Goal: Task Accomplishment & Management: Use online tool/utility

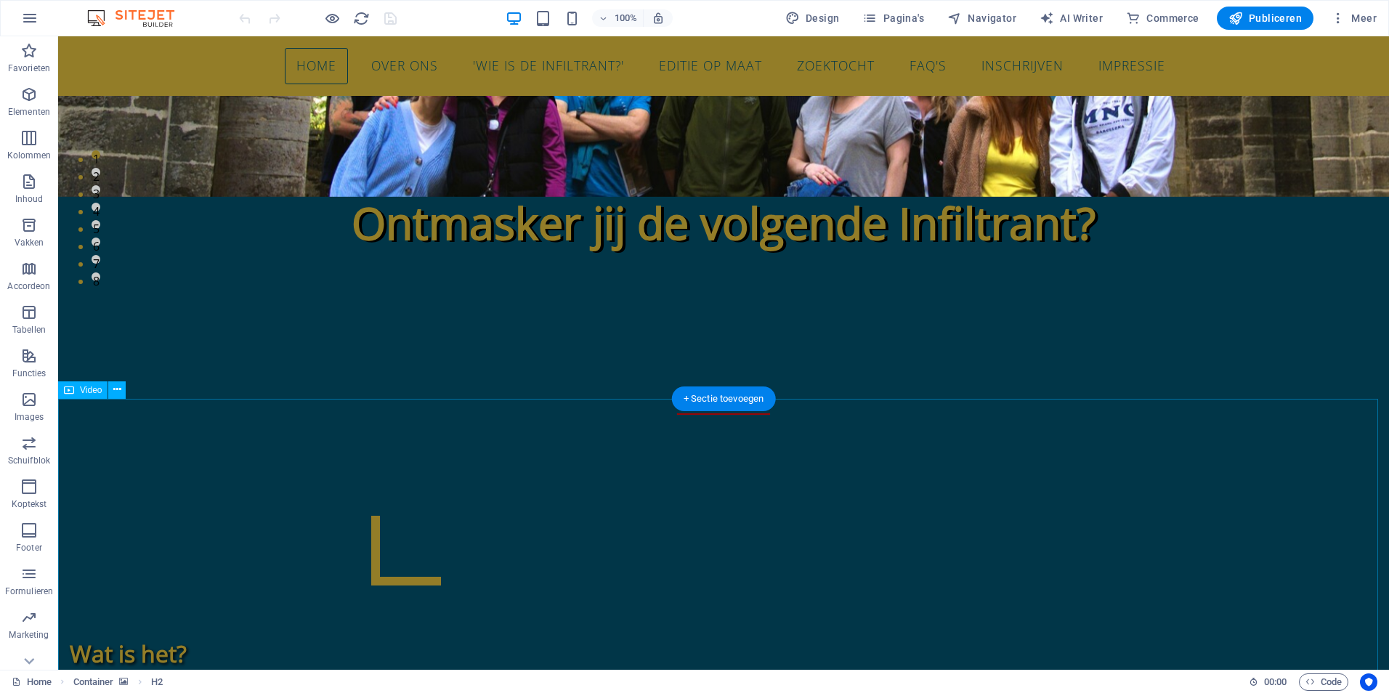
scroll to position [436, 0]
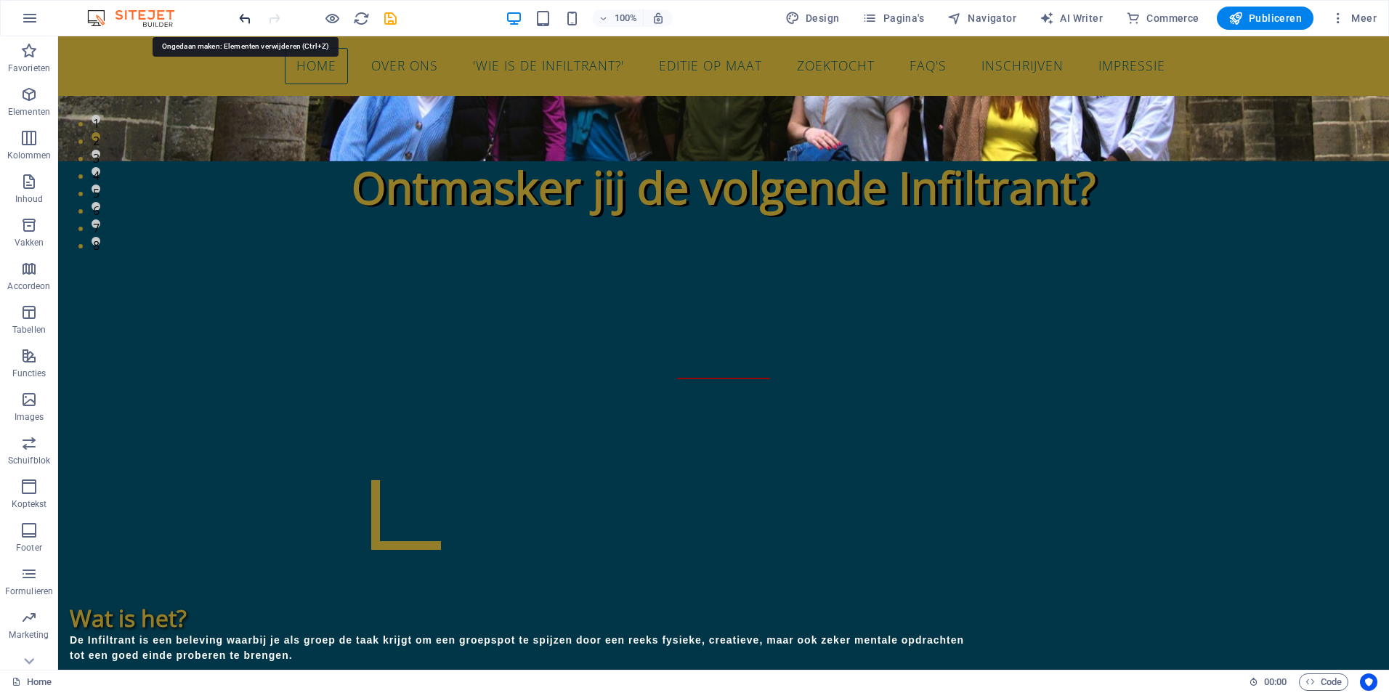
click at [243, 18] on icon "undo" at bounding box center [245, 18] width 17 height 17
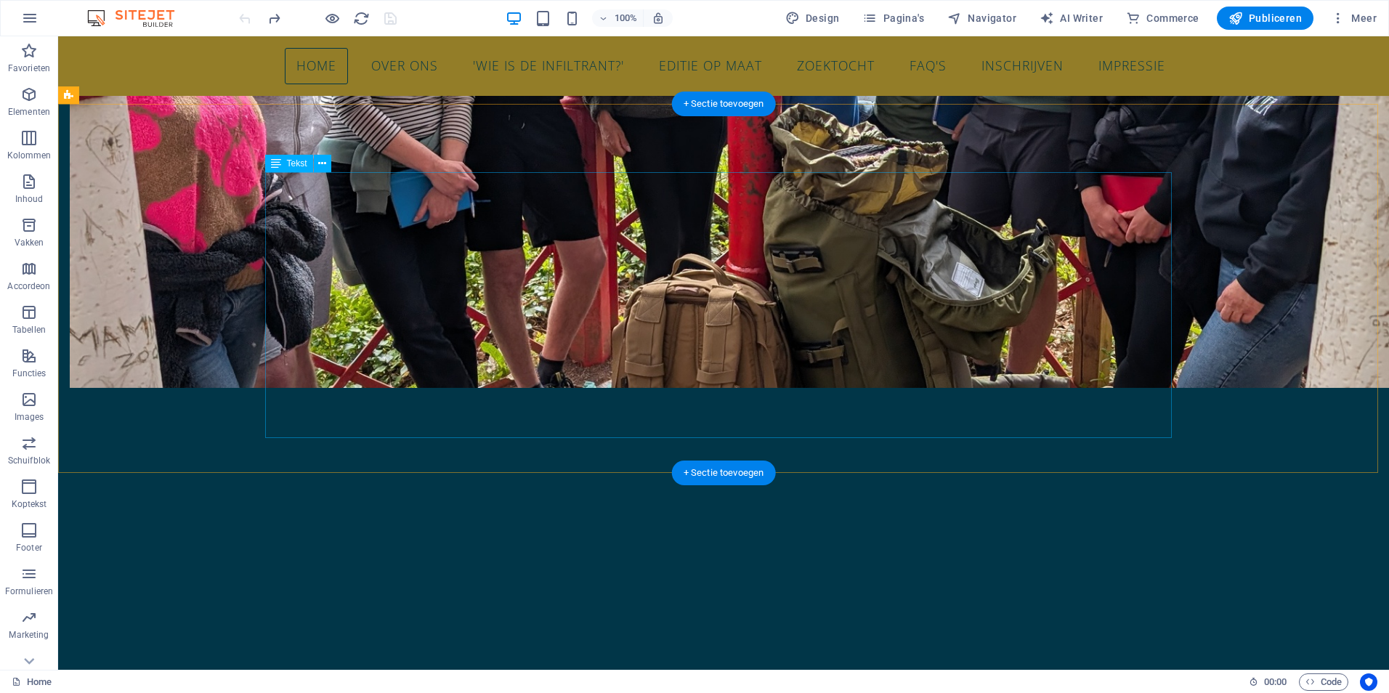
scroll to position [1486, 0]
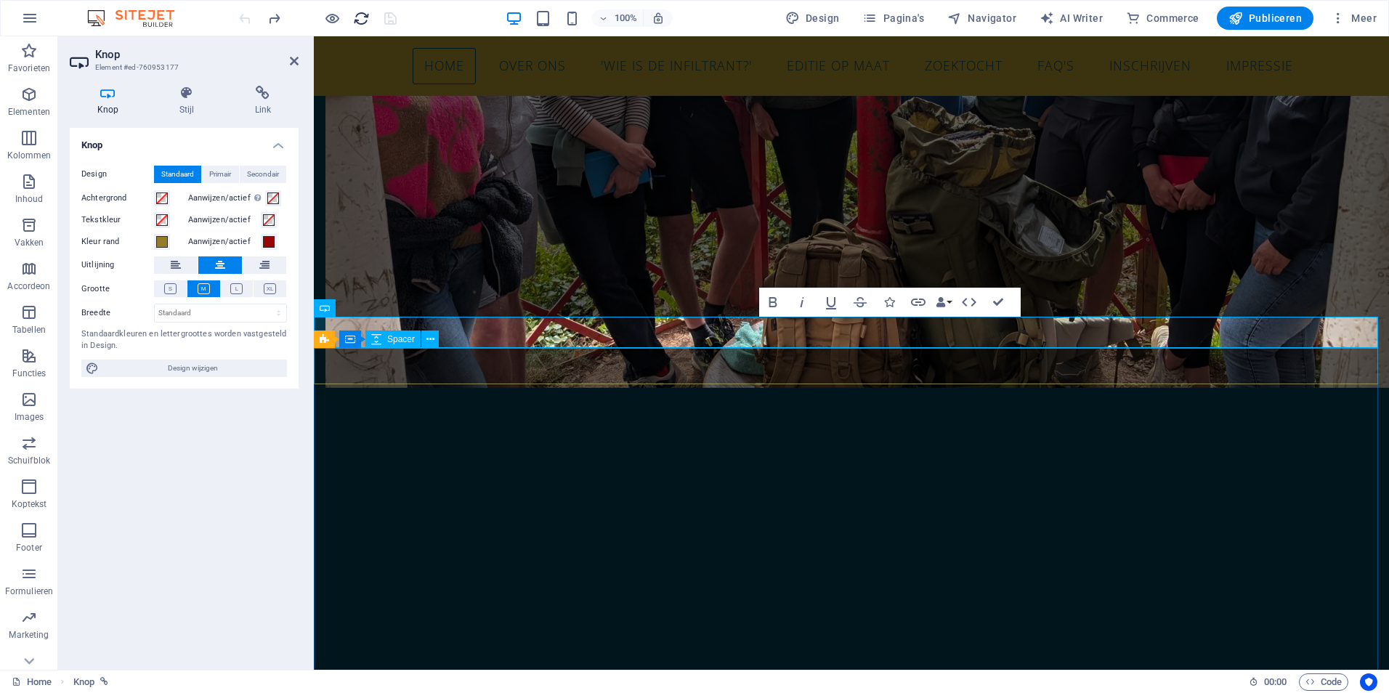
scroll to position [1413, 0]
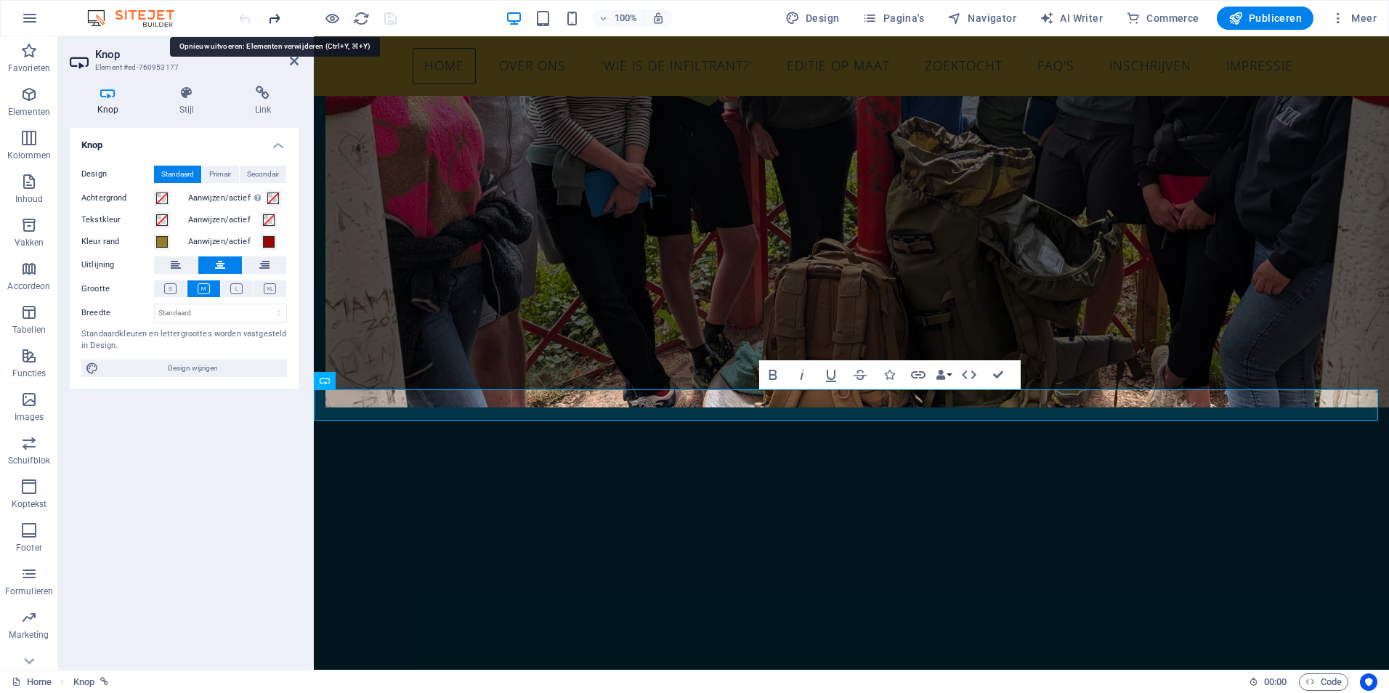
click at [273, 19] on icon "redo" at bounding box center [274, 18] width 17 height 17
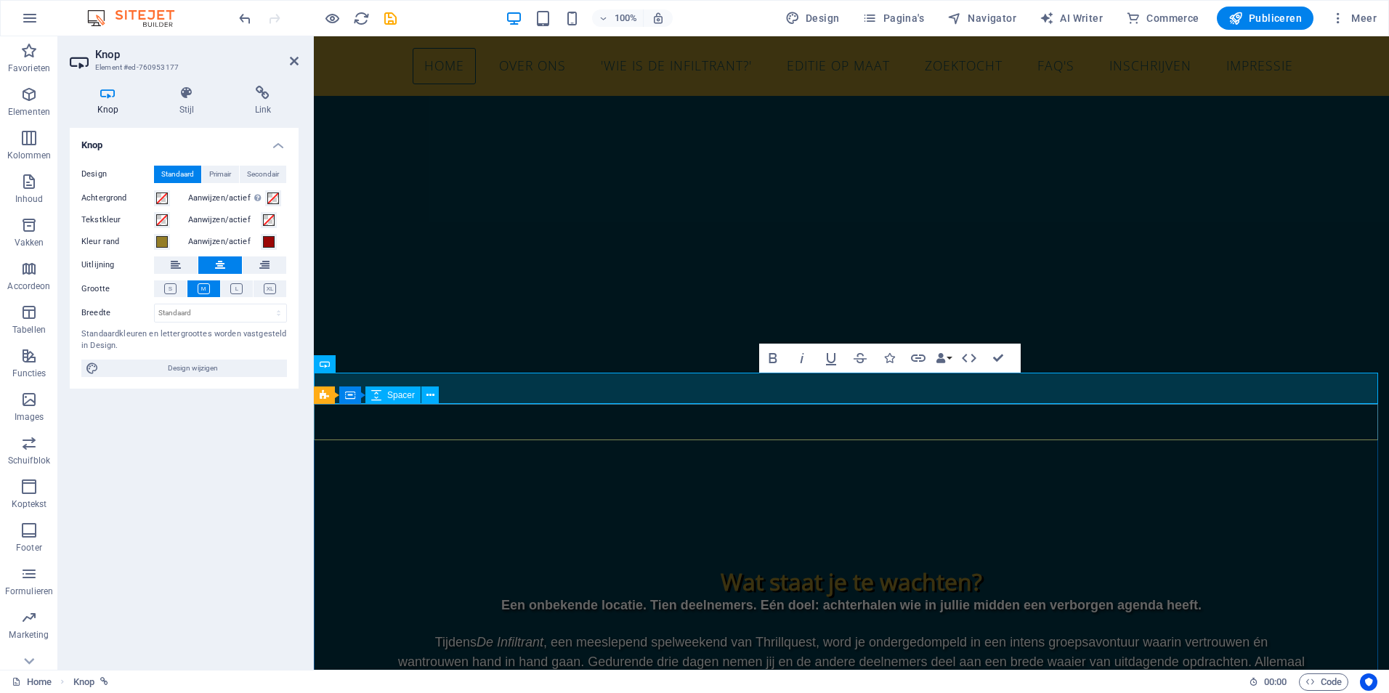
scroll to position [1399, 0]
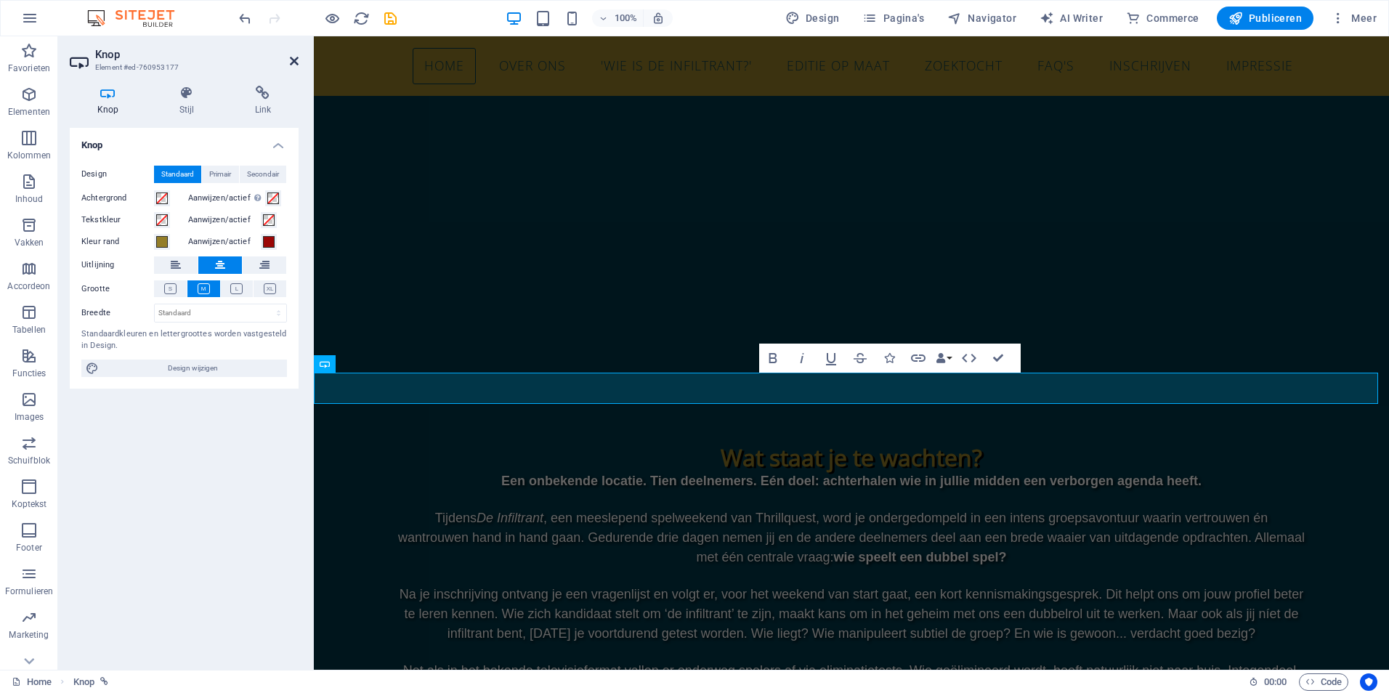
click at [292, 60] on icon at bounding box center [294, 61] width 9 height 12
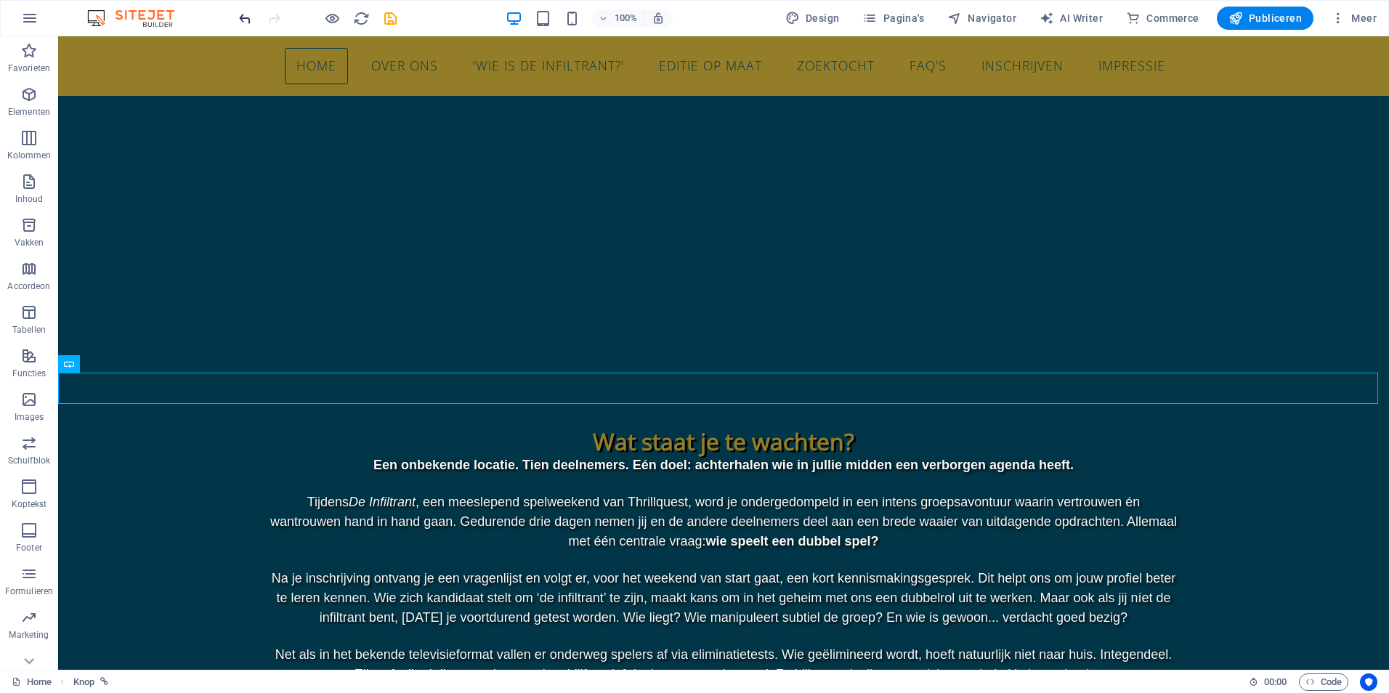
click at [240, 18] on icon "undo" at bounding box center [245, 18] width 17 height 17
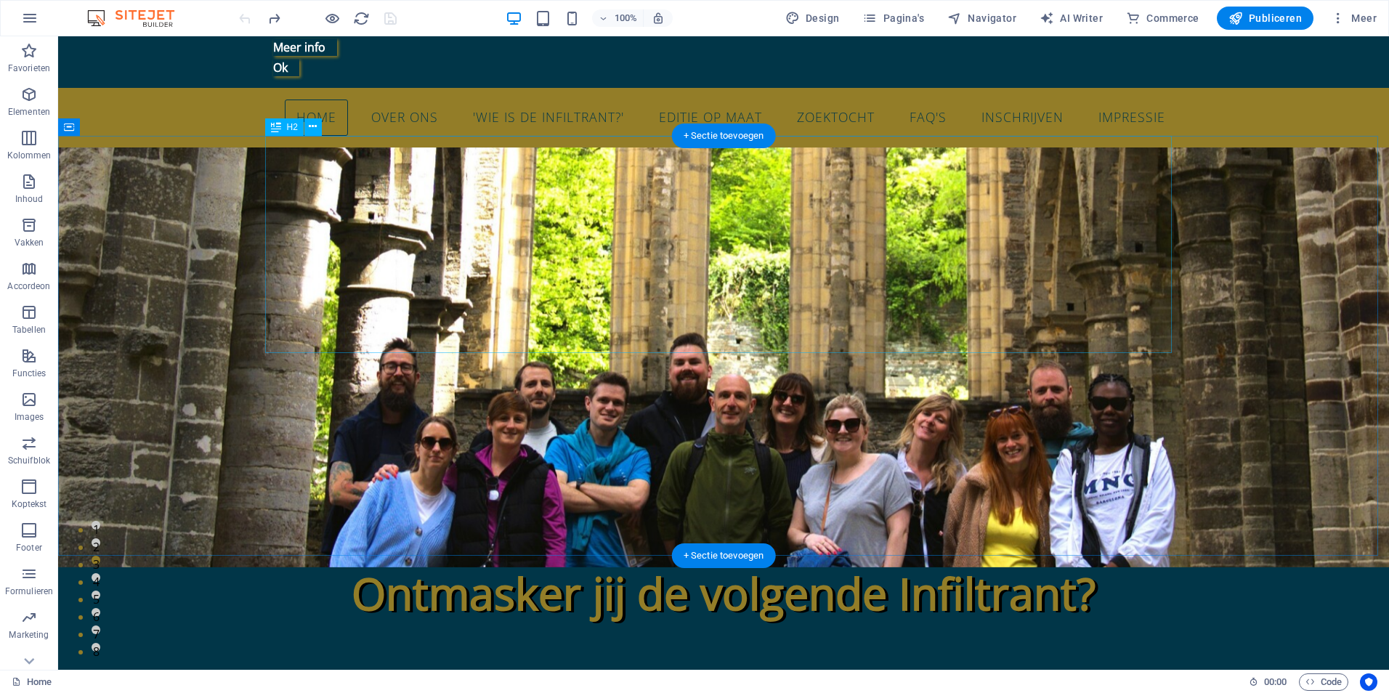
scroll to position [0, 0]
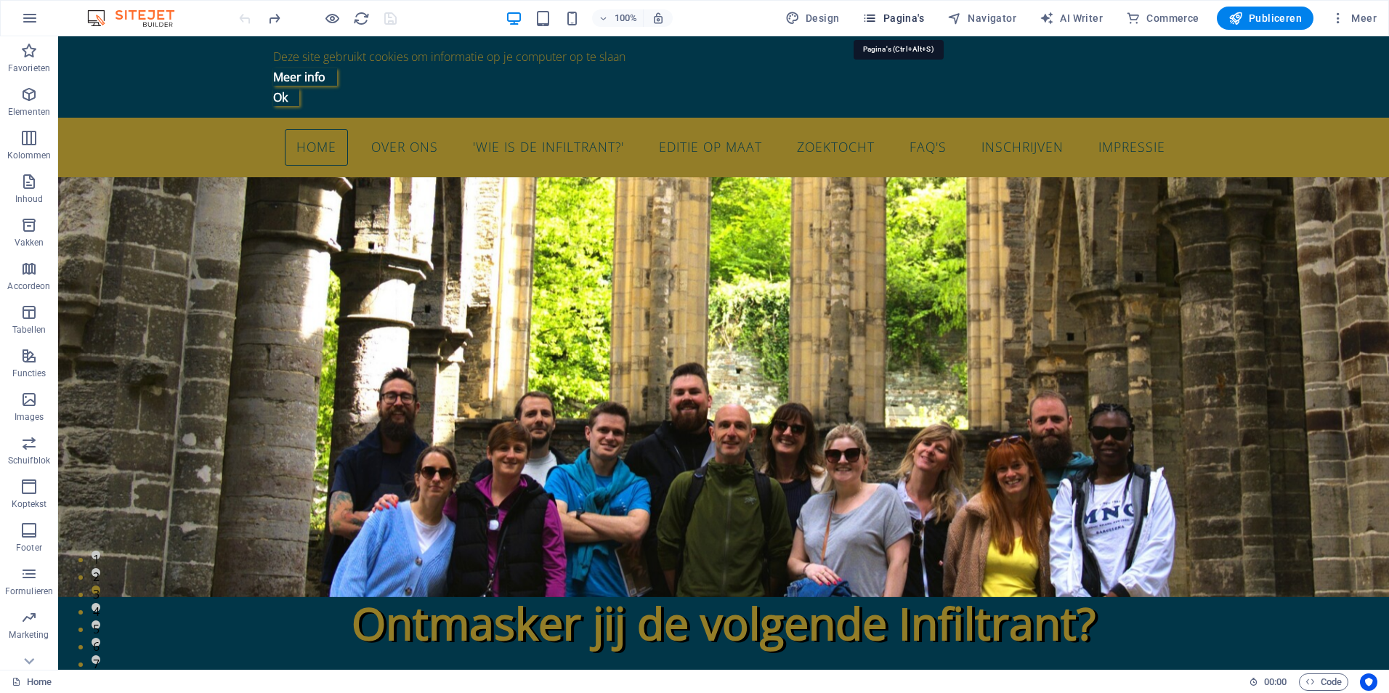
click at [911, 14] on span "Pagina's" at bounding box center [893, 18] width 62 height 15
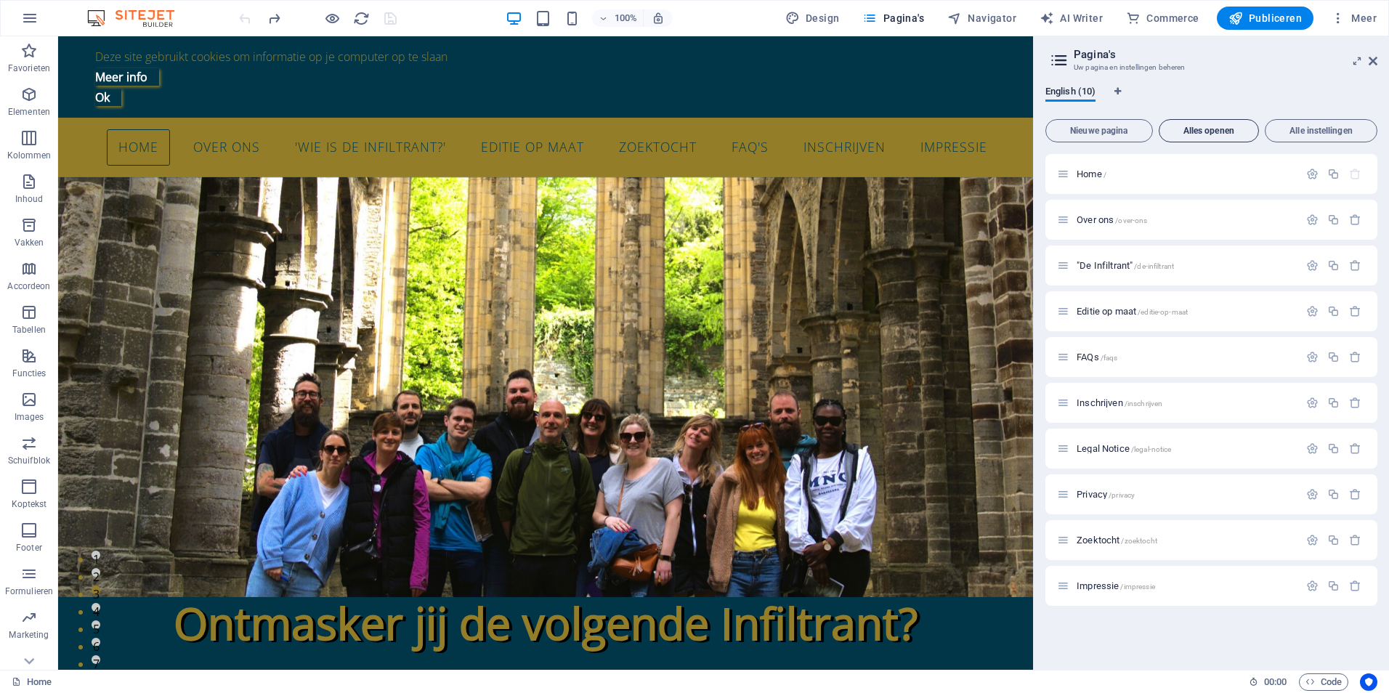
click at [1235, 129] on span "Alles openen" at bounding box center [1208, 130] width 87 height 9
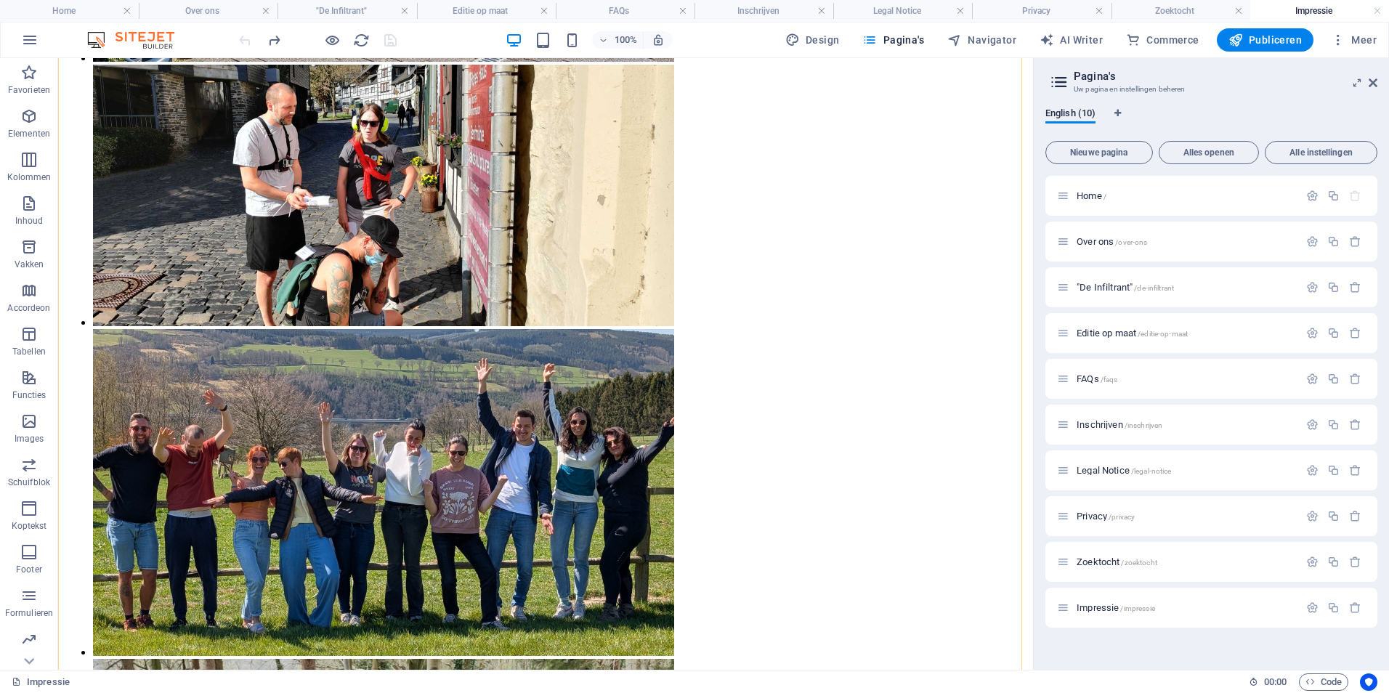
scroll to position [980, 0]
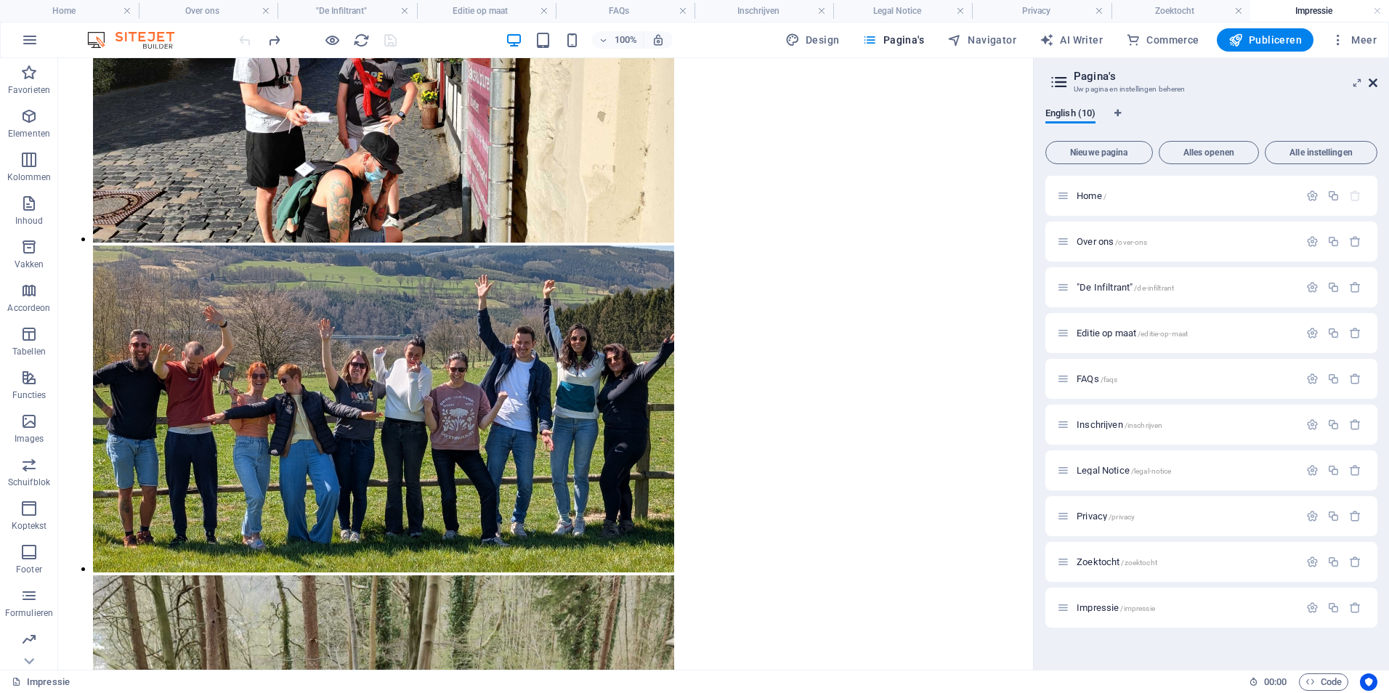
click at [1377, 85] on icon at bounding box center [1373, 83] width 9 height 12
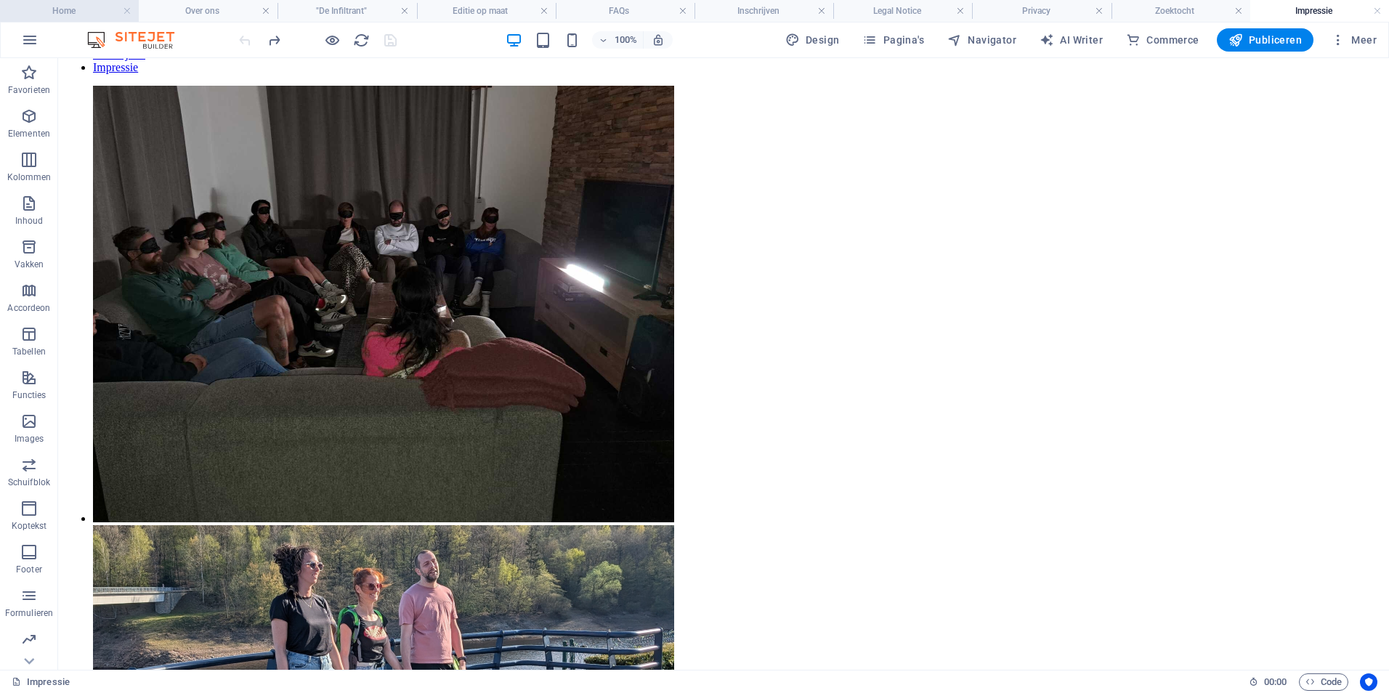
scroll to position [0, 0]
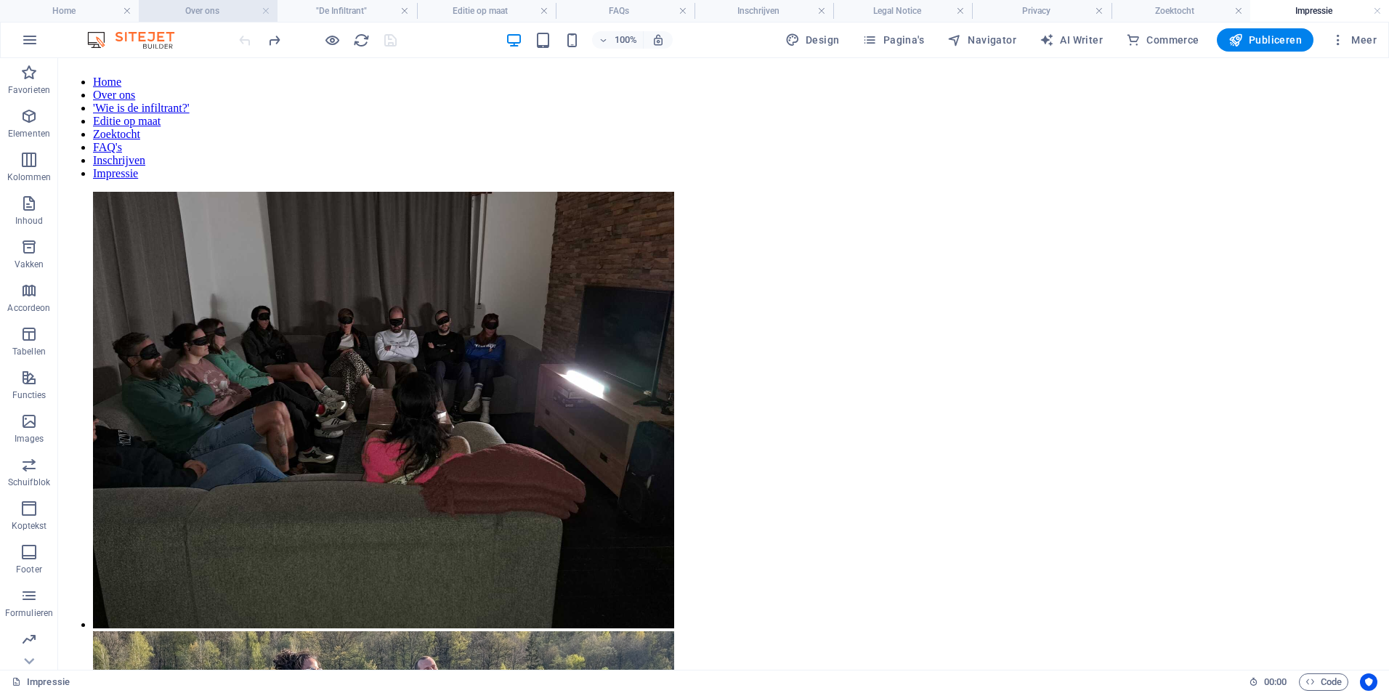
click at [230, 16] on h4 "Over ons" at bounding box center [208, 11] width 139 height 16
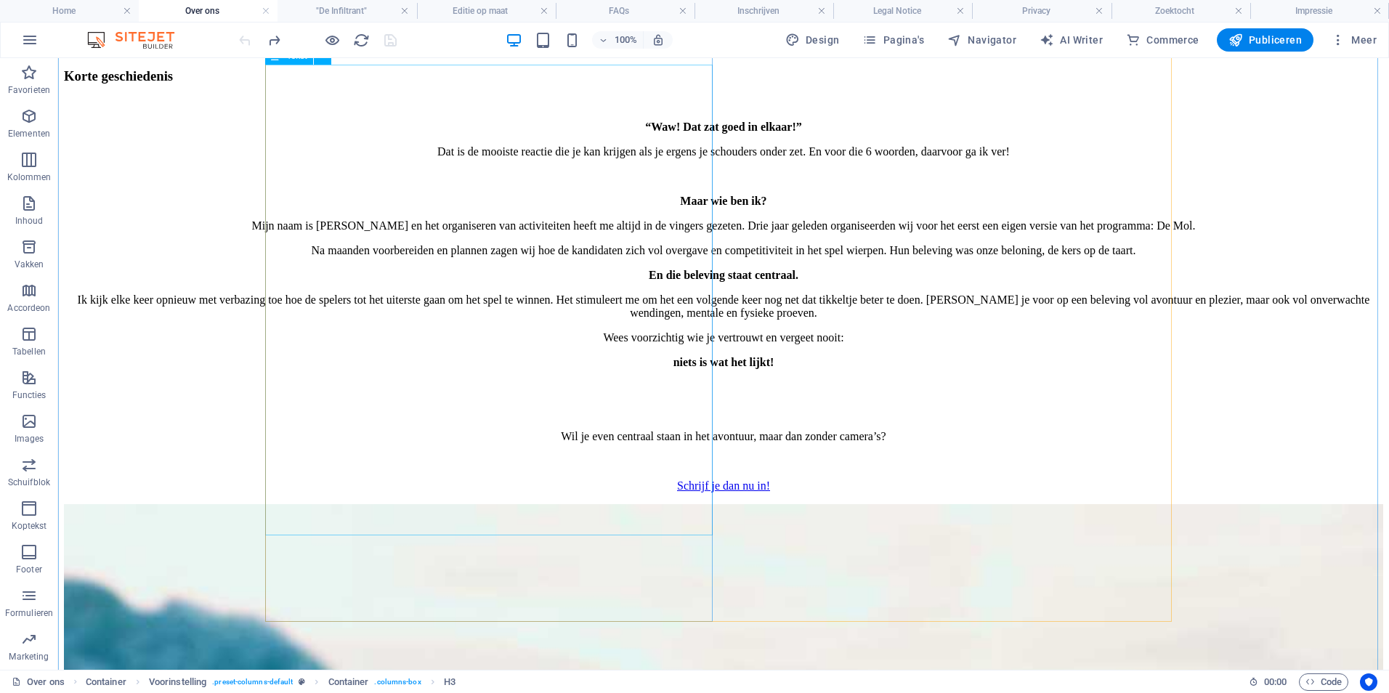
scroll to position [145, 0]
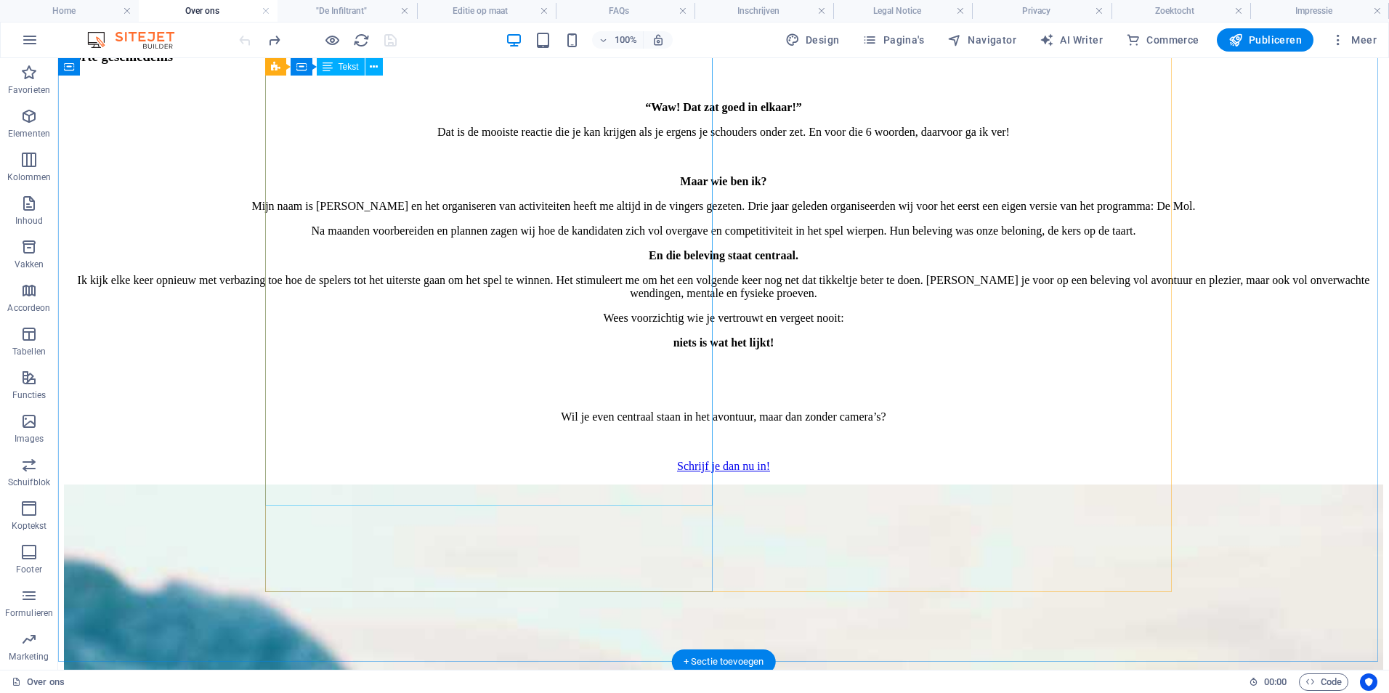
click at [283, 297] on div "“Waw! D at zat goed in elkaar!” Dat is de mooiste reactie die je kan krijgen al…" at bounding box center [723, 287] width 1319 height 372
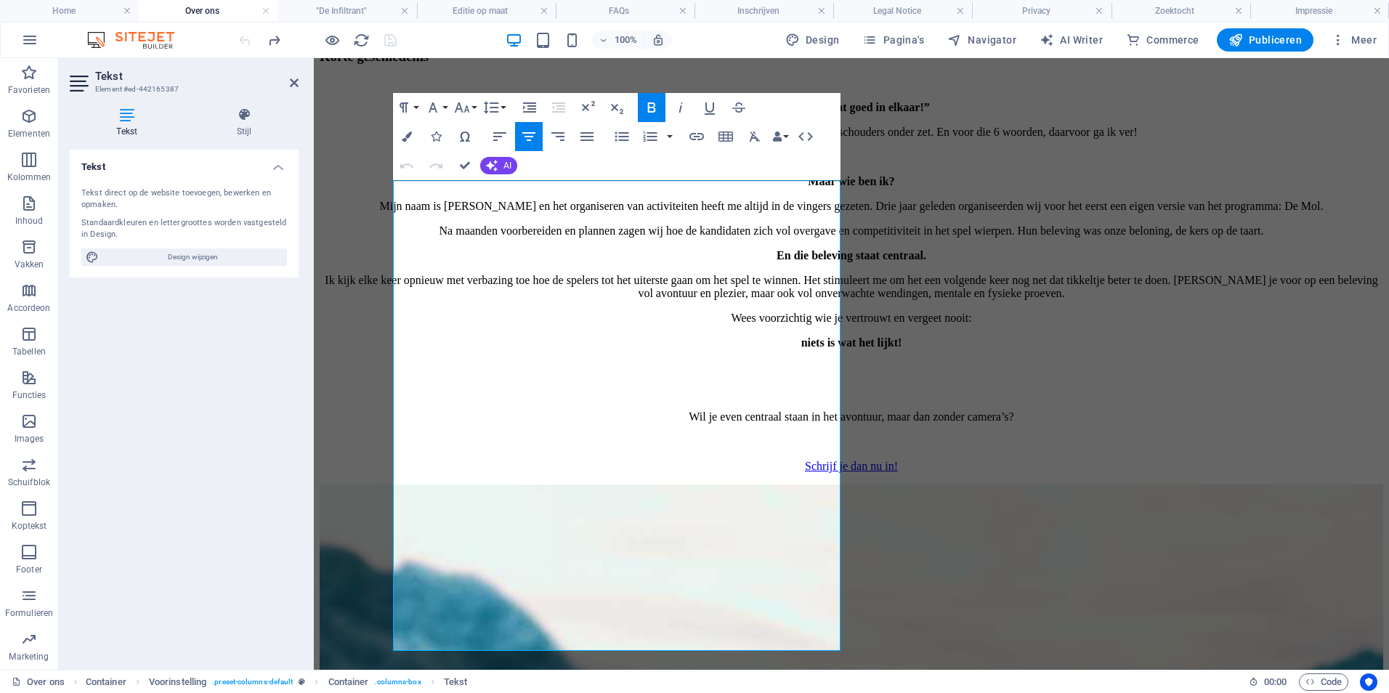
scroll to position [0, 0]
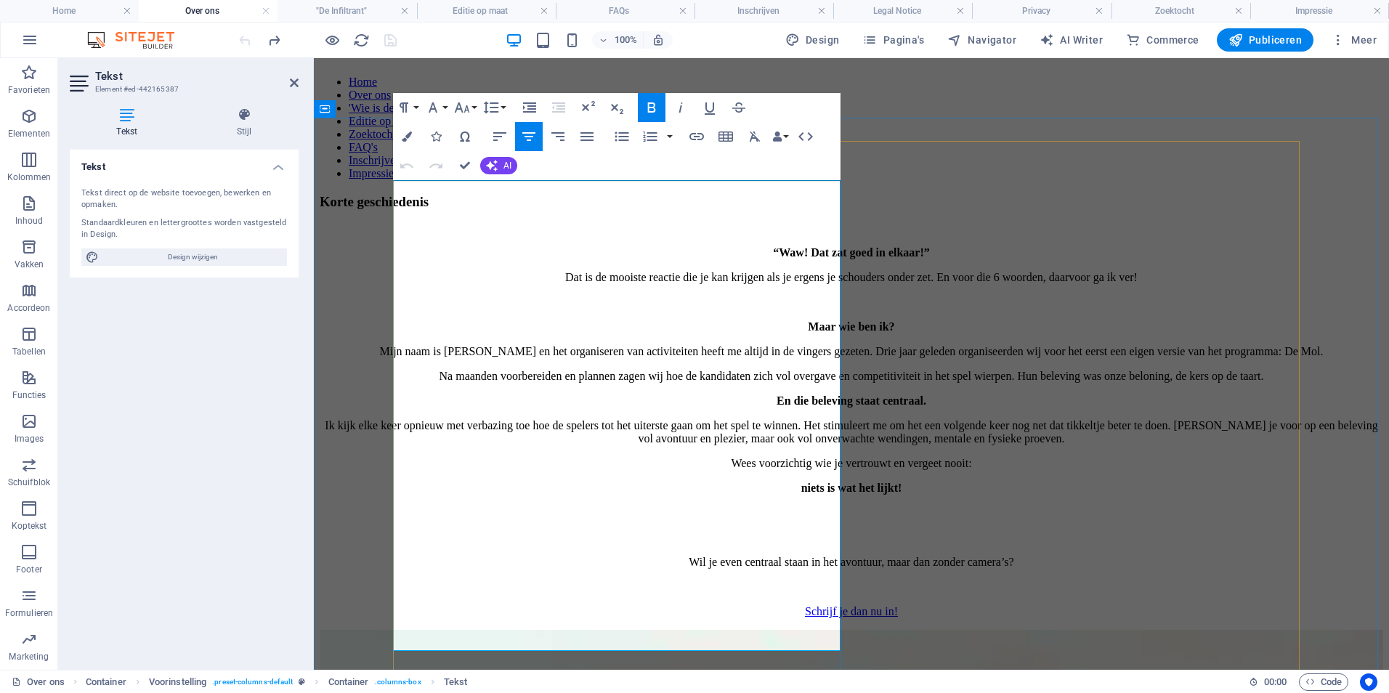
click at [409, 442] on p "Ik kijk elke keer opnieuw met verbazing toe hoe de spelers tot het uiterste gaa…" at bounding box center [852, 432] width 1064 height 26
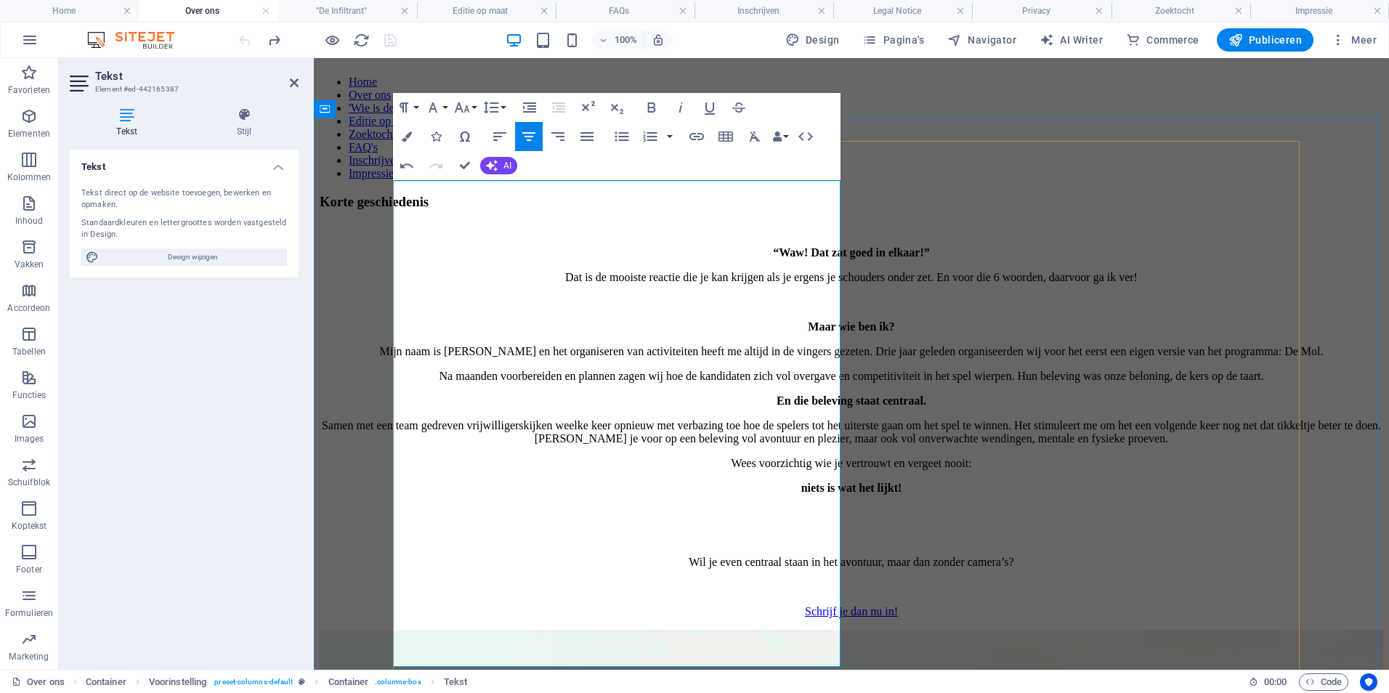
click at [469, 445] on p "Samen met een team gedreven vrijwilligers kijken we elke keer opnieuw met verba…" at bounding box center [852, 432] width 1064 height 26
click at [630, 345] on p "Mijn naam is [PERSON_NAME] en het organiseren van activiteiten heeft me altijd …" at bounding box center [852, 351] width 1064 height 13
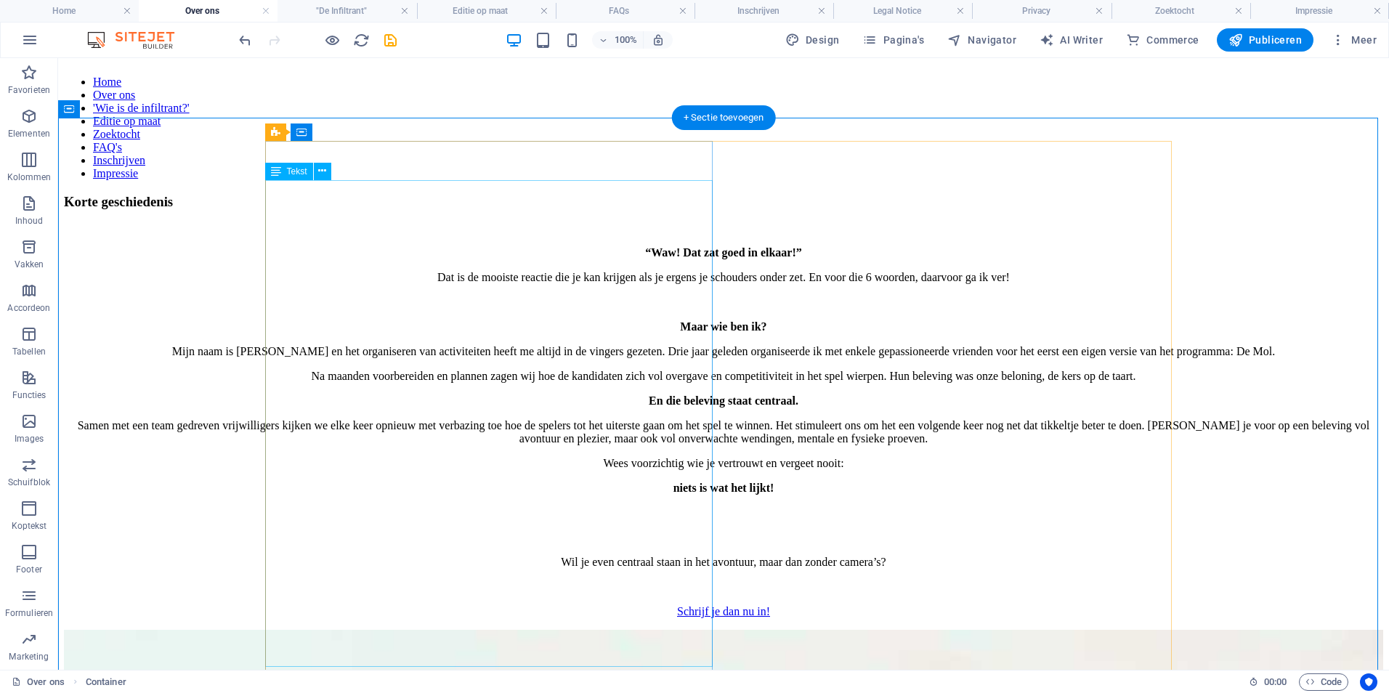
click at [381, 246] on div "“Waw! D at zat goed in elkaar!” Dat is de mooiste reactie die je kan krijgen al…" at bounding box center [723, 432] width 1319 height 372
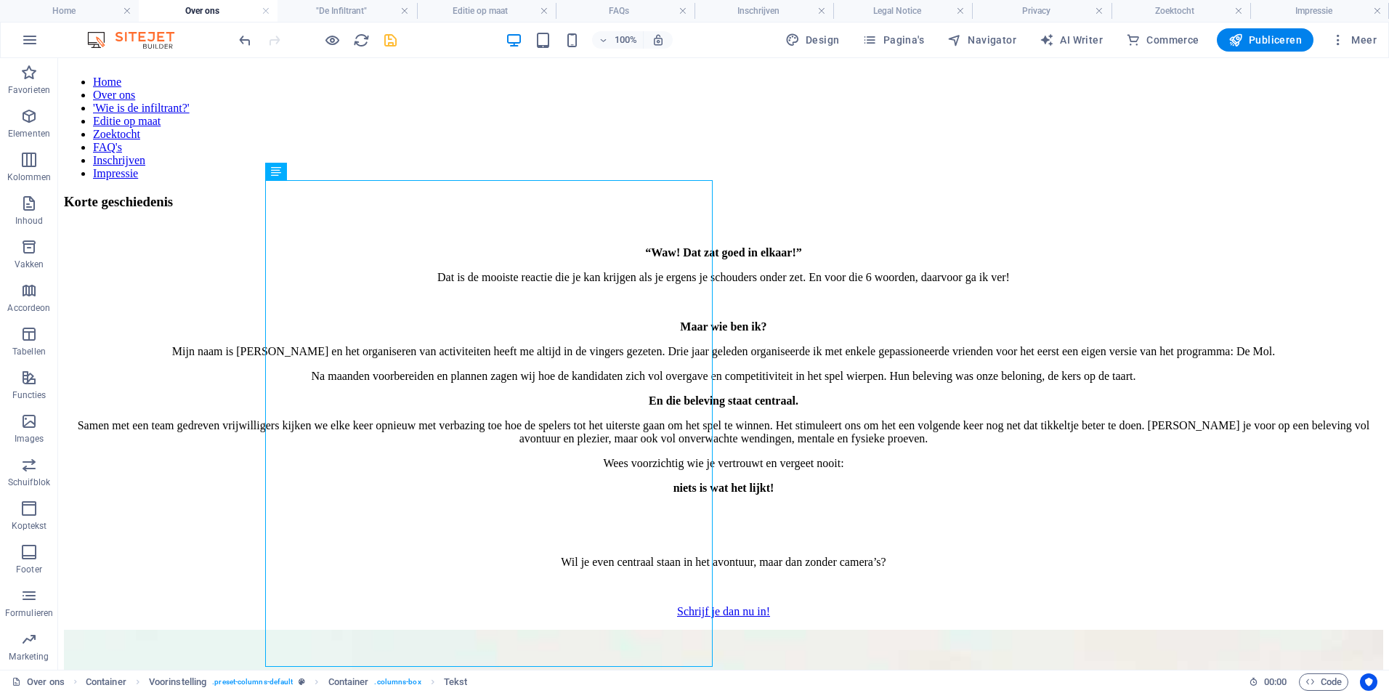
drag, startPoint x: 388, startPoint y: 44, endPoint x: 413, endPoint y: 219, distance: 176.9
click at [388, 44] on icon "save" at bounding box center [390, 40] width 17 height 17
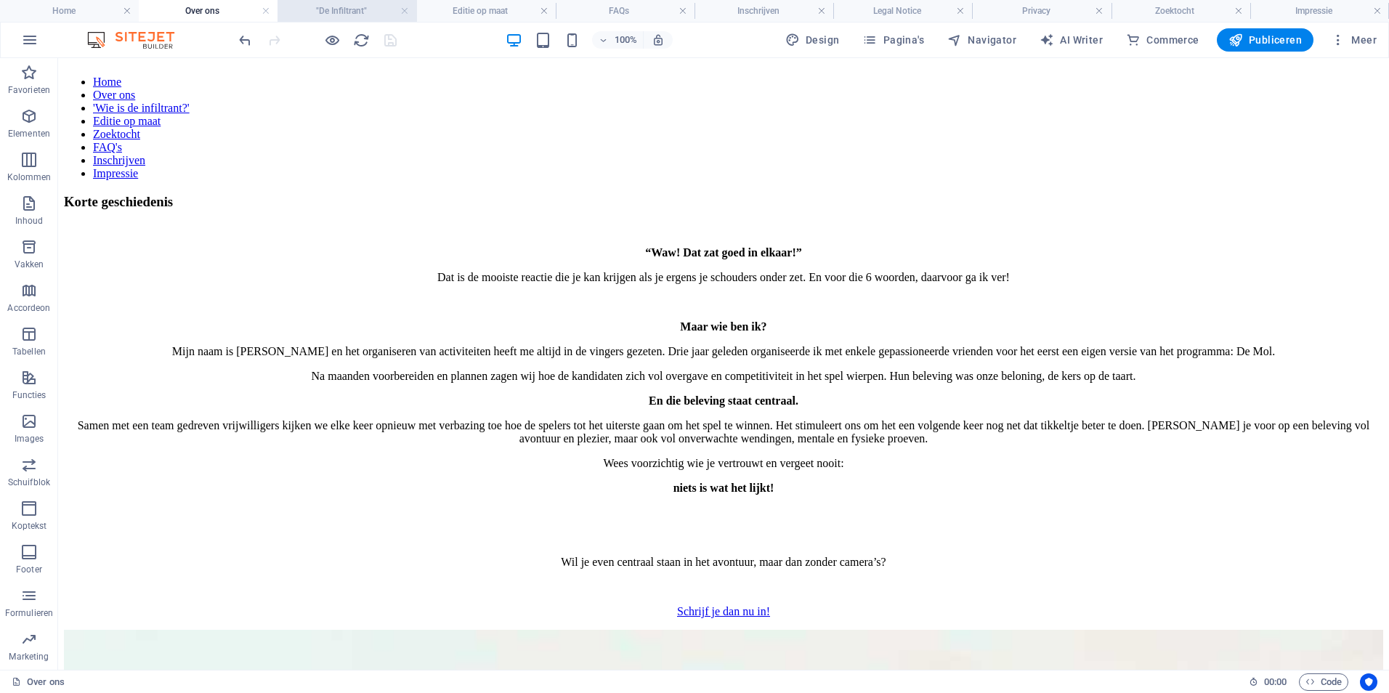
click at [356, 3] on h4 ""De Infiltrant"" at bounding box center [347, 11] width 139 height 16
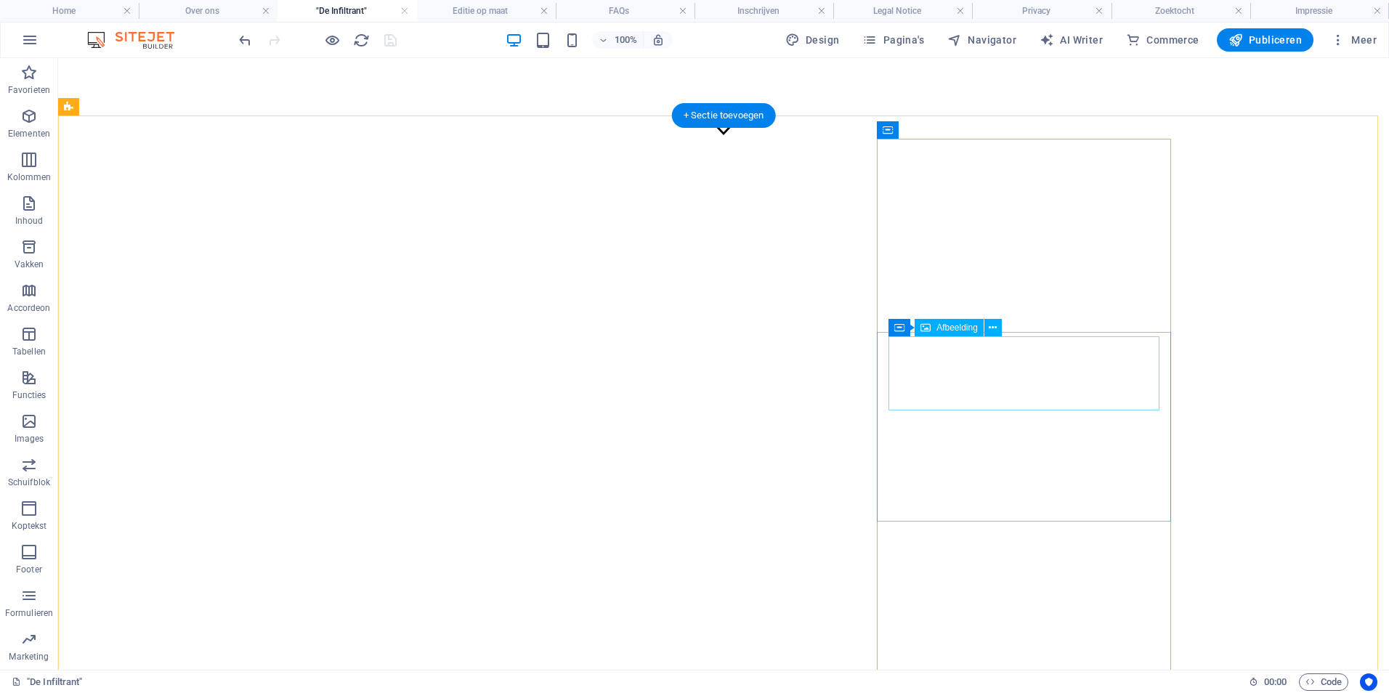
scroll to position [734, 0]
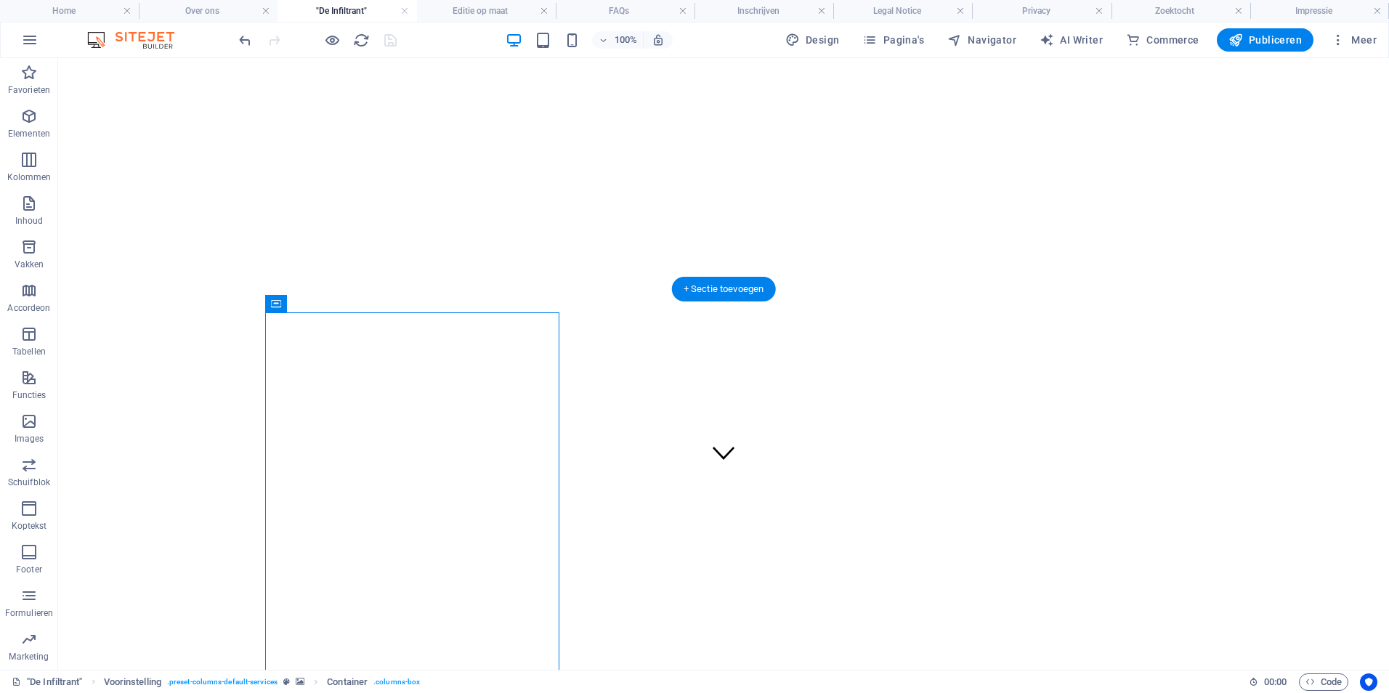
scroll to position [153, 0]
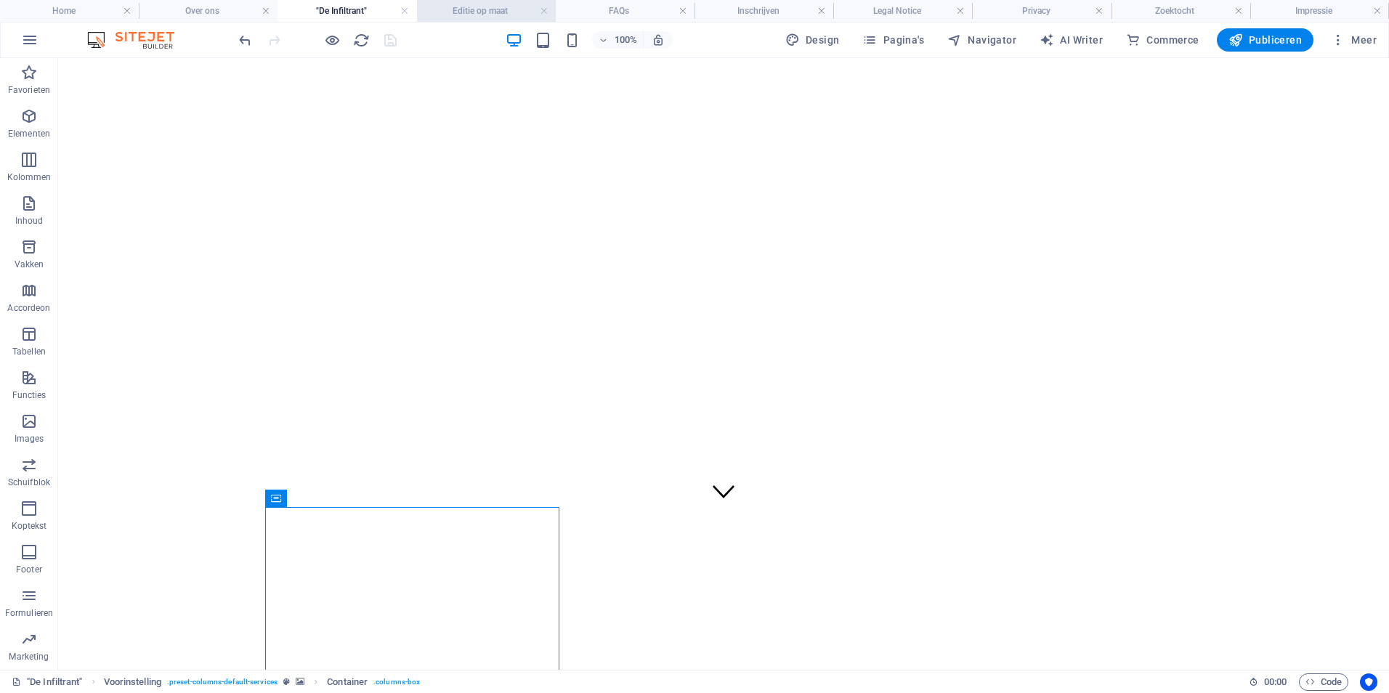
click at [467, 3] on h4 "Editie op maat" at bounding box center [486, 11] width 139 height 16
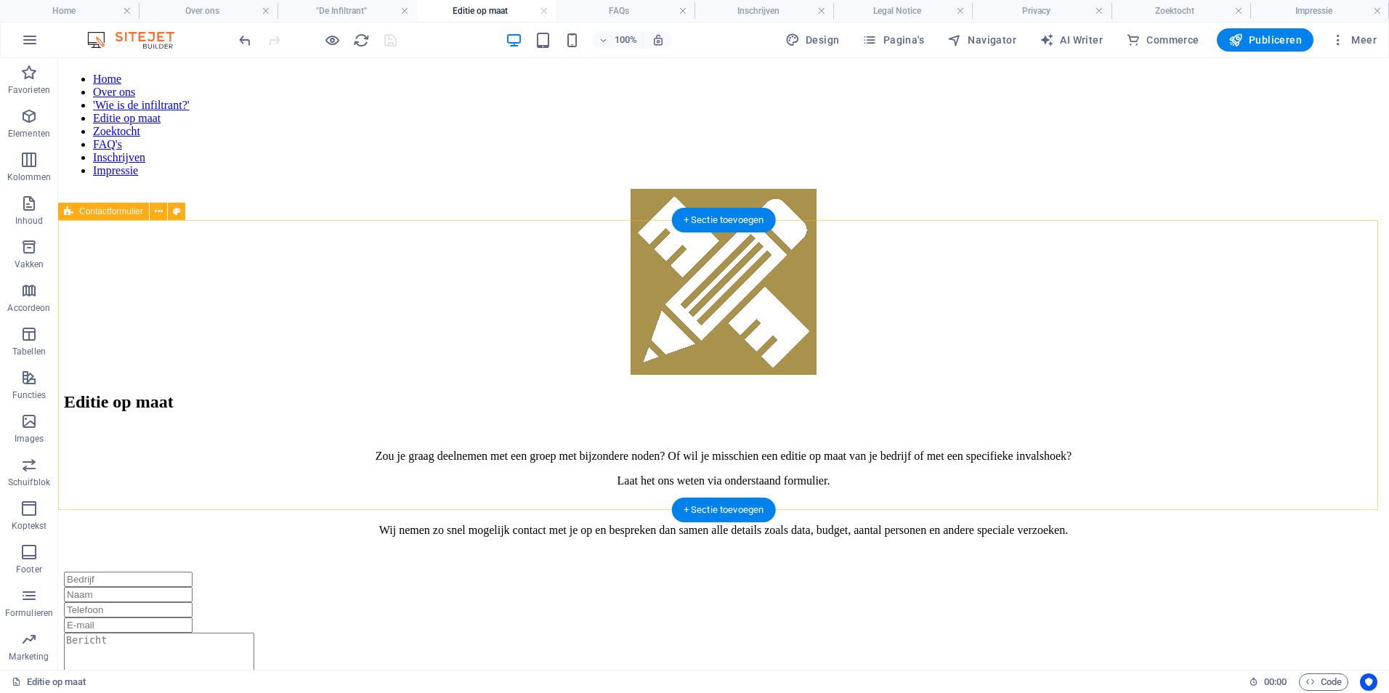
scroll to position [0, 0]
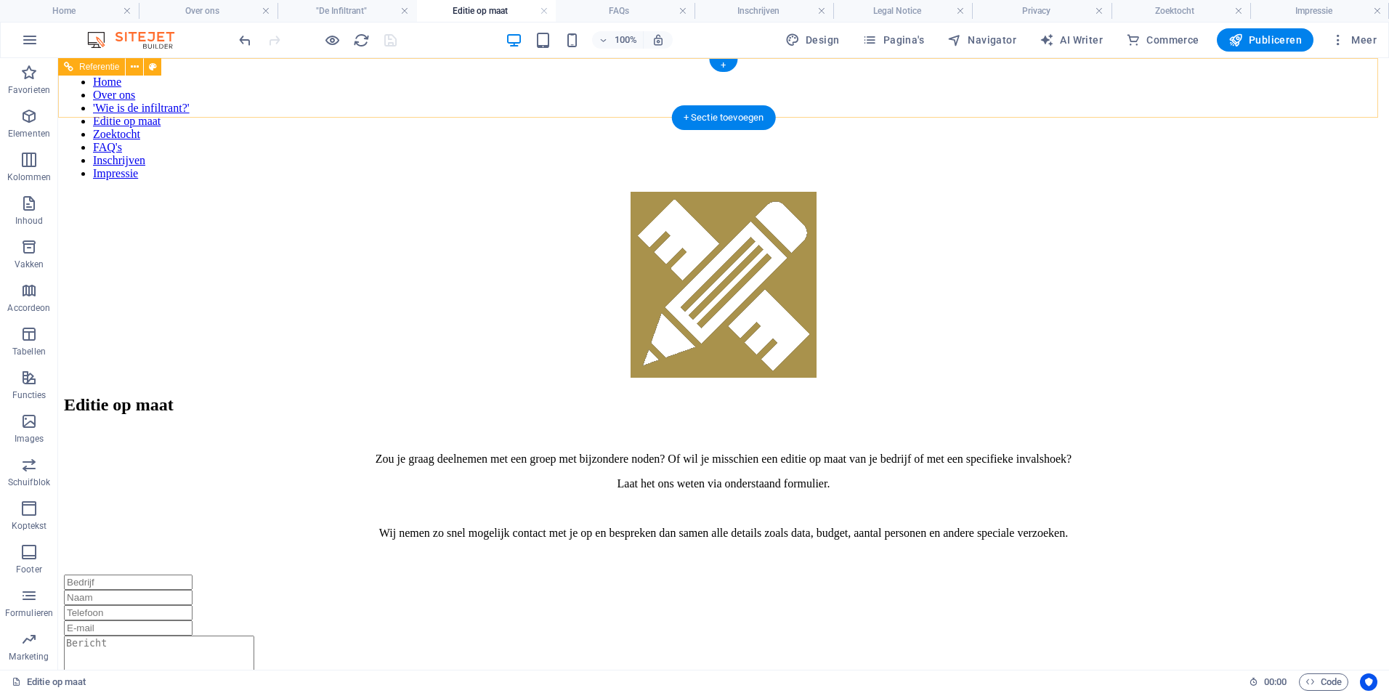
click at [933, 91] on nav "Home Over ons 'Wie is de infiltrant?' Editie op maat Zoektocht FAQ's Inschrijve…" at bounding box center [723, 128] width 1319 height 105
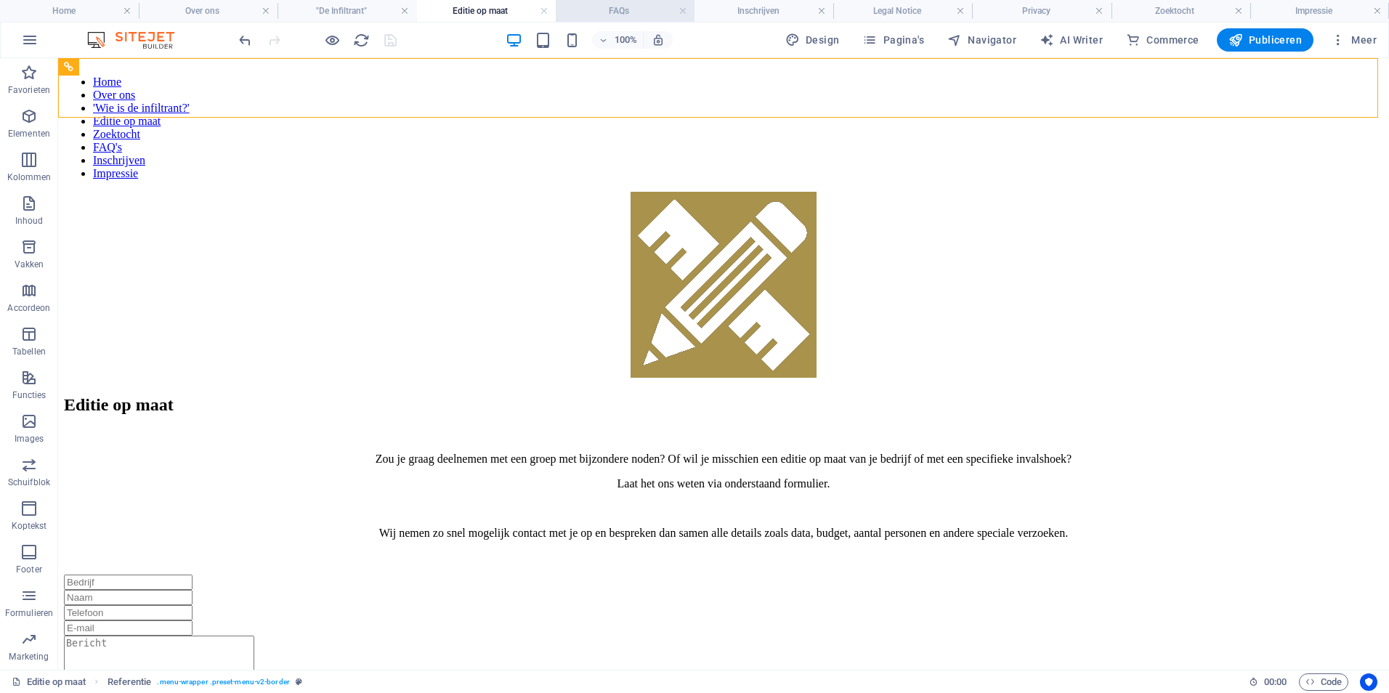
click at [628, 21] on li "FAQs" at bounding box center [625, 11] width 139 height 22
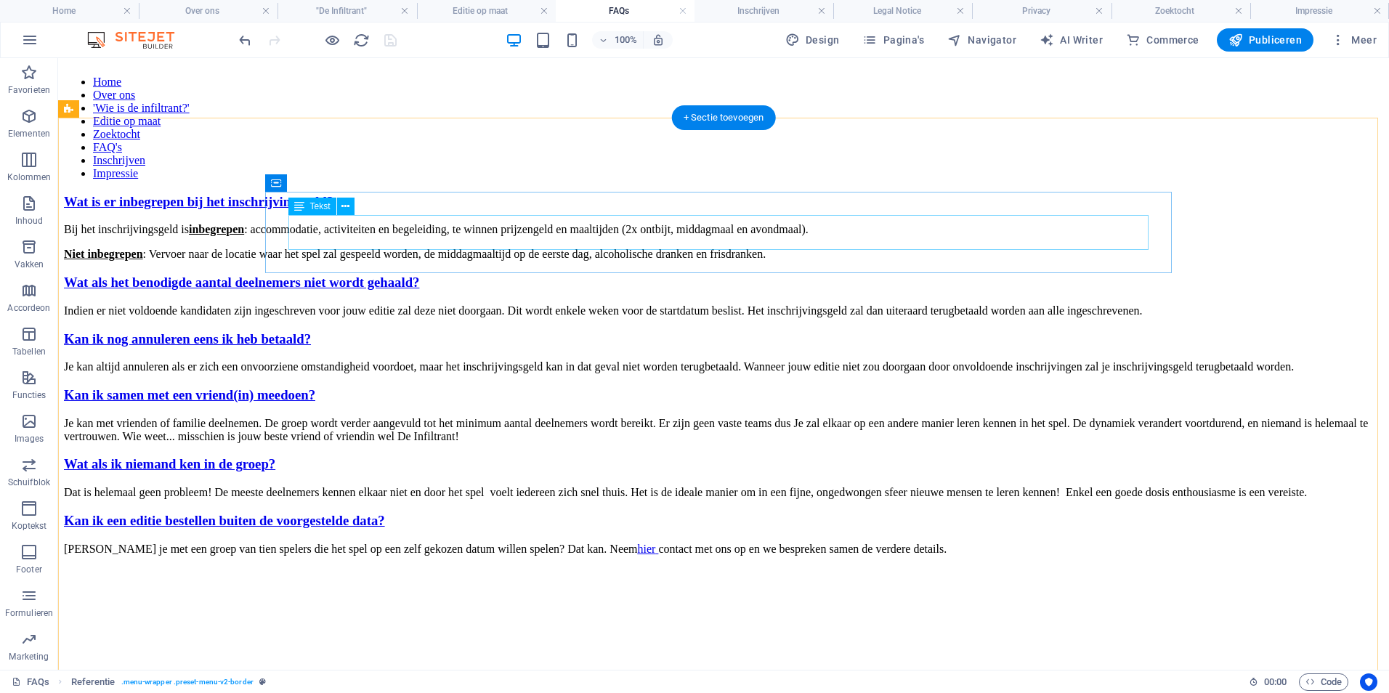
click at [493, 224] on div "Bij het inschrijvingsgeld is inbegrepen : accommodatie, activiteiten en begelei…" at bounding box center [723, 242] width 1319 height 38
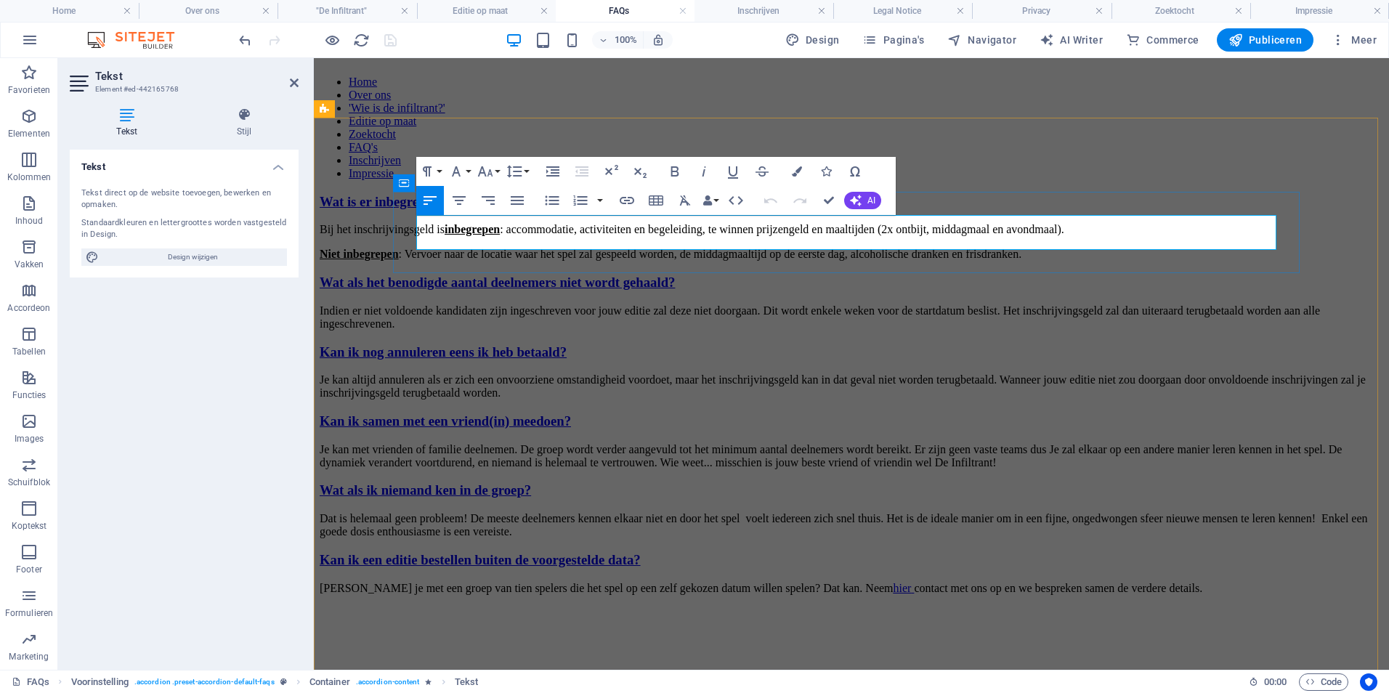
click at [620, 227] on p "Bij het inschrijvingsgeld is inbegrepen : accommodatie, activiteiten en begelei…" at bounding box center [852, 229] width 1064 height 13
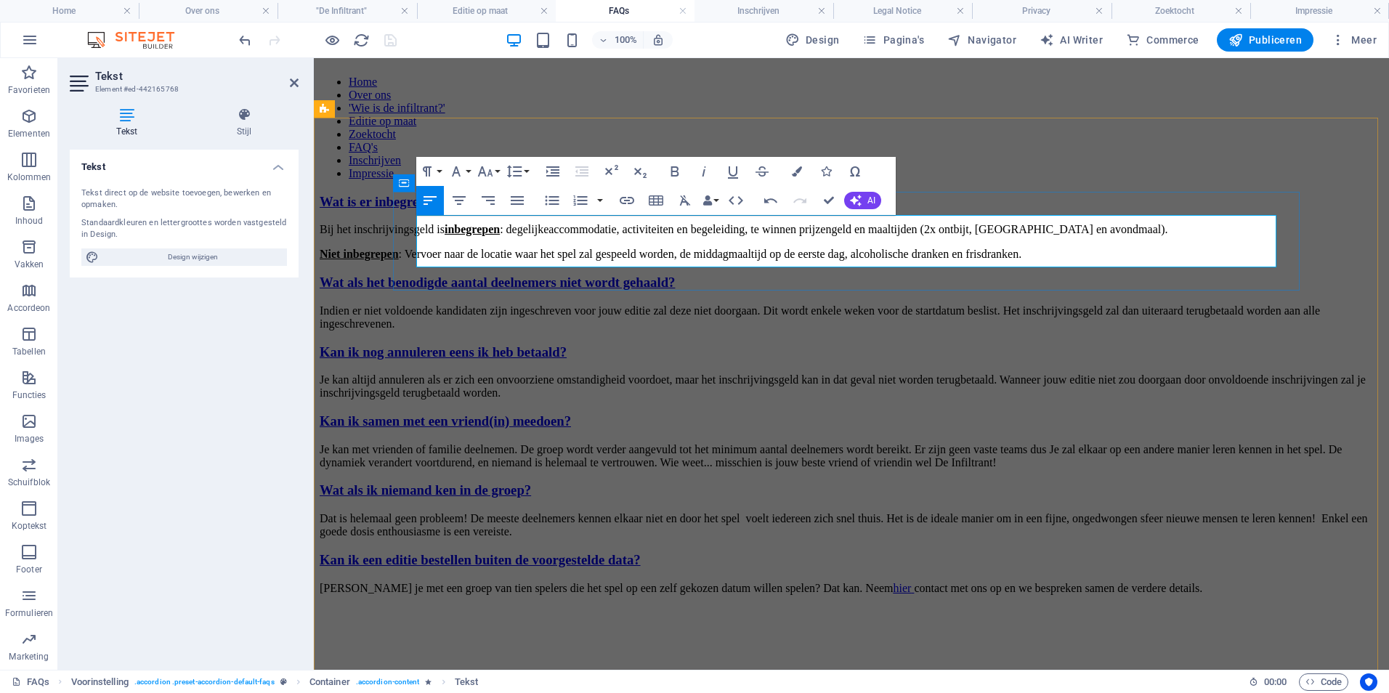
click at [1137, 226] on p "Bij het inschrijvingsgeld is inbegrepen : degelijke accommodatie, activiteiten …" at bounding box center [852, 229] width 1064 height 13
click at [1236, 227] on p "Bij het inschrijvingsgeld is inbegrepen : degelijke accommodatie, activiteiten …" at bounding box center [852, 229] width 1064 height 13
click at [1137, 226] on p "Bij het inschrijvingsgeld is inbegrepen : degelijke accommodatie, activiteiten …" at bounding box center [852, 229] width 1064 height 13
drag, startPoint x: 555, startPoint y: 241, endPoint x: 483, endPoint y: 236, distance: 72.1
click at [483, 236] on p "Bij het inschrijvingsgeld is inbegrepen : degelijke accommodatie, activiteiten …" at bounding box center [852, 229] width 1064 height 13
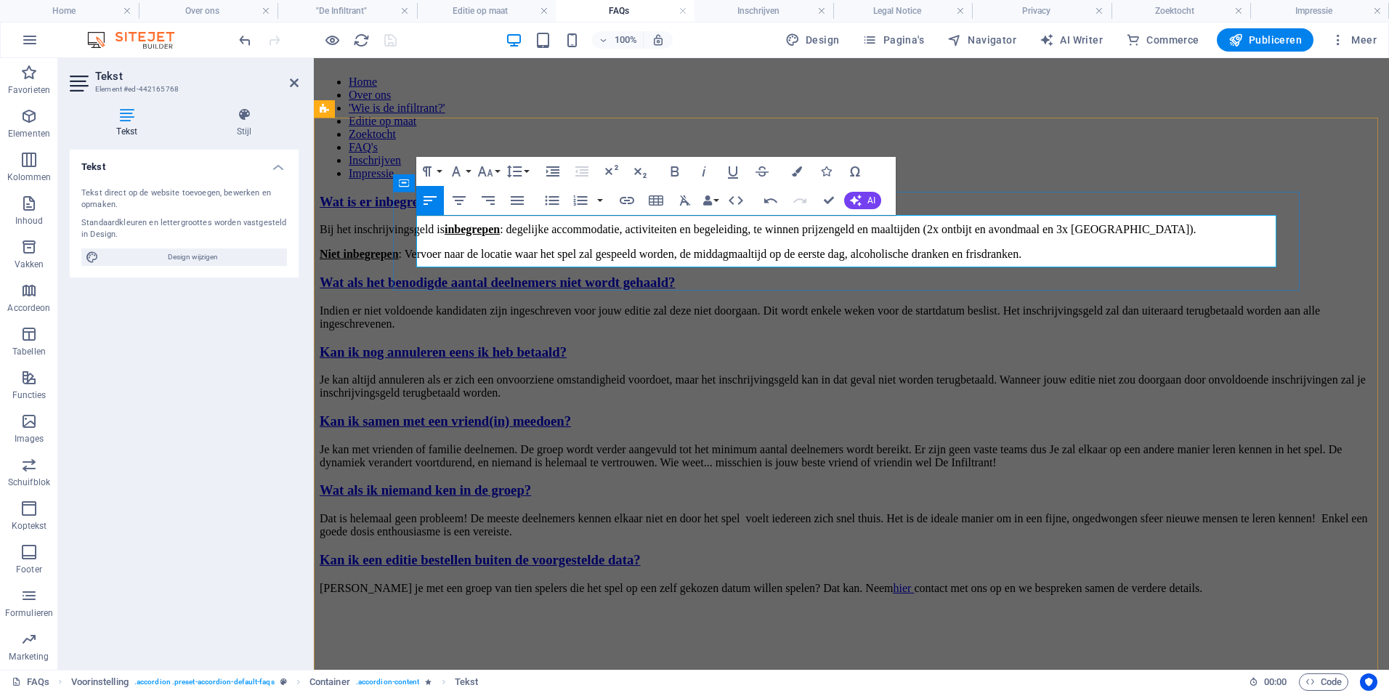
click at [527, 236] on p "Bij het inschrijvingsgeld is inbegrepen : degelijke accommodatie, activiteiten …" at bounding box center [852, 229] width 1064 height 13
click at [482, 236] on p "Bij het inschrijvingsgeld is inbegrepen : degelijke accommodatie, activiteiten …" at bounding box center [852, 229] width 1064 height 13
click at [511, 236] on p "Bij het inschrijvingsgeld is inbegrepen : degelijke accommodatie, activiteiten …" at bounding box center [852, 229] width 1064 height 13
drag, startPoint x: 816, startPoint y: 256, endPoint x: 1007, endPoint y: 260, distance: 191.1
click at [1007, 260] on p "Niet inbegrepen : Vervoer naar de locatie waar het spel zal gespeeld worden, de…" at bounding box center [852, 254] width 1064 height 13
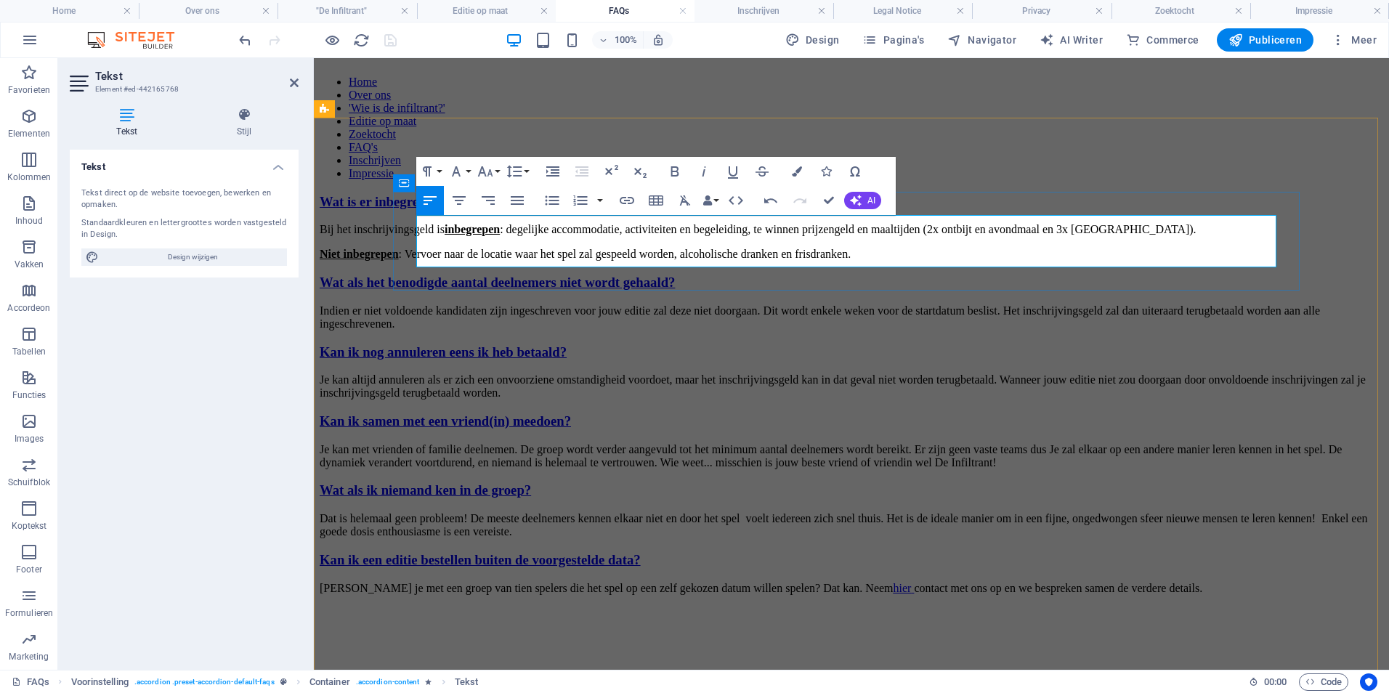
click at [1042, 254] on p "Niet inbegrepen : Vervoer naar de locatie waar het spel zal gespeeld worden, al…" at bounding box center [852, 254] width 1064 height 13
click at [352, 254] on div "Wat is er inbegrepen bij het inschrijvingsgeld? Bij het inschrijvingsgeld is in…" at bounding box center [852, 394] width 1064 height 401
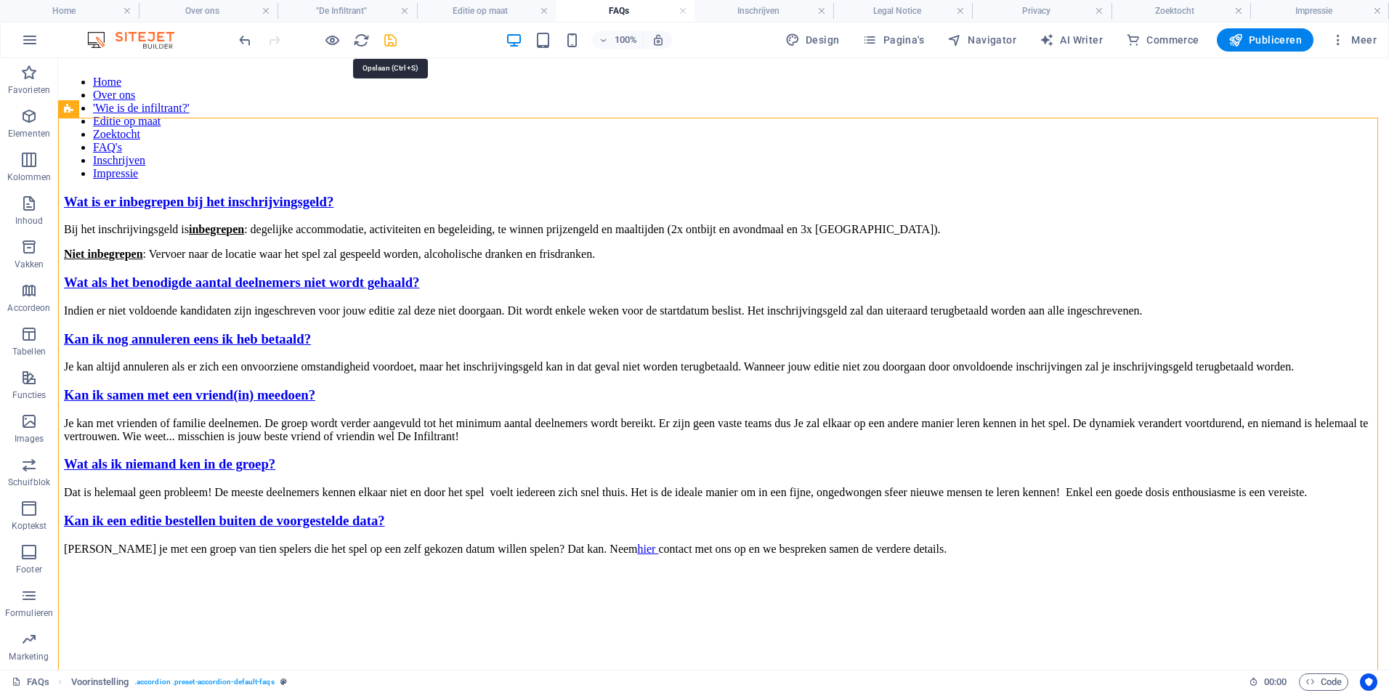
drag, startPoint x: 393, startPoint y: 41, endPoint x: 336, endPoint y: 155, distance: 128.3
click at [393, 41] on icon "save" at bounding box center [390, 40] width 17 height 17
checkbox input "false"
click at [331, 129] on icon at bounding box center [331, 131] width 10 height 15
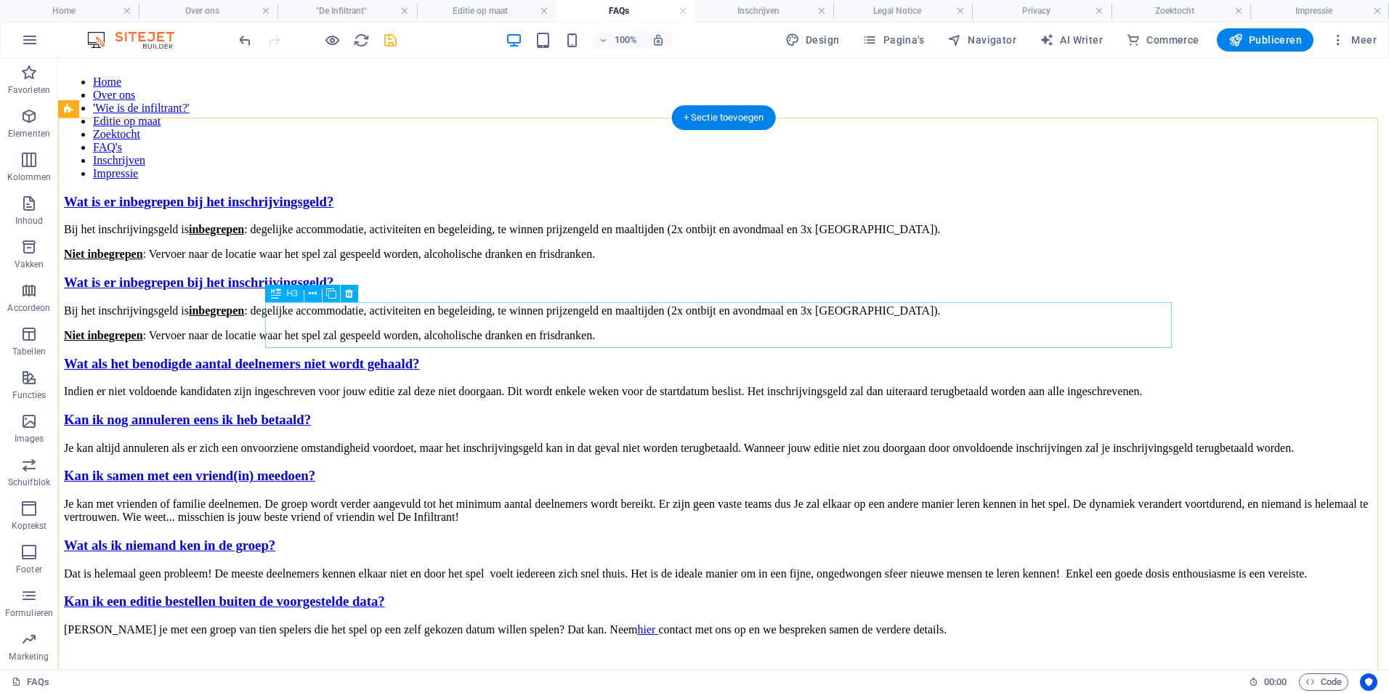
click at [422, 291] on div "Wat is er inbegrepen bij het inschrijvingsgeld?" at bounding box center [723, 283] width 1319 height 16
click at [446, 291] on div "Wat is er inbegrepen bij het inschrijvingsgeld?" at bounding box center [723, 283] width 1319 height 16
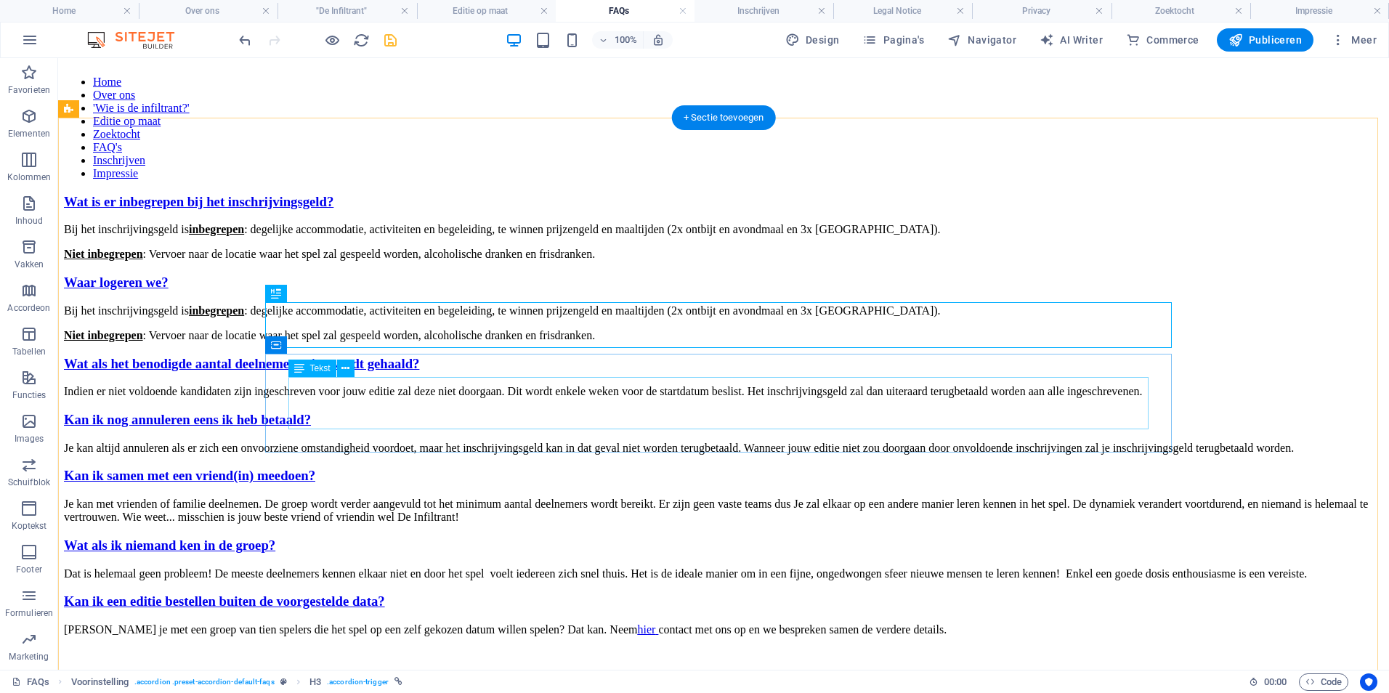
click at [438, 342] on div "Bij het inschrijvingsgeld is inbegrepen : degelijke accommodatie, activiteiten …" at bounding box center [723, 323] width 1319 height 38
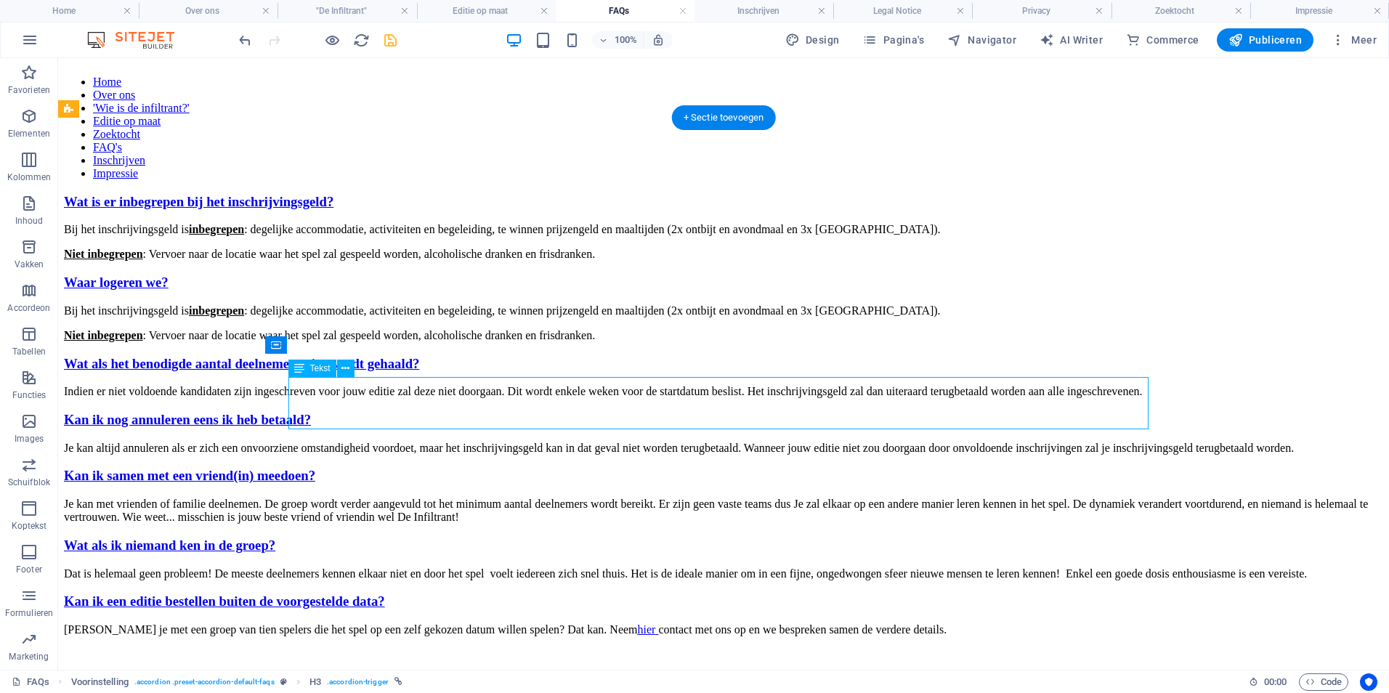
click at [438, 342] on div "Bij het inschrijvingsgeld is inbegrepen : degelijke accommodatie, activiteiten …" at bounding box center [723, 323] width 1319 height 38
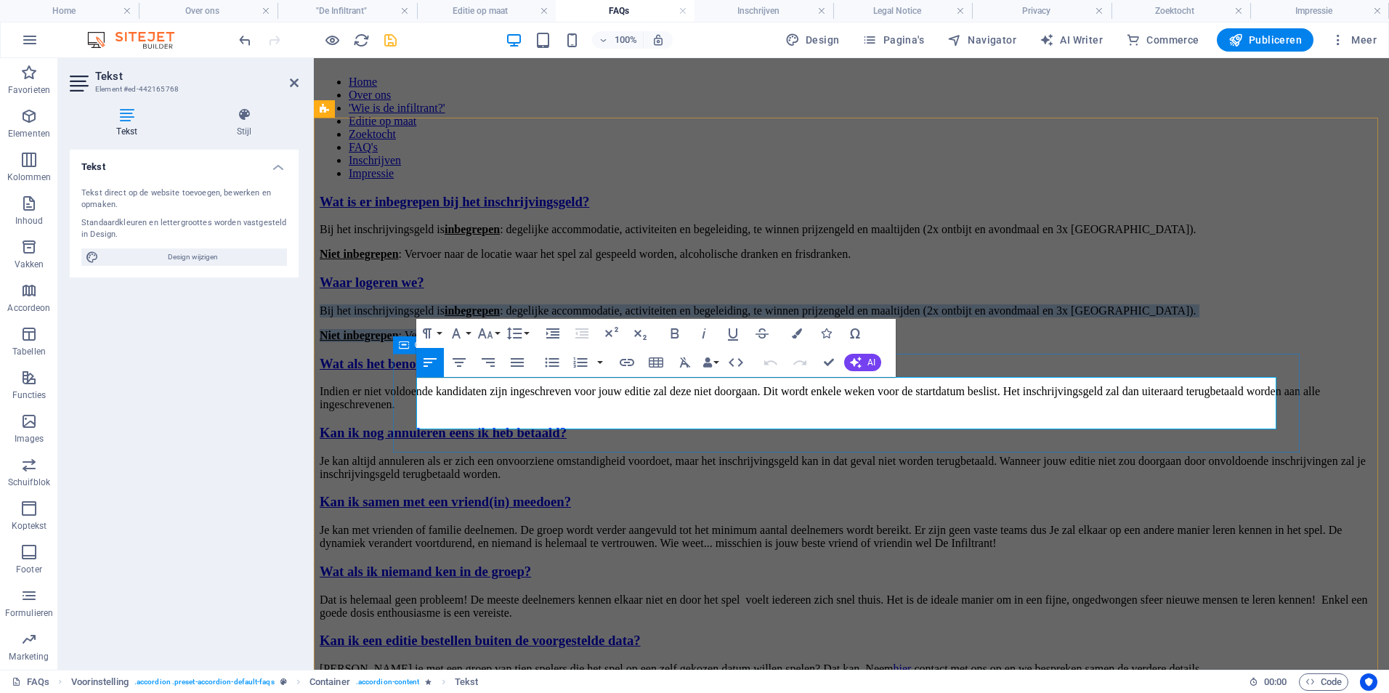
drag, startPoint x: 1064, startPoint y: 421, endPoint x: 415, endPoint y: 386, distance: 650.4
click at [415, 342] on div "Bij het inschrijvingsgeld is inbegrepen : degelijke accommodatie, activiteiten …" at bounding box center [852, 323] width 1064 height 38
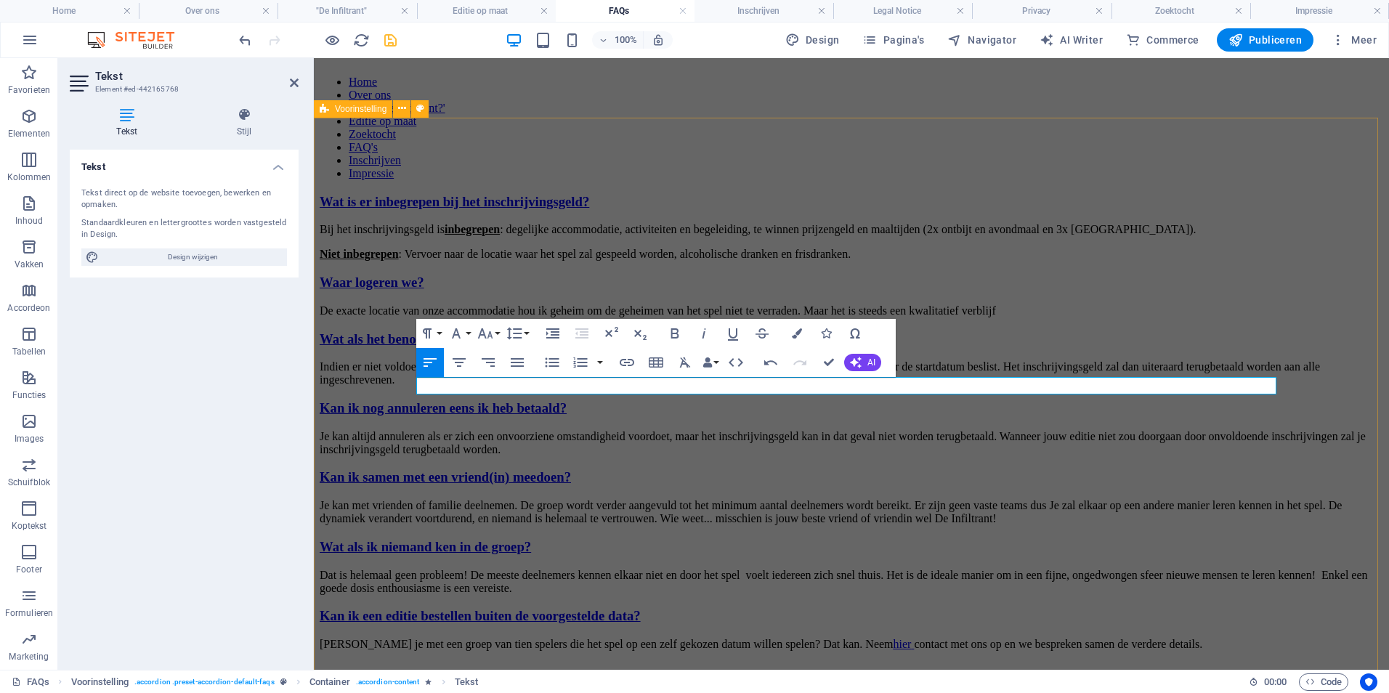
click at [336, 243] on div "Wat is er inbegrepen bij het inschrijvingsgeld? Bij het inschrijvingsgeld is in…" at bounding box center [852, 422] width 1064 height 457
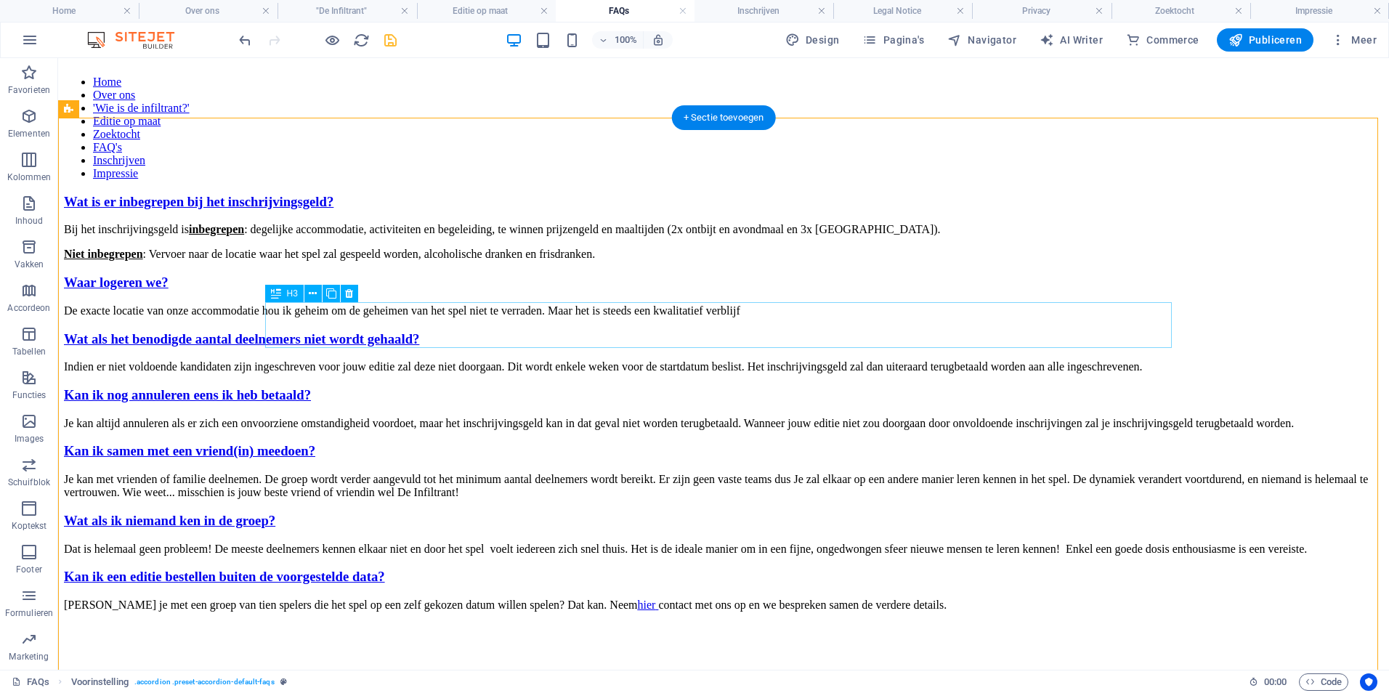
click at [427, 291] on div "Waar logeren we?" at bounding box center [723, 283] width 1319 height 16
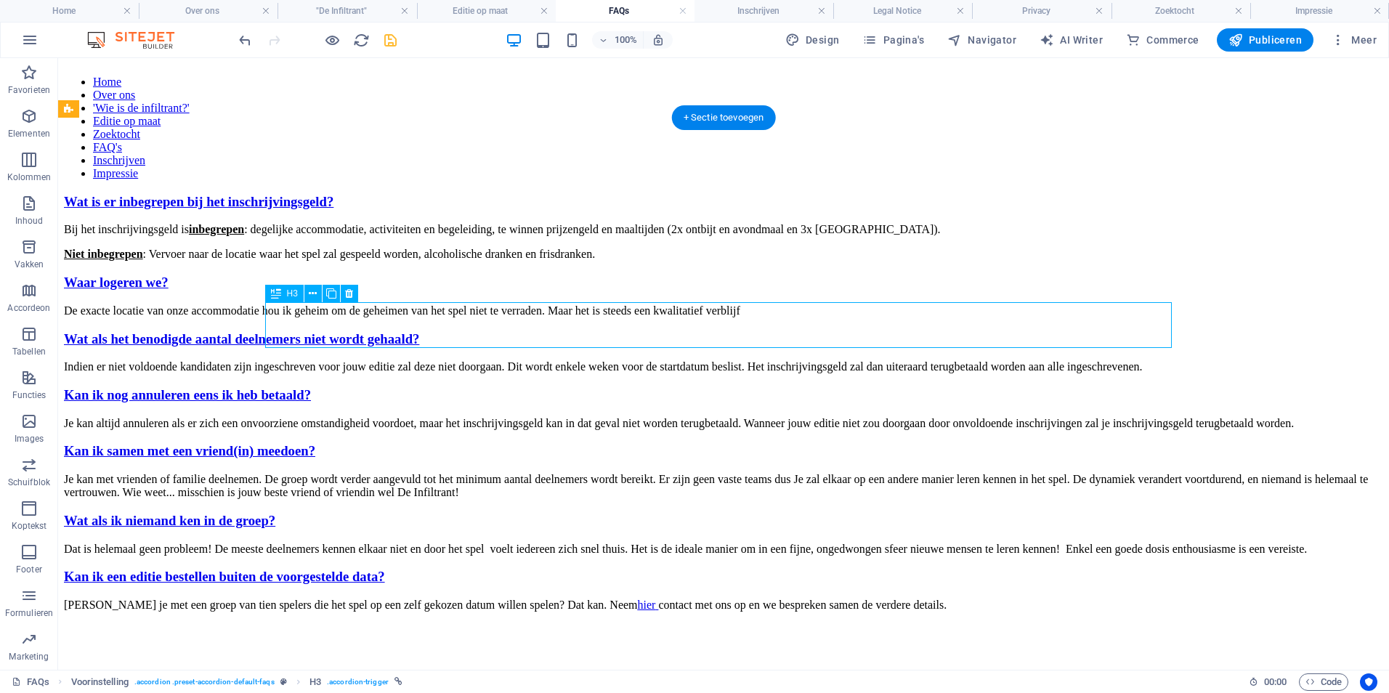
click at [413, 291] on div "Waar logeren we?" at bounding box center [723, 283] width 1319 height 16
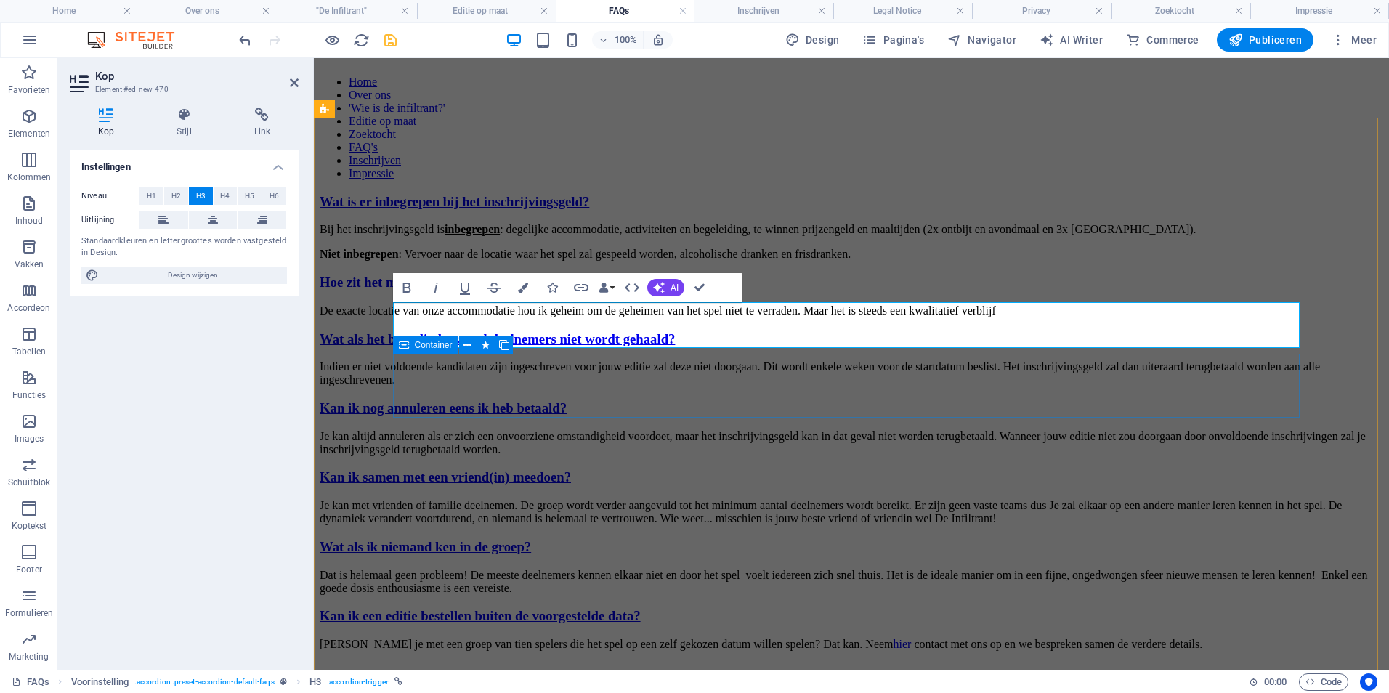
click at [490, 317] on div "De exacte locatie van onze accommodatie hou ik geheim om de geheimen van het sp…" at bounding box center [852, 310] width 1064 height 13
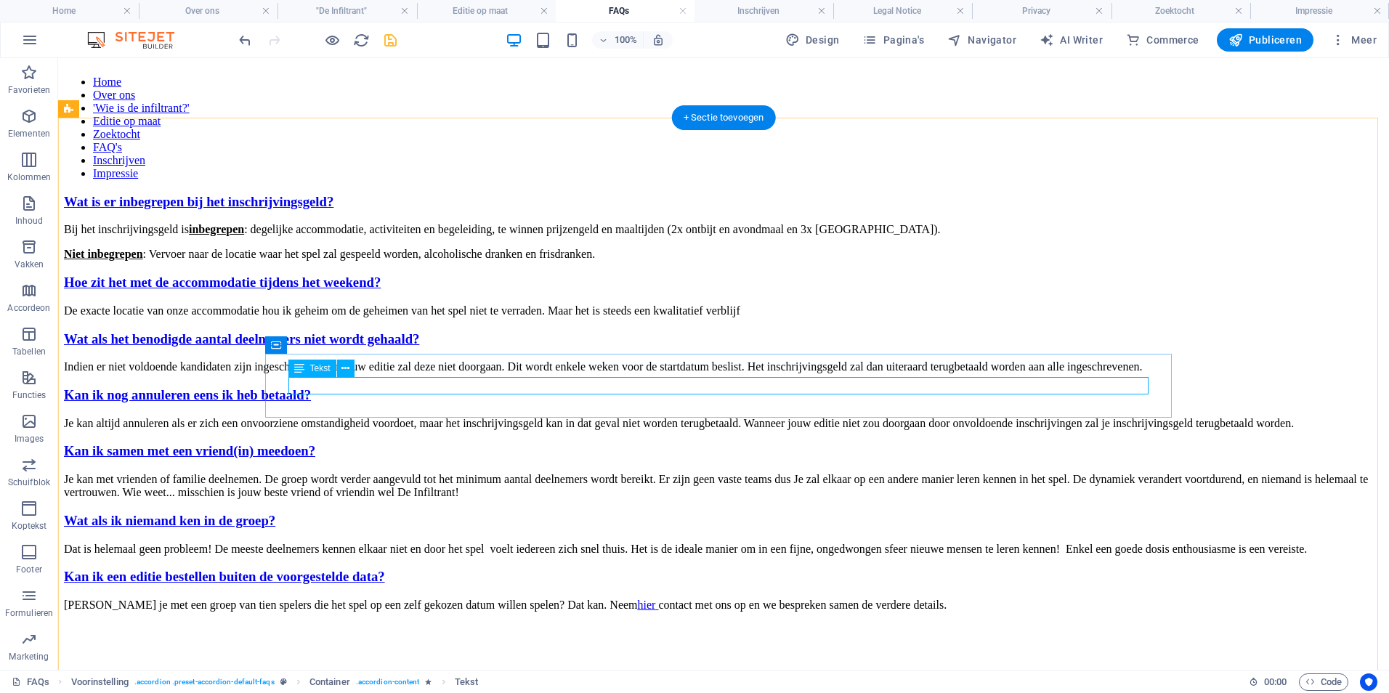
click at [589, 317] on div "De exacte locatie van onze accommodatie hou ik geheim om de geheimen van het sp…" at bounding box center [723, 310] width 1319 height 13
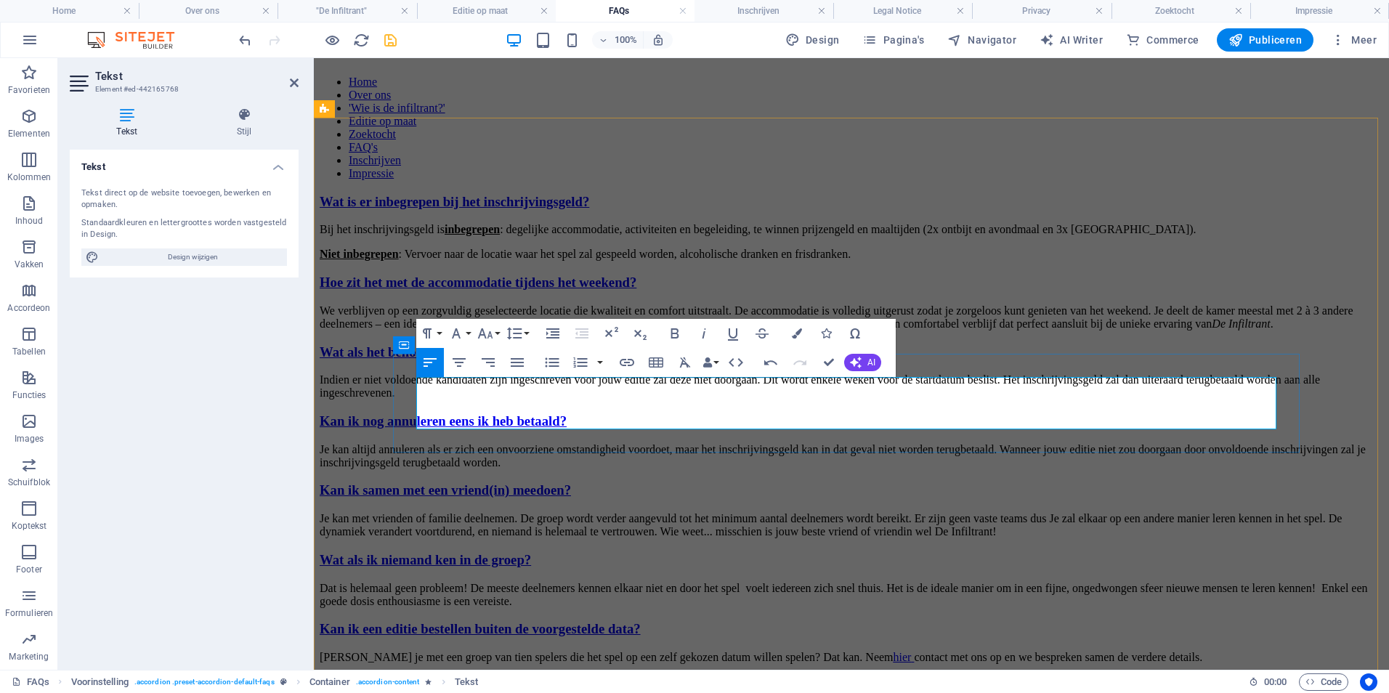
click at [992, 331] on p "We verblijven op een zorgvuldig geselecteerde locatie die kwaliteit en comfort …" at bounding box center [852, 317] width 1064 height 26
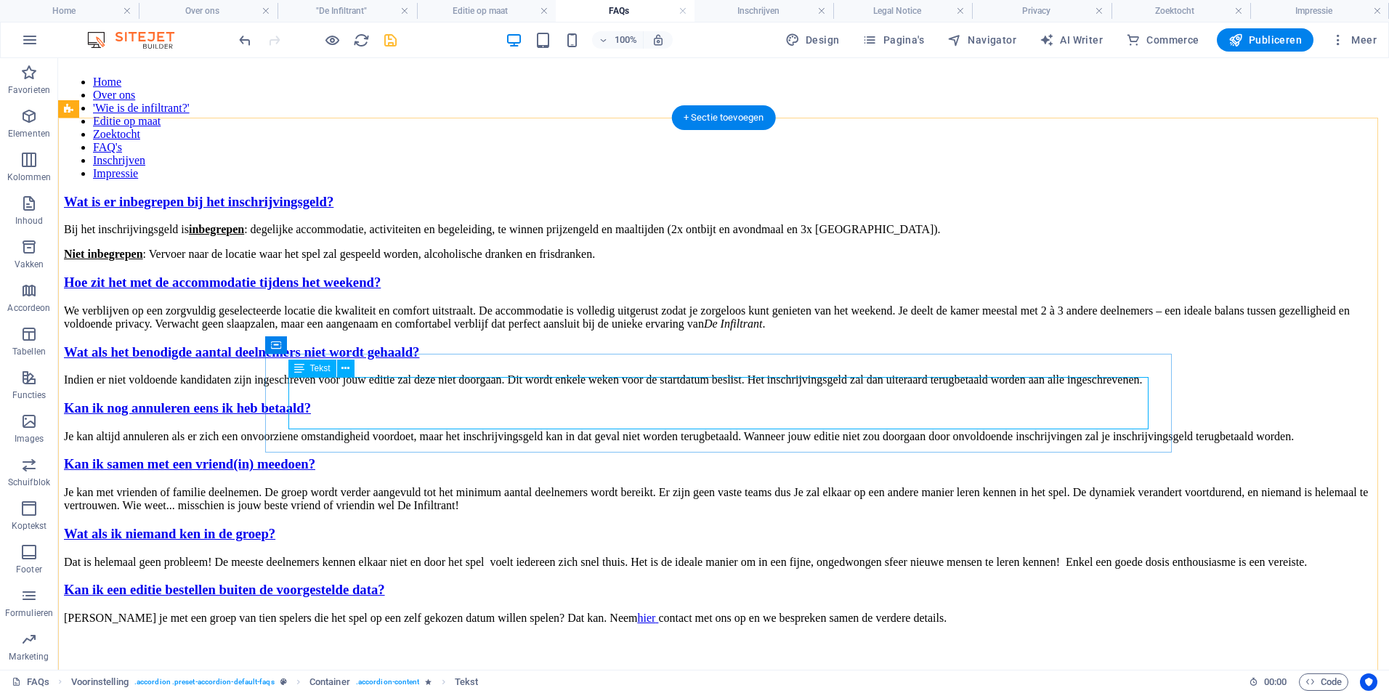
click at [527, 331] on div "We verblijven op een zorgvuldig geselecteerde locatie die kwaliteit en comfort …" at bounding box center [723, 317] width 1319 height 26
click at [529, 331] on div "We verblijven op een zorgvuldig geselecteerde locatie die kwaliteit en comfort …" at bounding box center [723, 317] width 1319 height 26
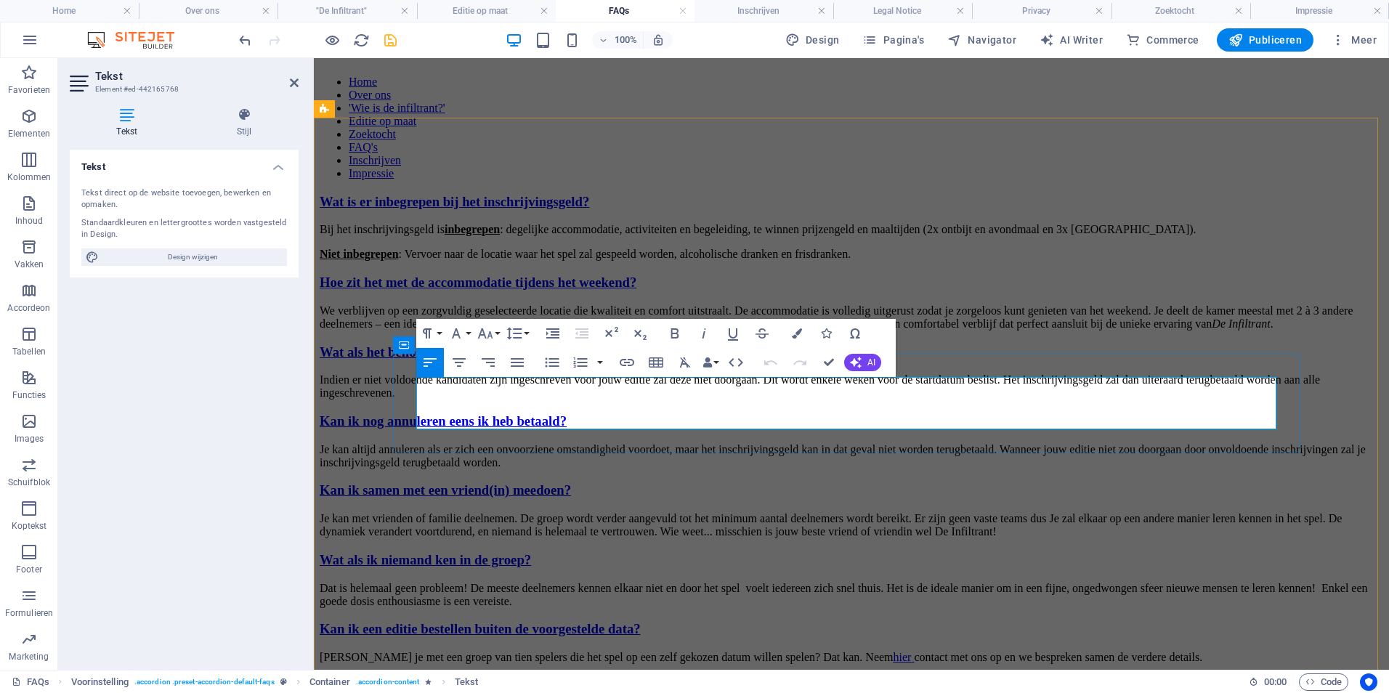
click at [648, 331] on p "We verblijven op een zorgvuldig geselecteerde locatie die kwaliteit en comfort …" at bounding box center [852, 317] width 1064 height 26
click at [657, 331] on p "We verblijven op een zorgvuldig geselecteerde locatie die kwaliteit en comfort …" at bounding box center [852, 317] width 1064 height 26
click at [797, 331] on p "We verblijven op een zorgvuldig geselecteerde locatie die kwaliteit en comfort …" at bounding box center [852, 317] width 1064 height 26
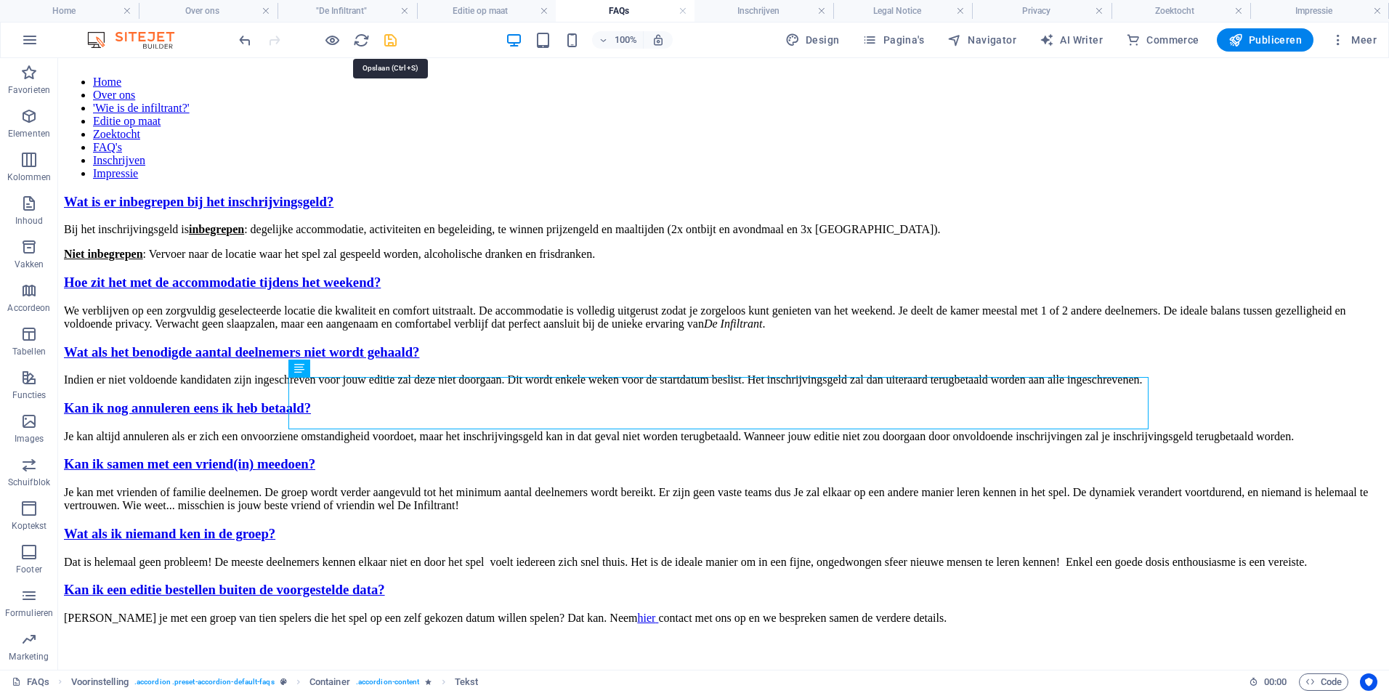
click at [393, 39] on icon "save" at bounding box center [390, 40] width 17 height 17
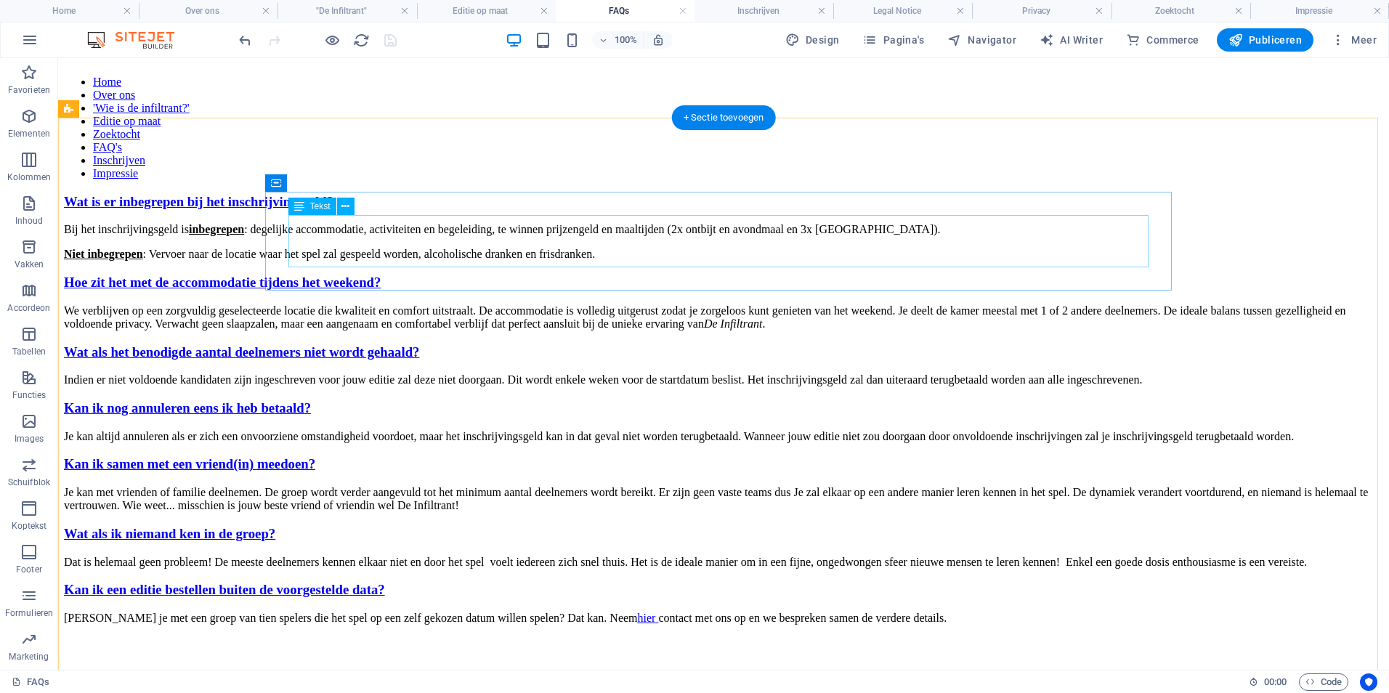
click at [694, 254] on div "Bij het inschrijvingsgeld is inbegrepen : degelijke accommodatie, activiteiten …" at bounding box center [723, 242] width 1319 height 38
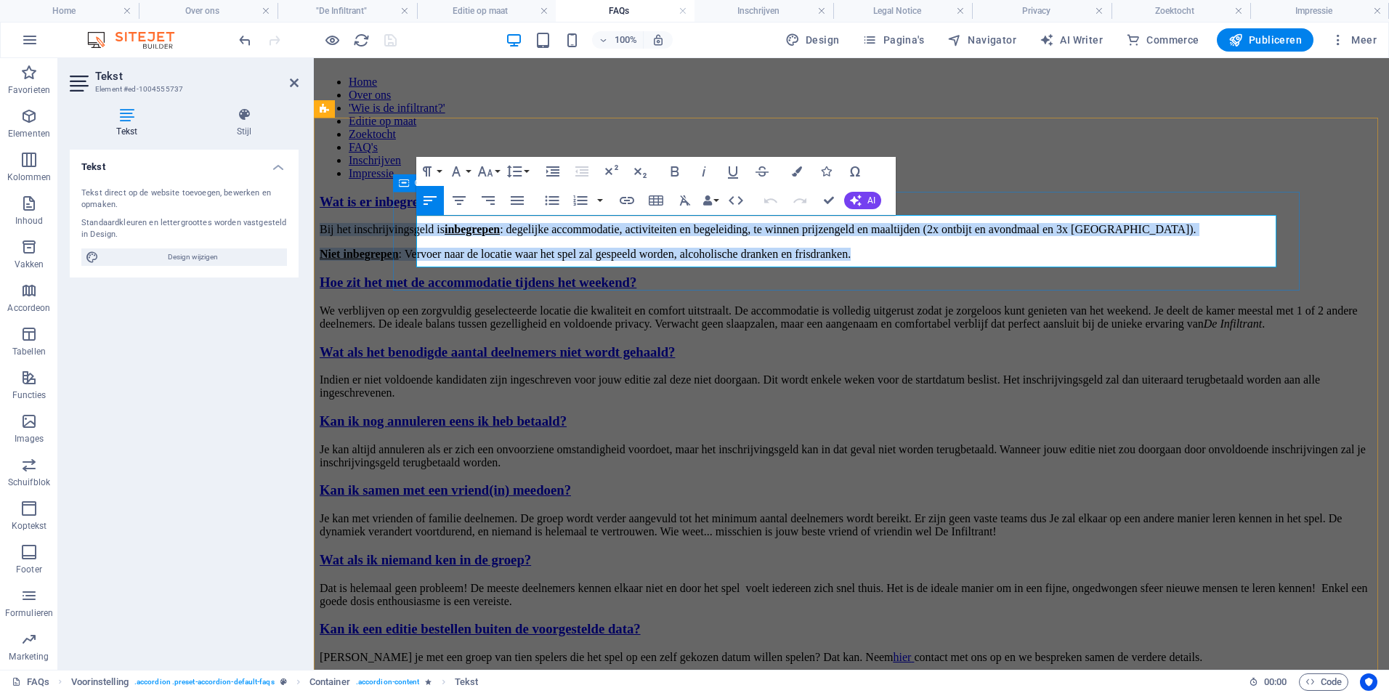
drag, startPoint x: 1027, startPoint y: 262, endPoint x: 413, endPoint y: 222, distance: 615.2
click at [413, 223] on div "Bij het inschrijvingsgeld is inbegrepen : degelijke accommodatie, activiteiten …" at bounding box center [852, 242] width 1064 height 38
copy div "Bij het inschrijvingsgeld is inbegrepen : degelijke accommodatie, activiteiten …"
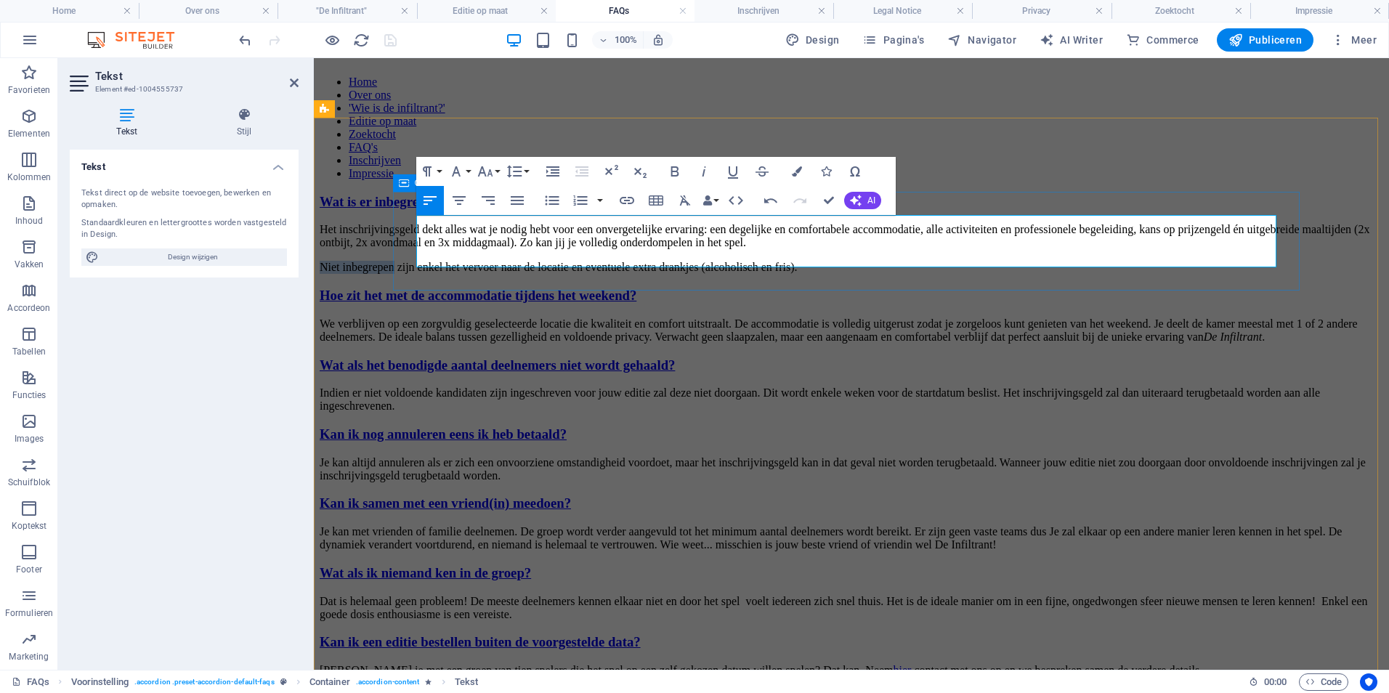
drag, startPoint x: 416, startPoint y: 259, endPoint x: 499, endPoint y: 262, distance: 82.9
click at [499, 262] on p "Niet inbegrepen zijn enkel het vervoer naar de locatie en eventuele extra drank…" at bounding box center [852, 267] width 1064 height 13
click at [676, 171] on icon "button" at bounding box center [674, 171] width 17 height 17
click at [1216, 242] on p "Het inschrijvingsgeld dekt alles wat je nodig hebt voor een onvergetelijke erva…" at bounding box center [852, 236] width 1064 height 26
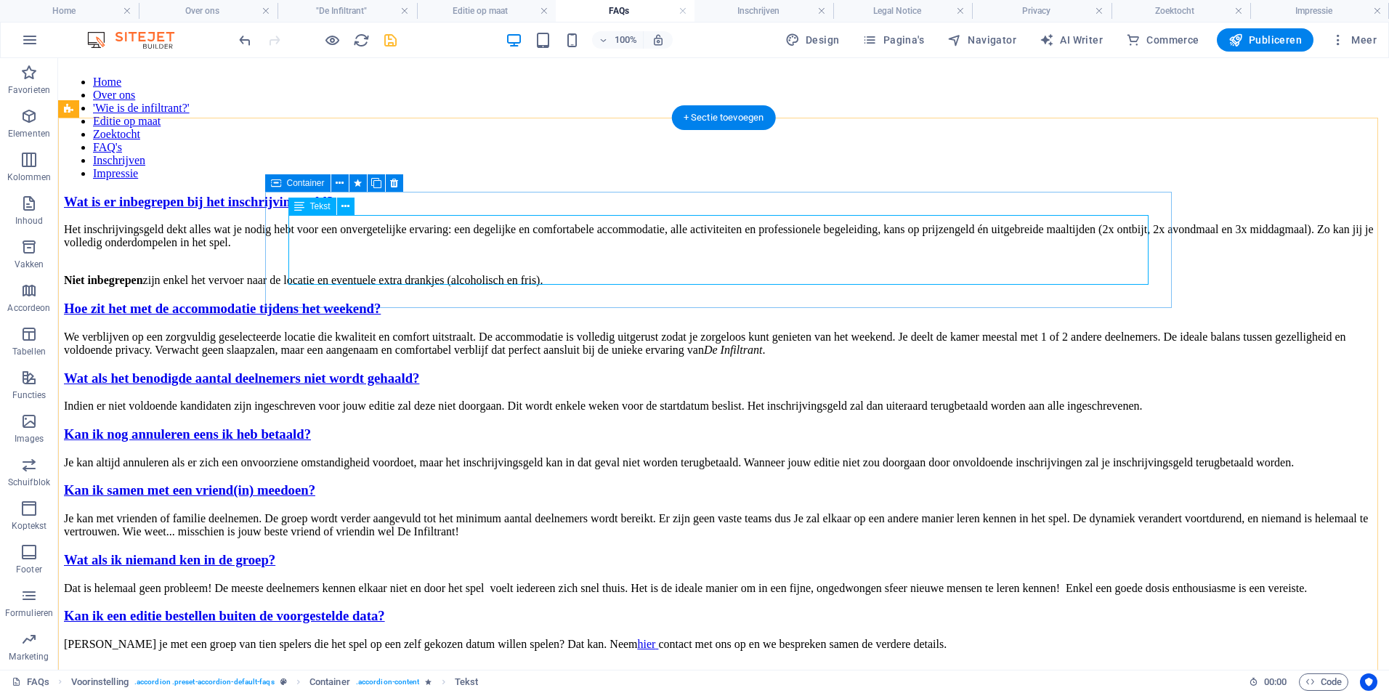
click at [842, 274] on div "Het inschrijvingsgeld dekt alles wat je nodig hebt voor een onvergetelijke erva…" at bounding box center [723, 255] width 1319 height 64
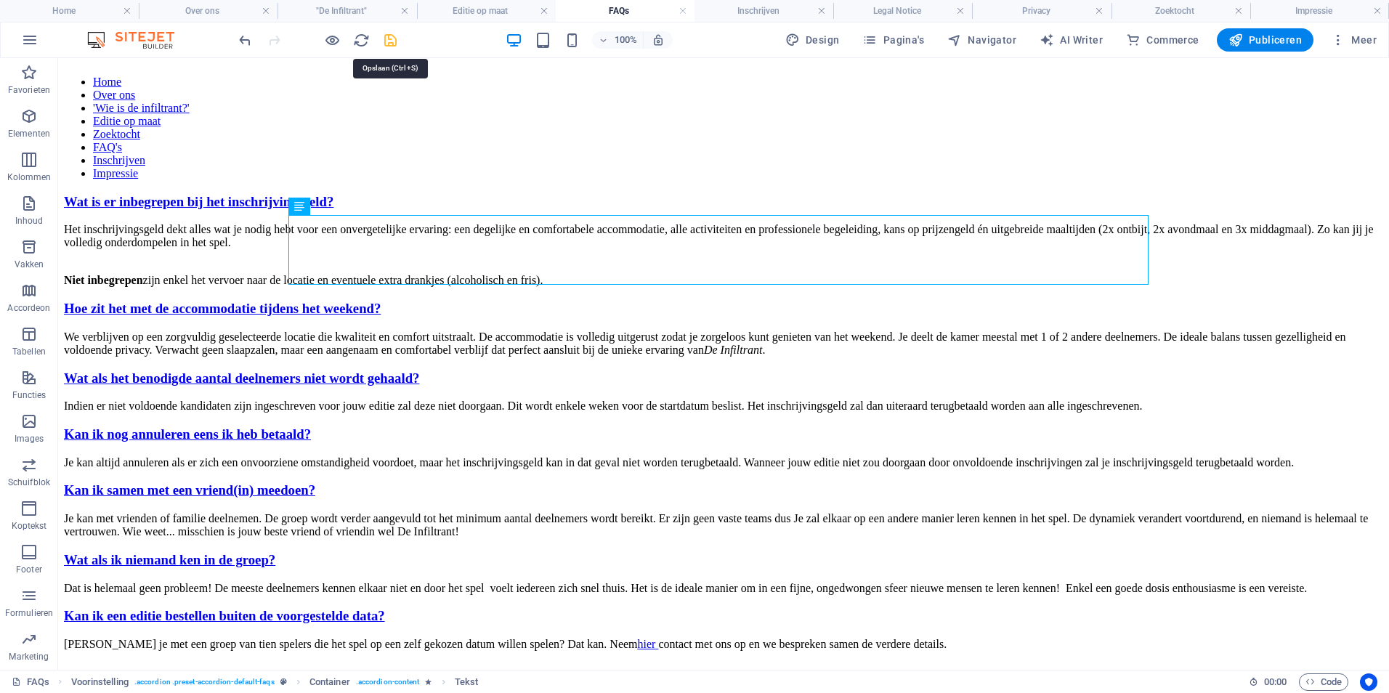
click at [394, 39] on icon "save" at bounding box center [390, 40] width 17 height 17
checkbox input "false"
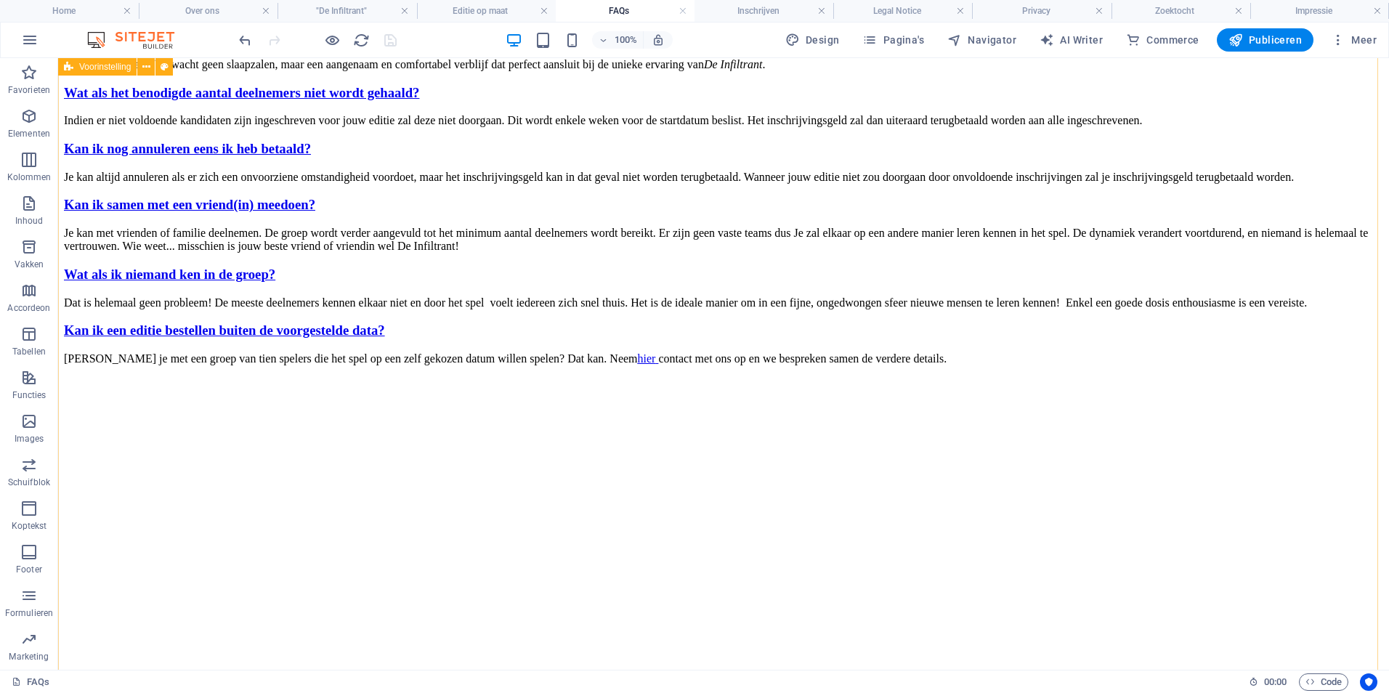
scroll to position [291, 0]
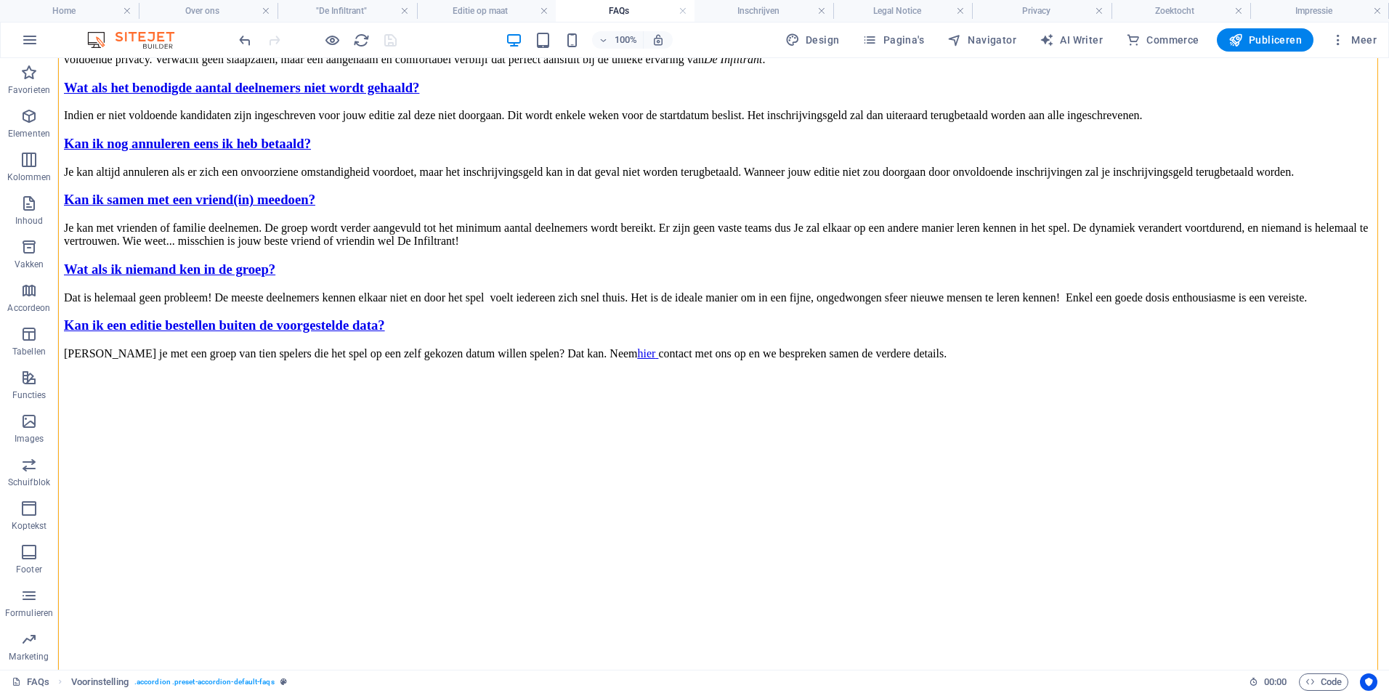
click at [287, 96] on div "Wat als het benodigde aantal deelnemers niet wordt gehaald?" at bounding box center [723, 88] width 1319 height 16
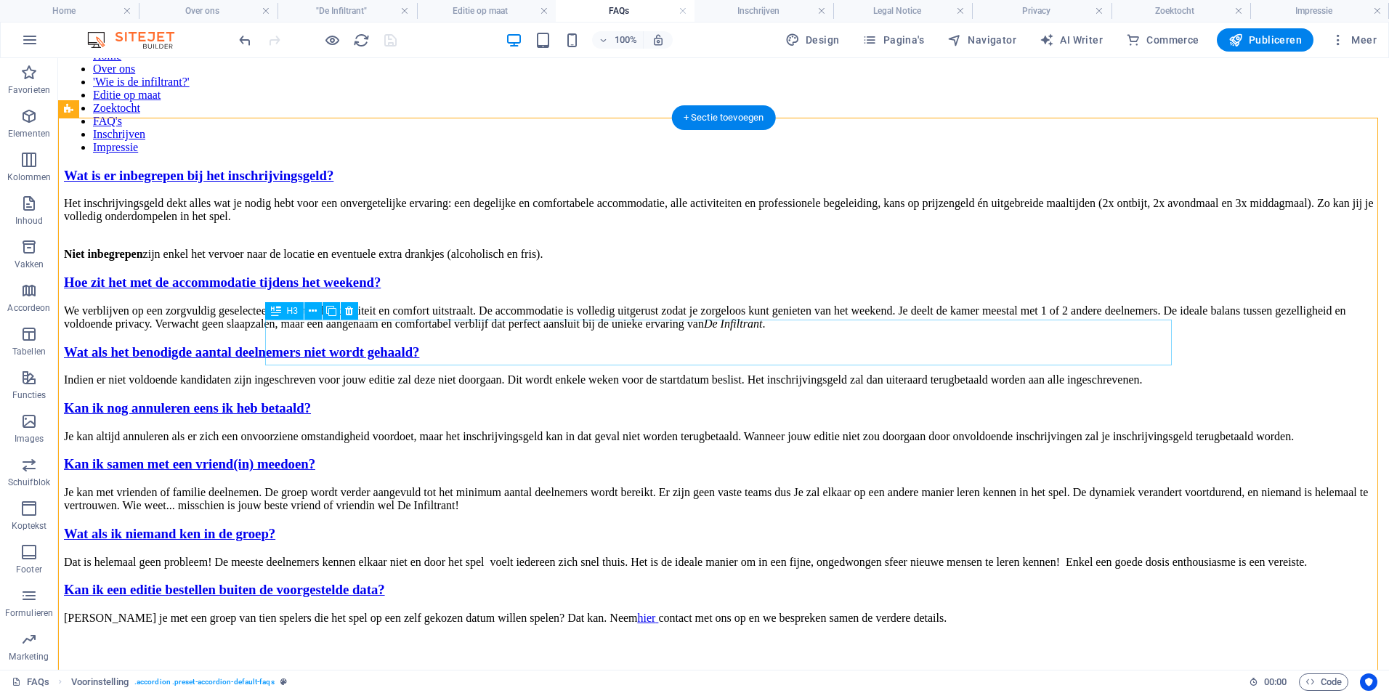
scroll to position [0, 0]
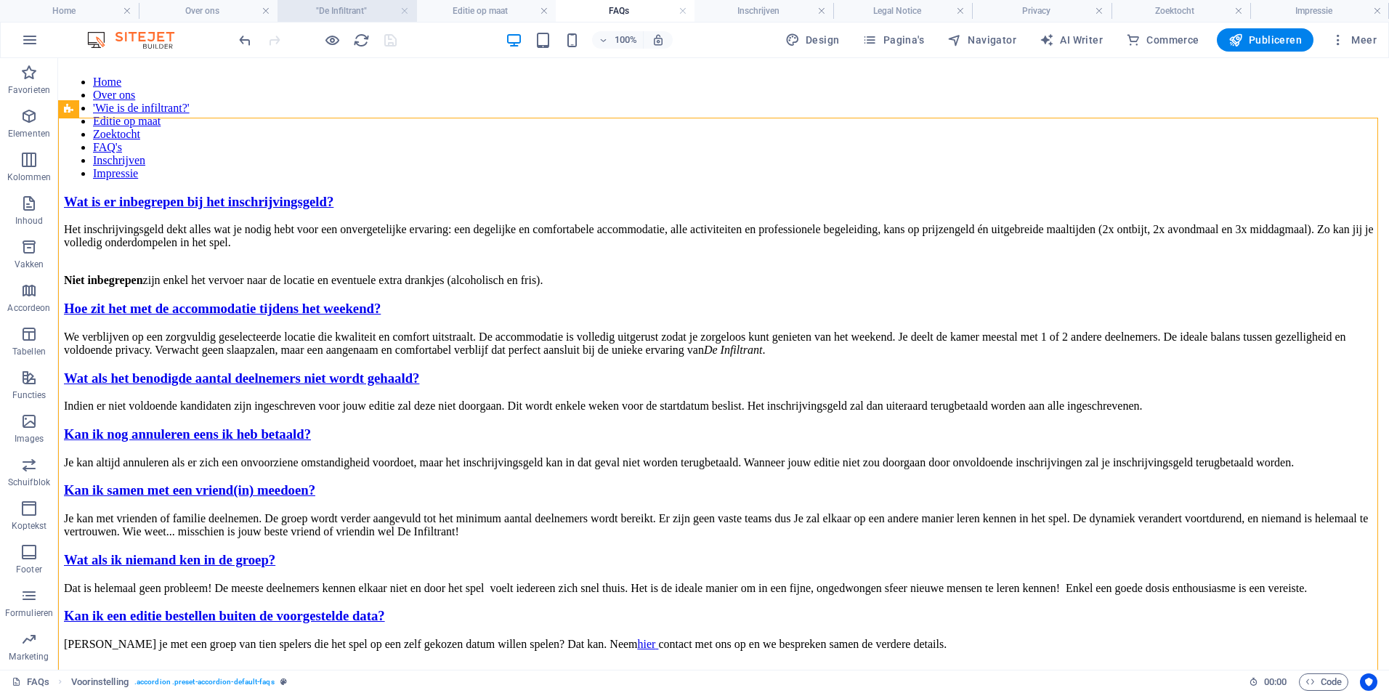
click at [359, 7] on h4 ""De Infiltrant"" at bounding box center [347, 11] width 139 height 16
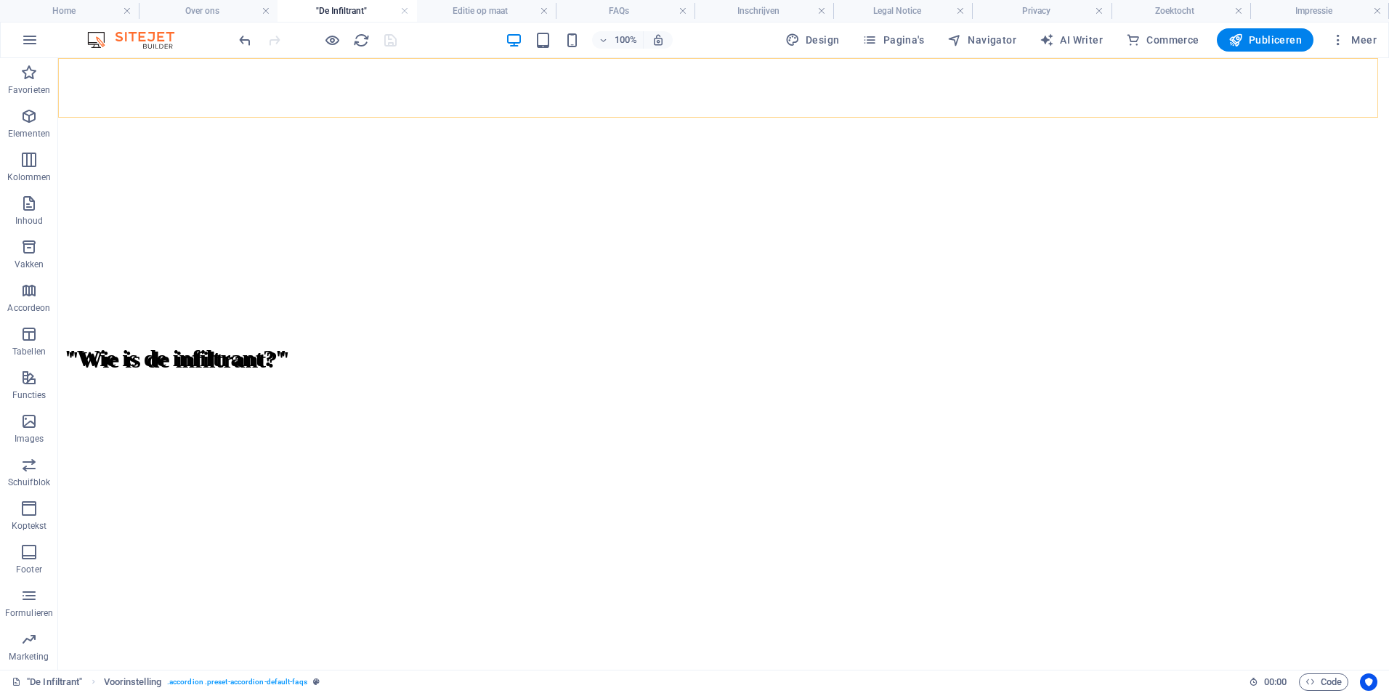
scroll to position [807, 0]
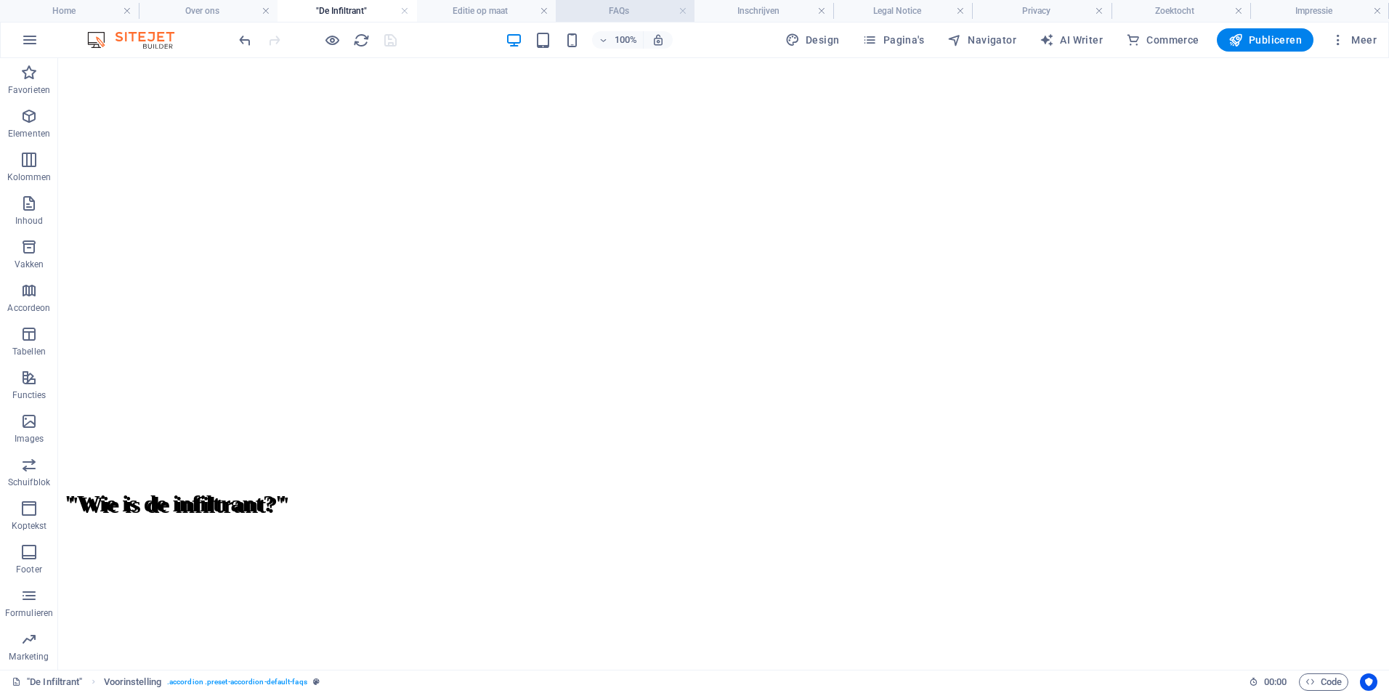
click at [631, 9] on h4 "FAQs" at bounding box center [625, 11] width 139 height 16
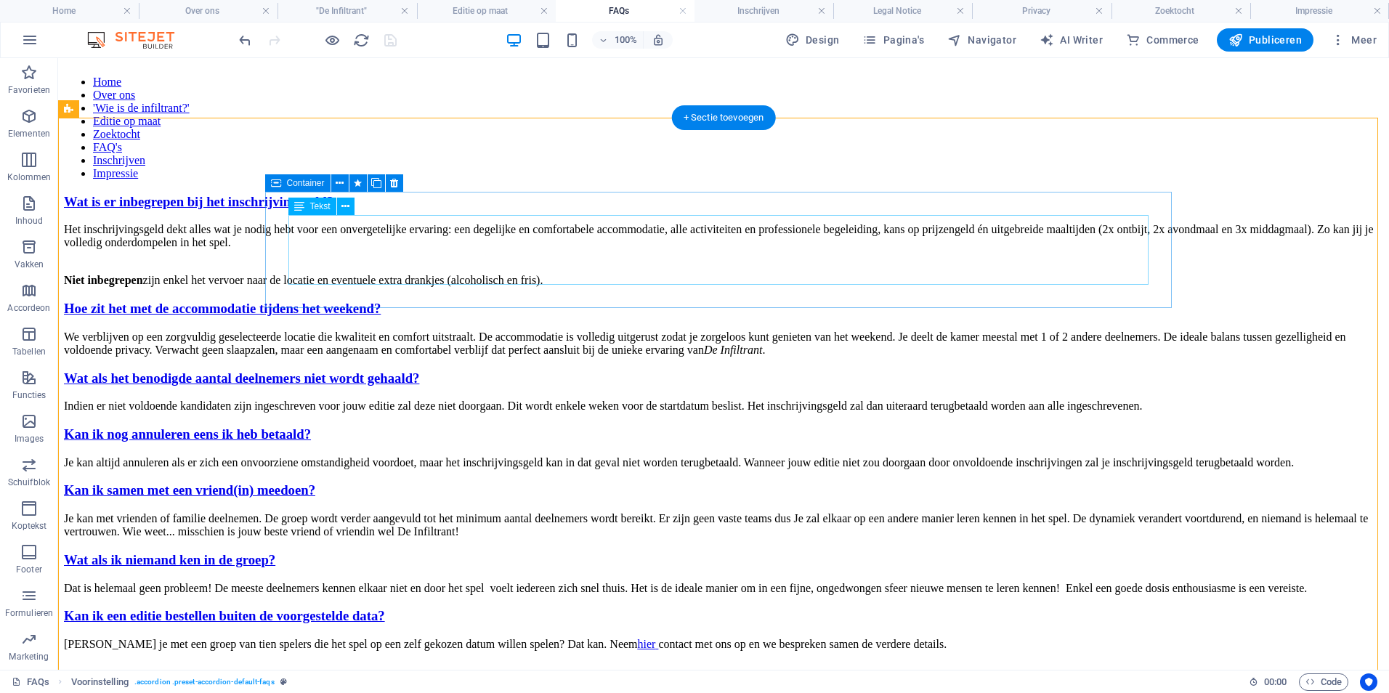
click at [300, 229] on div "Het inschrijvingsgeld dekt alles wat je nodig hebt voor een onvergetelijke erva…" at bounding box center [723, 255] width 1319 height 64
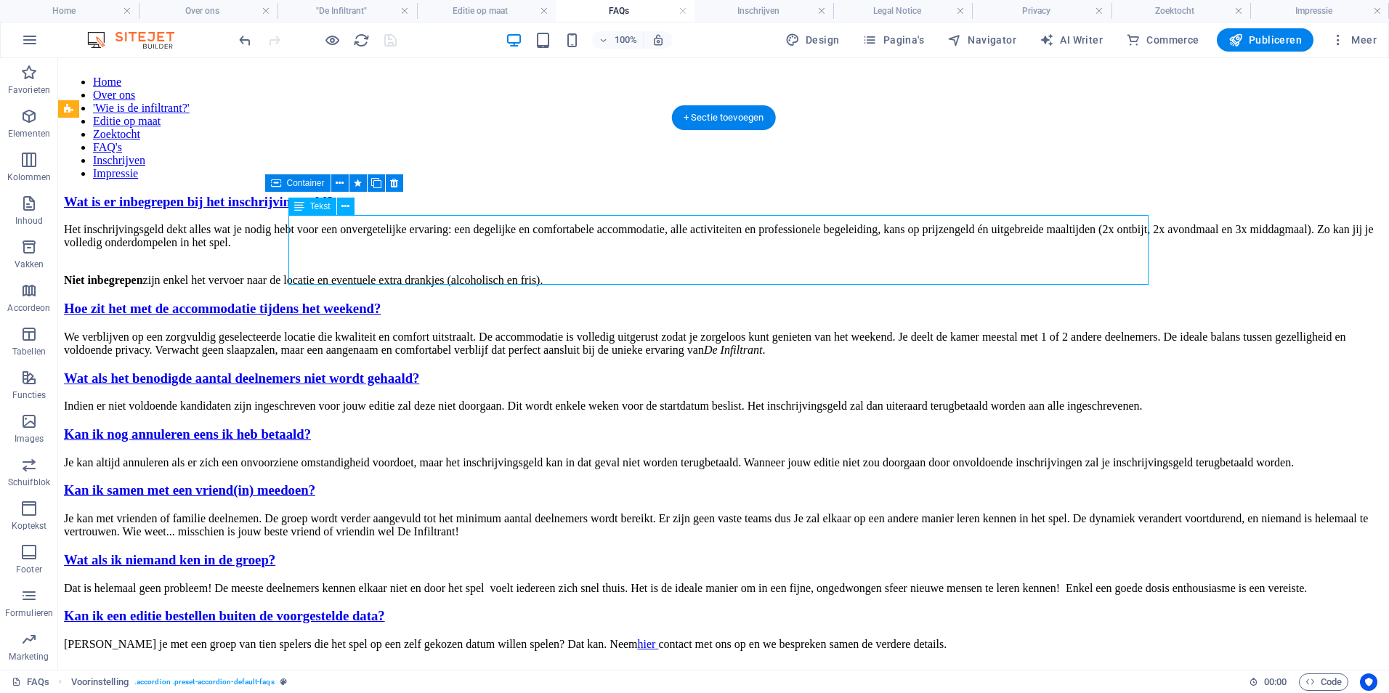
click at [300, 229] on div "Het inschrijvingsgeld dekt alles wat je nodig hebt voor een onvergetelijke erva…" at bounding box center [723, 255] width 1319 height 64
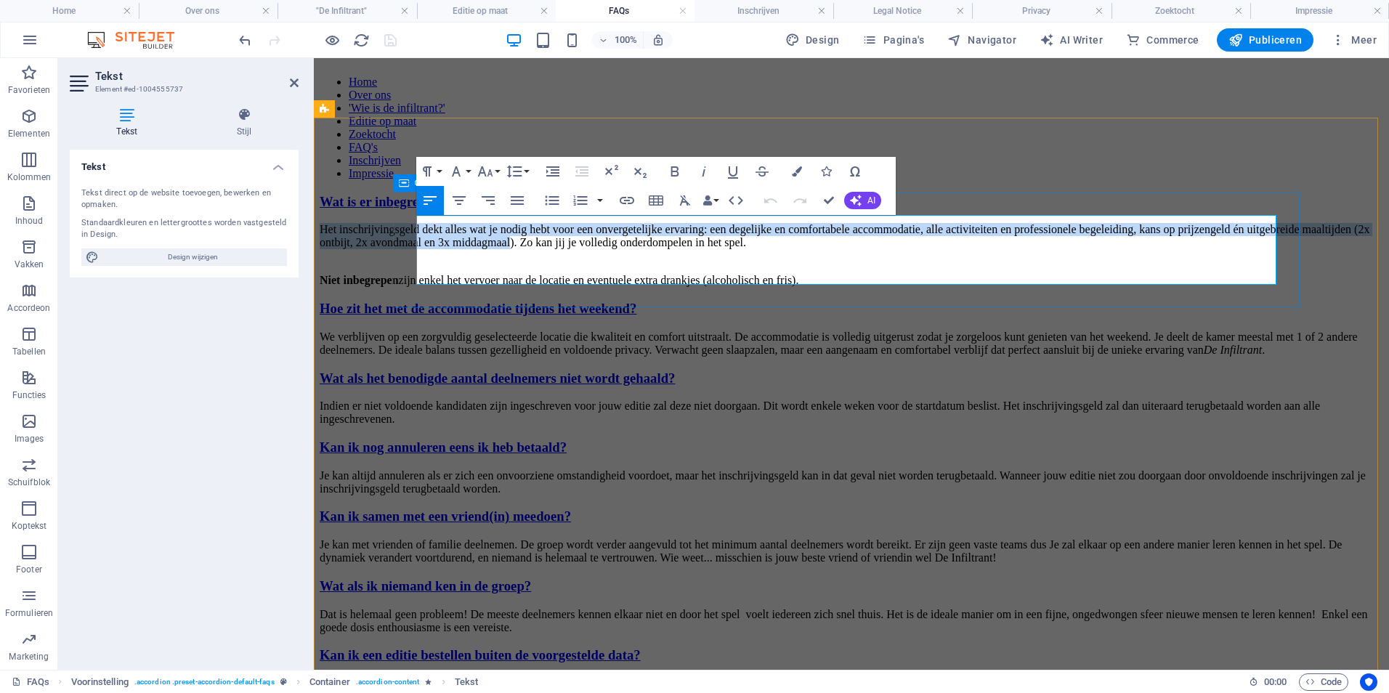
drag, startPoint x: 417, startPoint y: 223, endPoint x: 952, endPoint y: 241, distance: 535.0
click at [952, 241] on p "Het inschrijvingsgeld dekt alles wat je nodig hebt voor een onvergetelijke erva…" at bounding box center [852, 242] width 1064 height 39
click at [210, 9] on h4 "Over ons" at bounding box center [208, 11] width 139 height 16
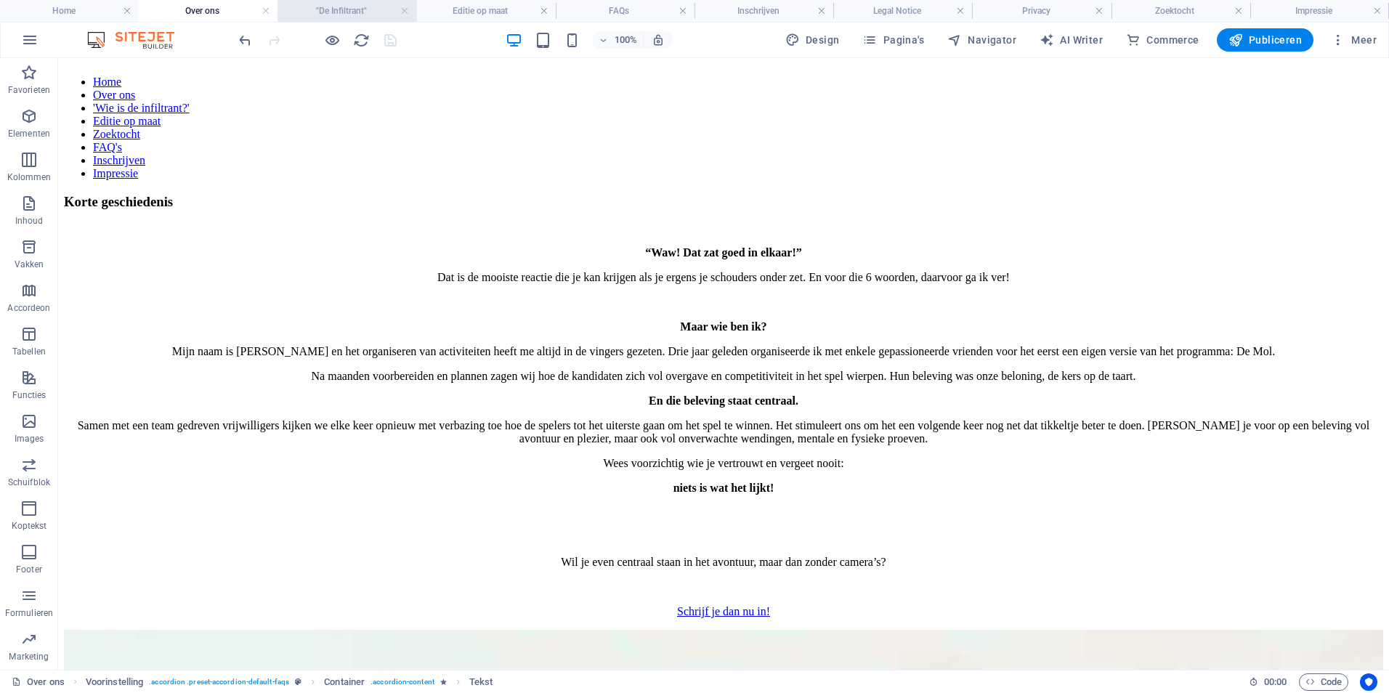
click at [356, 9] on h4 ""De Infiltrant"" at bounding box center [347, 11] width 139 height 16
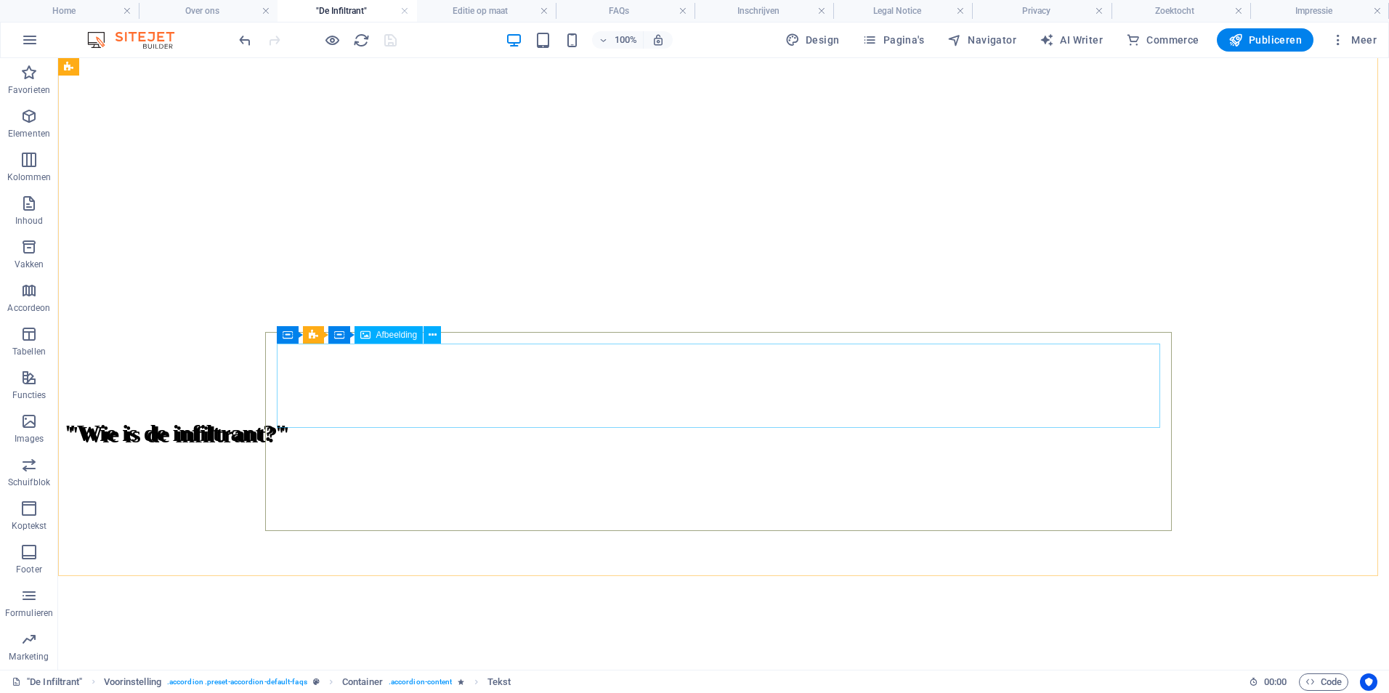
scroll to position [1025, 0]
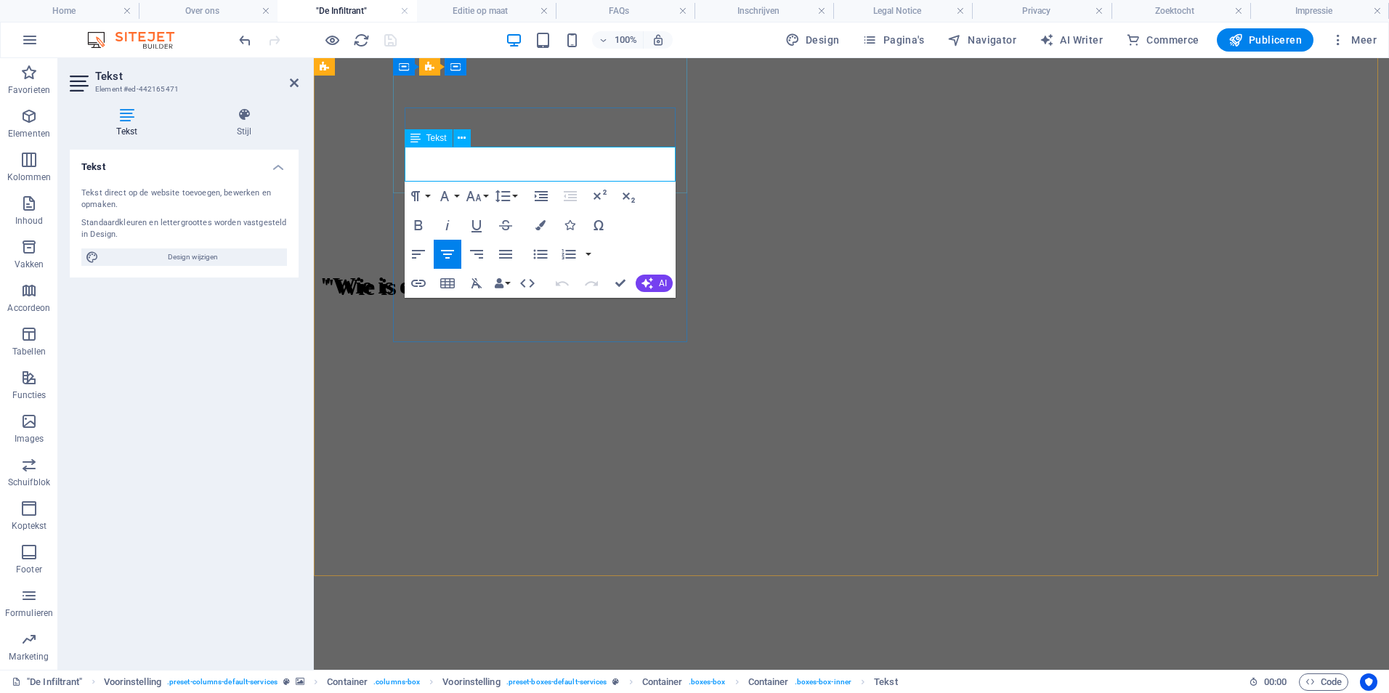
drag, startPoint x: 645, startPoint y: 173, endPoint x: 424, endPoint y: 158, distance: 221.3
drag, startPoint x: 647, startPoint y: 175, endPoint x: 463, endPoint y: 155, distance: 185.6
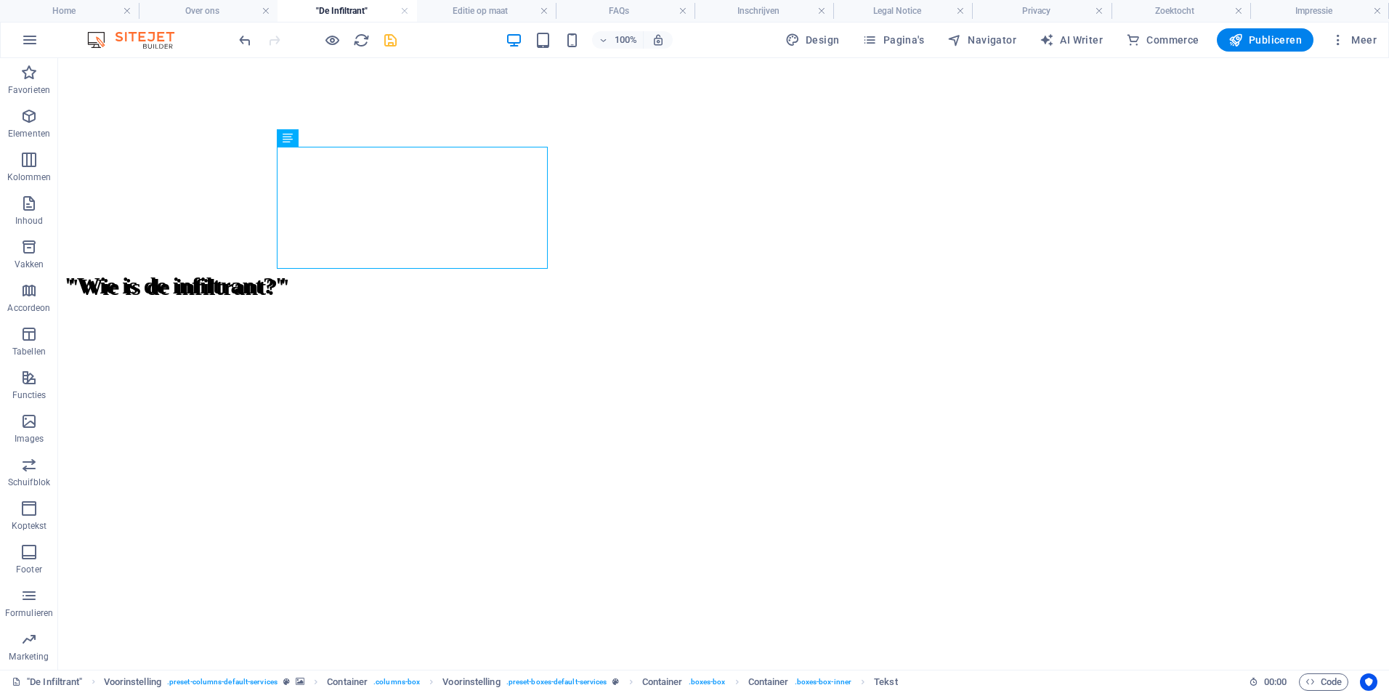
click at [392, 43] on icon "save" at bounding box center [390, 40] width 17 height 17
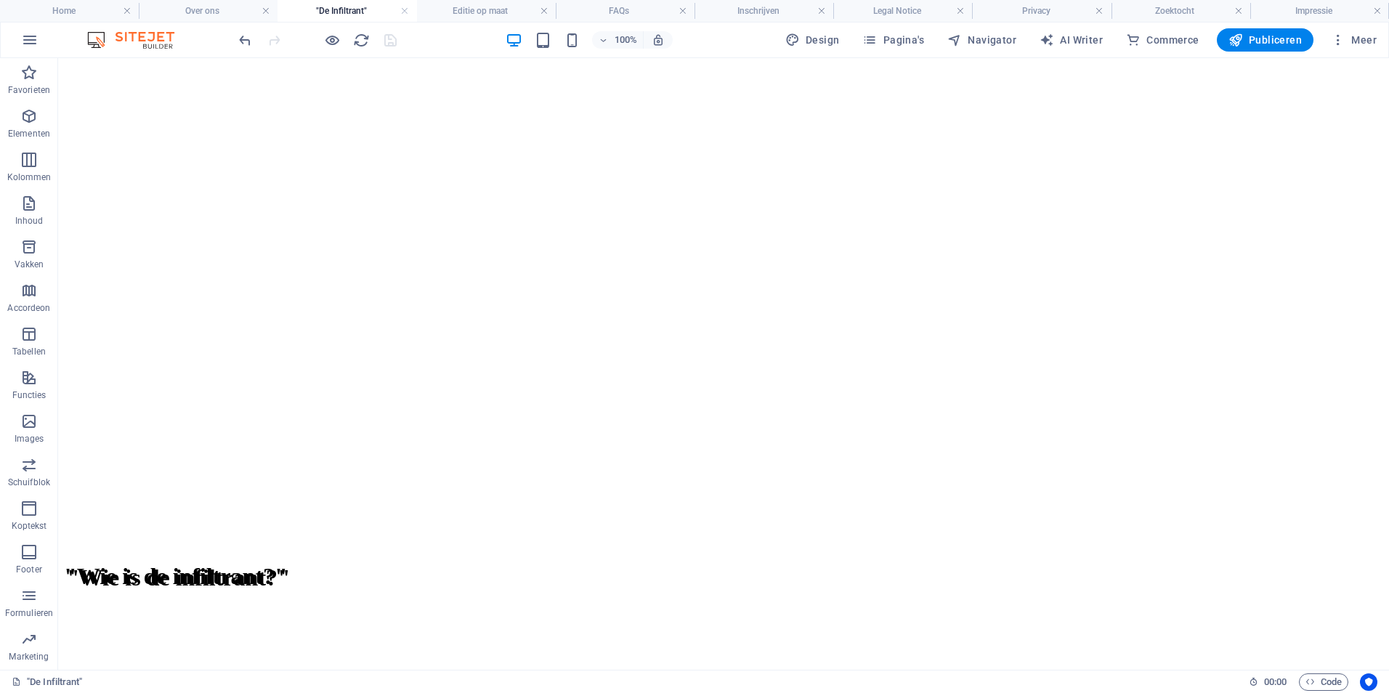
scroll to position [589, 0]
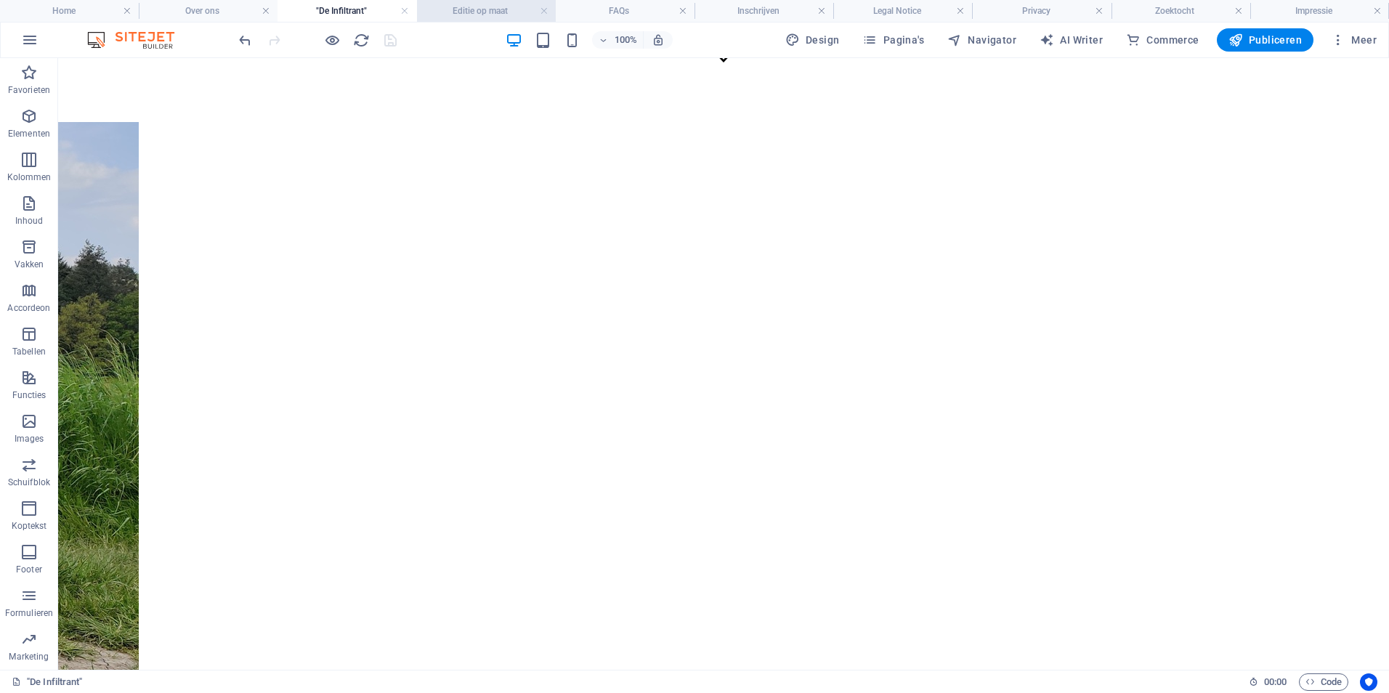
click at [468, 7] on h4 "Editie op maat" at bounding box center [486, 11] width 139 height 16
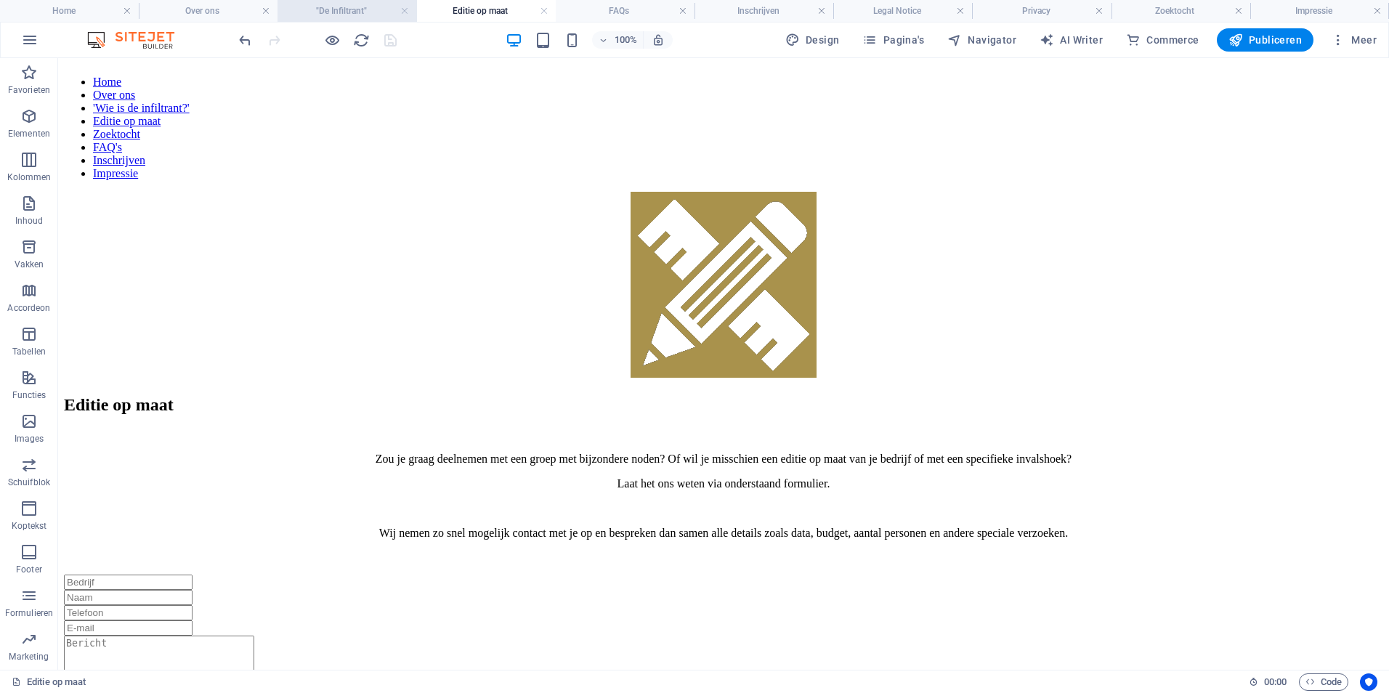
click at [322, 11] on h4 ""De Infiltrant"" at bounding box center [347, 11] width 139 height 16
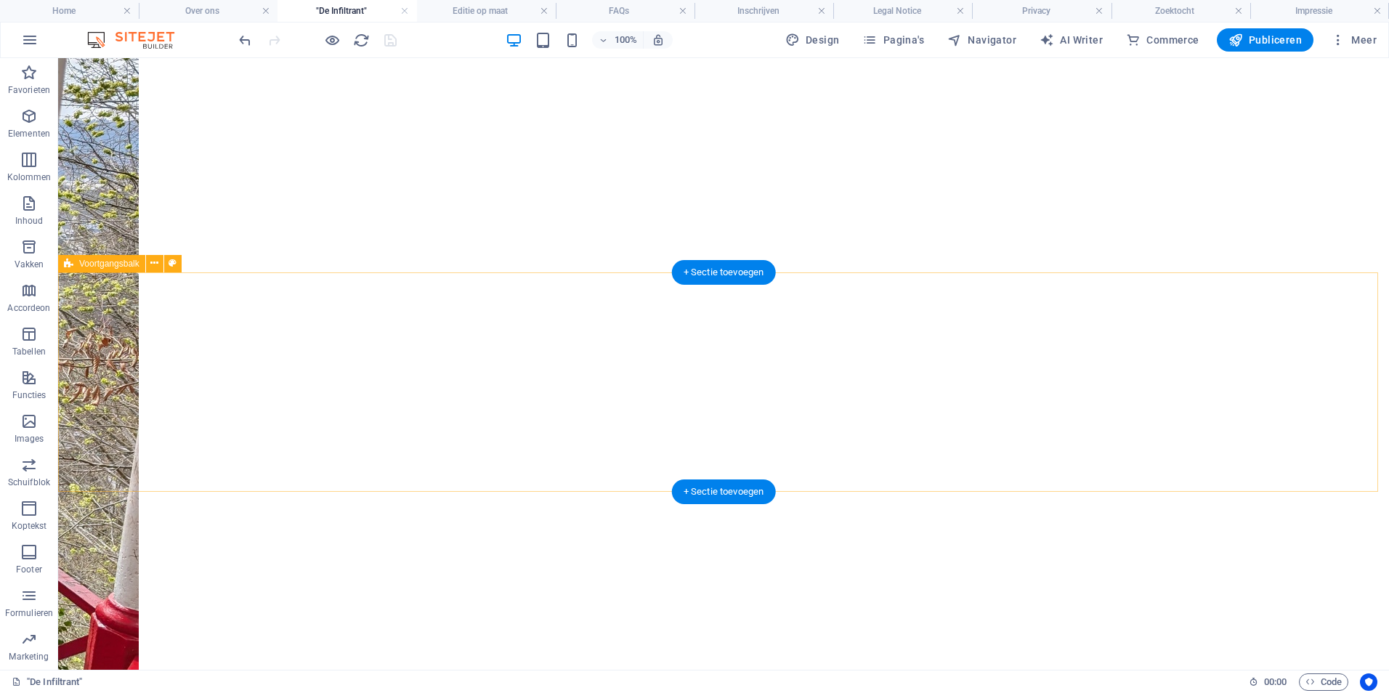
scroll to position [1388, 0]
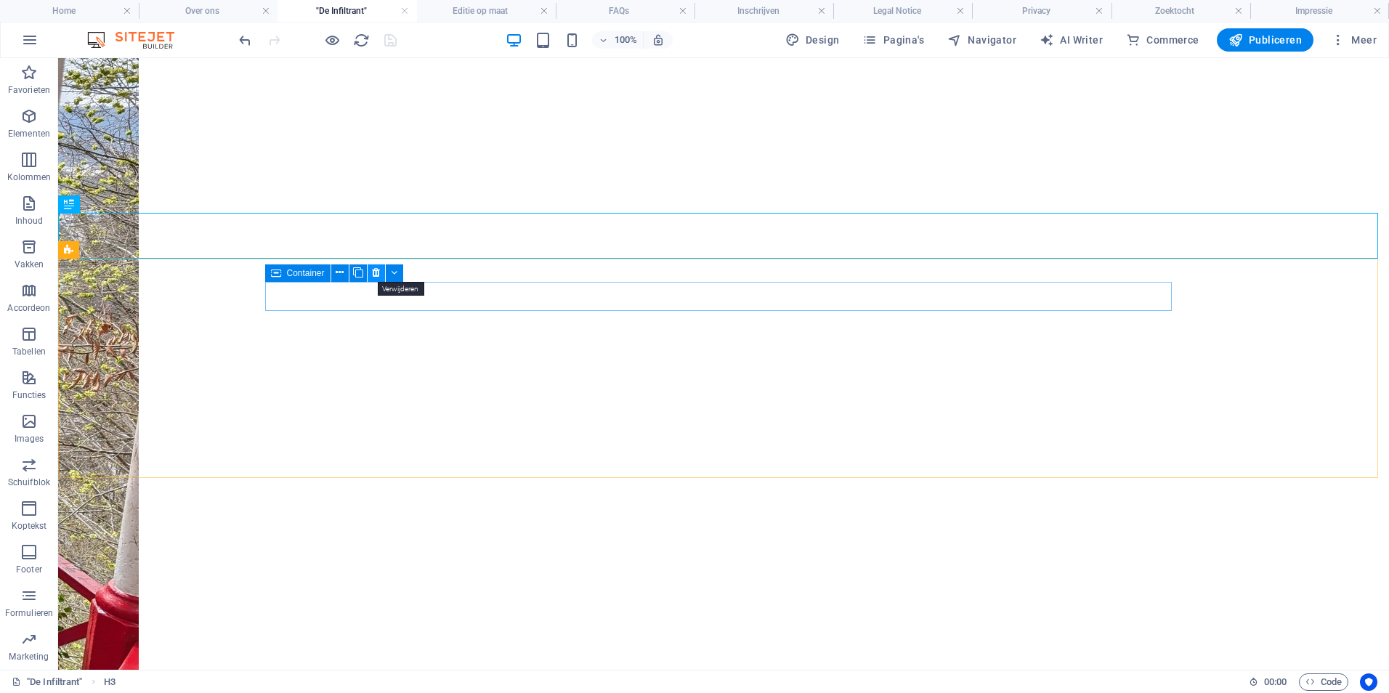
click at [378, 275] on icon at bounding box center [376, 272] width 8 height 15
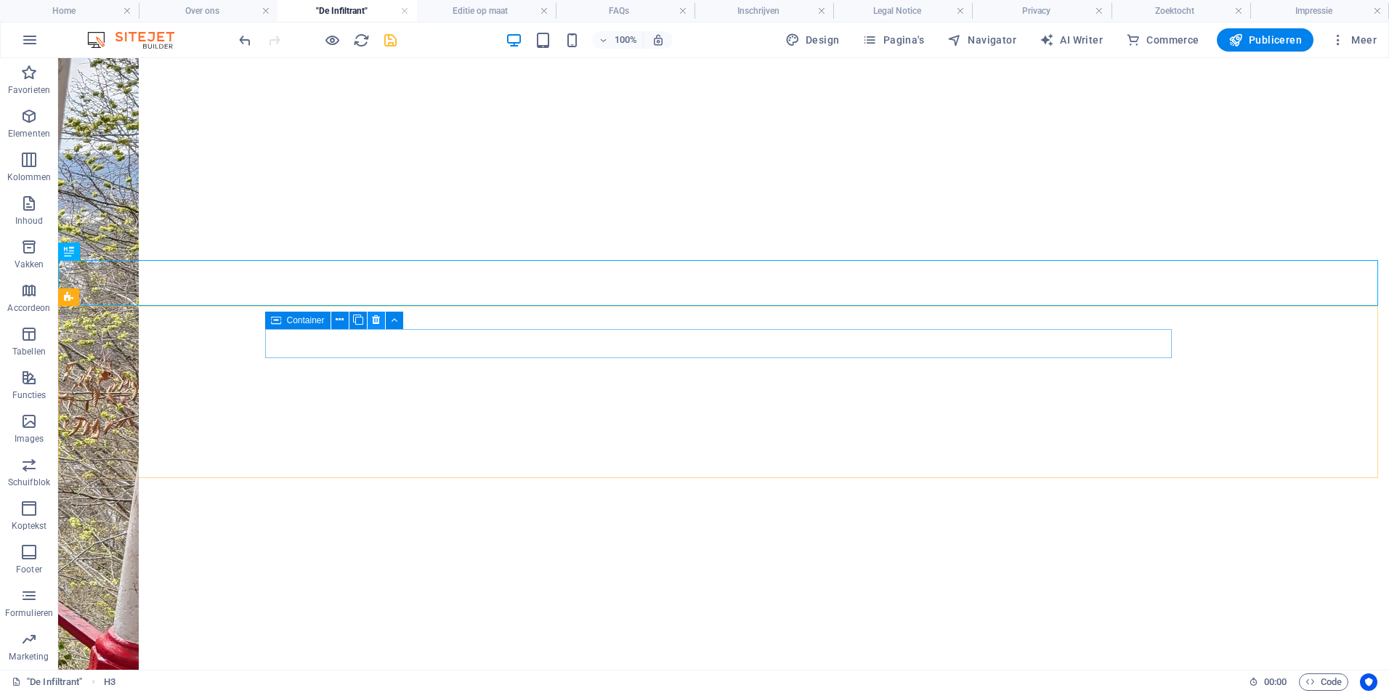
click at [377, 321] on icon at bounding box center [376, 319] width 8 height 15
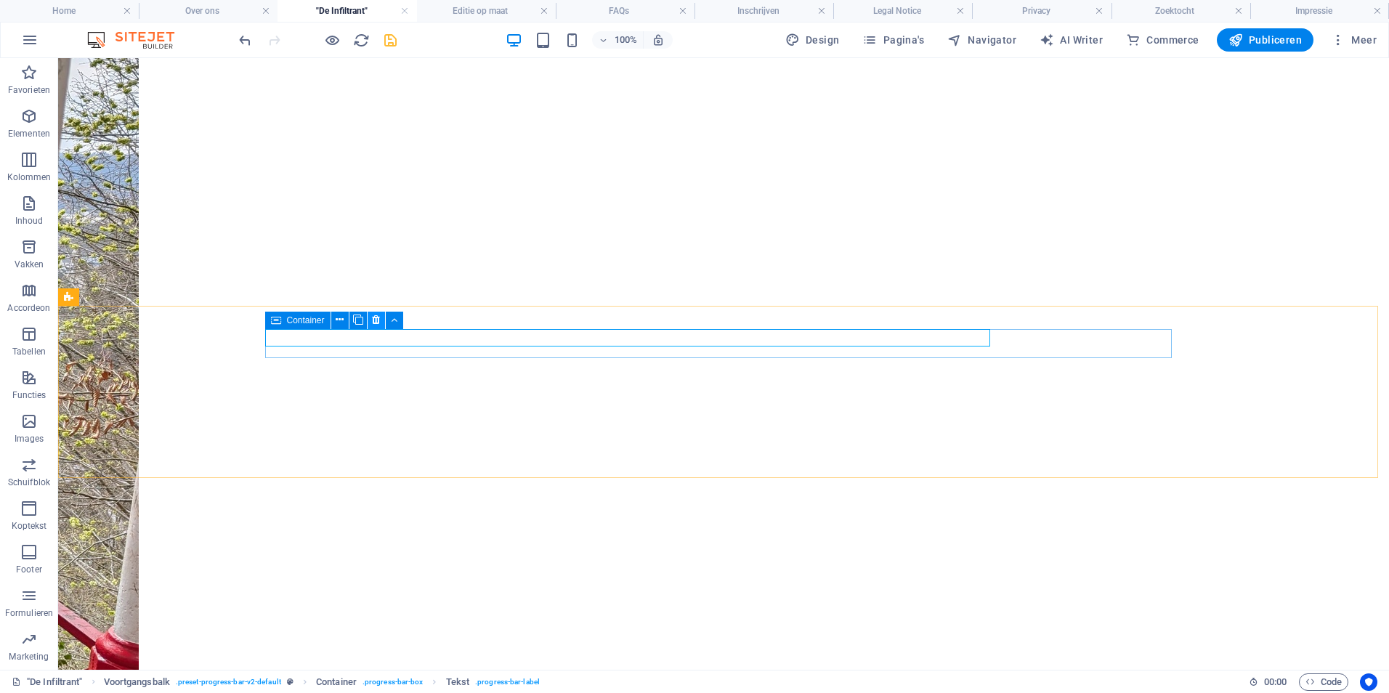
click at [373, 320] on icon at bounding box center [376, 319] width 8 height 15
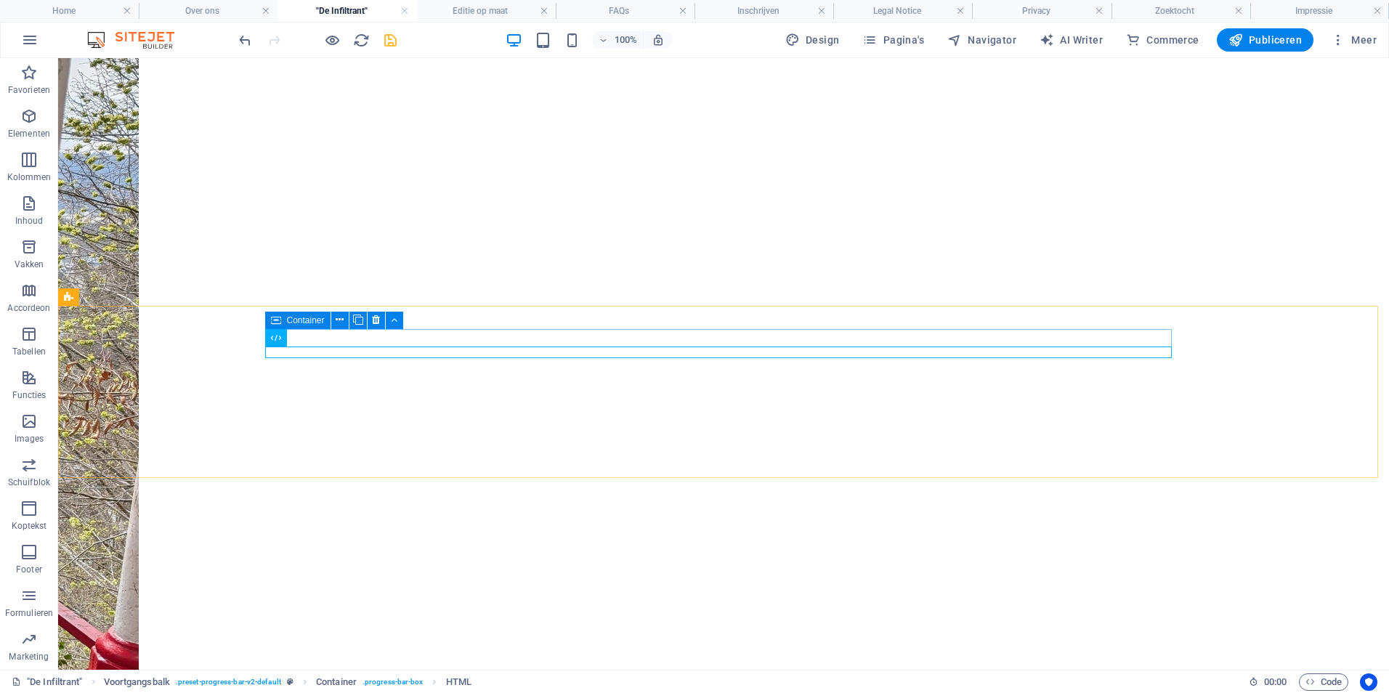
click at [275, 320] on icon at bounding box center [276, 320] width 10 height 17
click at [382, 322] on button at bounding box center [376, 320] width 17 height 17
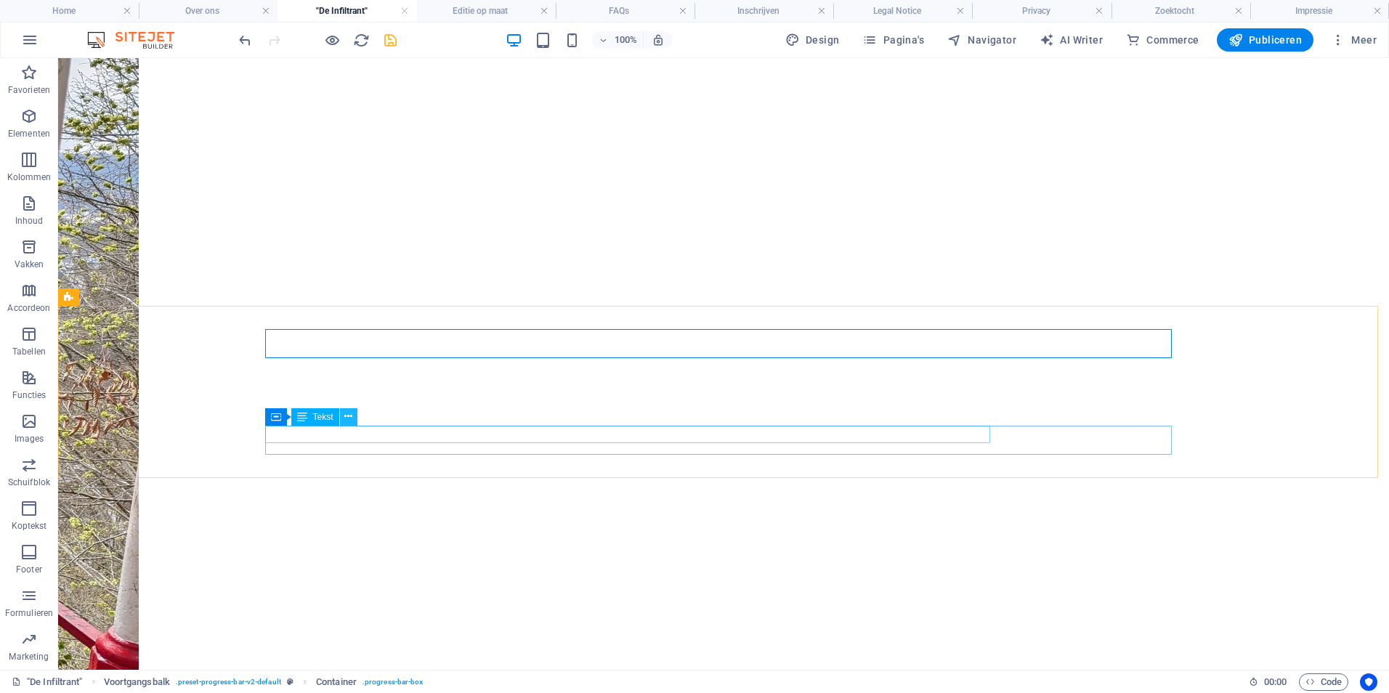
click at [350, 420] on icon at bounding box center [348, 416] width 8 height 15
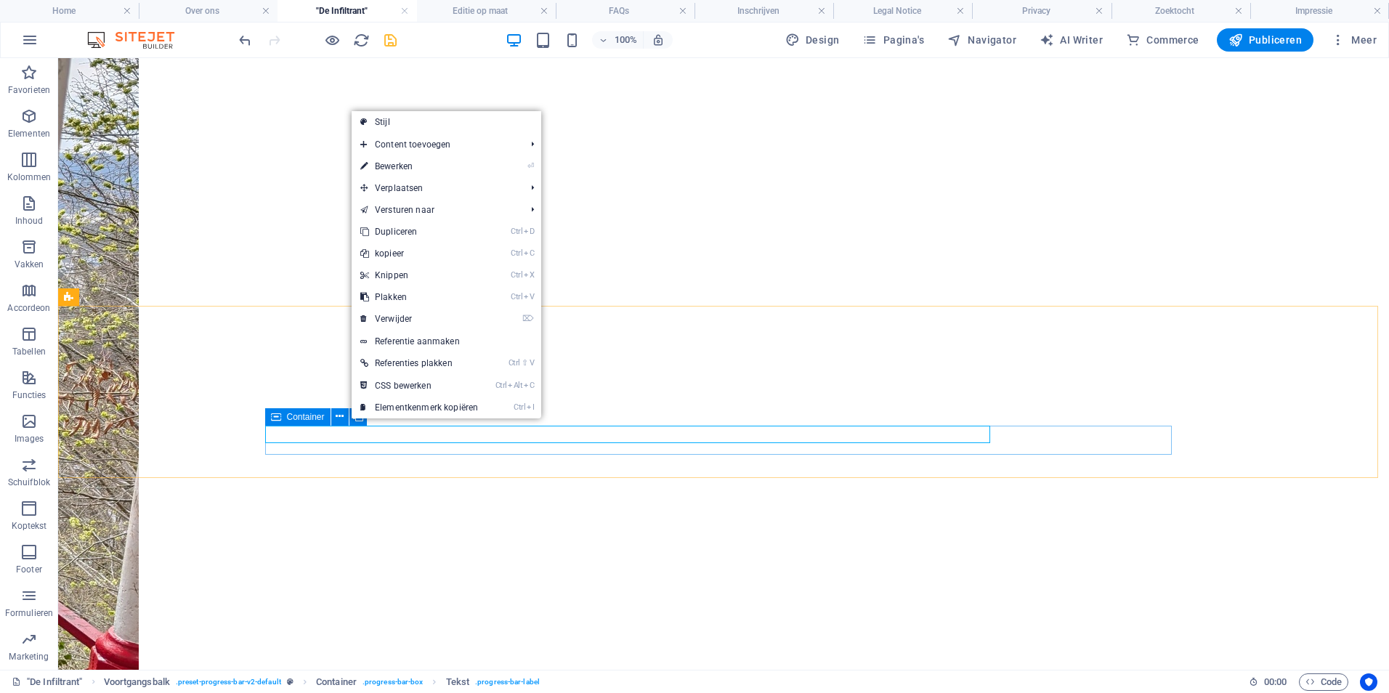
click at [288, 415] on span "Container" at bounding box center [306, 417] width 38 height 9
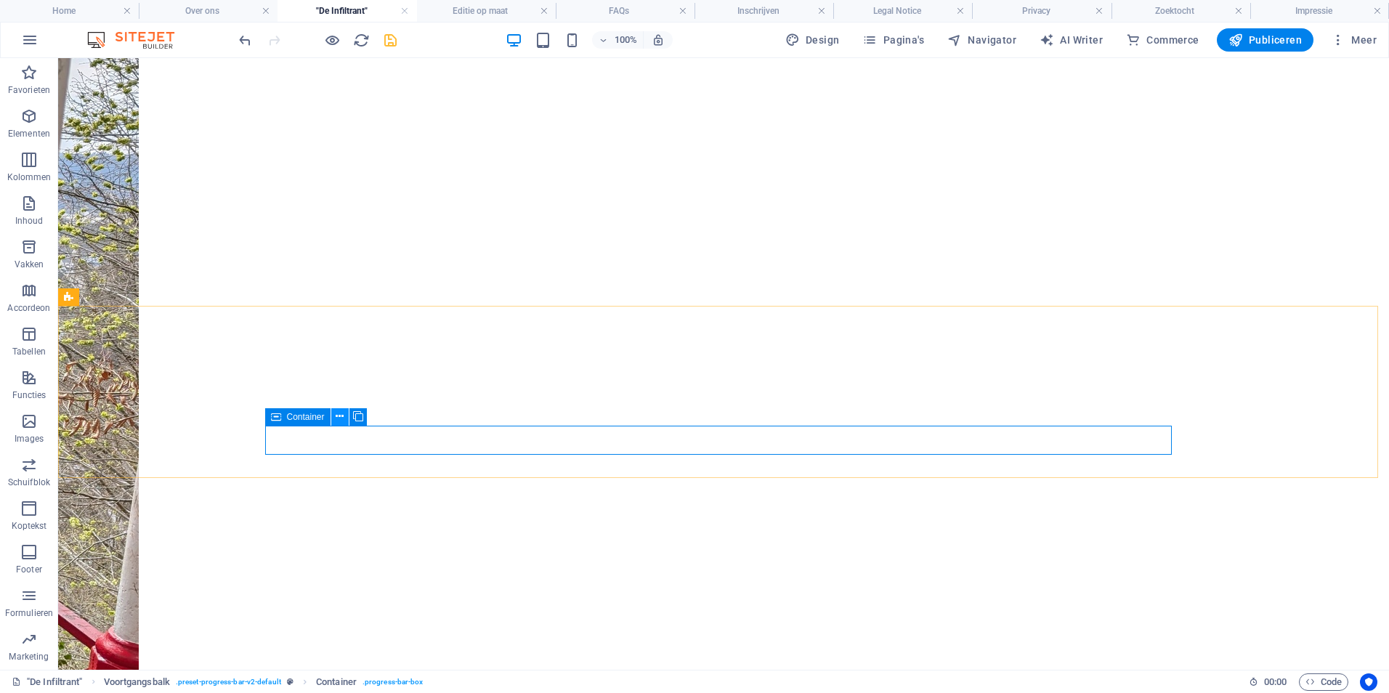
click at [341, 418] on icon at bounding box center [340, 416] width 8 height 15
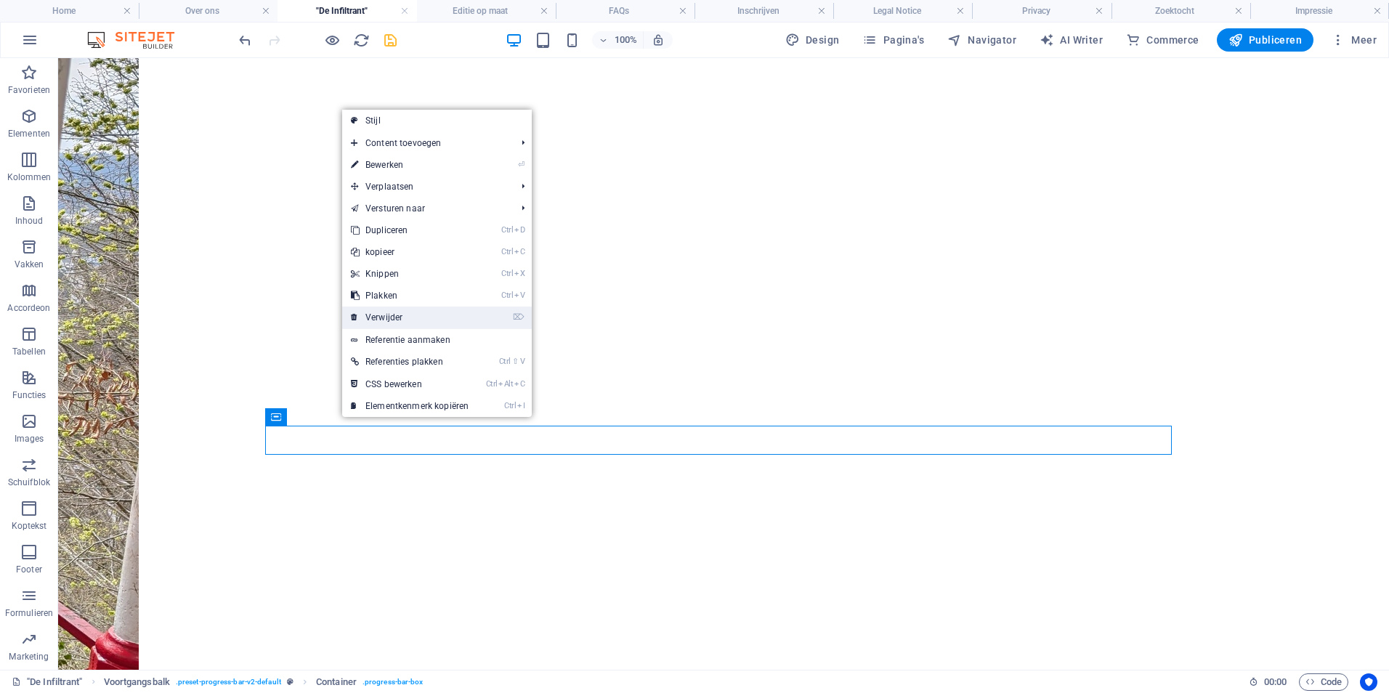
click at [394, 321] on link "⌦ Verwijder" at bounding box center [409, 318] width 135 height 22
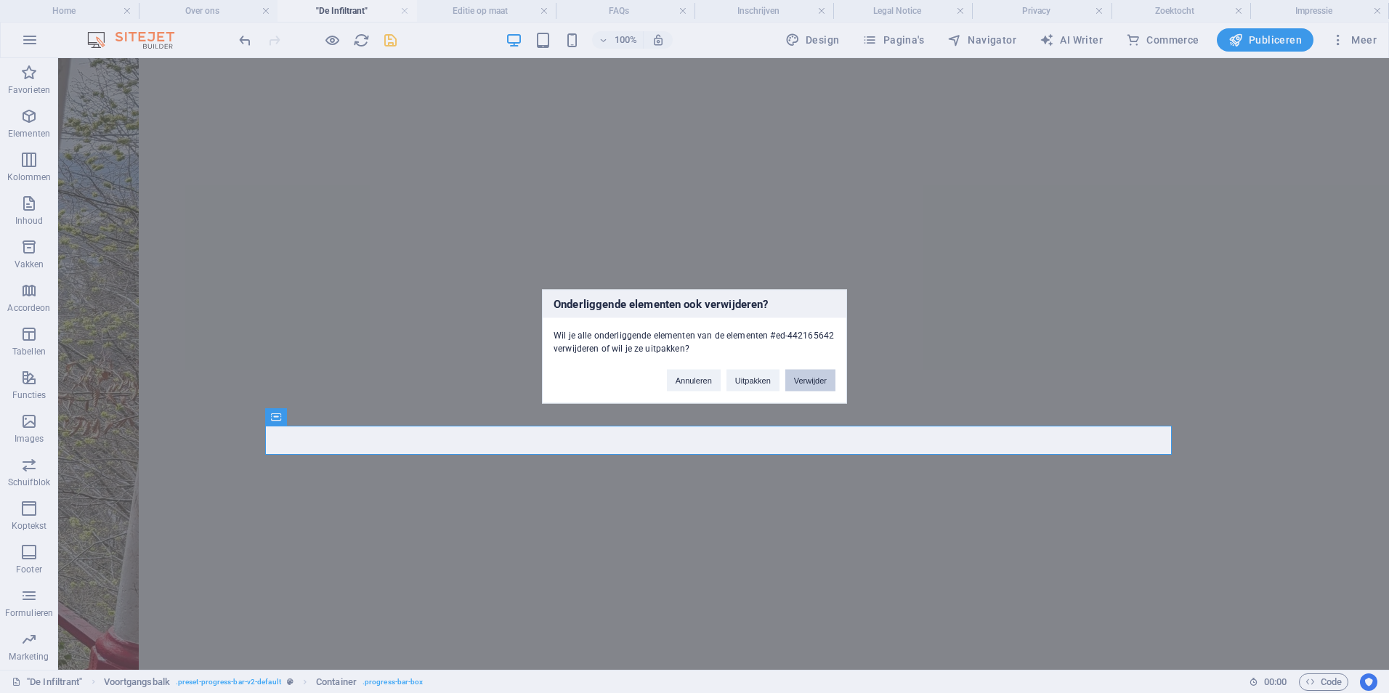
click at [803, 385] on button "Verwijder" at bounding box center [810, 381] width 50 height 22
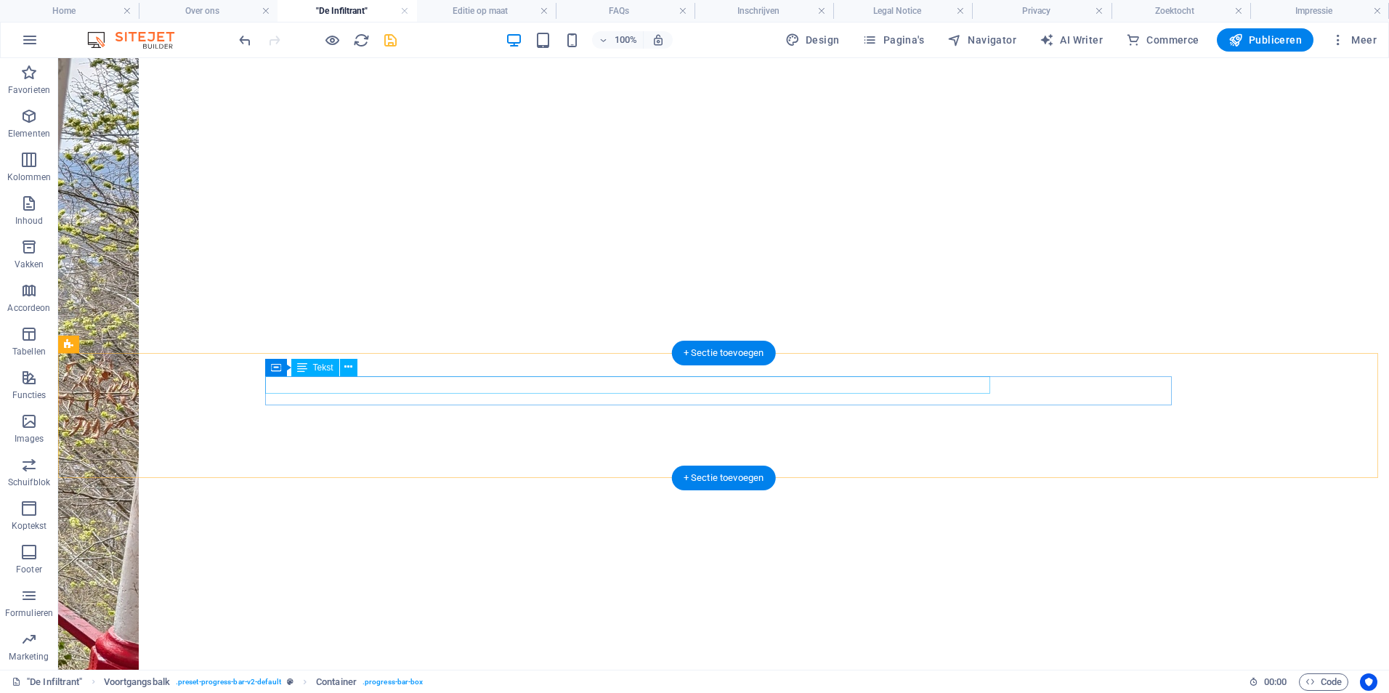
scroll to position [1294, 0]
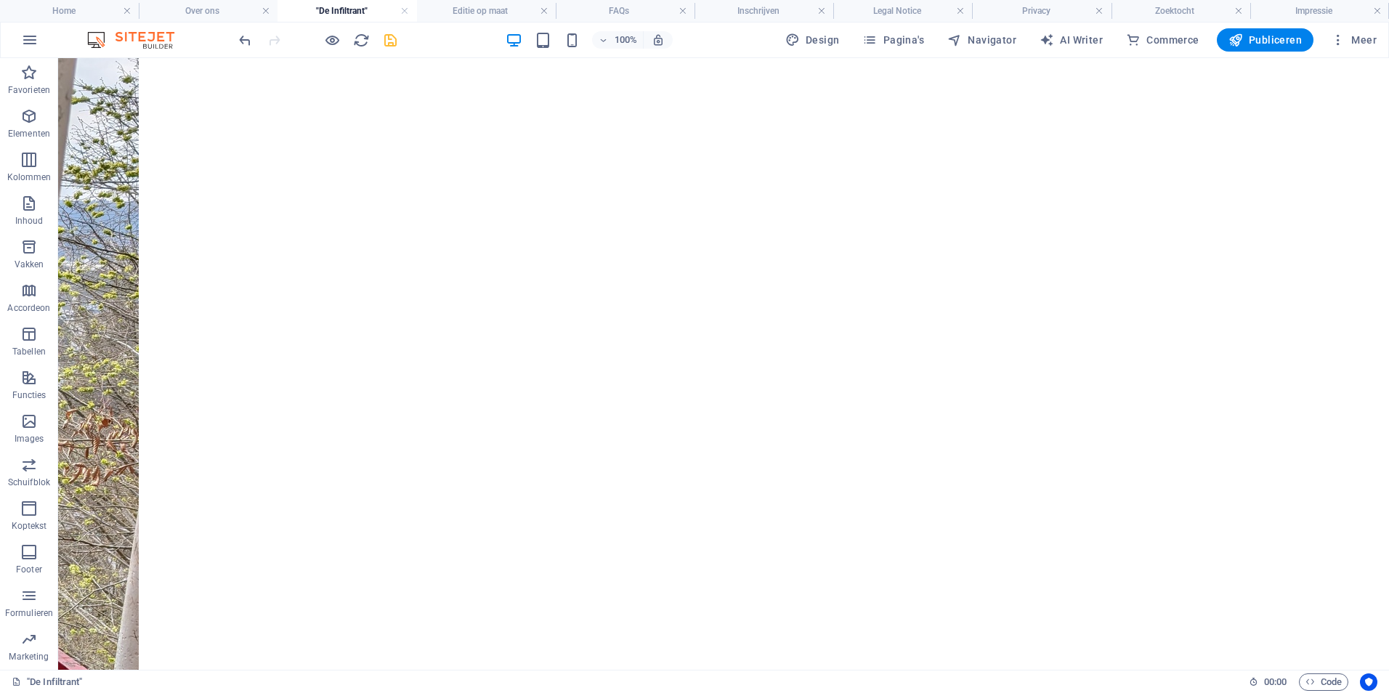
click at [235, 46] on div "100% Design Pagina's Navigator AI Writer Commerce Publiceren Meer" at bounding box center [695, 40] width 1388 height 35
click at [243, 40] on icon "undo" at bounding box center [245, 40] width 17 height 17
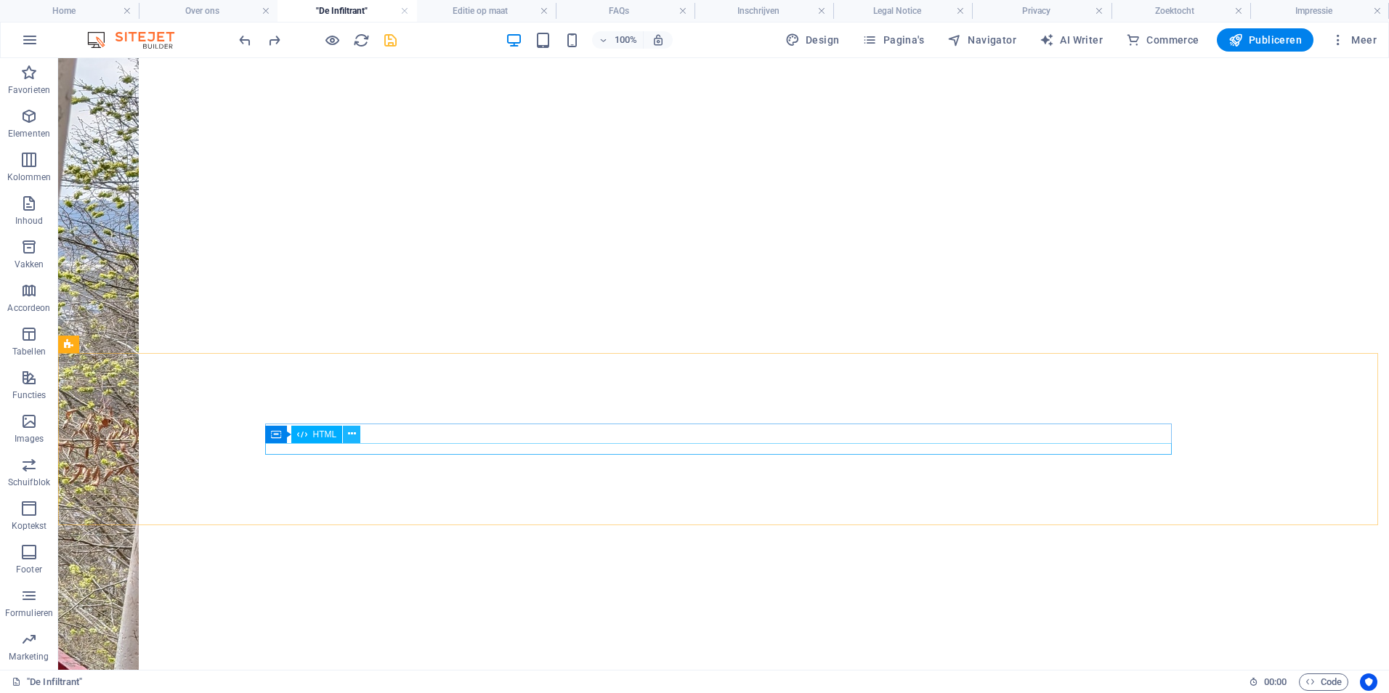
click at [350, 432] on icon at bounding box center [352, 433] width 8 height 15
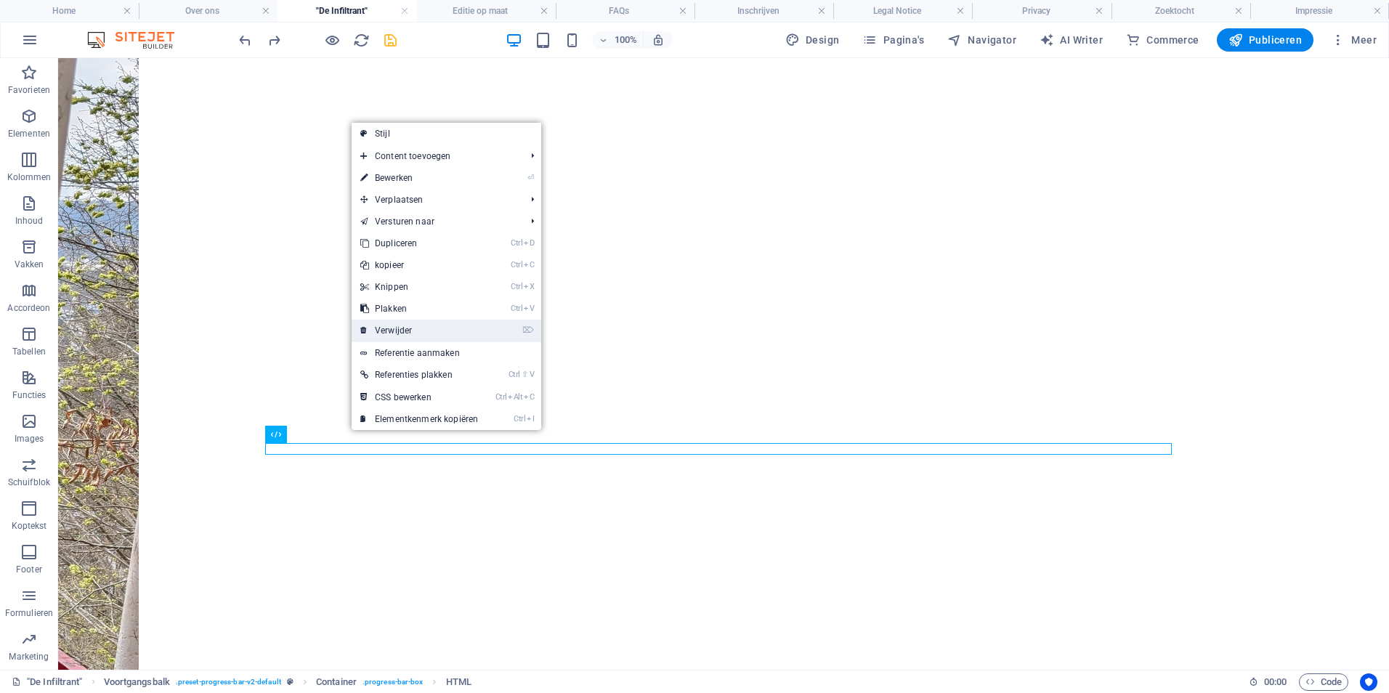
click at [440, 331] on link "⌦ Verwijder" at bounding box center [419, 331] width 135 height 22
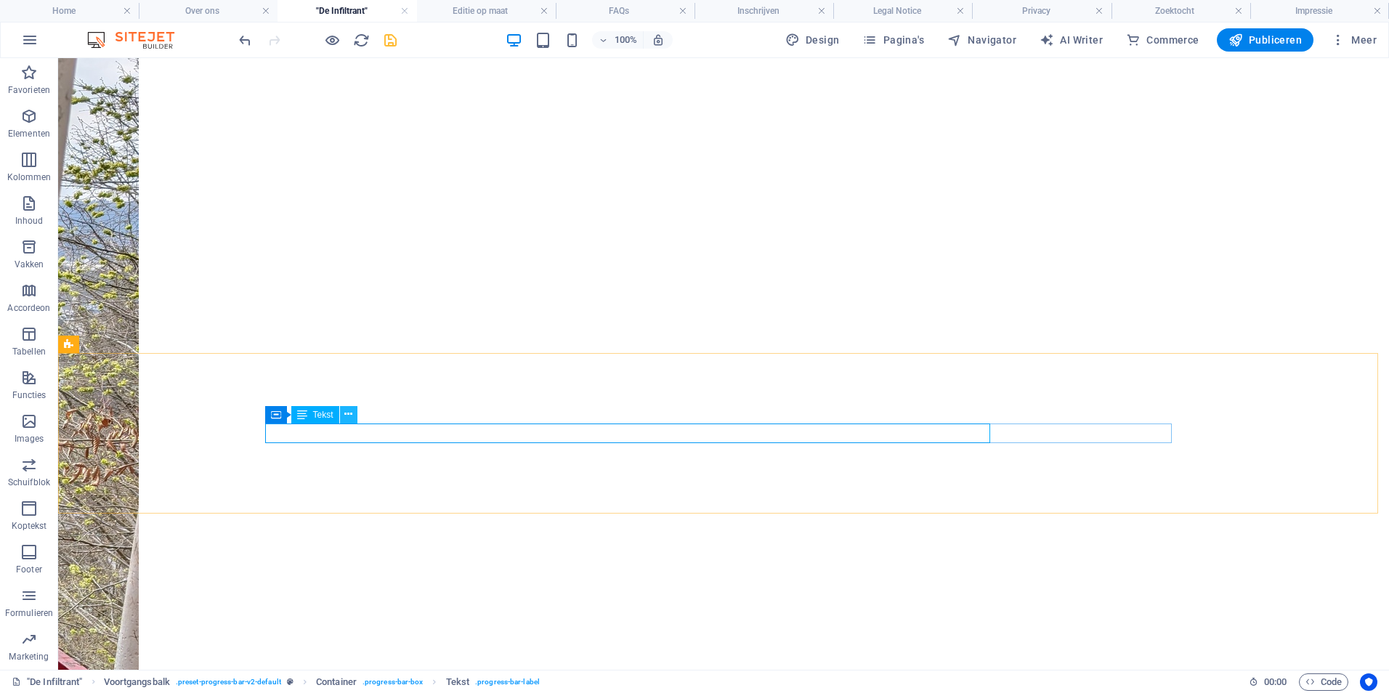
click at [349, 411] on icon at bounding box center [348, 414] width 8 height 15
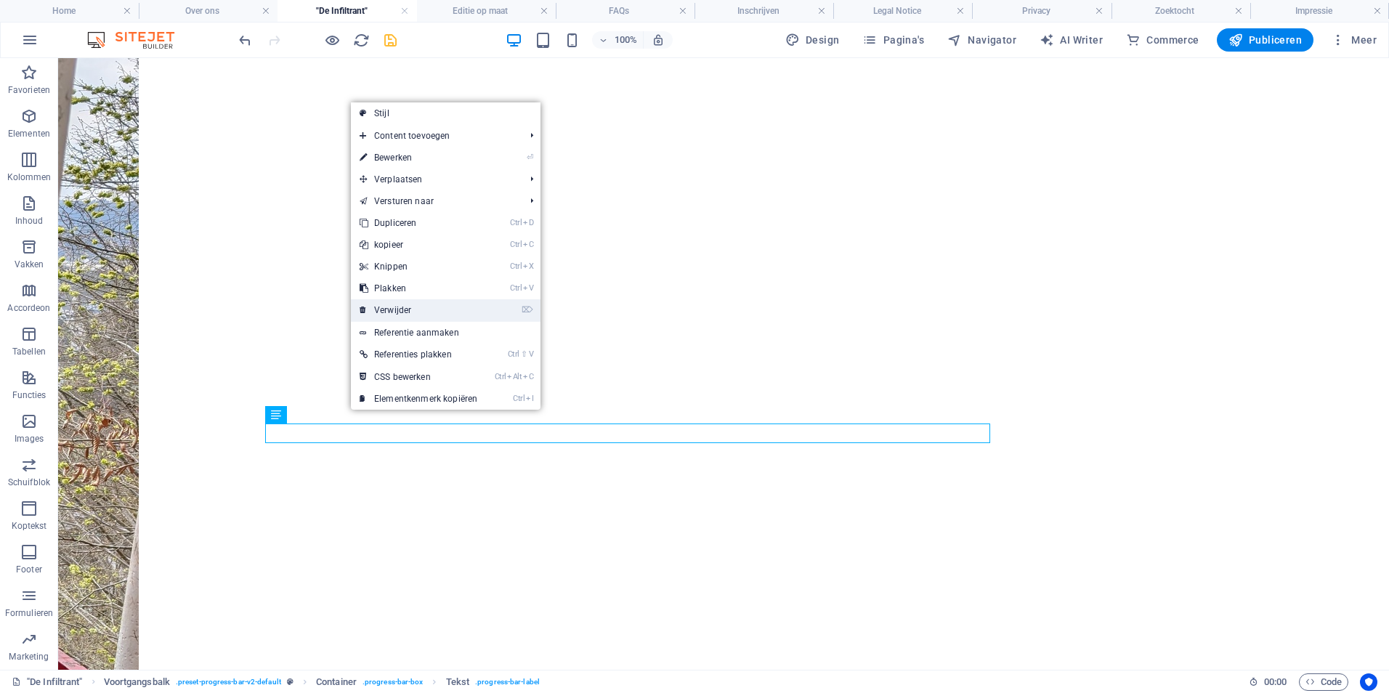
drag, startPoint x: 410, startPoint y: 312, endPoint x: 352, endPoint y: 254, distance: 82.2
click at [410, 312] on link "⌦ Verwijder" at bounding box center [418, 310] width 135 height 22
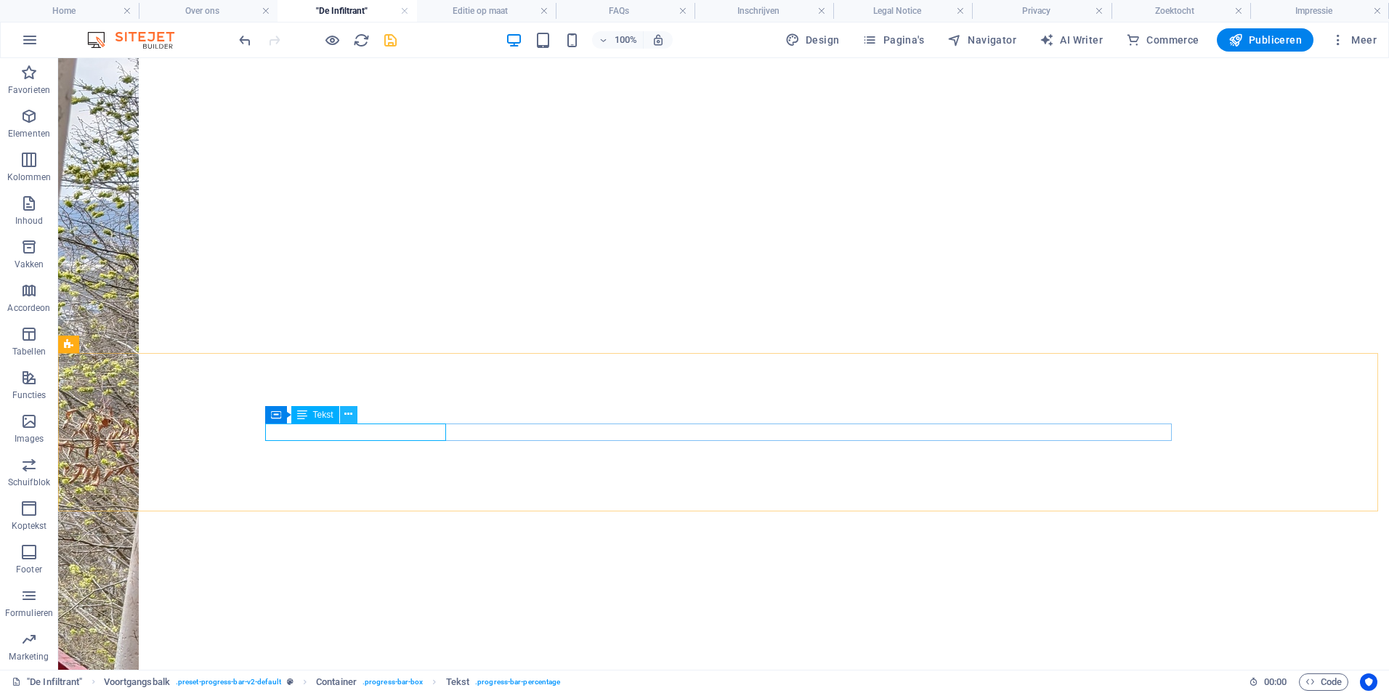
click at [349, 413] on icon at bounding box center [348, 414] width 8 height 15
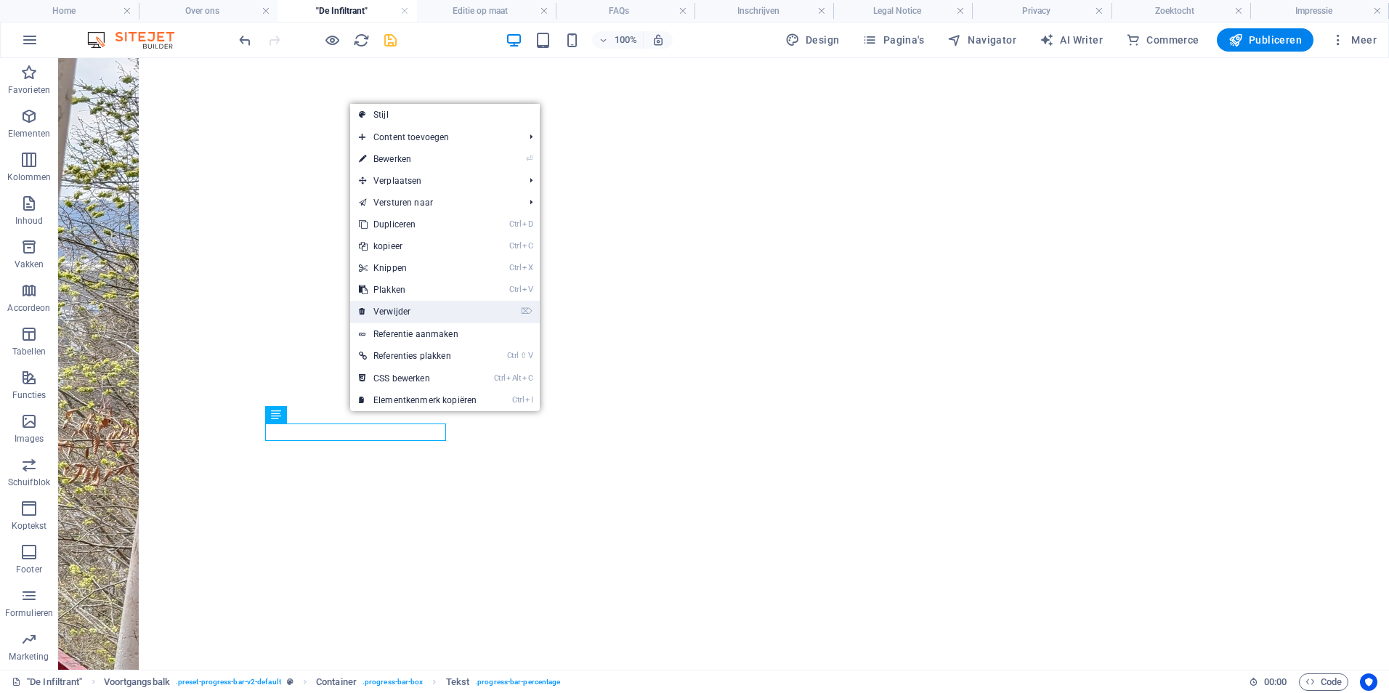
click at [411, 307] on link "⌦ Verwijder" at bounding box center [417, 312] width 135 height 22
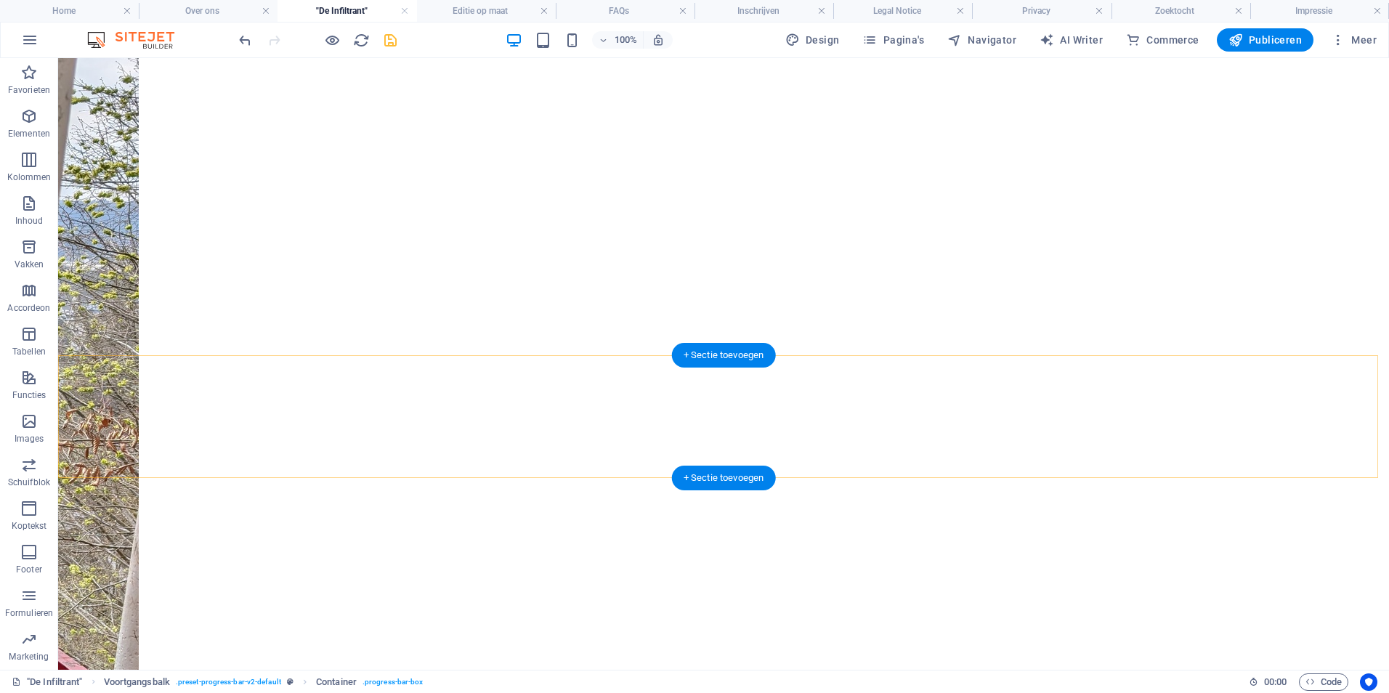
scroll to position [1292, 0]
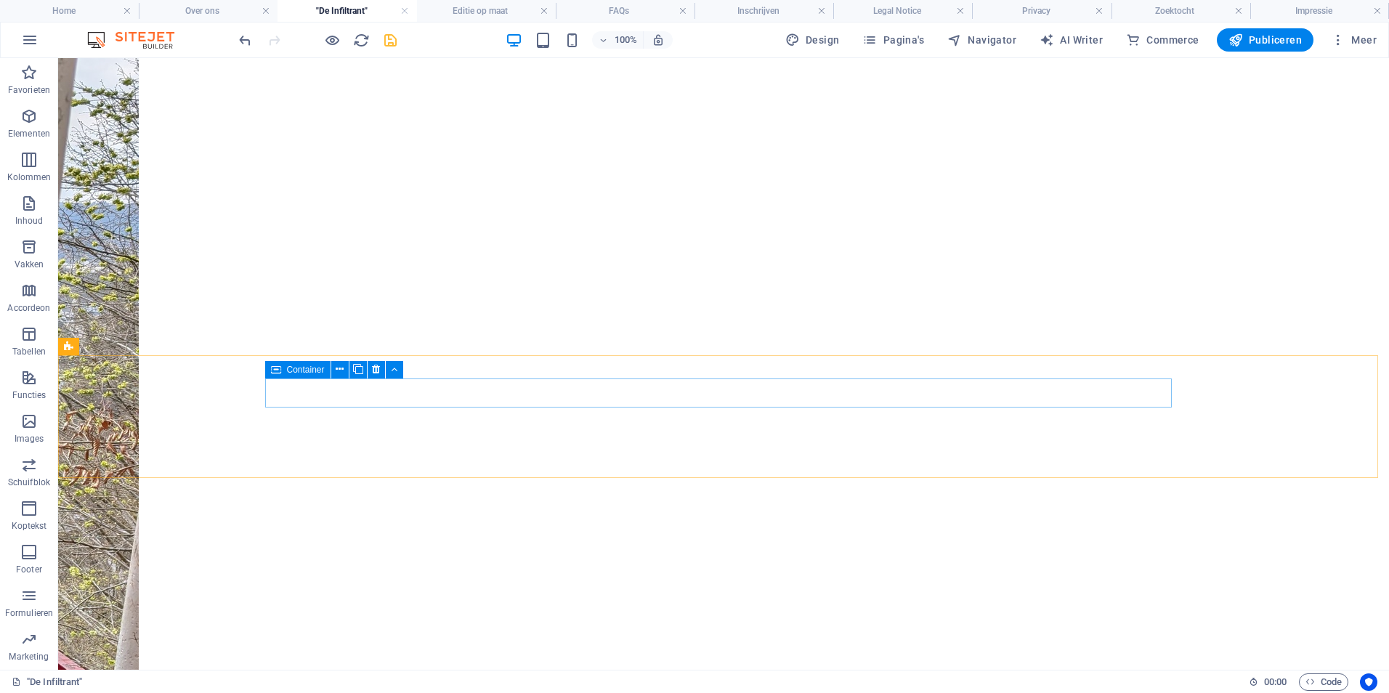
click at [280, 370] on icon at bounding box center [276, 369] width 10 height 17
click at [376, 370] on icon at bounding box center [376, 369] width 8 height 15
click at [341, 365] on icon at bounding box center [340, 369] width 8 height 15
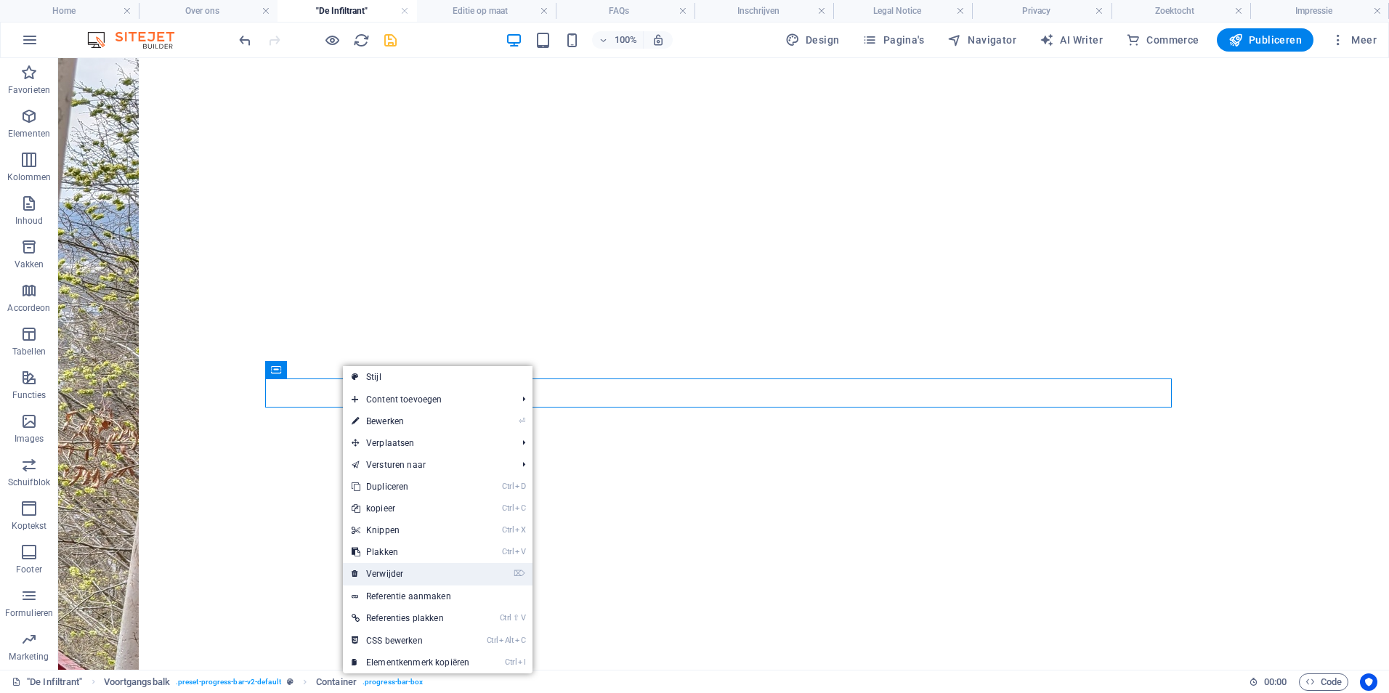
click at [402, 568] on link "⌦ Verwijder" at bounding box center [410, 574] width 135 height 22
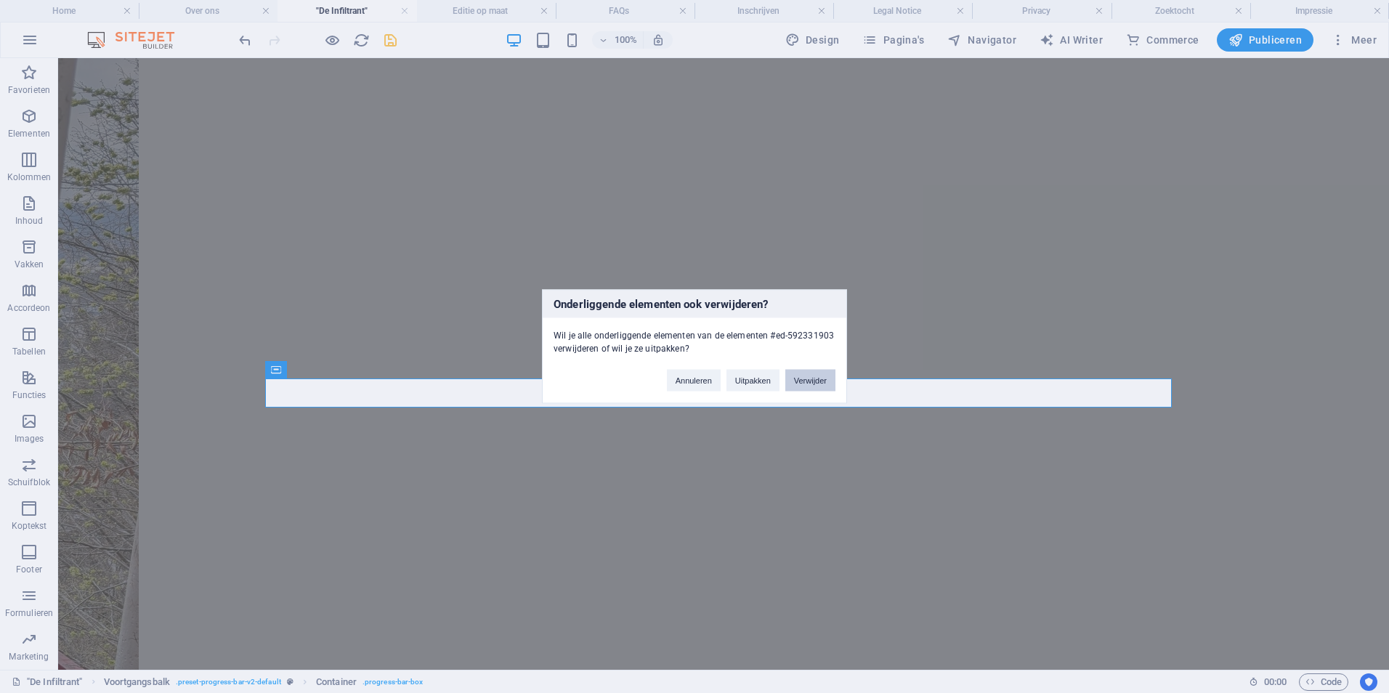
click at [812, 378] on button "Verwijder" at bounding box center [810, 381] width 50 height 22
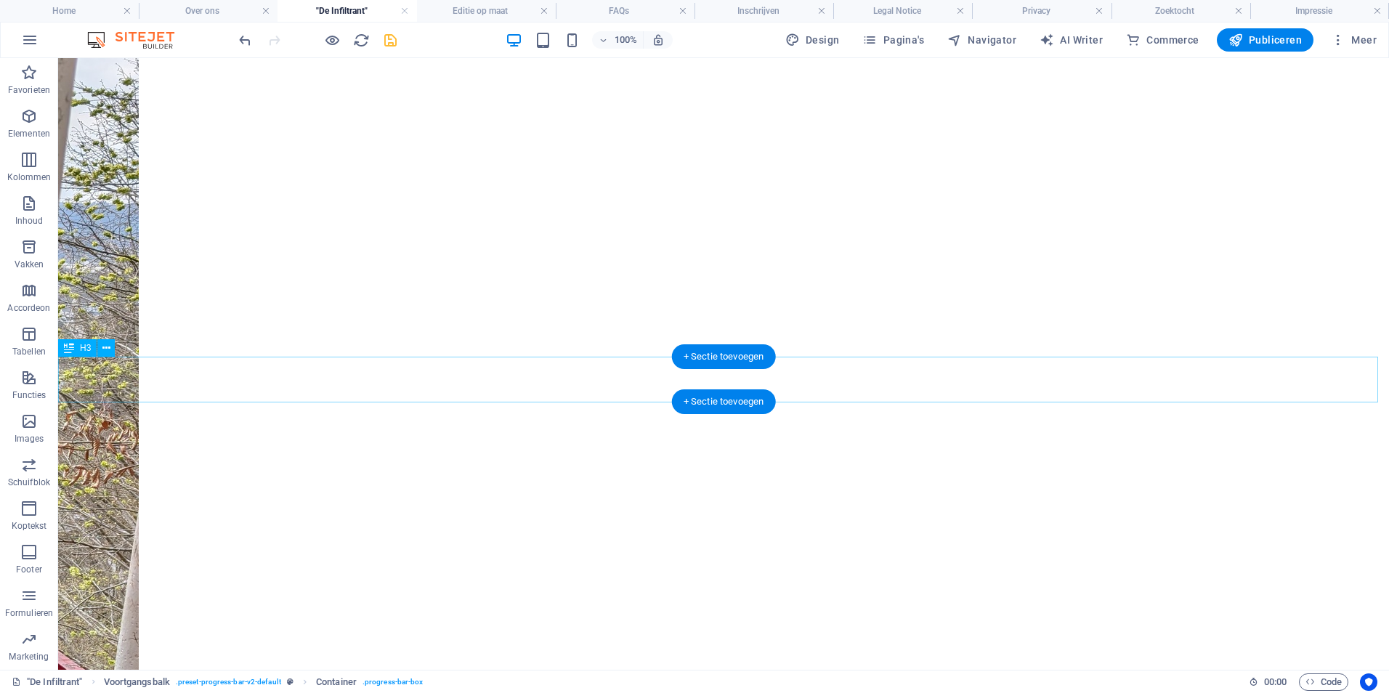
scroll to position [1244, 0]
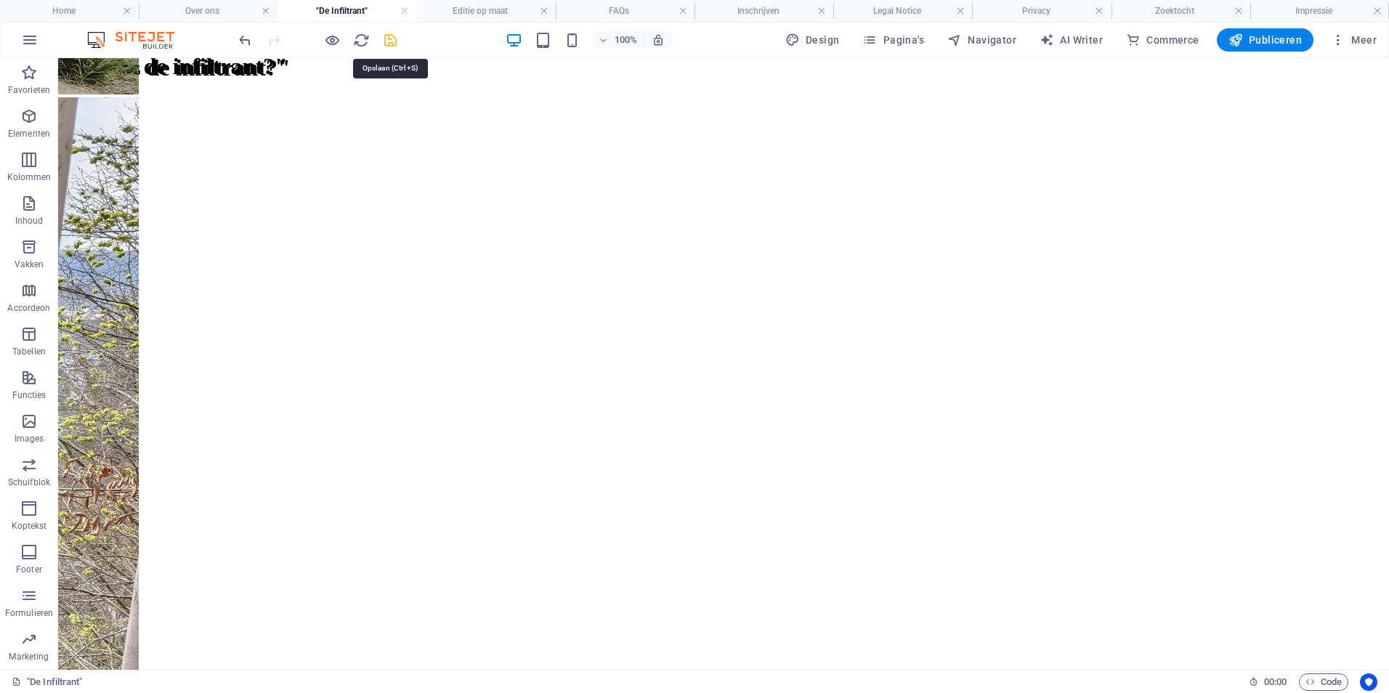
click at [389, 42] on icon "save" at bounding box center [390, 40] width 17 height 17
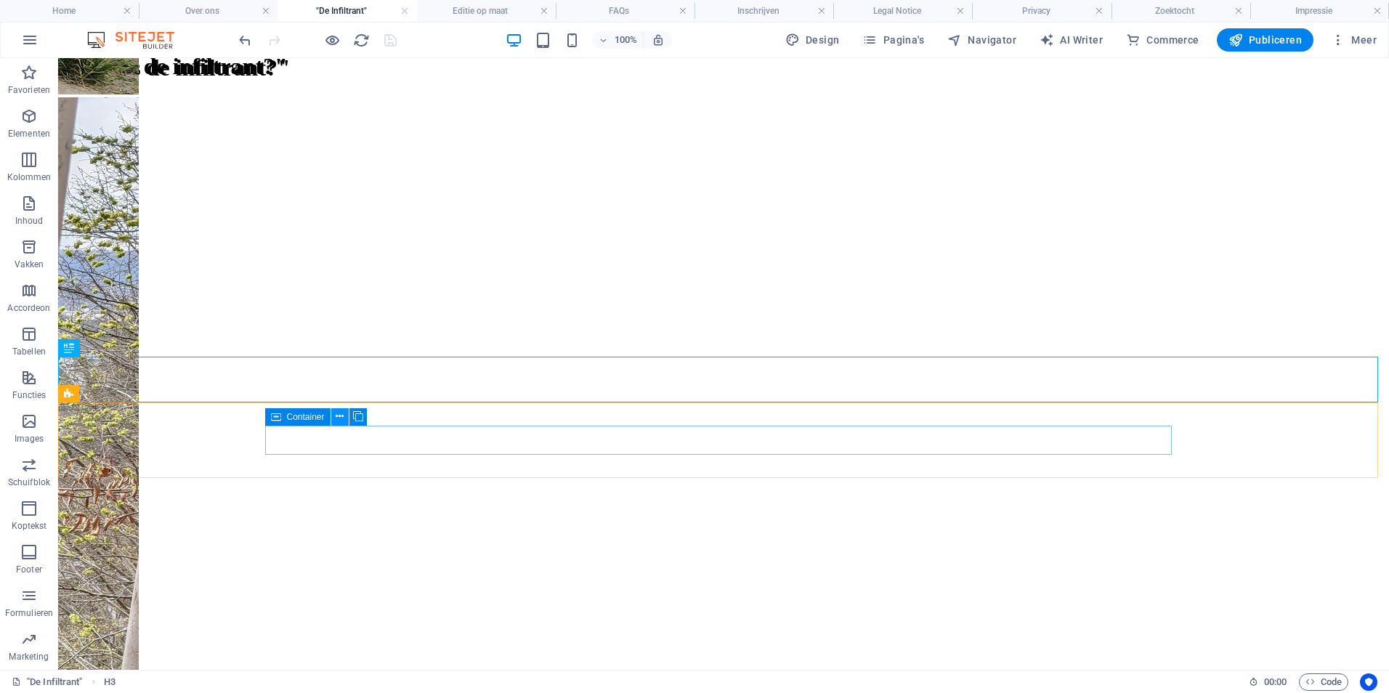
click at [345, 417] on button at bounding box center [339, 416] width 17 height 17
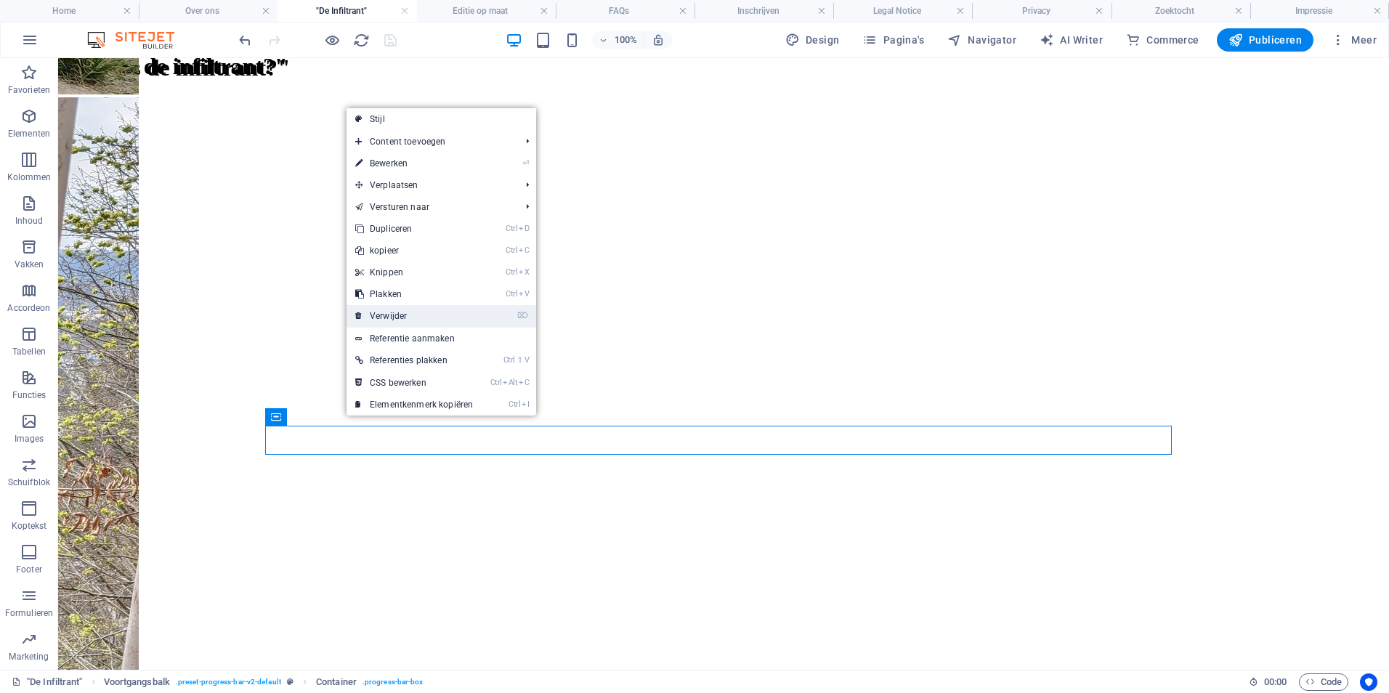
click at [426, 316] on link "⌦ Verwijder" at bounding box center [414, 316] width 135 height 22
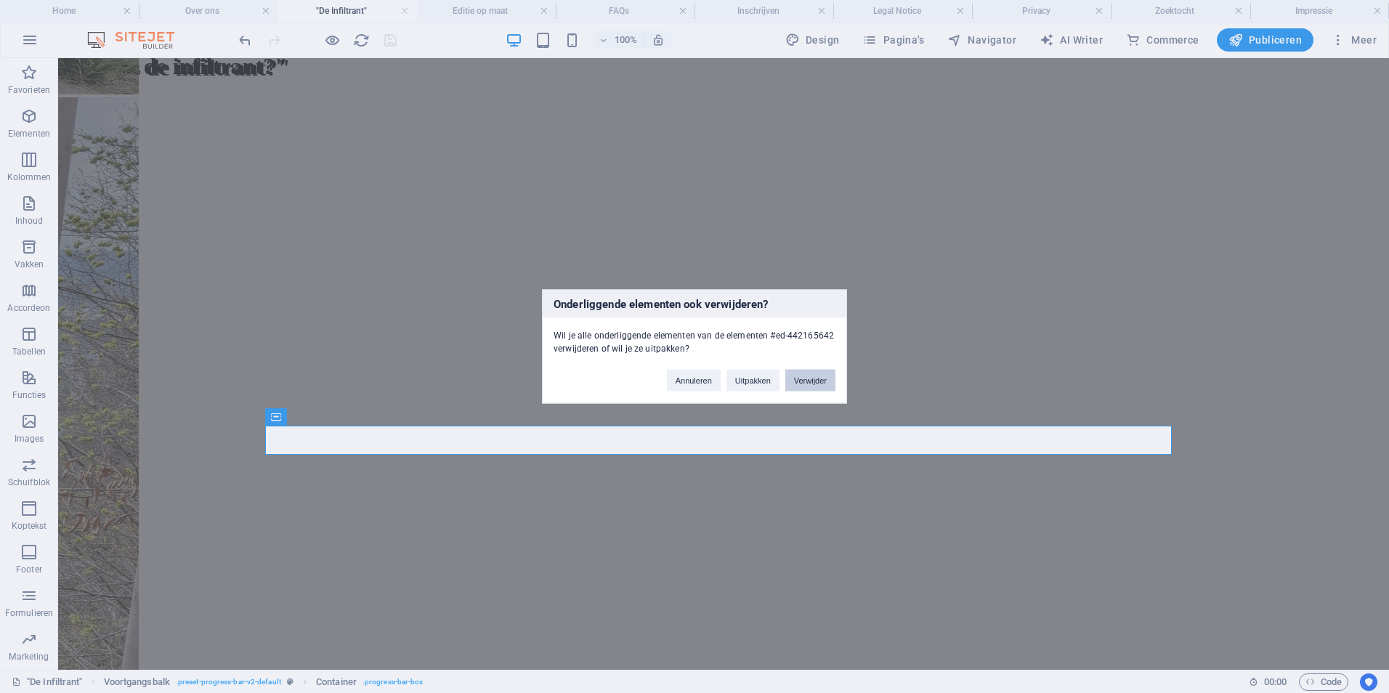
click at [820, 377] on button "Verwijder" at bounding box center [810, 381] width 50 height 22
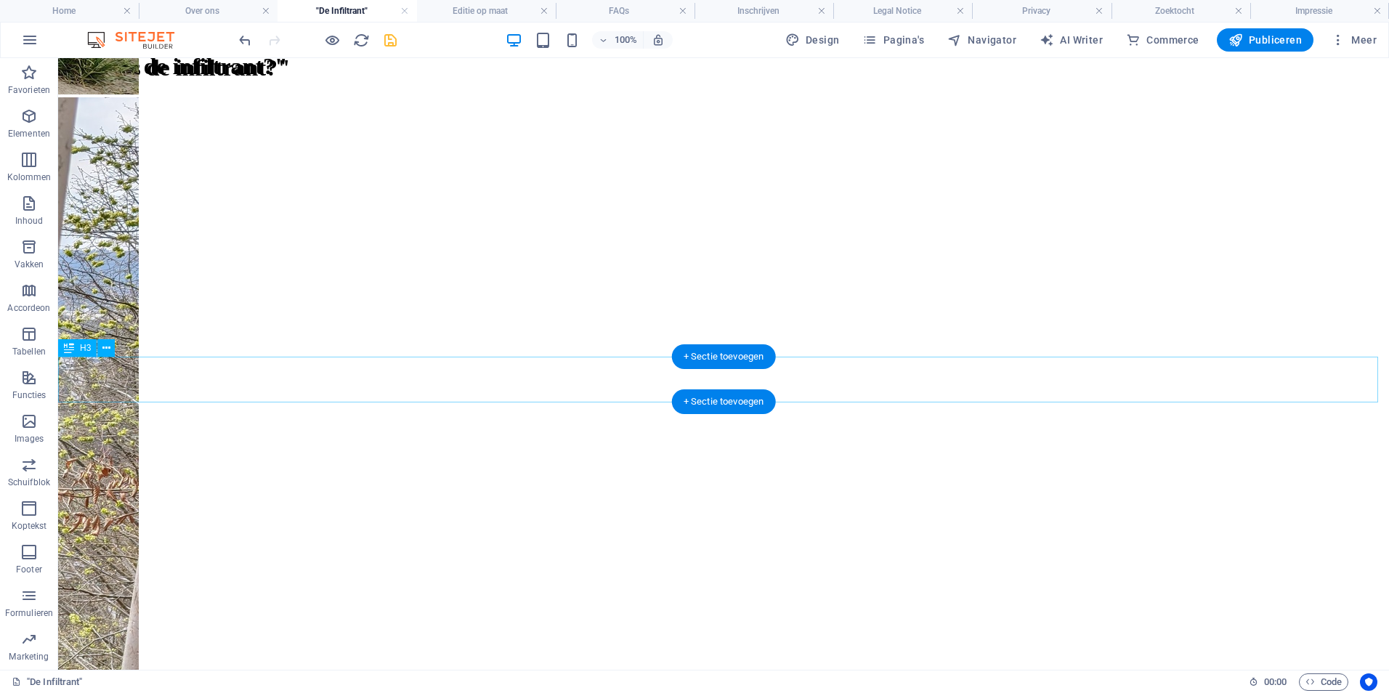
drag, startPoint x: 805, startPoint y: 389, endPoint x: 549, endPoint y: 390, distance: 255.7
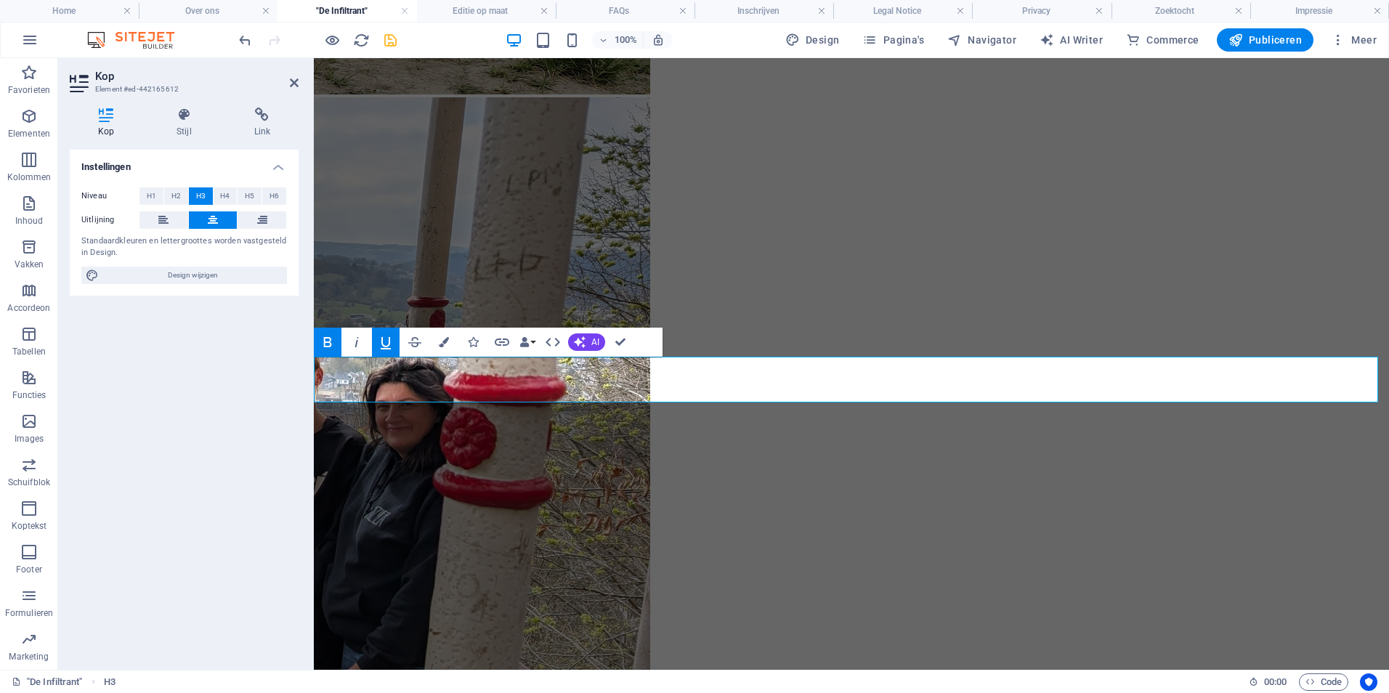
click at [1039, 323] on figure at bounding box center [852, 363] width 1064 height 535
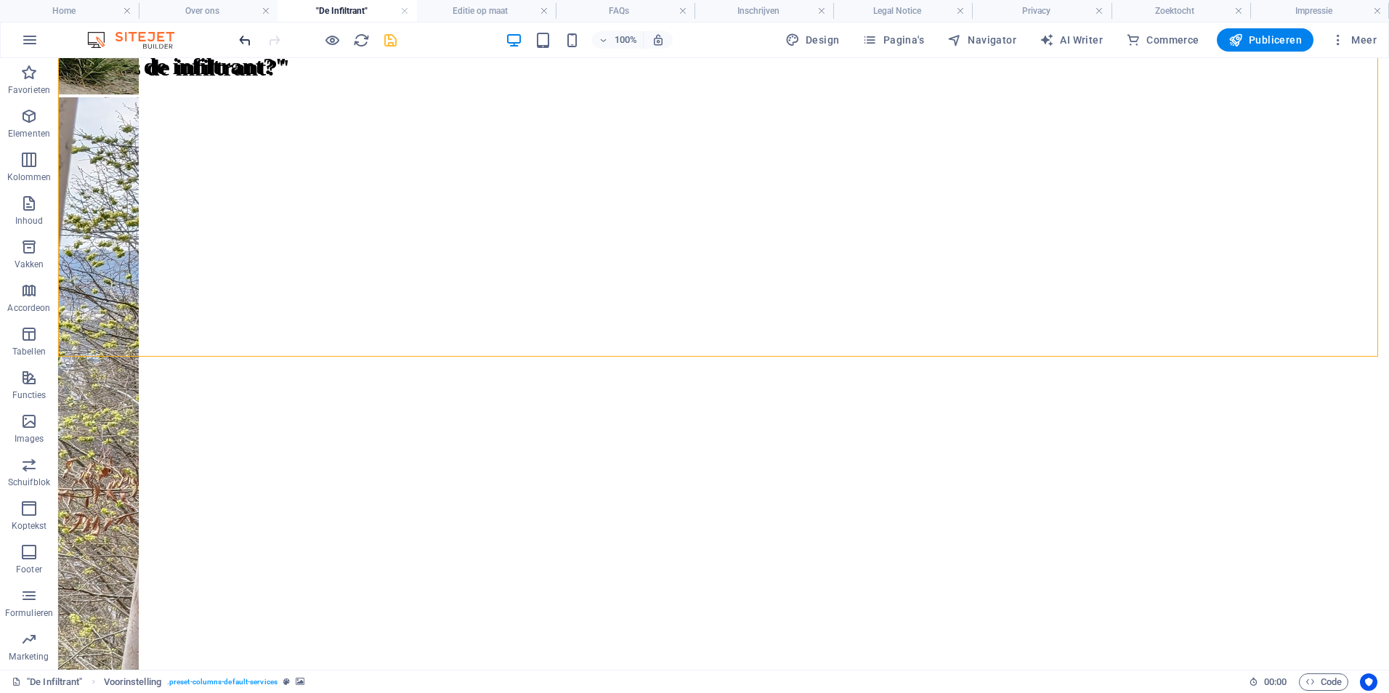
click at [243, 40] on icon "undo" at bounding box center [245, 40] width 17 height 17
click at [275, 416] on icon at bounding box center [276, 416] width 10 height 17
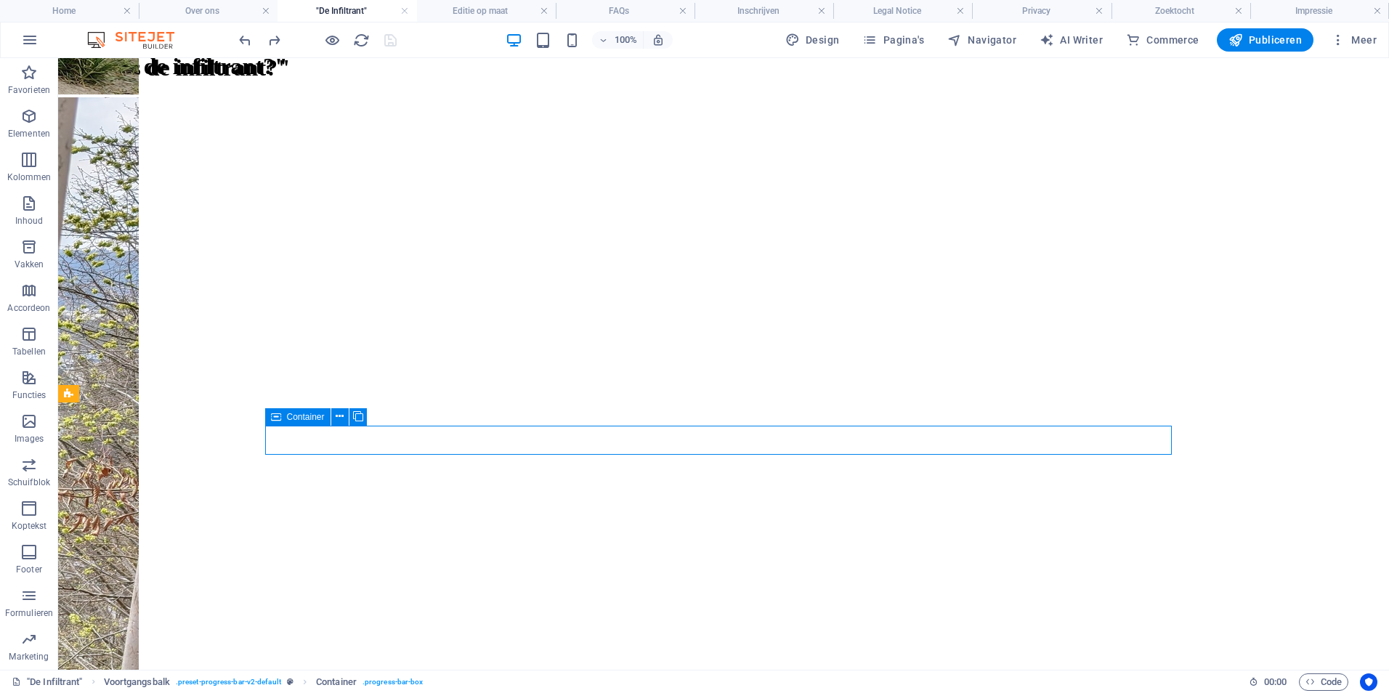
click at [275, 416] on icon at bounding box center [276, 416] width 10 height 17
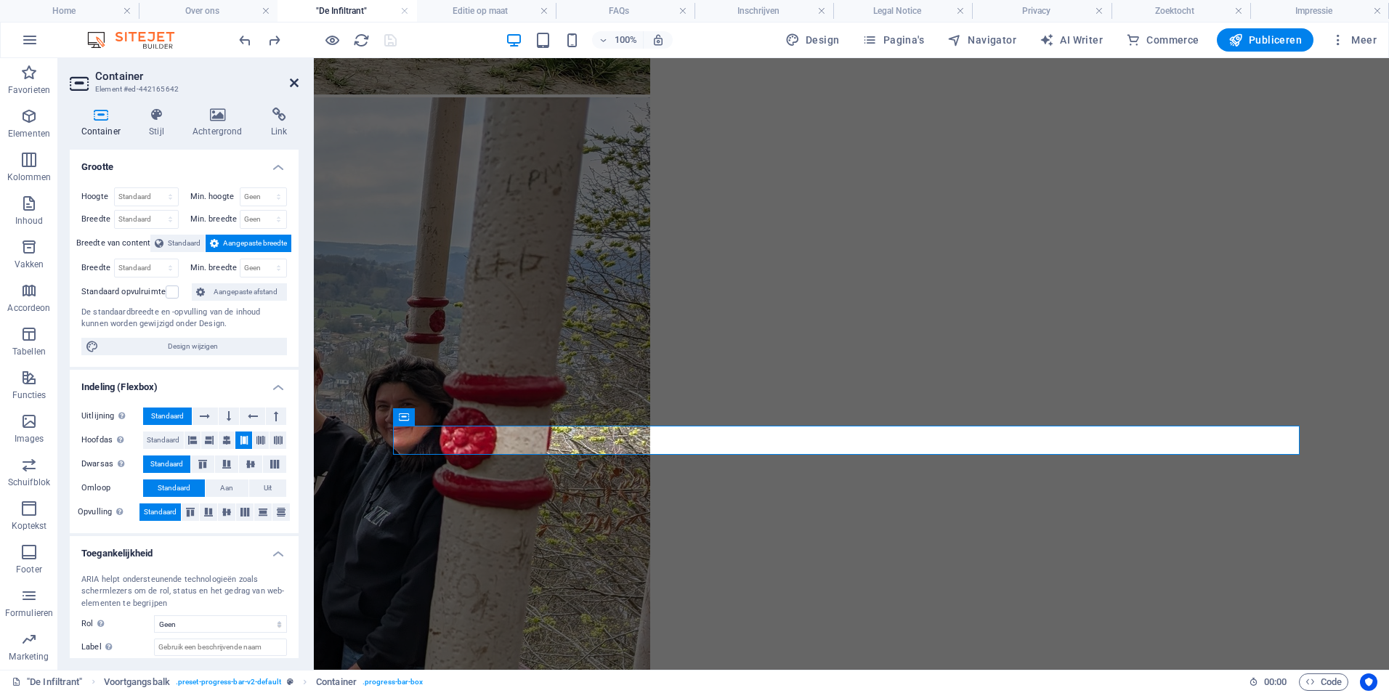
click at [295, 84] on icon at bounding box center [294, 83] width 9 height 12
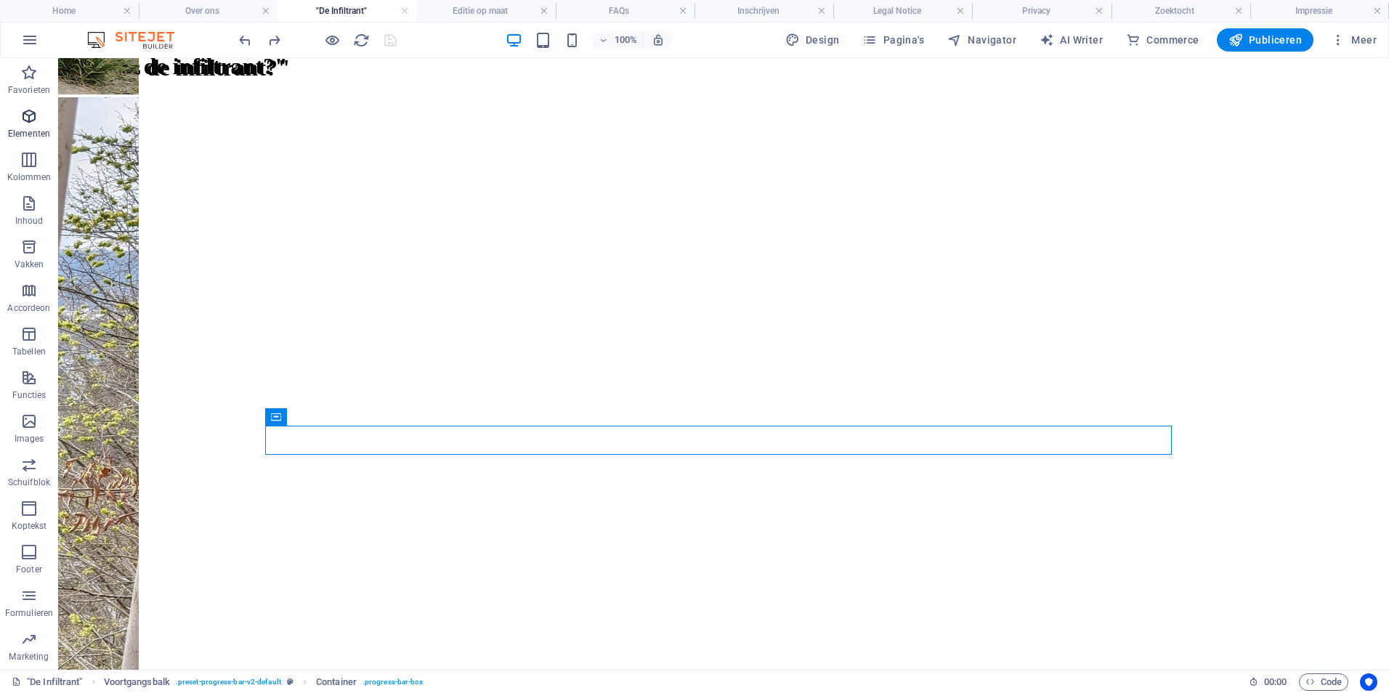
click at [43, 121] on span "Elementen" at bounding box center [29, 125] width 58 height 35
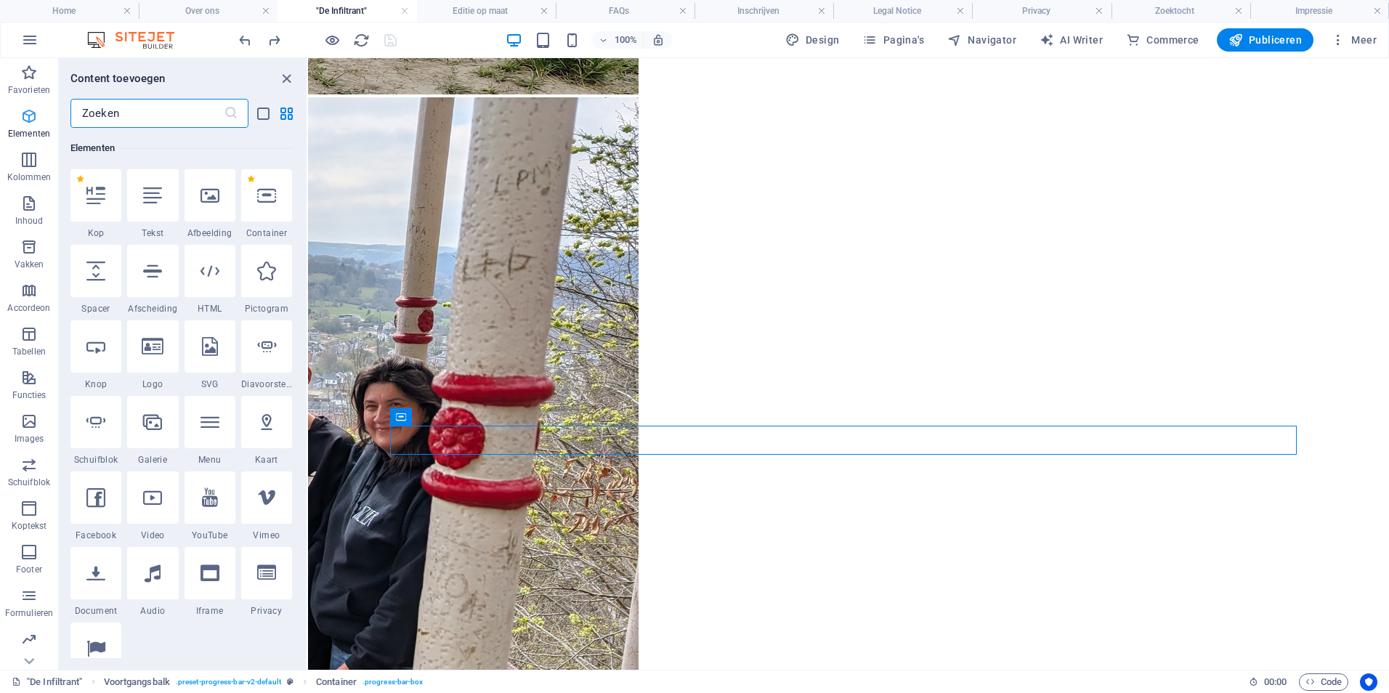
scroll to position [155, 0]
click at [118, 116] on input "text" at bounding box center [146, 113] width 153 height 29
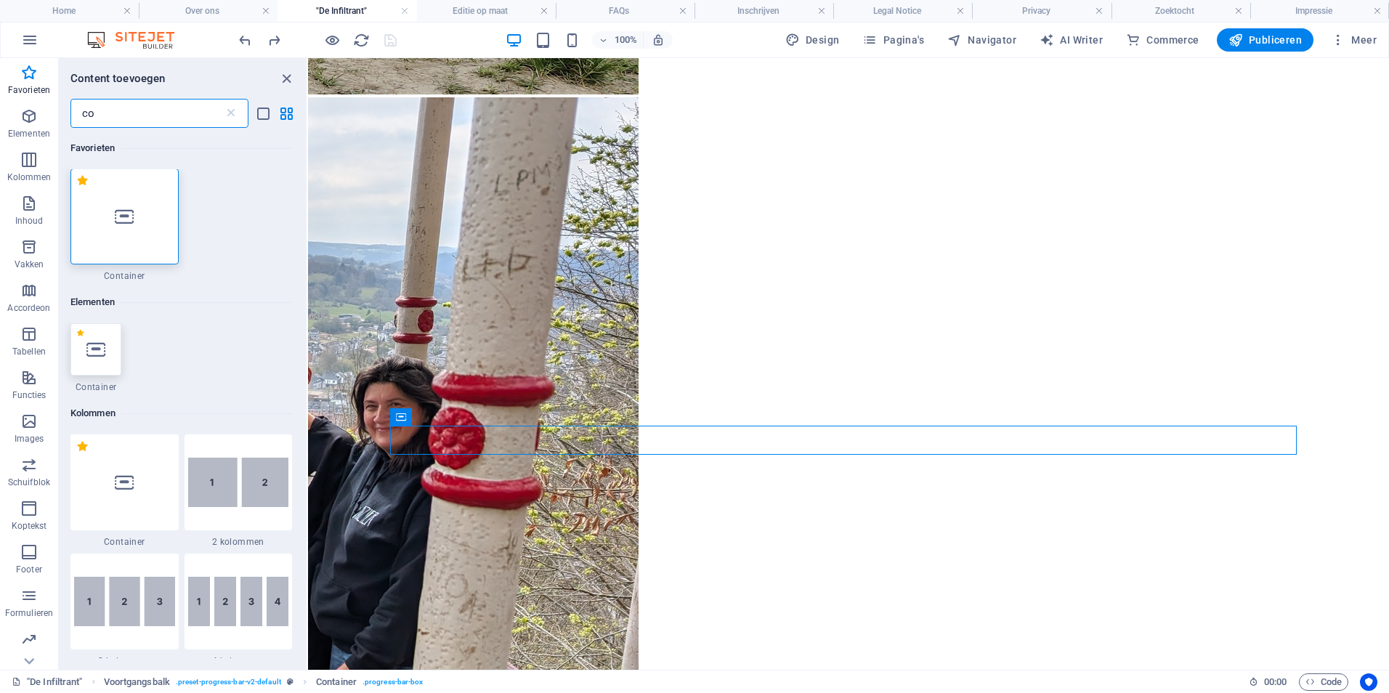
scroll to position [0, 0]
type input "co"
click at [99, 363] on div at bounding box center [95, 350] width 51 height 52
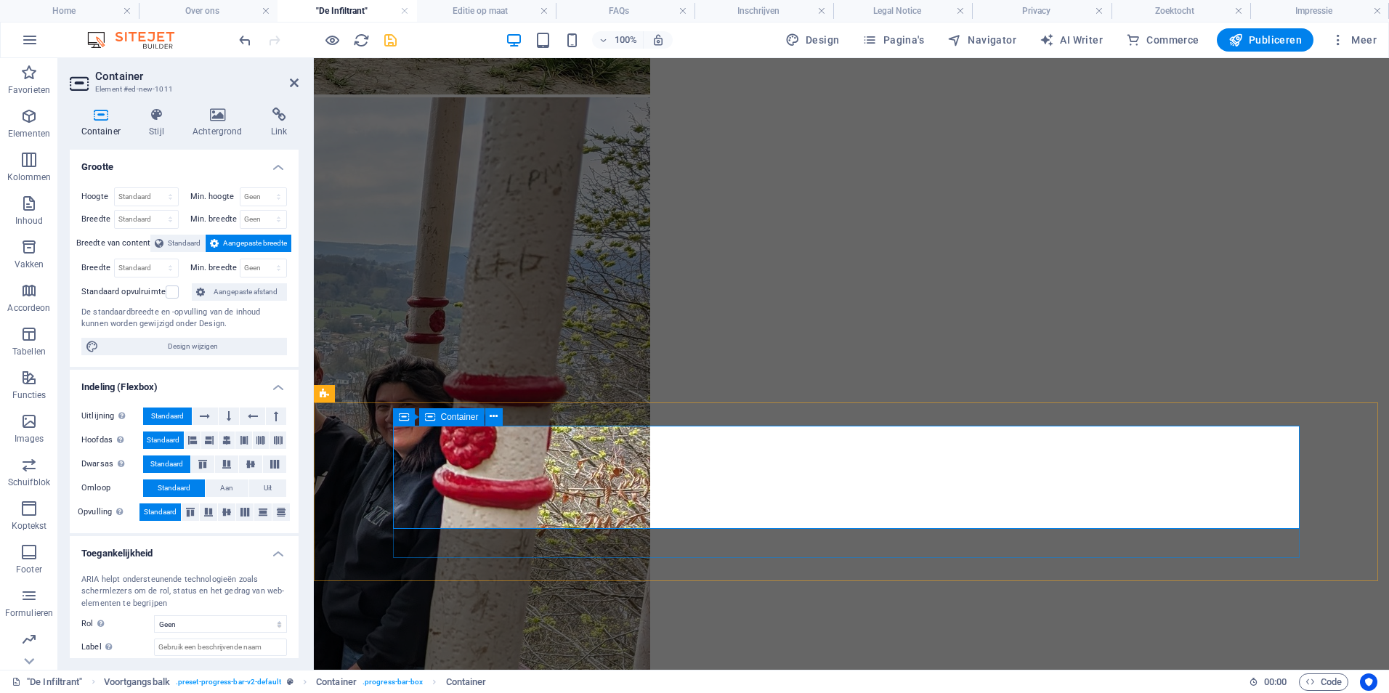
click at [490, 417] on icon at bounding box center [494, 416] width 8 height 15
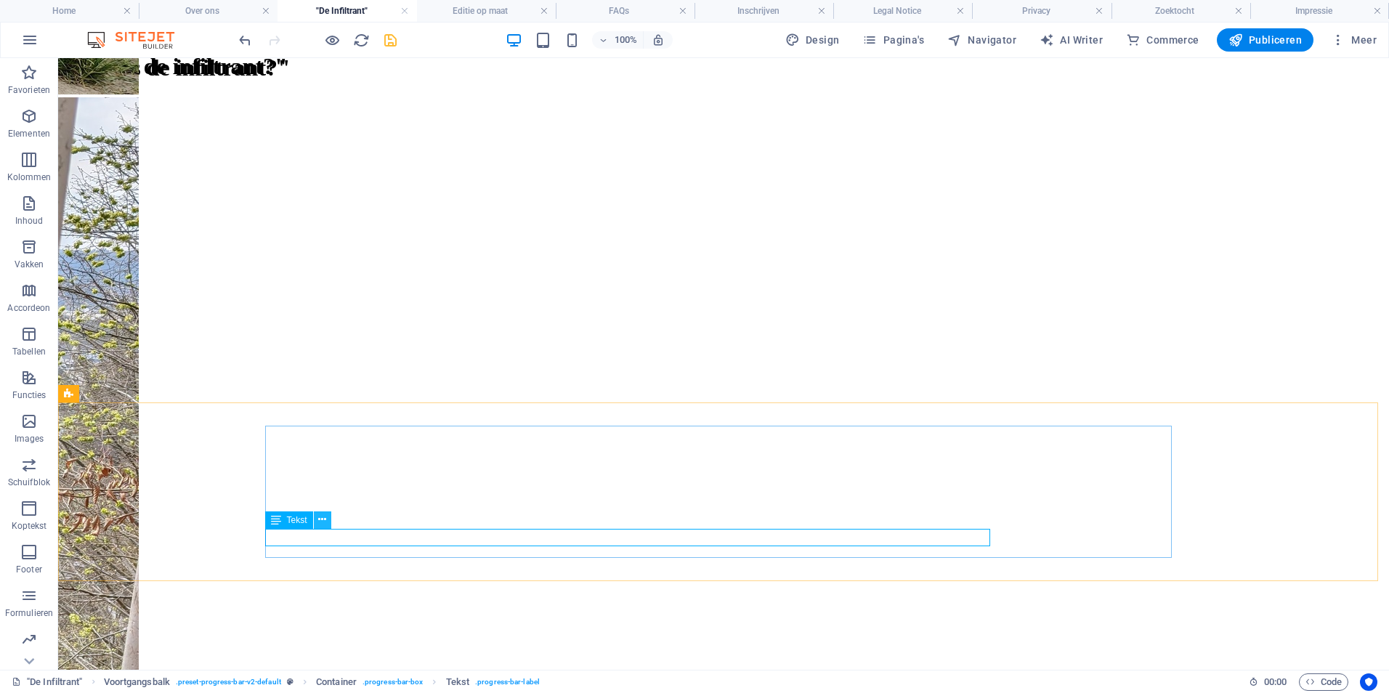
click at [325, 520] on icon at bounding box center [322, 519] width 8 height 15
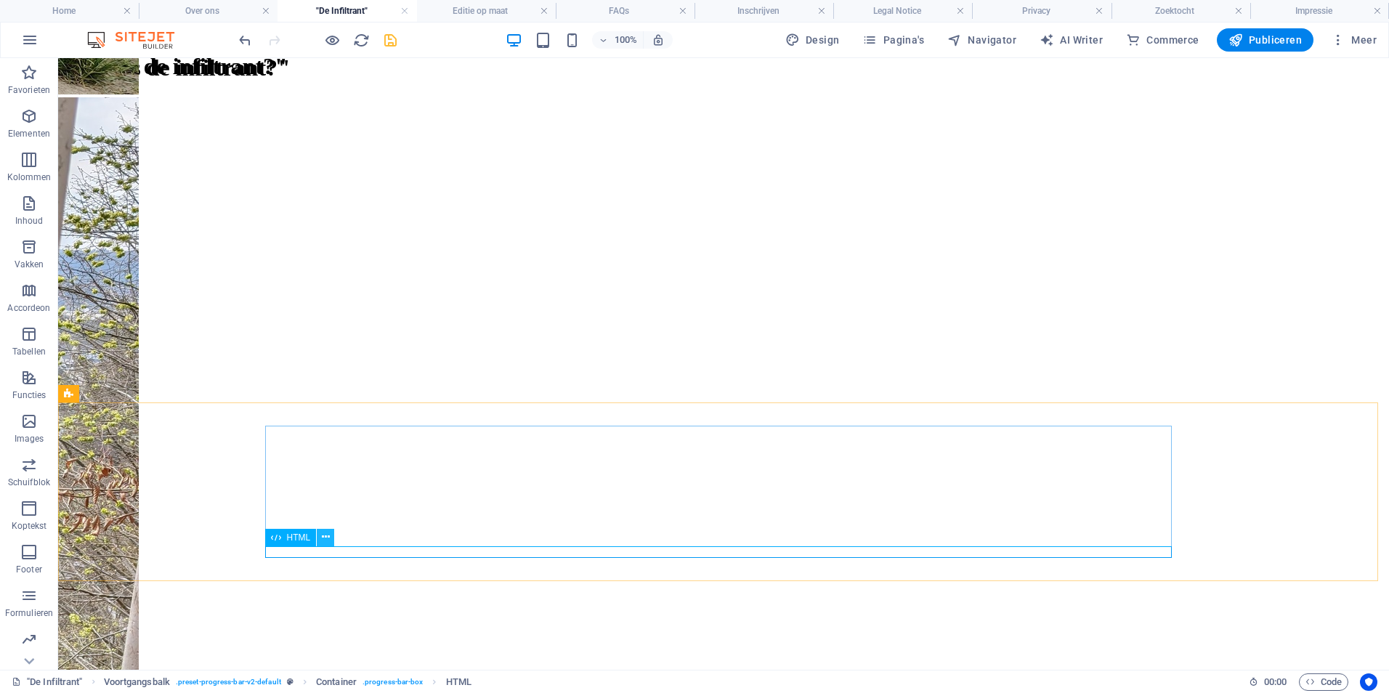
click at [325, 536] on icon at bounding box center [326, 537] width 8 height 15
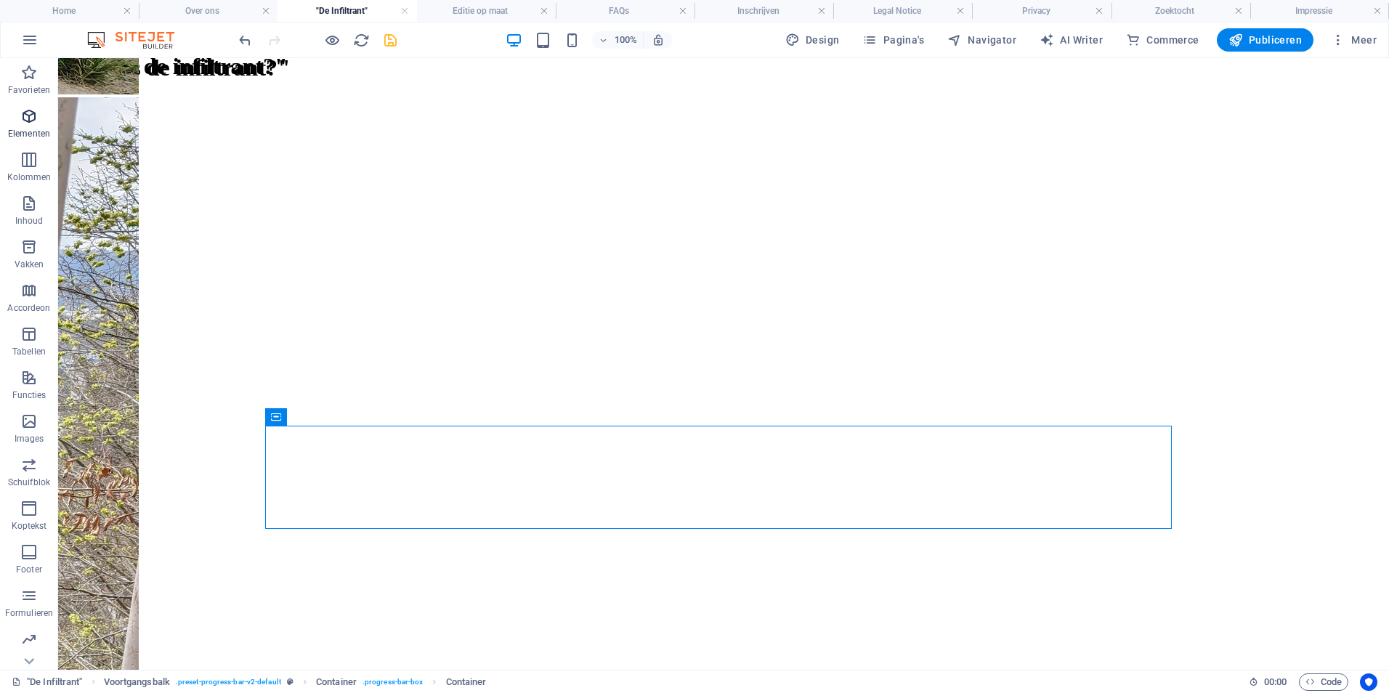
click at [30, 129] on p "Elementen" at bounding box center [29, 134] width 42 height 12
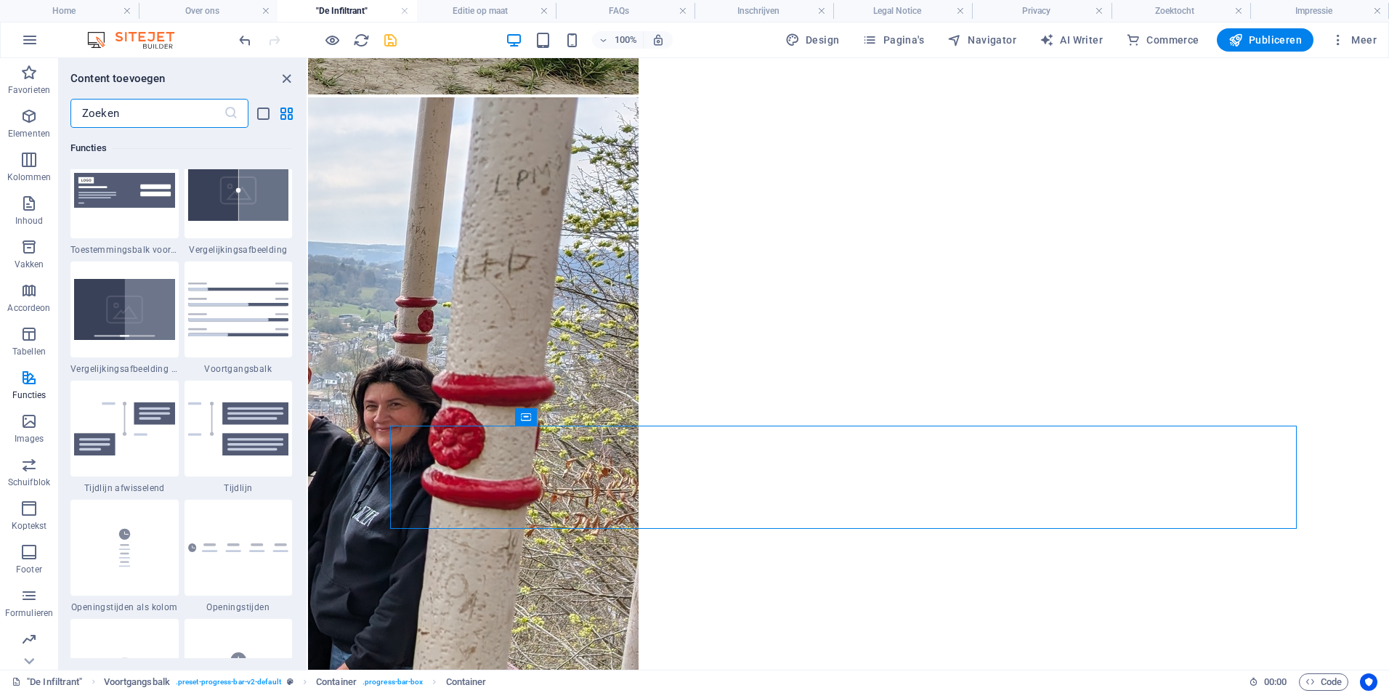
scroll to position [5966, 0]
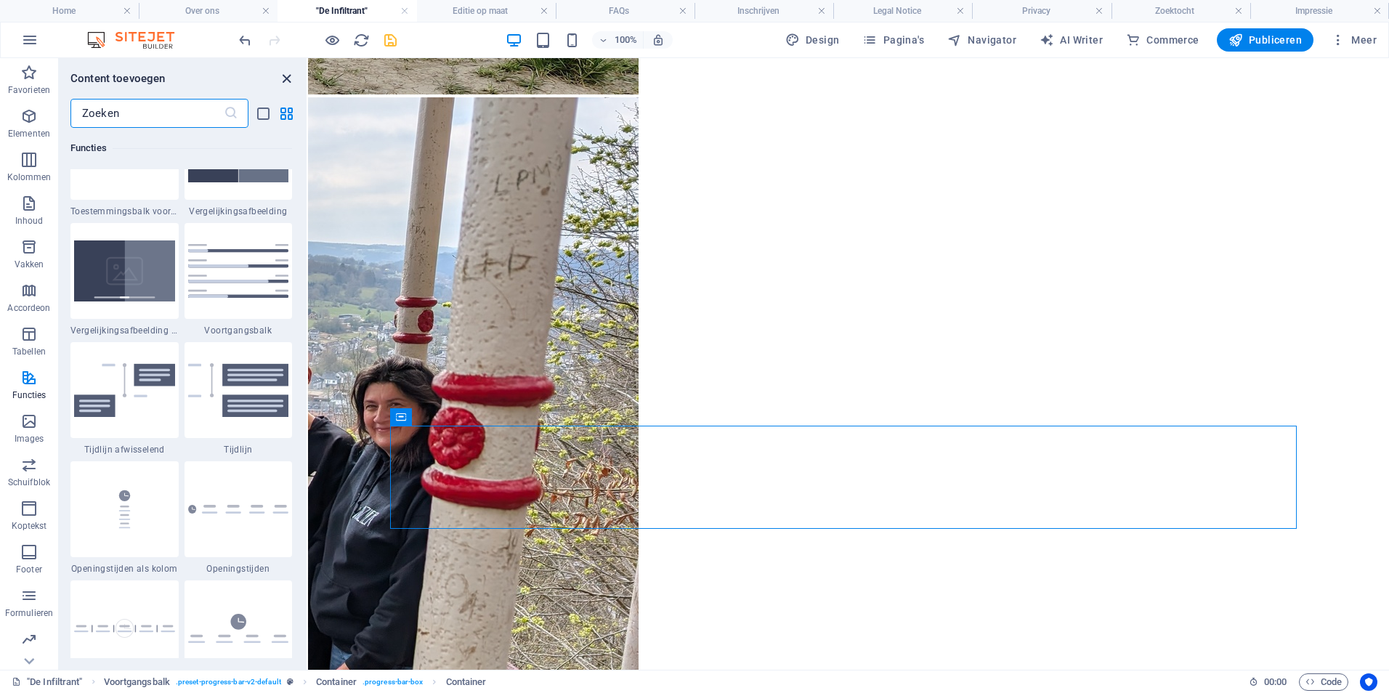
click at [287, 81] on icon "close panel" at bounding box center [286, 78] width 17 height 17
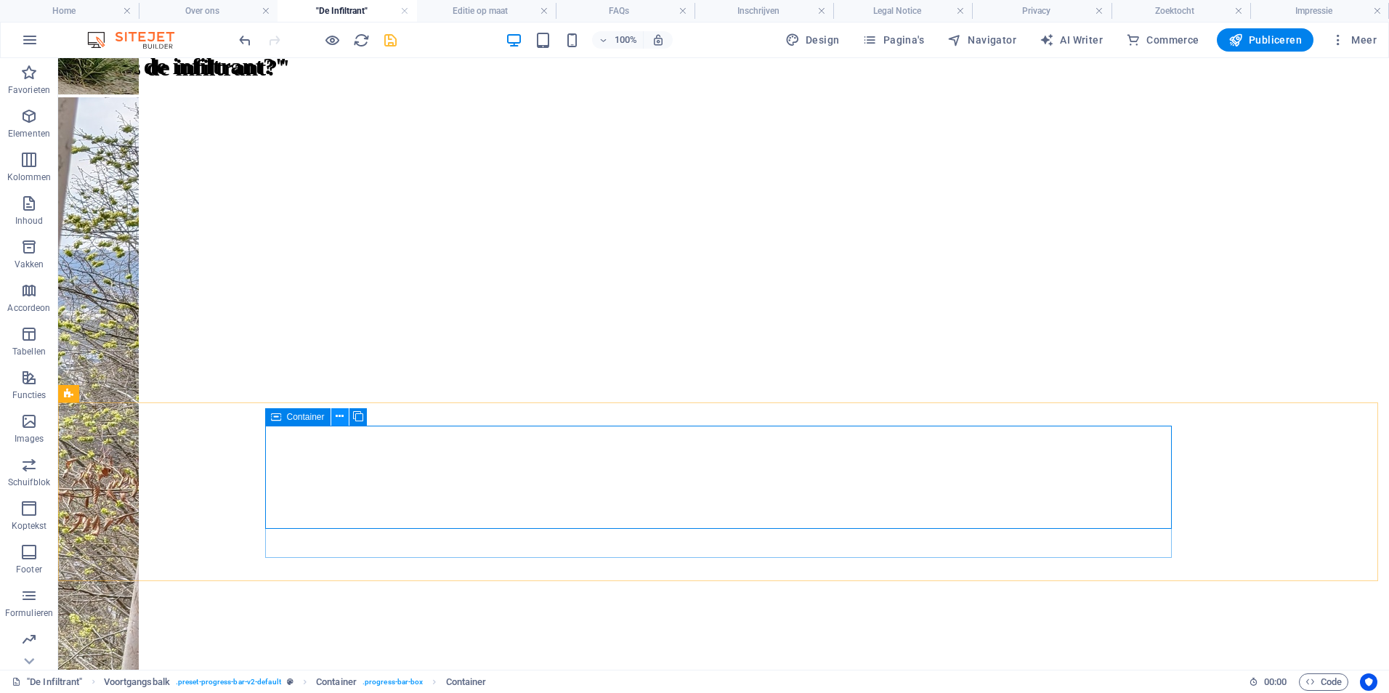
click at [343, 416] on icon at bounding box center [340, 416] width 8 height 15
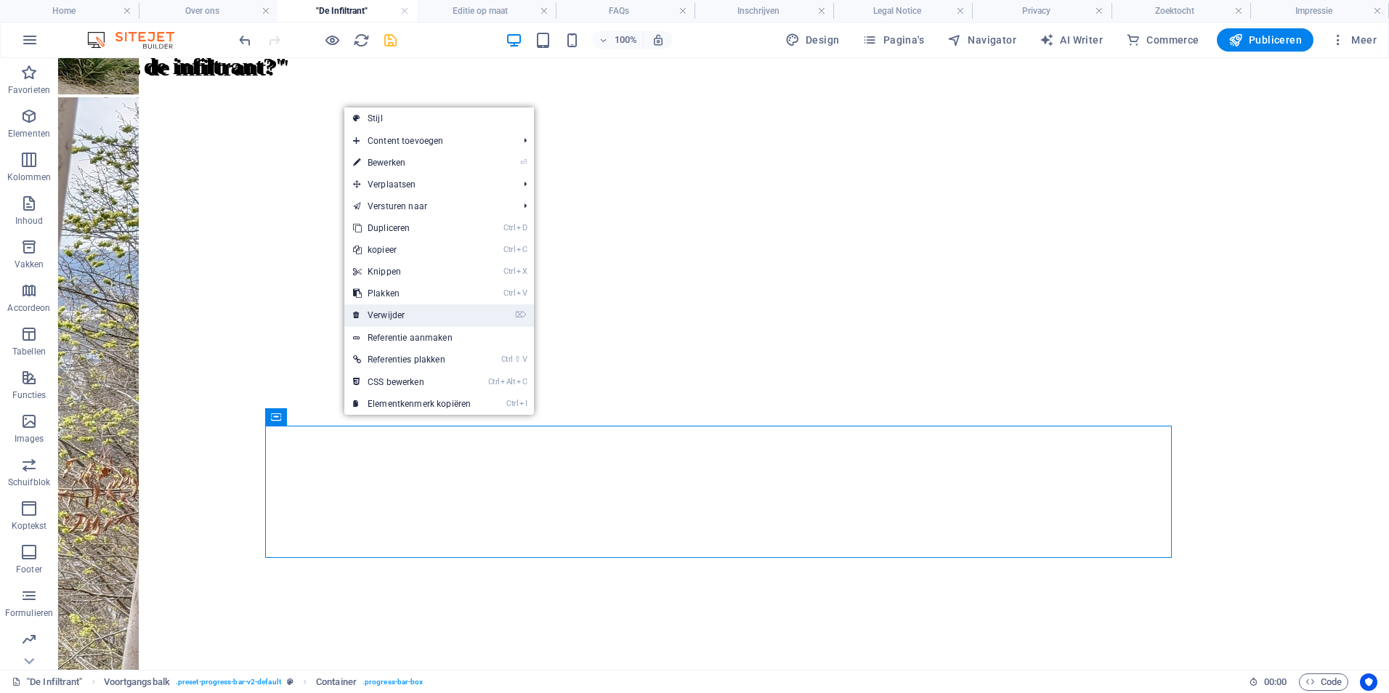
click at [416, 311] on link "⌦ Verwijder" at bounding box center [411, 315] width 135 height 22
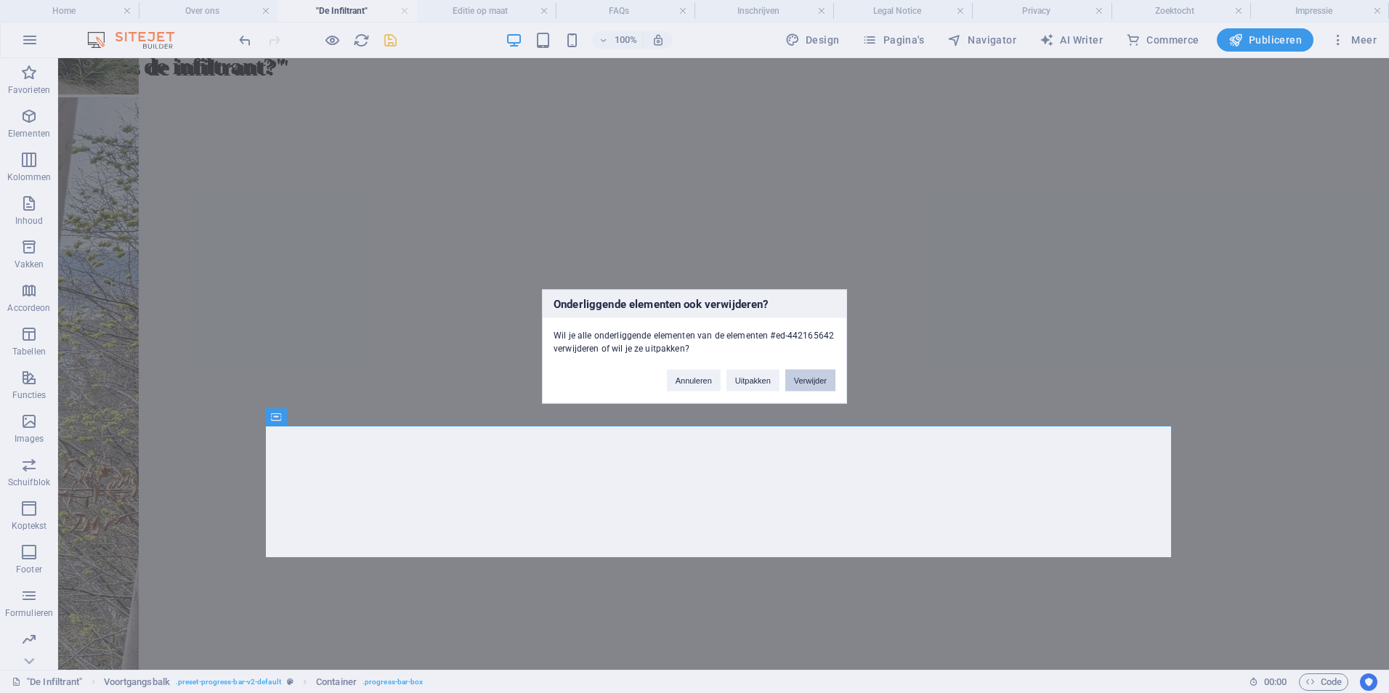
click at [801, 370] on button "Verwijder" at bounding box center [810, 381] width 50 height 22
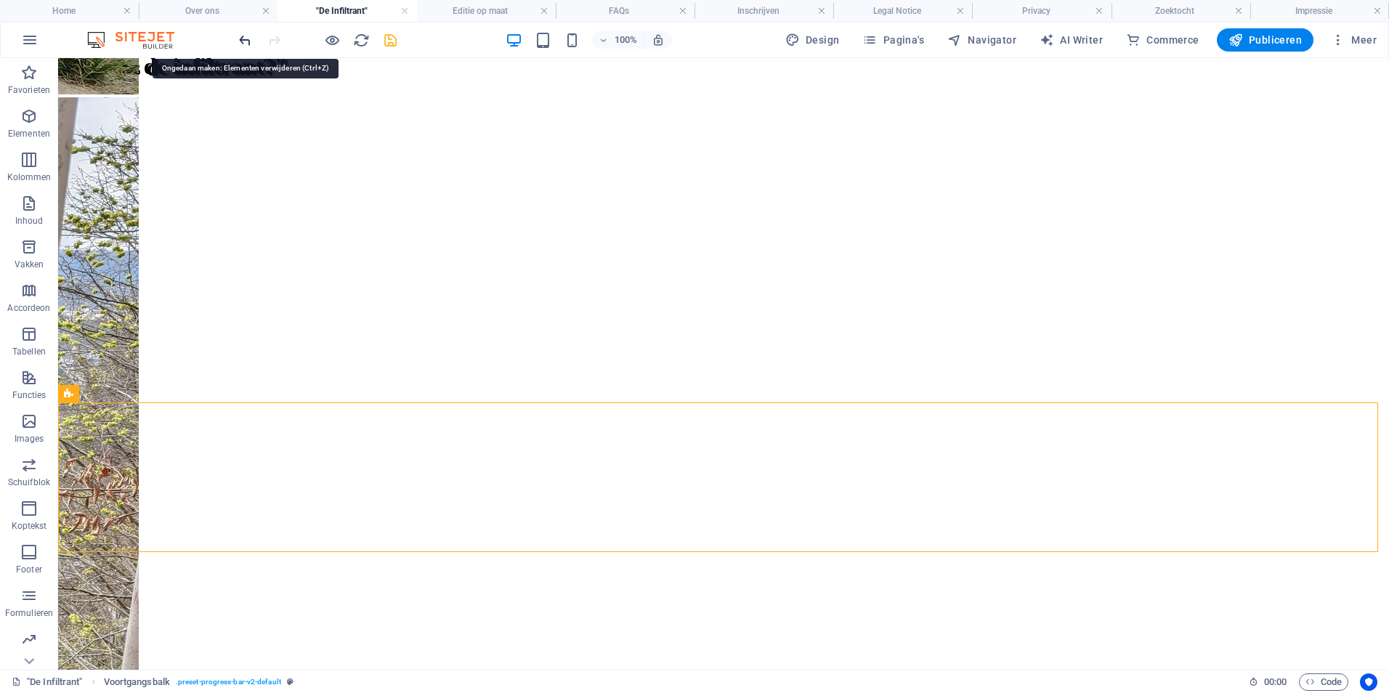
click at [238, 39] on icon "undo" at bounding box center [245, 40] width 17 height 17
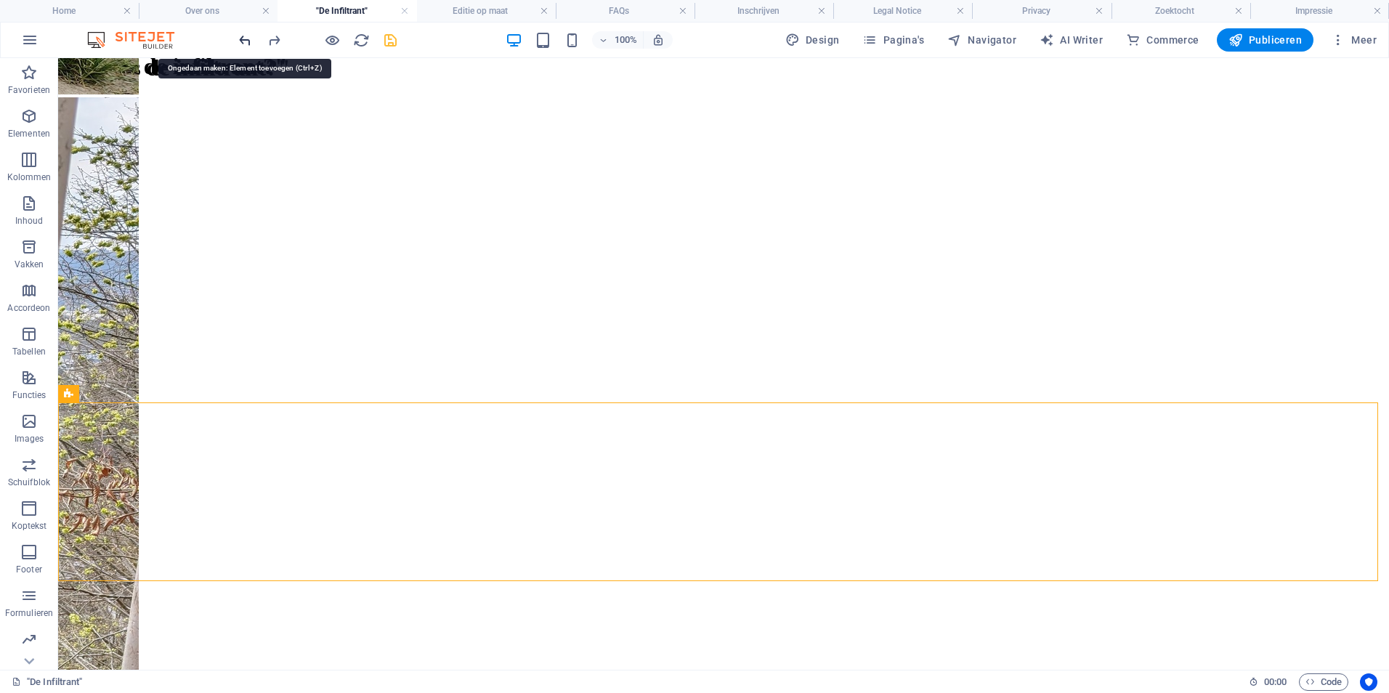
click at [243, 39] on icon "undo" at bounding box center [245, 40] width 17 height 17
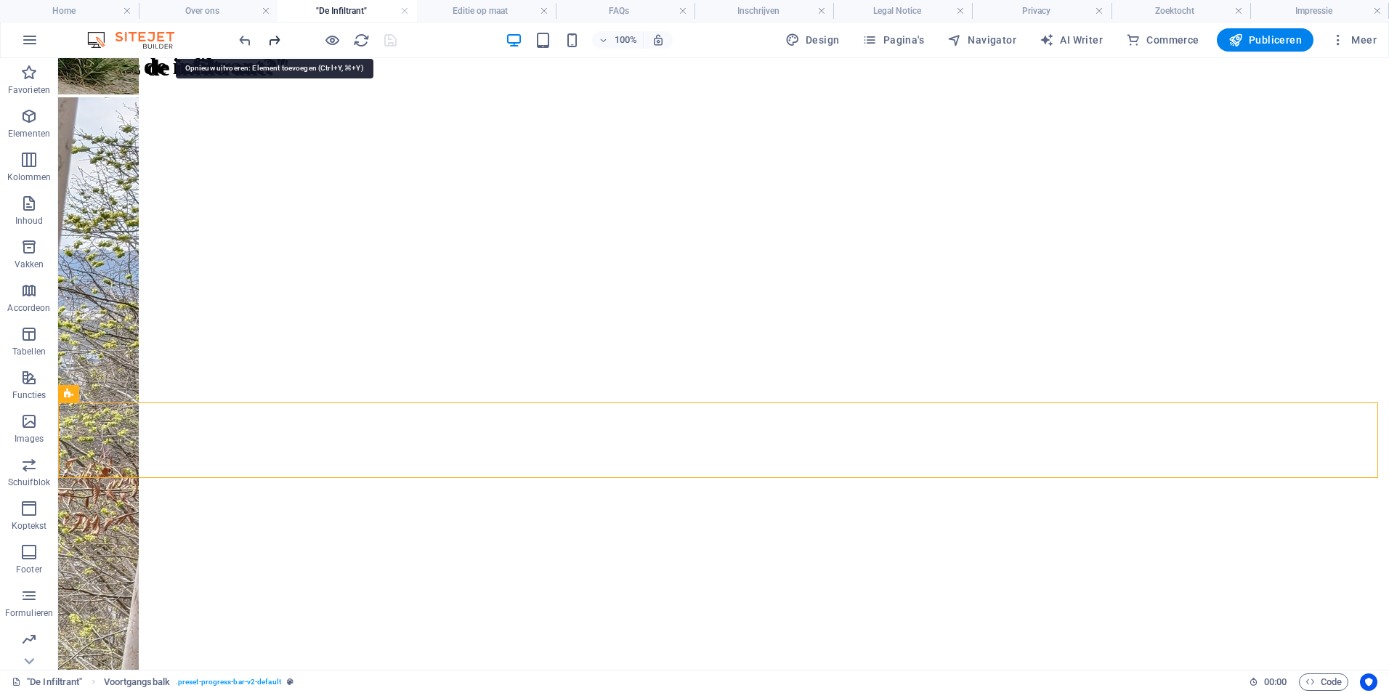
click at [273, 39] on icon "redo" at bounding box center [274, 40] width 17 height 17
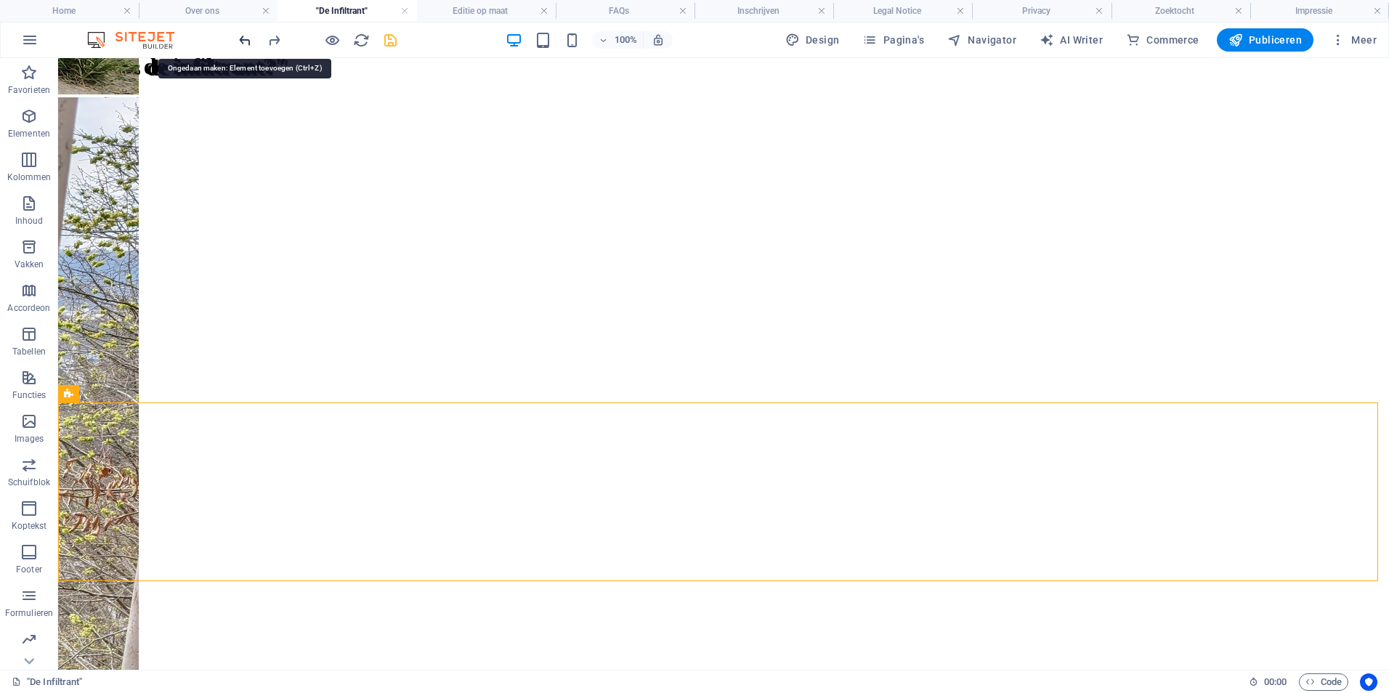
click at [237, 38] on icon "undo" at bounding box center [245, 40] width 17 height 17
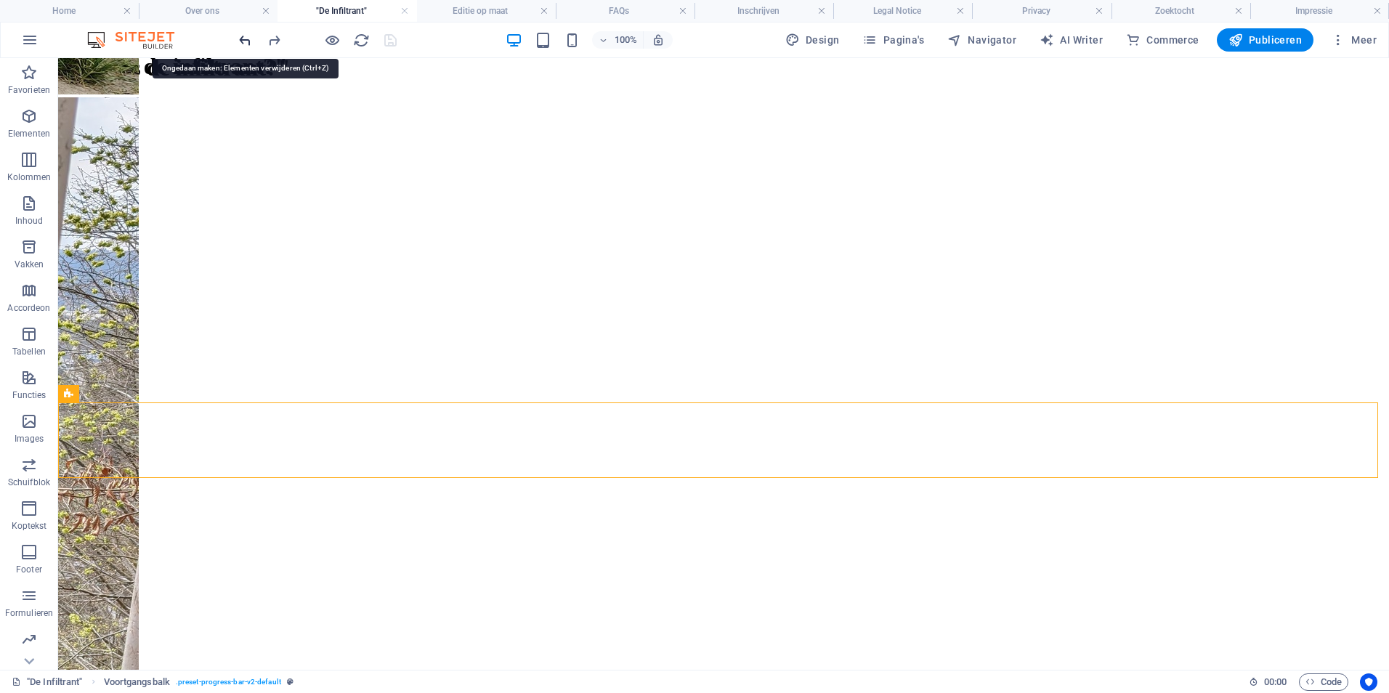
click at [248, 39] on icon "undo" at bounding box center [245, 40] width 17 height 17
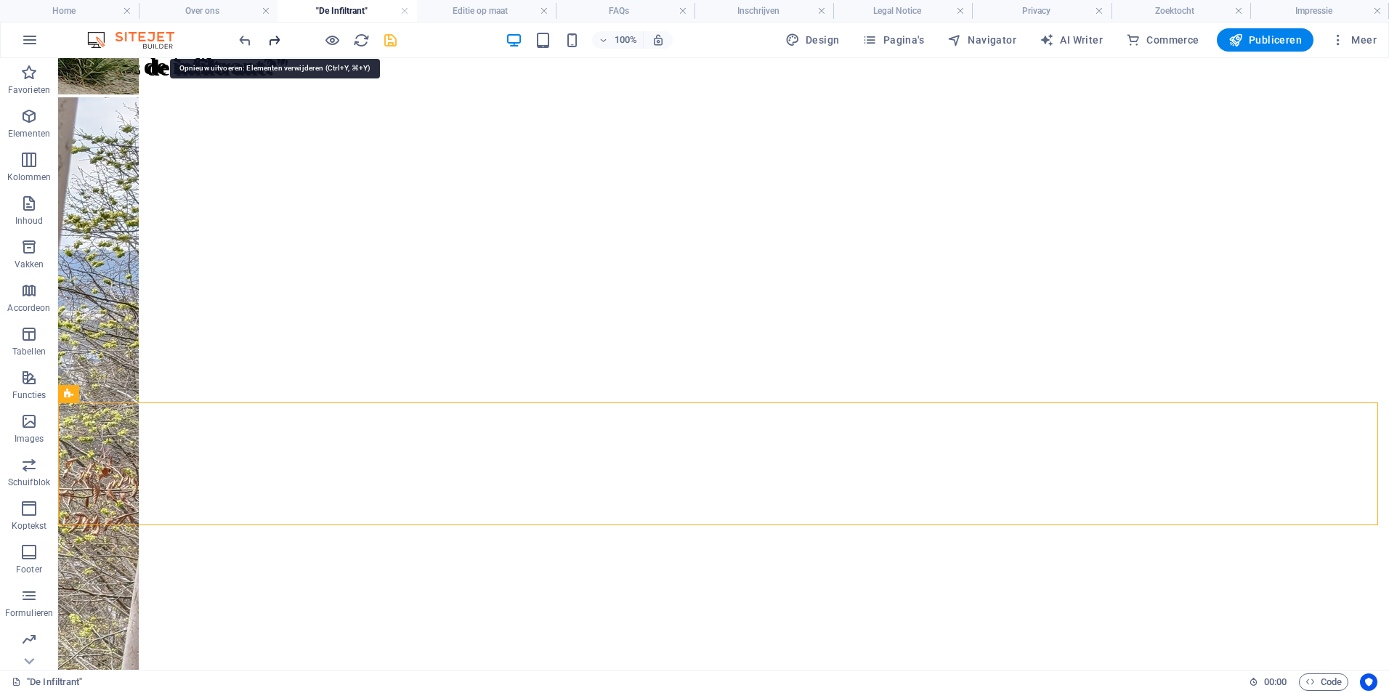
click at [269, 44] on icon "redo" at bounding box center [274, 40] width 17 height 17
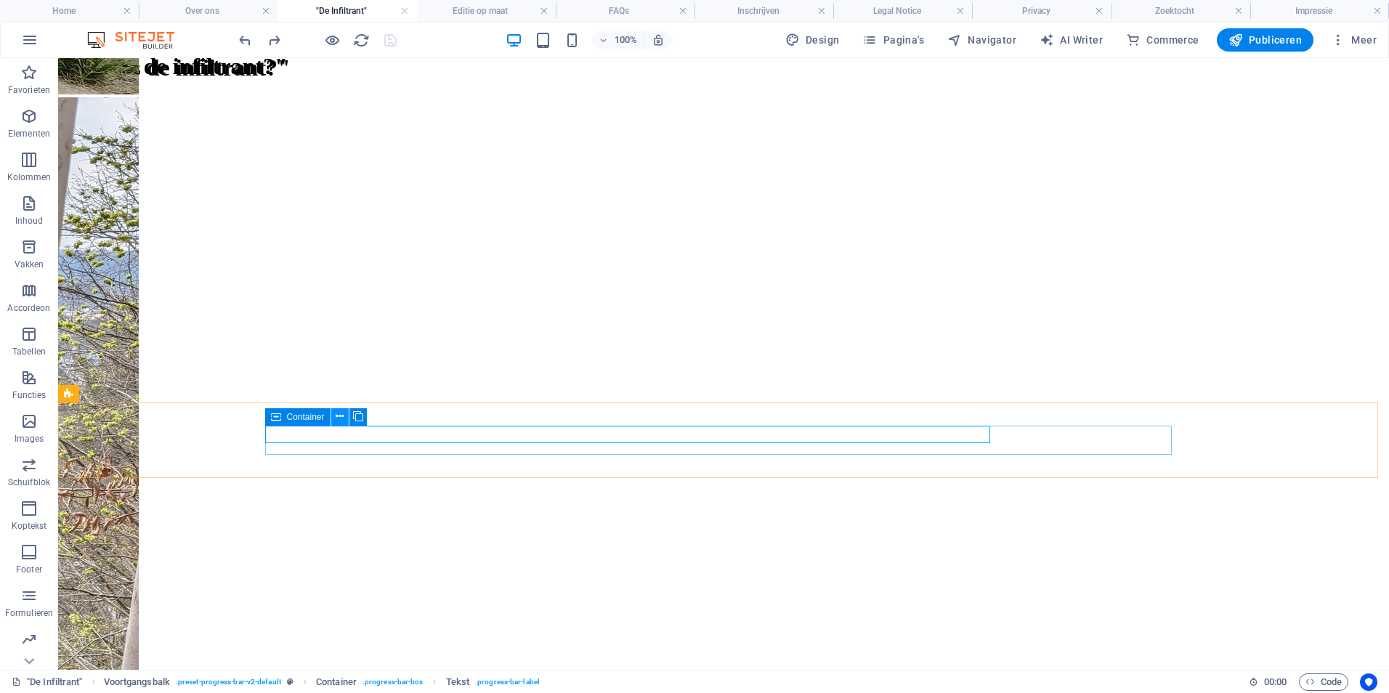
click at [346, 421] on button at bounding box center [339, 416] width 17 height 17
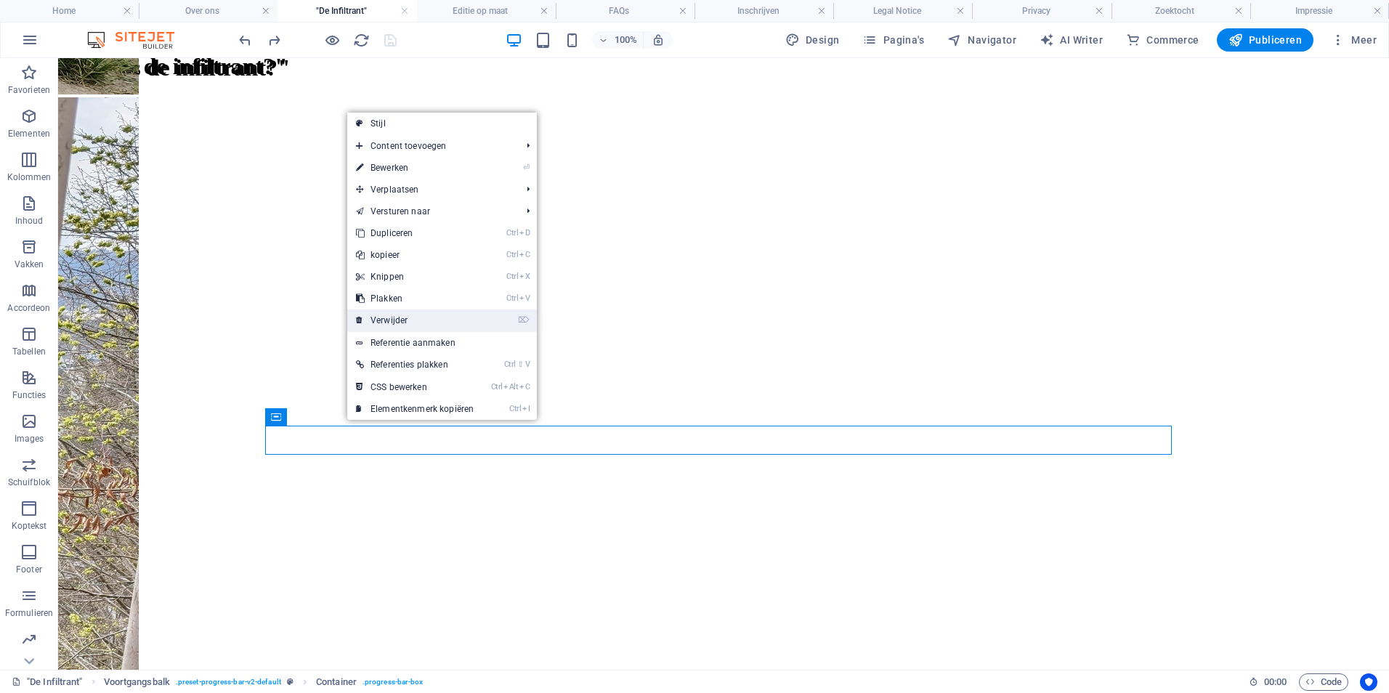
click at [410, 321] on link "⌦ Verwijder" at bounding box center [414, 320] width 135 height 22
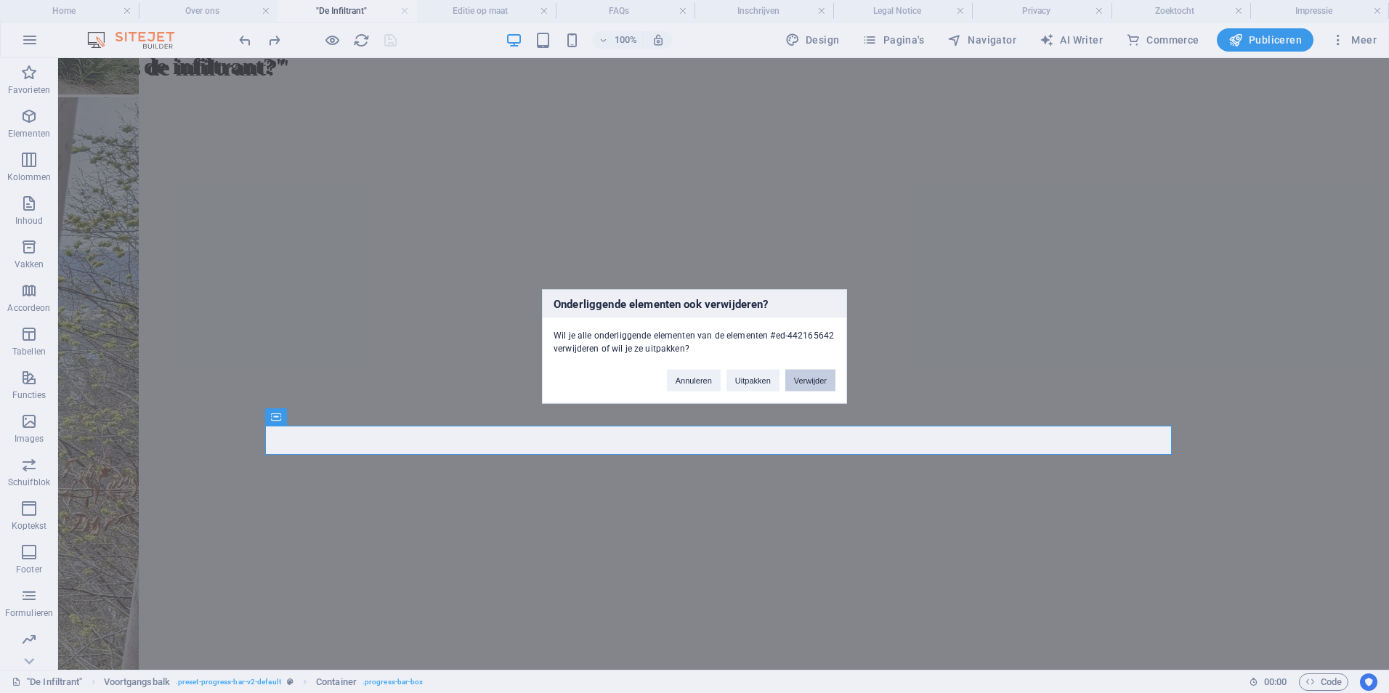
click at [807, 378] on button "Verwijder" at bounding box center [810, 381] width 50 height 22
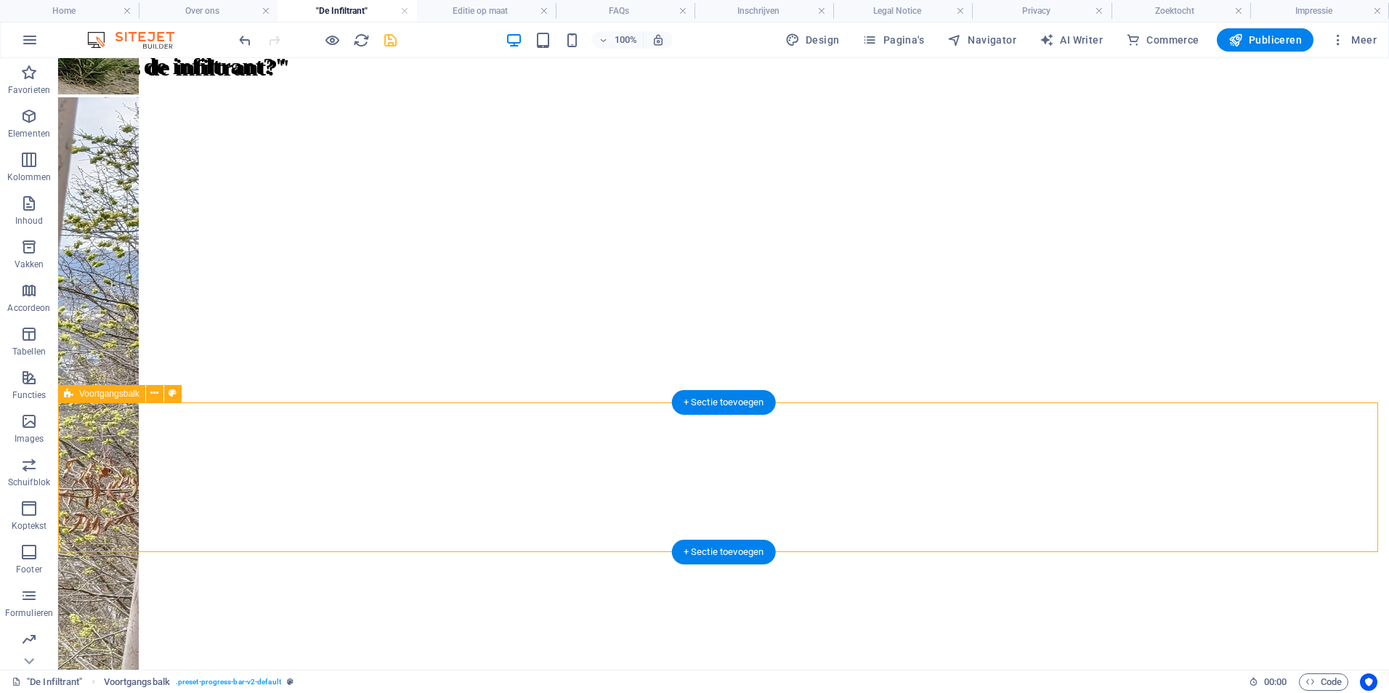
click at [158, 392] on icon at bounding box center [154, 393] width 8 height 15
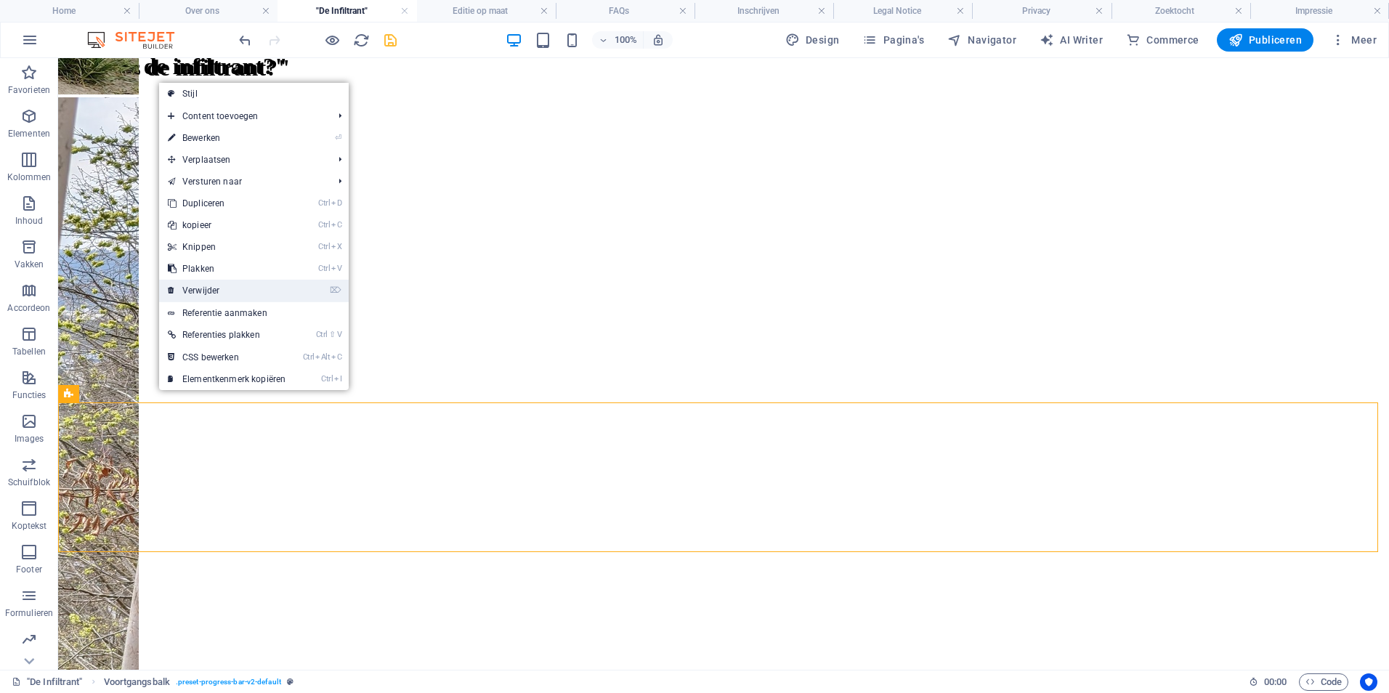
click at [233, 286] on link "⌦ Verwijder" at bounding box center [226, 291] width 135 height 22
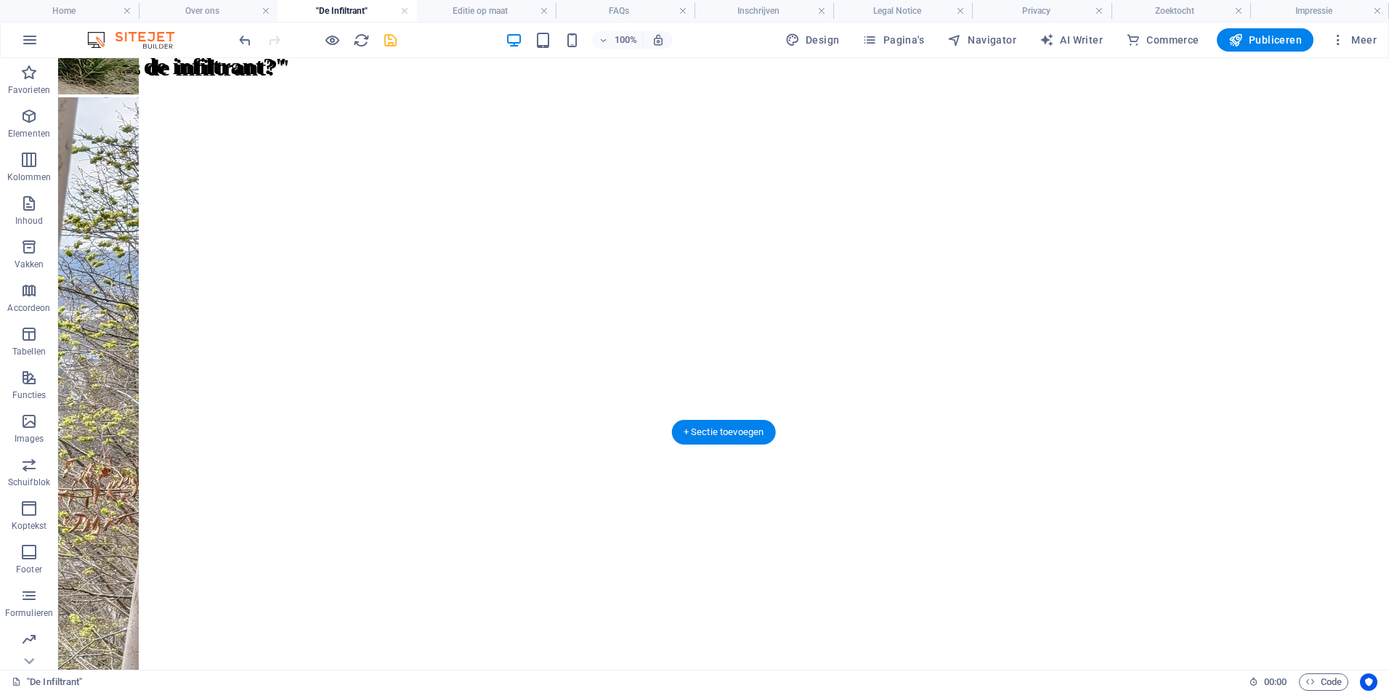
scroll to position [1169, 0]
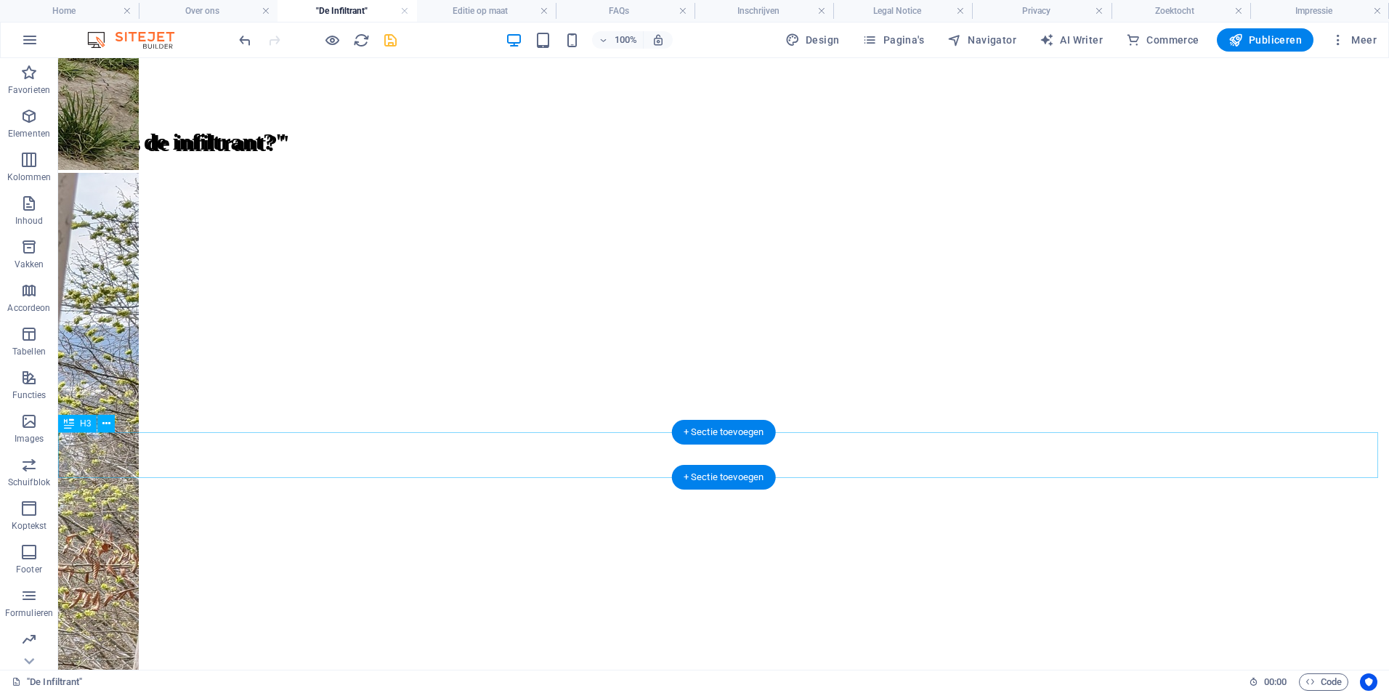
click at [33, 129] on p "Elementen" at bounding box center [29, 134] width 42 height 12
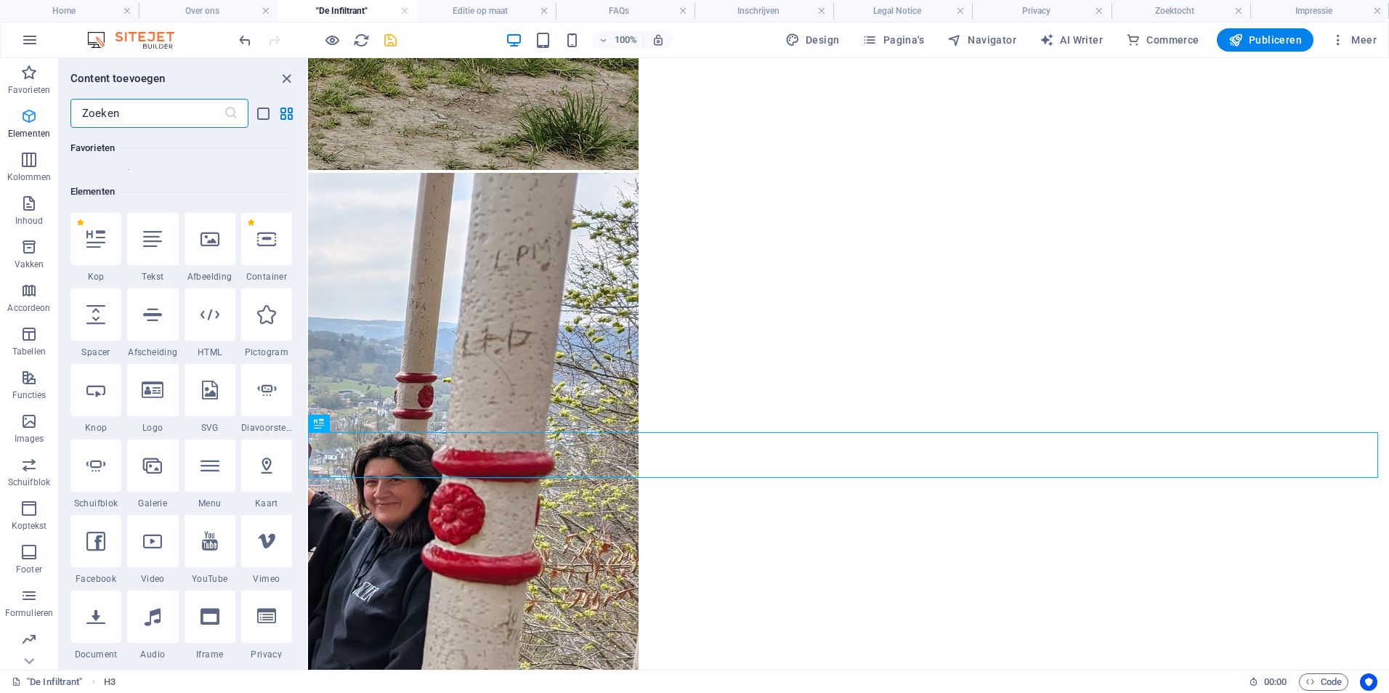
scroll to position [155, 0]
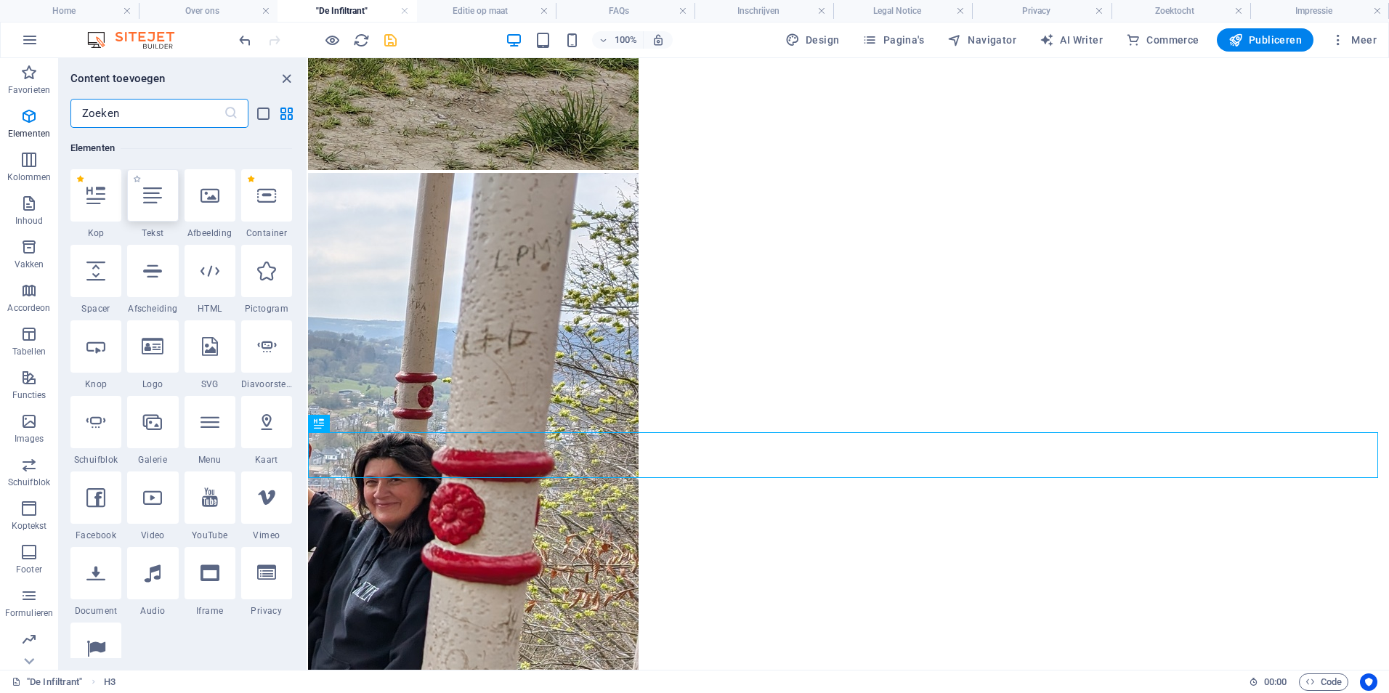
click at [153, 210] on div at bounding box center [152, 195] width 51 height 52
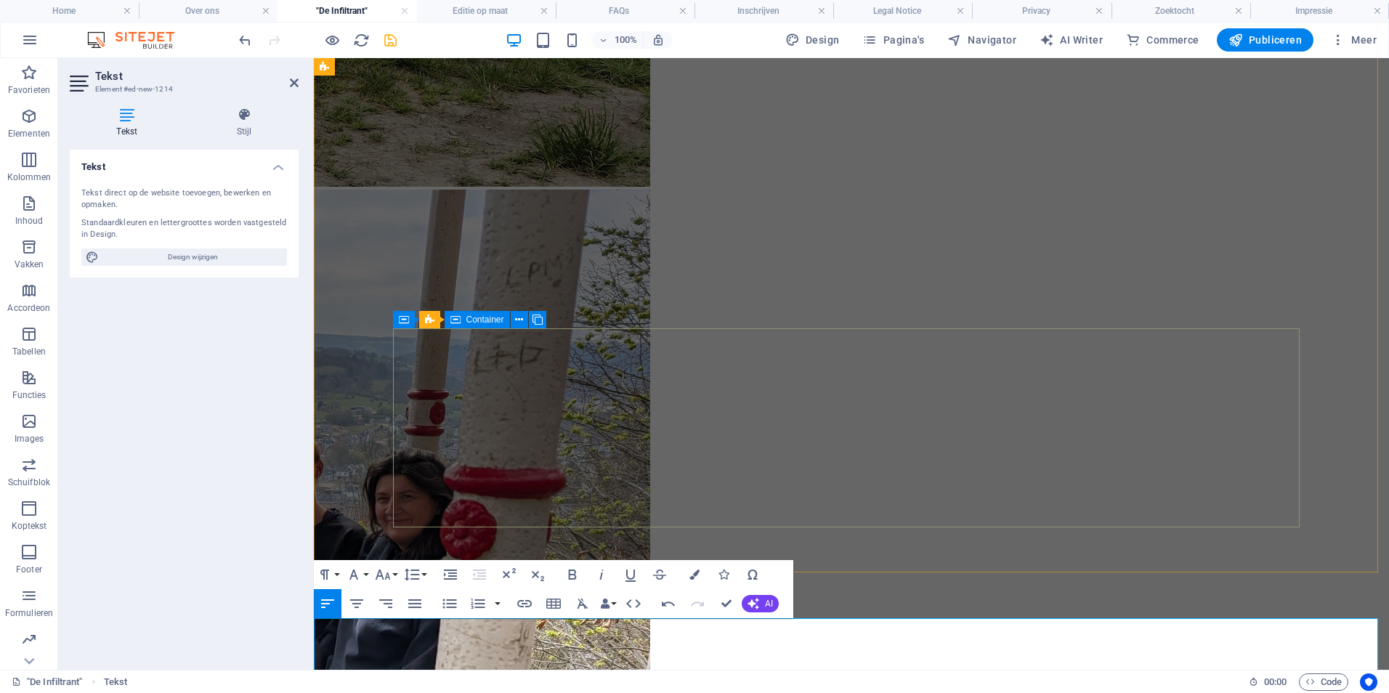
scroll to position [1239, 0]
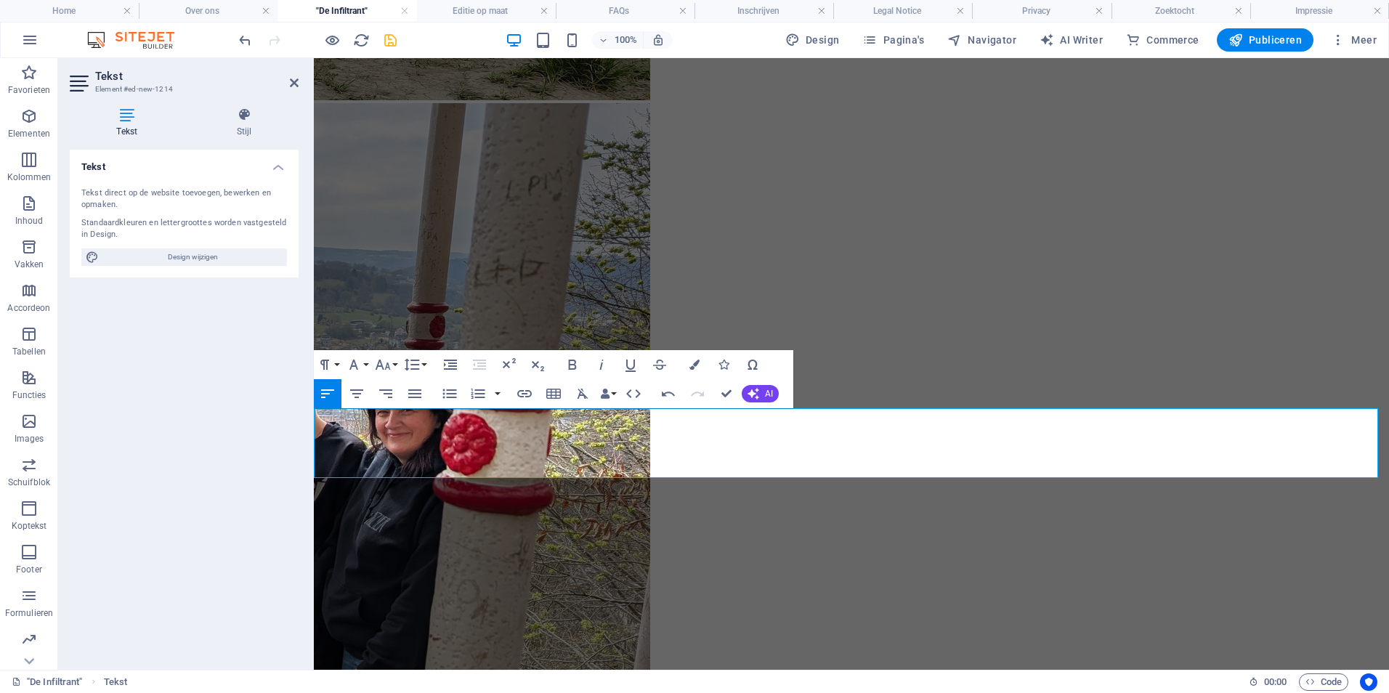
drag, startPoint x: 434, startPoint y: 419, endPoint x: 289, endPoint y: 417, distance: 145.3
click at [251, 125] on h4 "Stijl" at bounding box center [244, 123] width 109 height 31
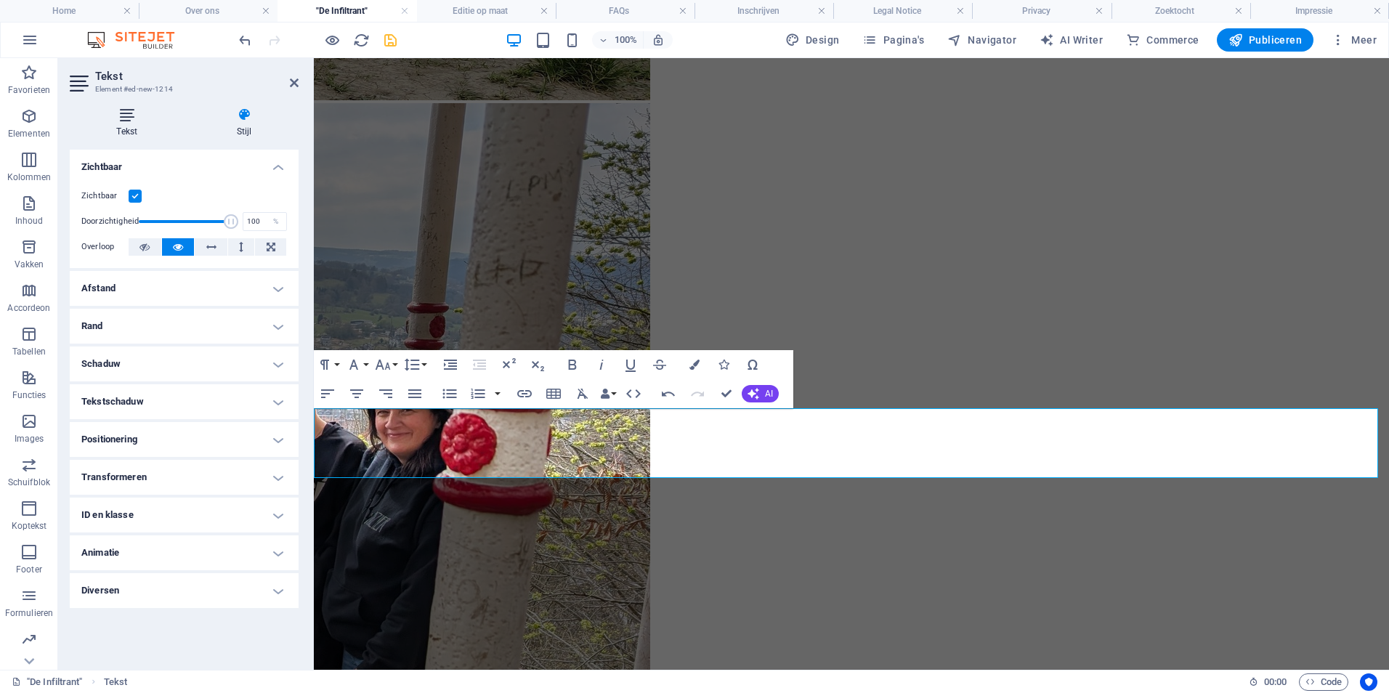
click at [130, 123] on h4 "Tekst" at bounding box center [130, 123] width 121 height 31
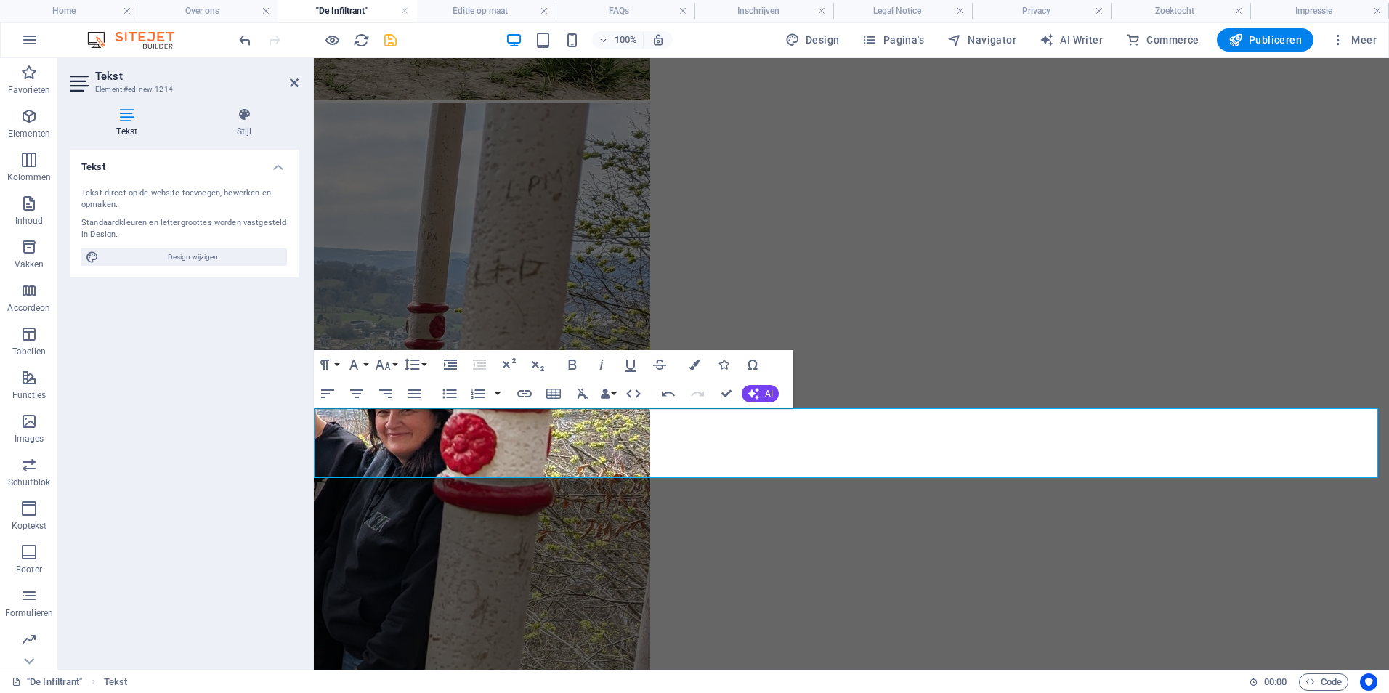
click at [179, 266] on div "Tekst direct op de website toevoegen, bewerken en opmaken. Standaardkleuren en …" at bounding box center [184, 227] width 229 height 102
click at [179, 258] on span "Design wijzigen" at bounding box center [192, 256] width 179 height 17
select select "px"
select select "300"
select select "px"
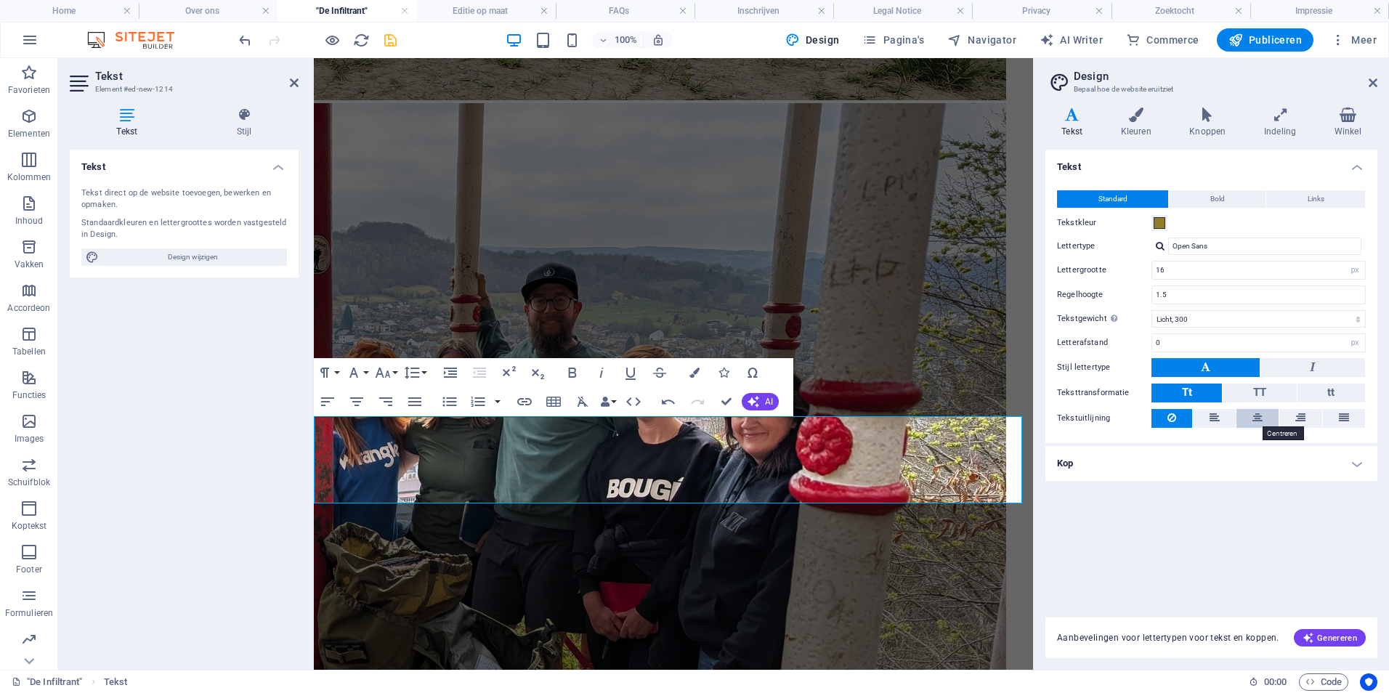
click at [1255, 420] on icon at bounding box center [1257, 417] width 10 height 17
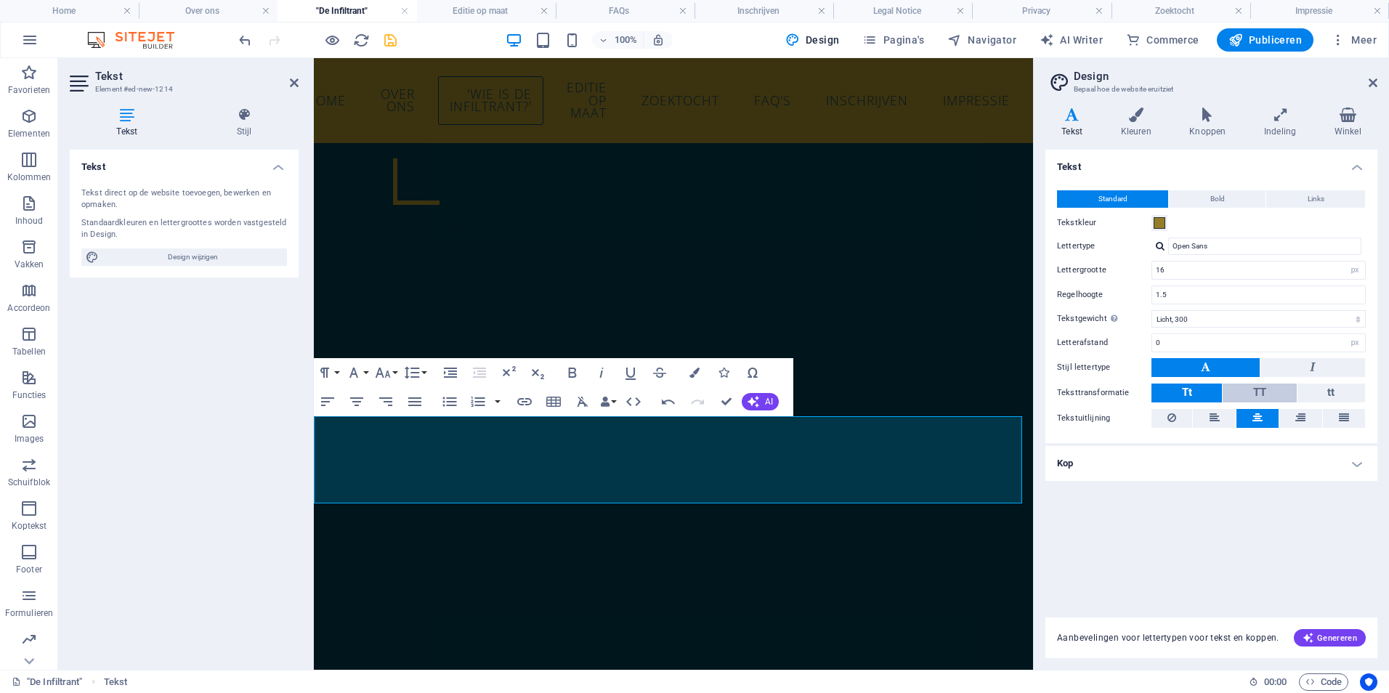
click at [1262, 392] on span "TT" at bounding box center [1259, 392] width 13 height 13
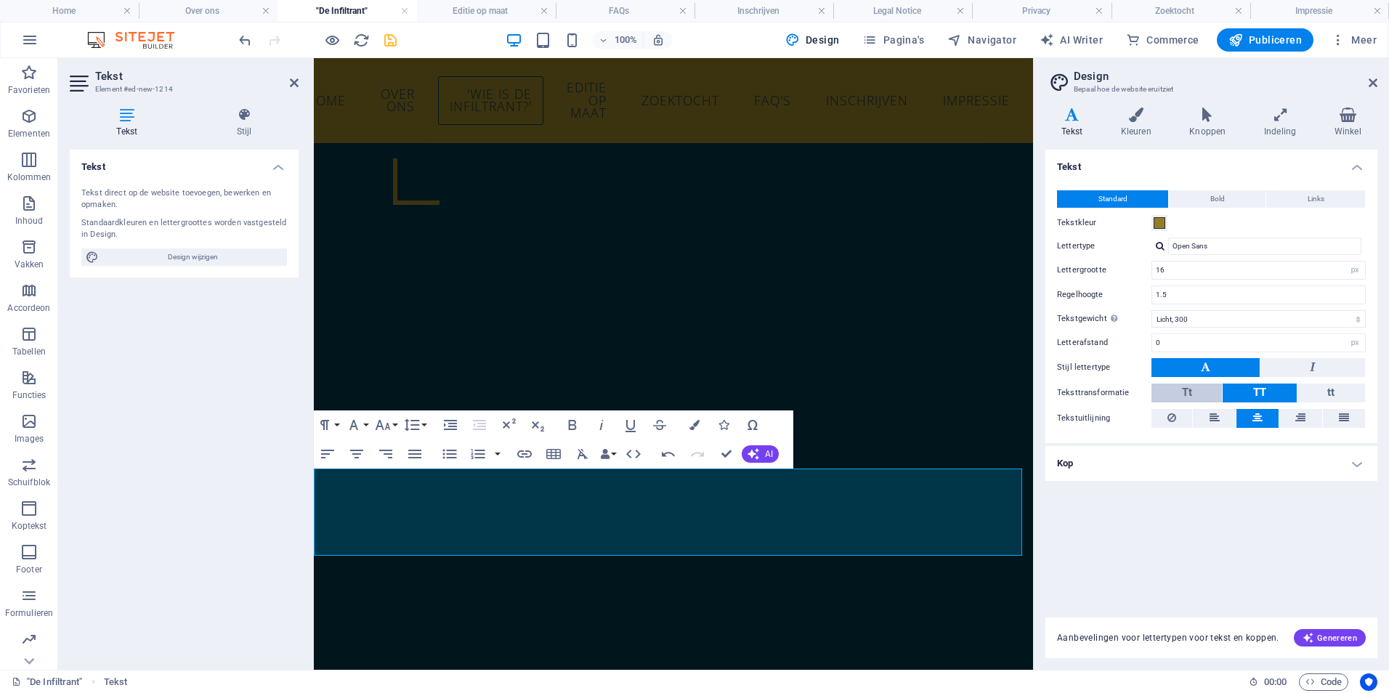
click at [1194, 386] on button "Tt" at bounding box center [1186, 393] width 70 height 19
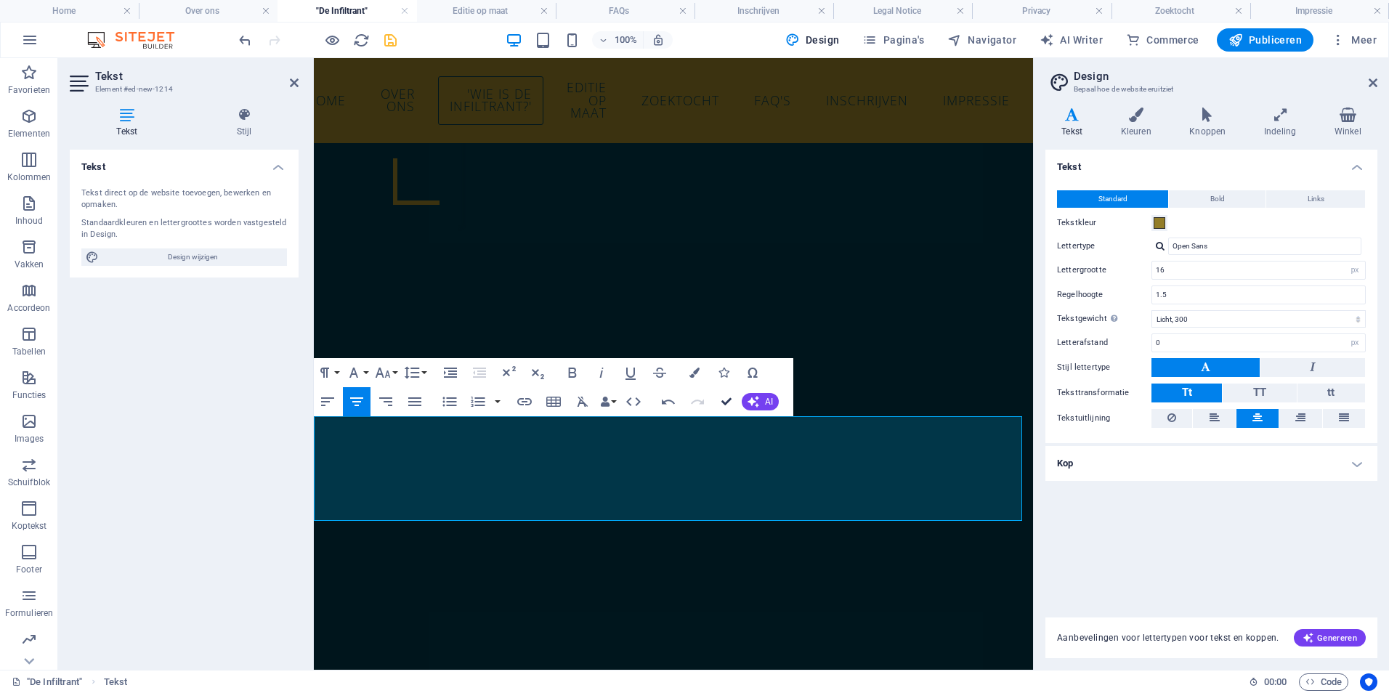
scroll to position [1231, 0]
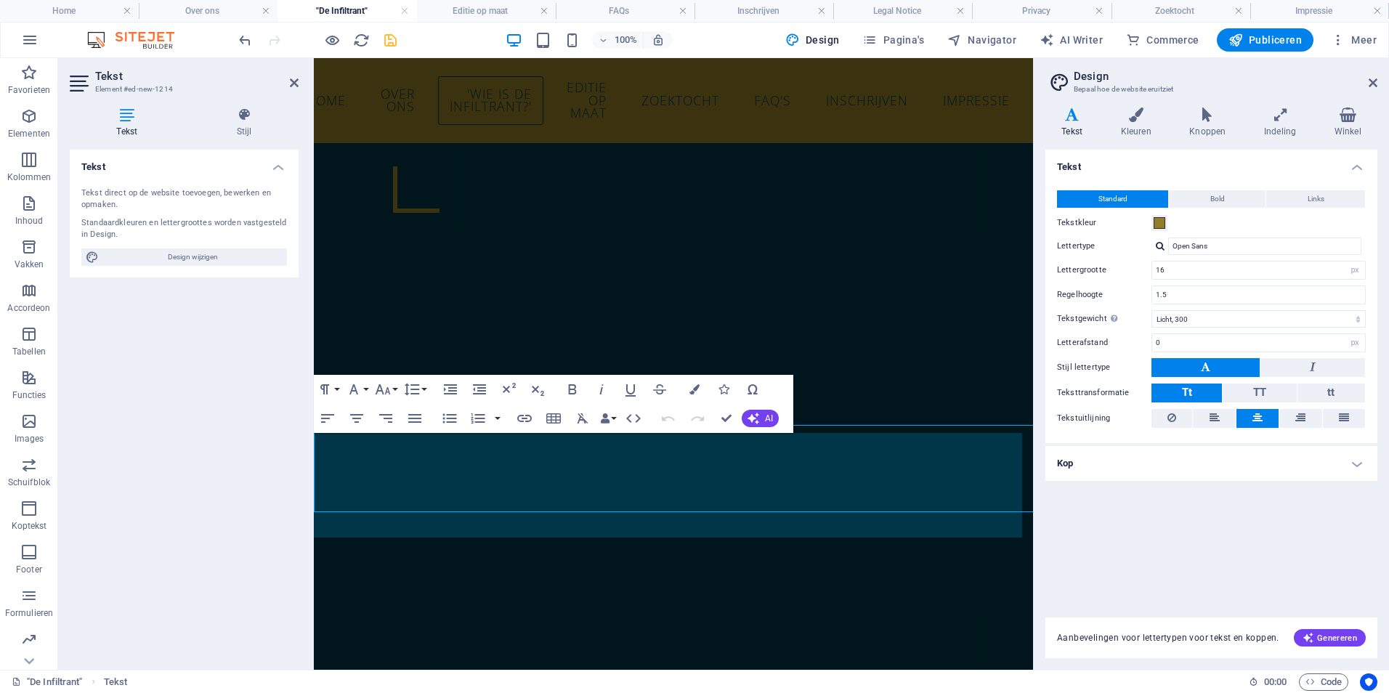
scroll to position [1222, 0]
click at [1279, 283] on div "Standard Bold Links Tekstkleur Lettertype Open Sans Lettergrootte 16 rem px Reg…" at bounding box center [1211, 309] width 338 height 267
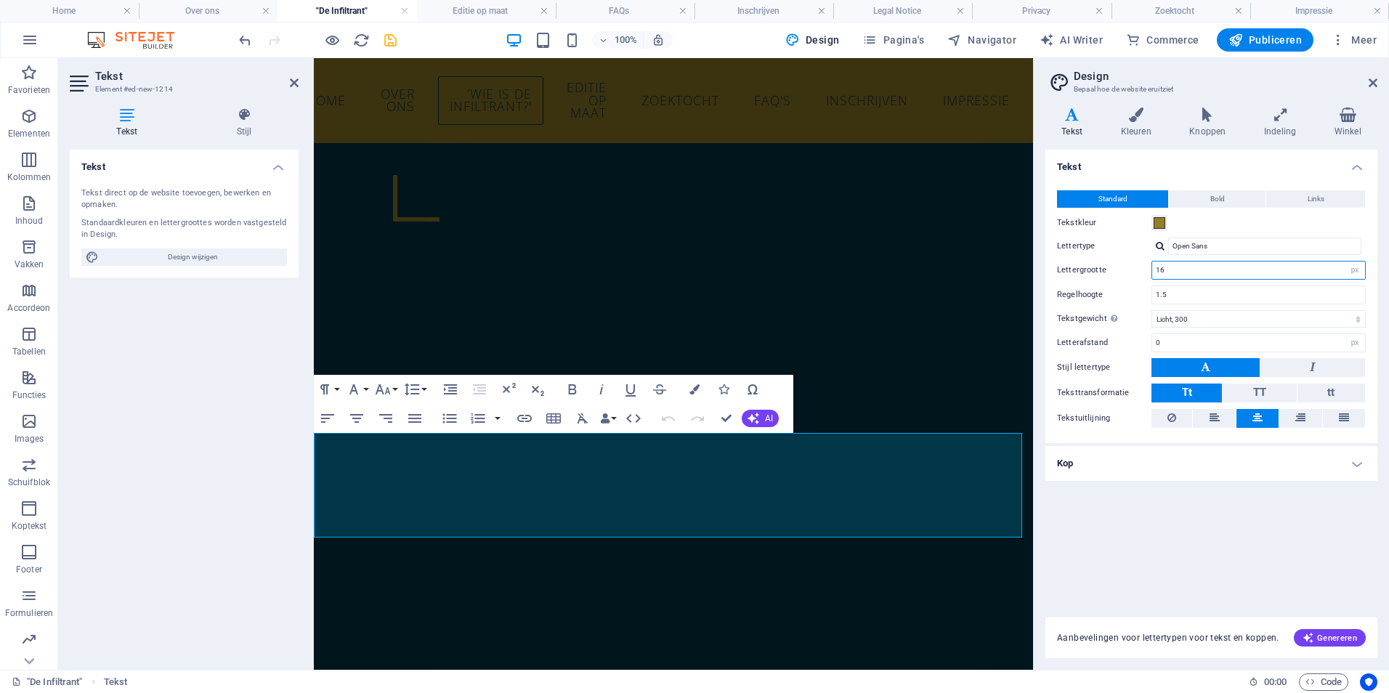
click at [1275, 272] on input "16" at bounding box center [1258, 270] width 213 height 17
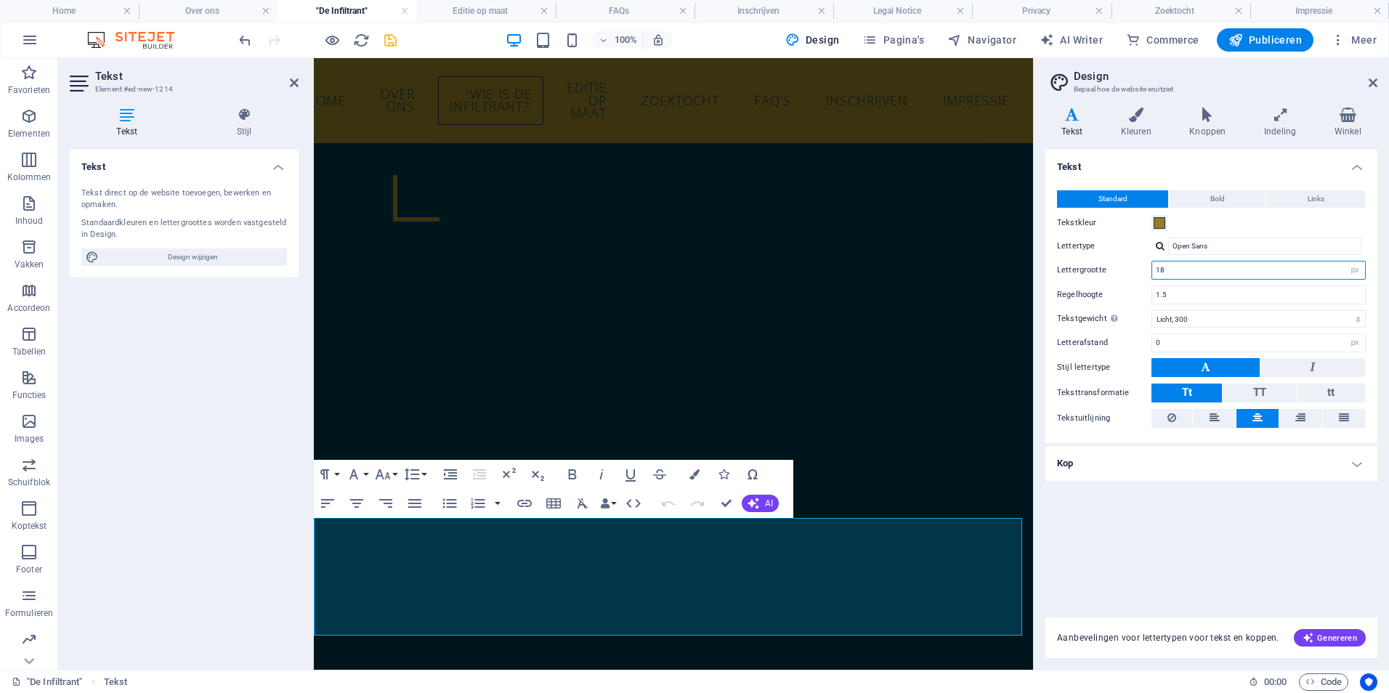
type input "18"
click at [1140, 118] on icon at bounding box center [1135, 115] width 63 height 15
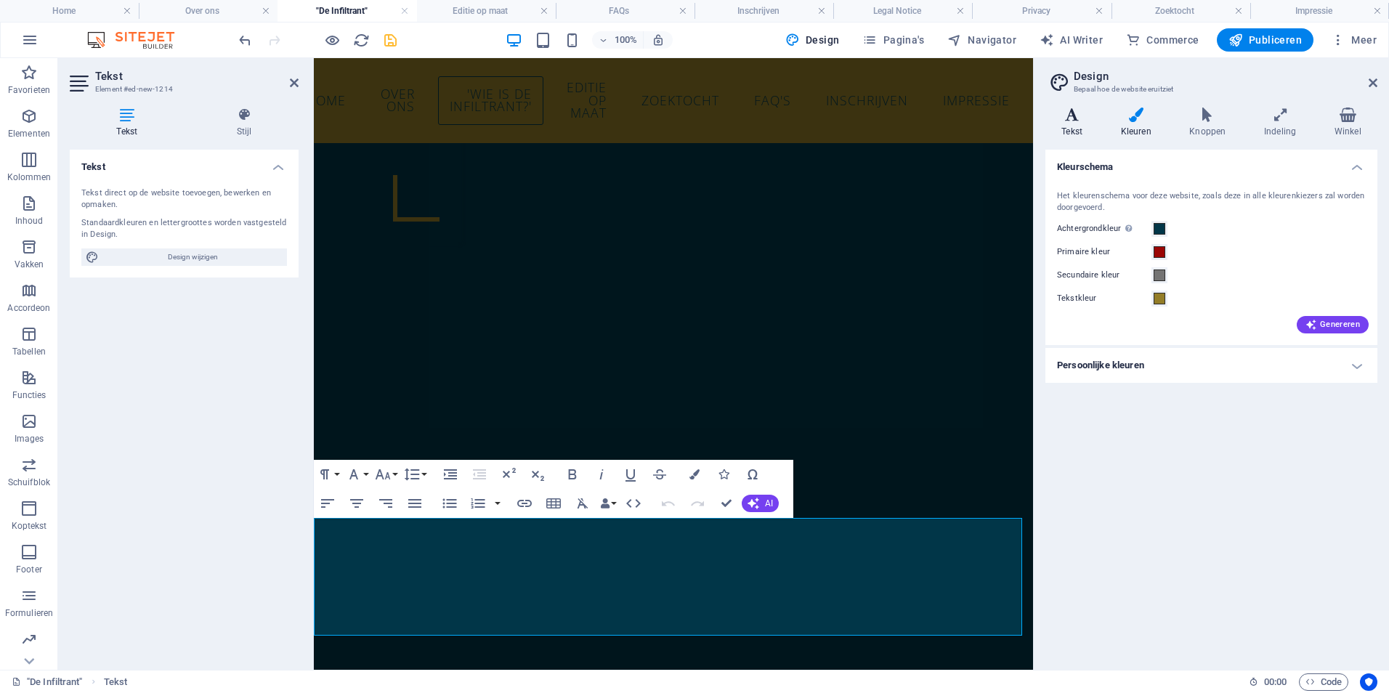
click at [1085, 119] on icon at bounding box center [1071, 115] width 53 height 15
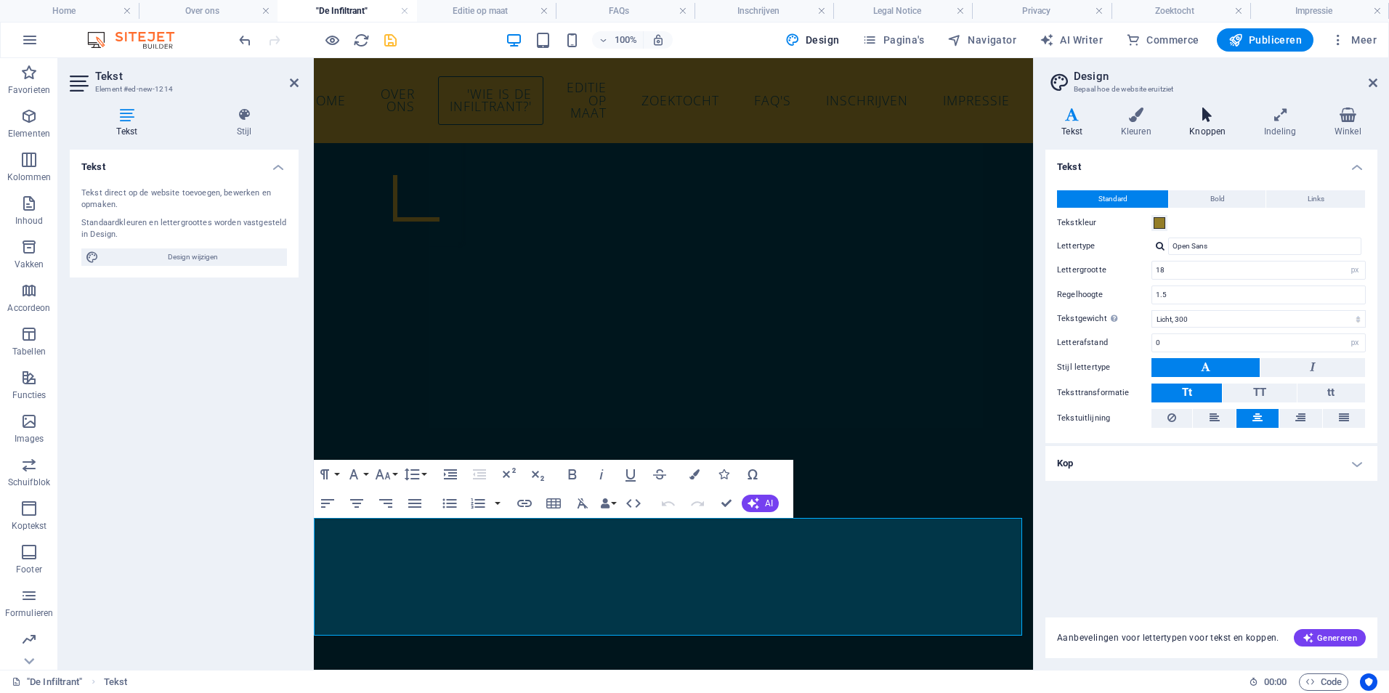
click at [1225, 134] on h4 "Knoppen" at bounding box center [1210, 123] width 75 height 31
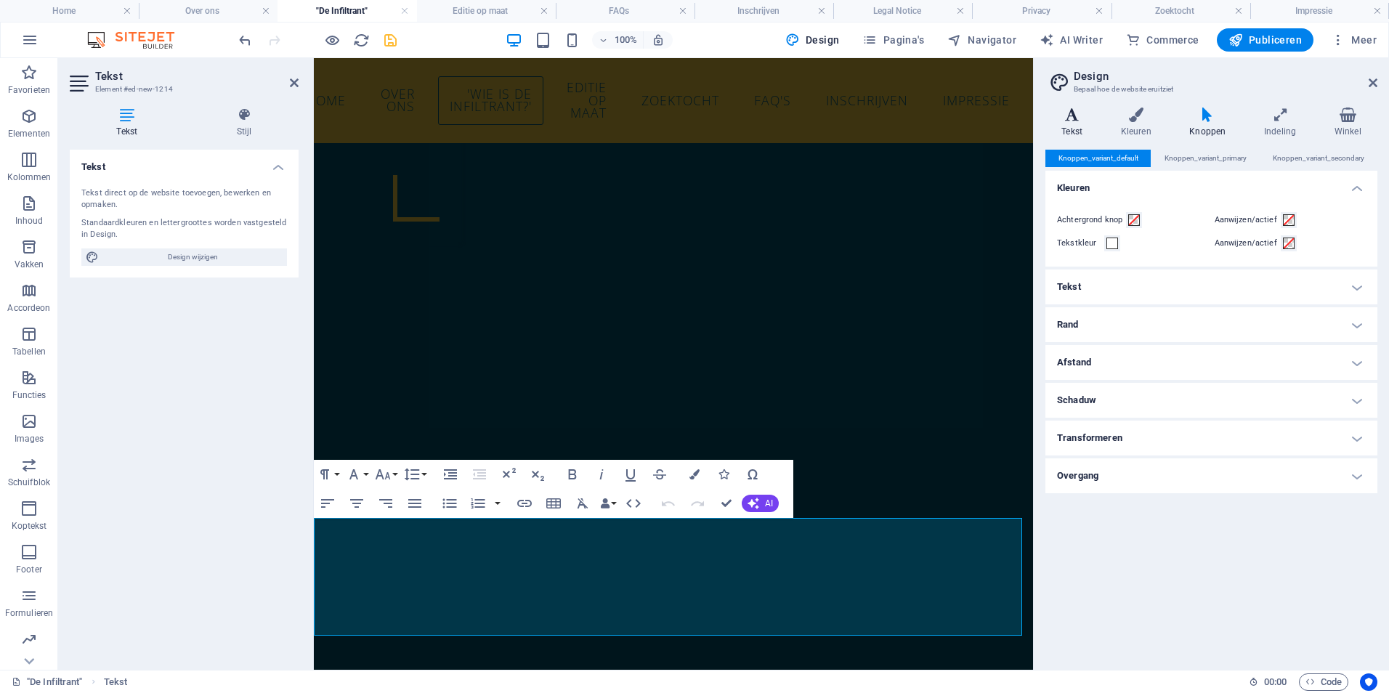
click at [1073, 124] on h4 "Tekst" at bounding box center [1074, 123] width 59 height 31
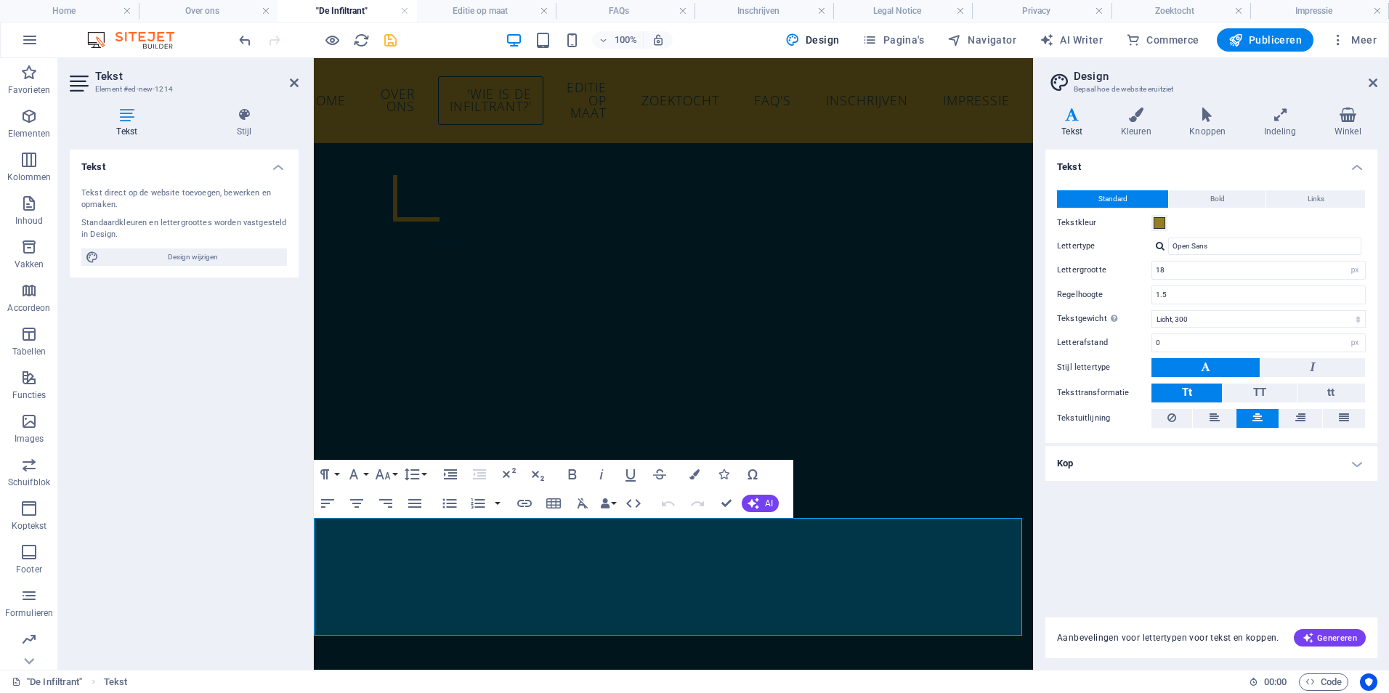
click at [1232, 469] on h4 "Kop" at bounding box center [1211, 463] width 332 height 35
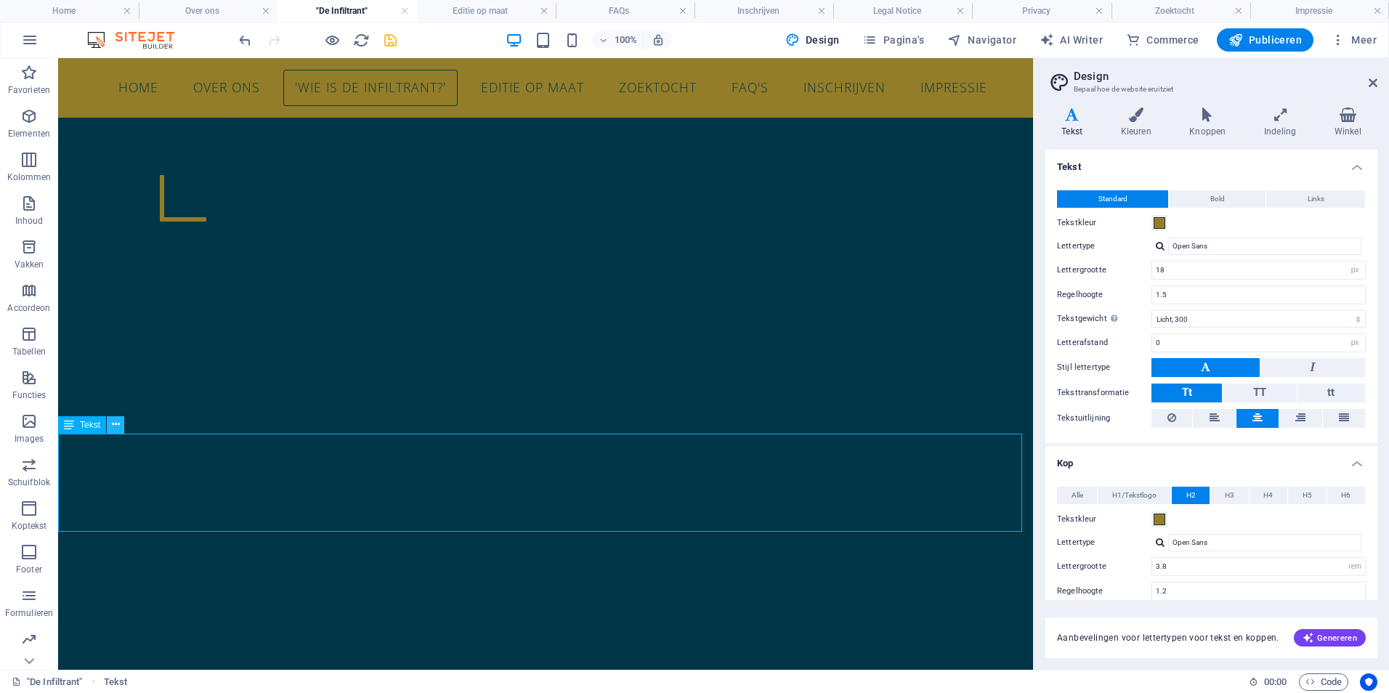
click at [116, 429] on icon at bounding box center [116, 424] width 8 height 15
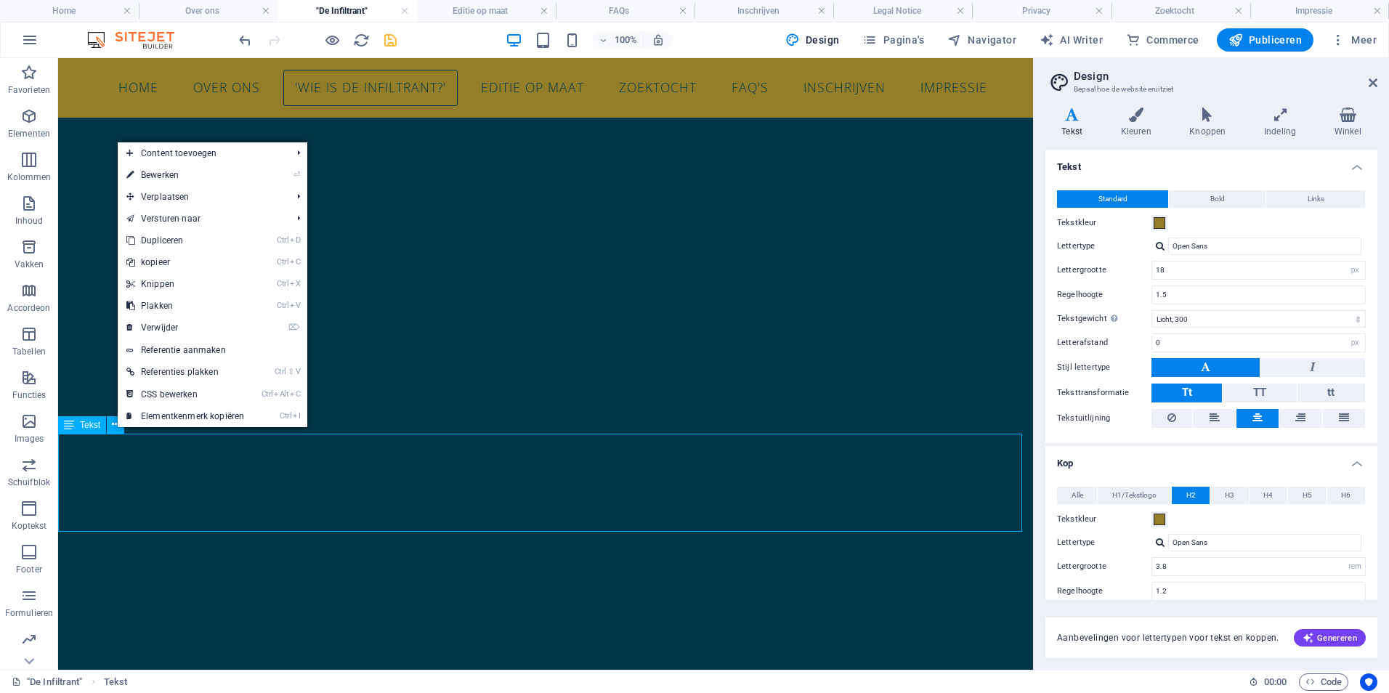
click at [73, 429] on icon at bounding box center [69, 424] width 10 height 17
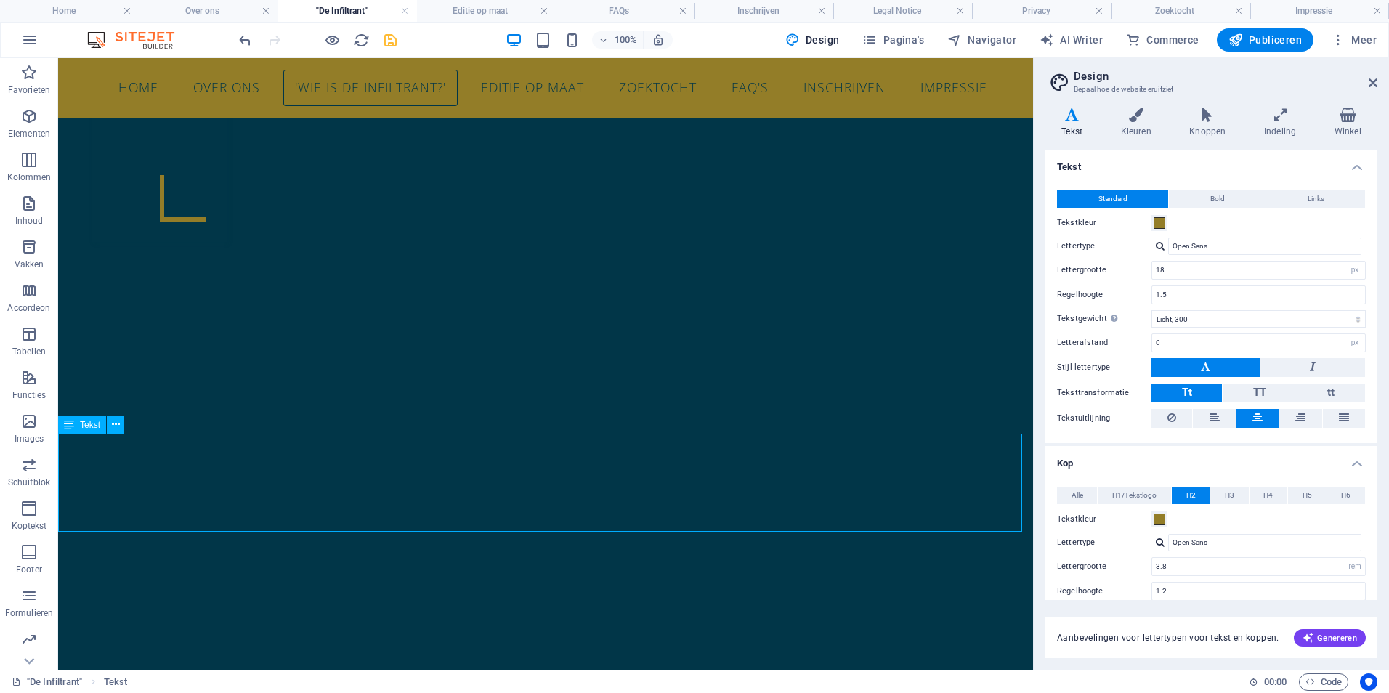
click at [73, 429] on icon at bounding box center [69, 424] width 10 height 17
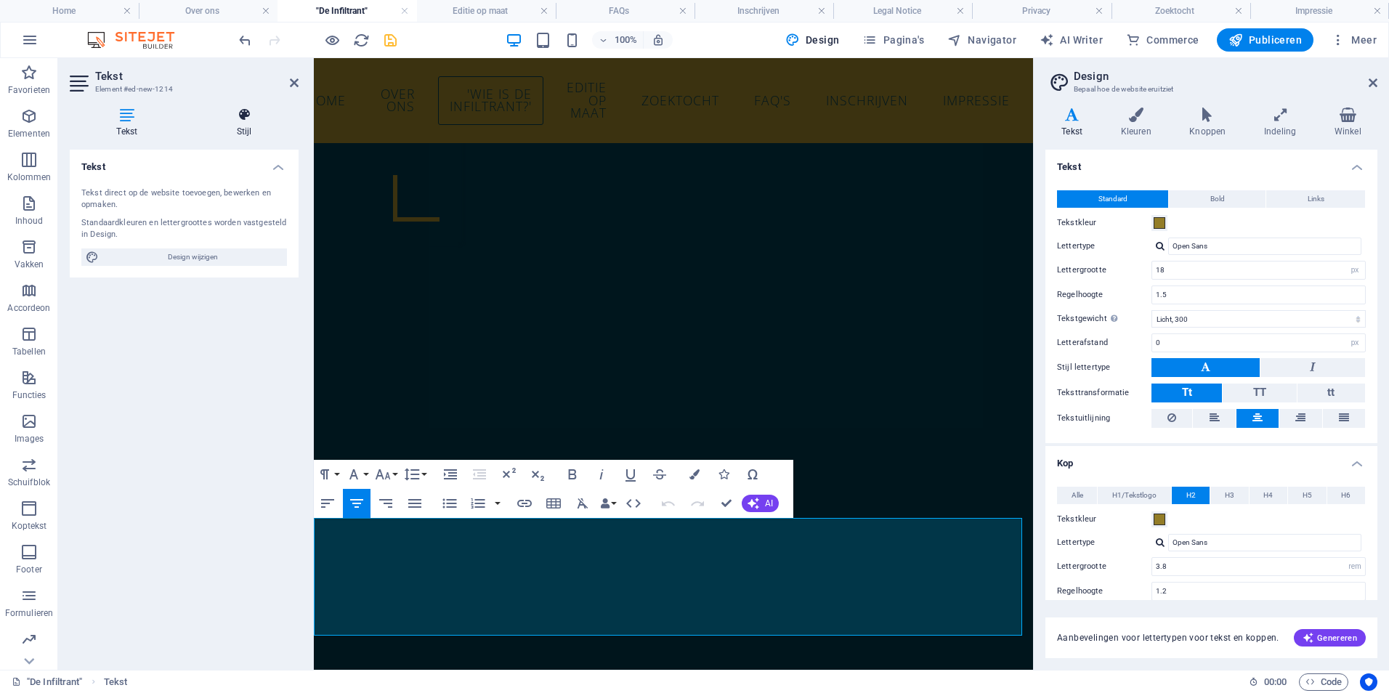
click at [256, 121] on icon at bounding box center [244, 115] width 109 height 15
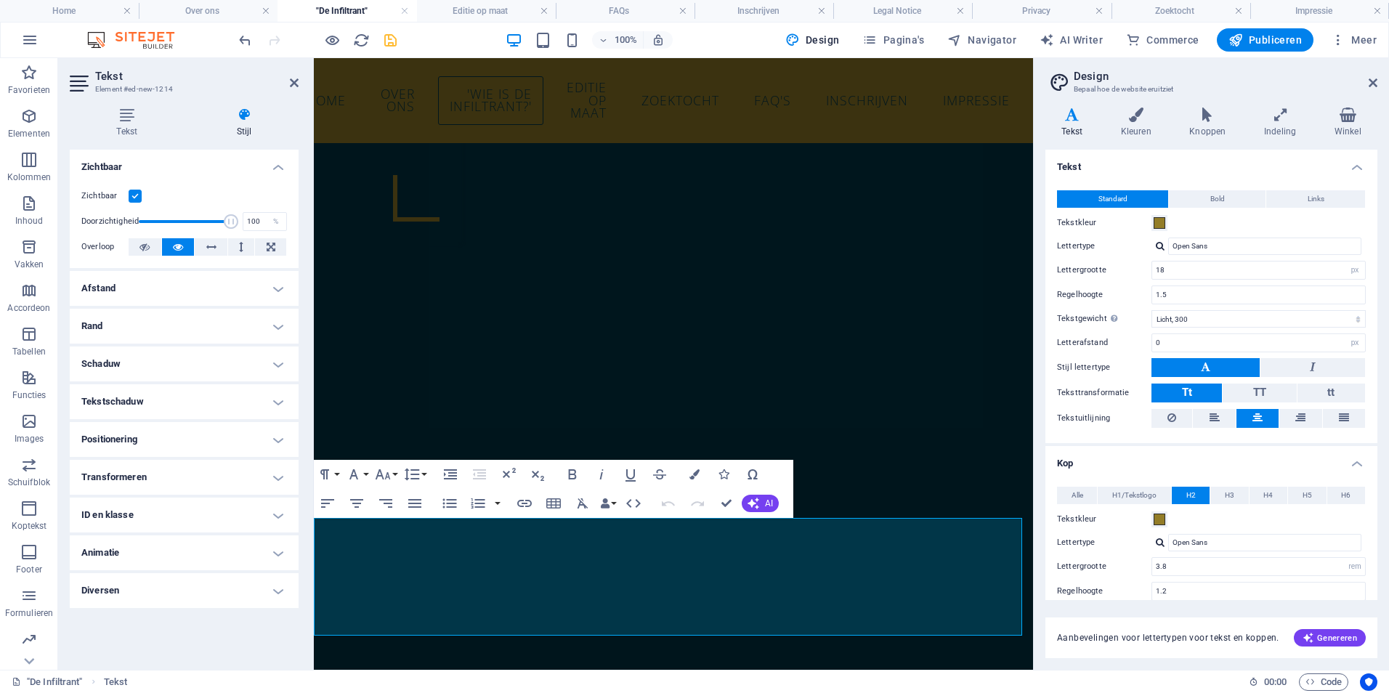
click at [119, 331] on h4 "Rand" at bounding box center [184, 326] width 229 height 35
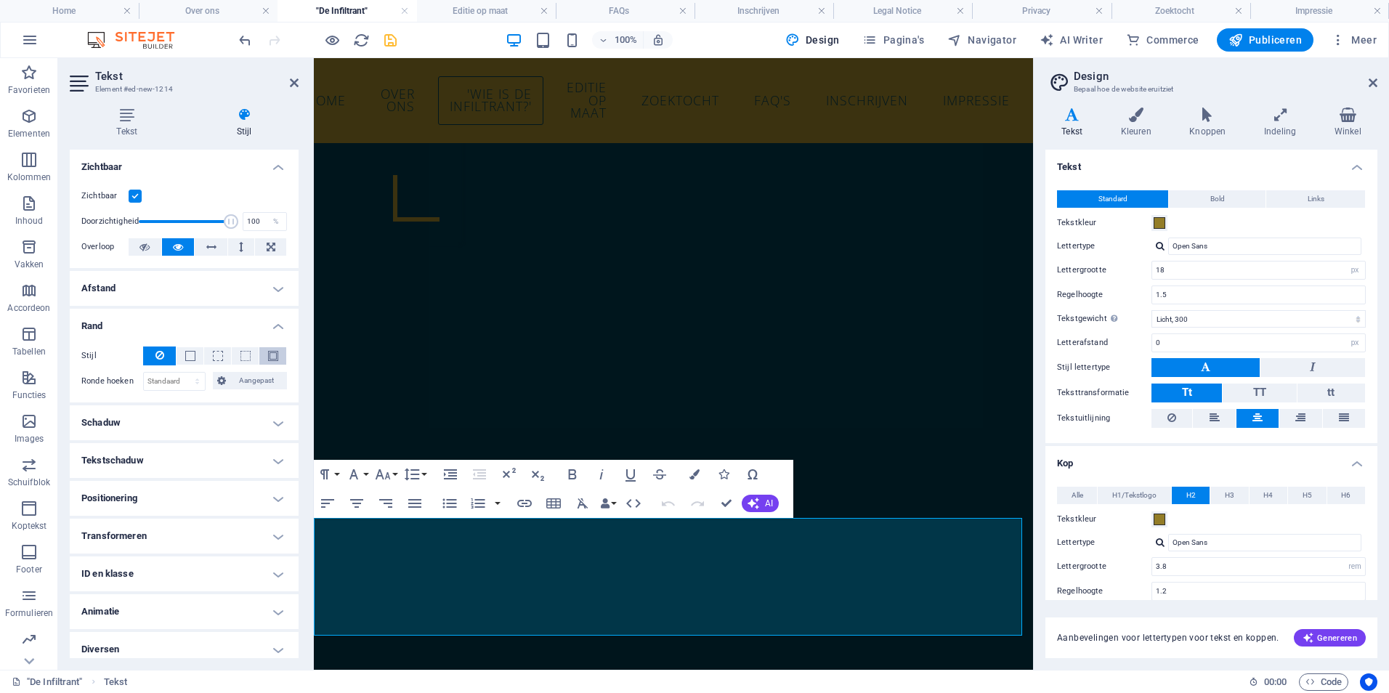
click at [277, 357] on button at bounding box center [272, 355] width 27 height 17
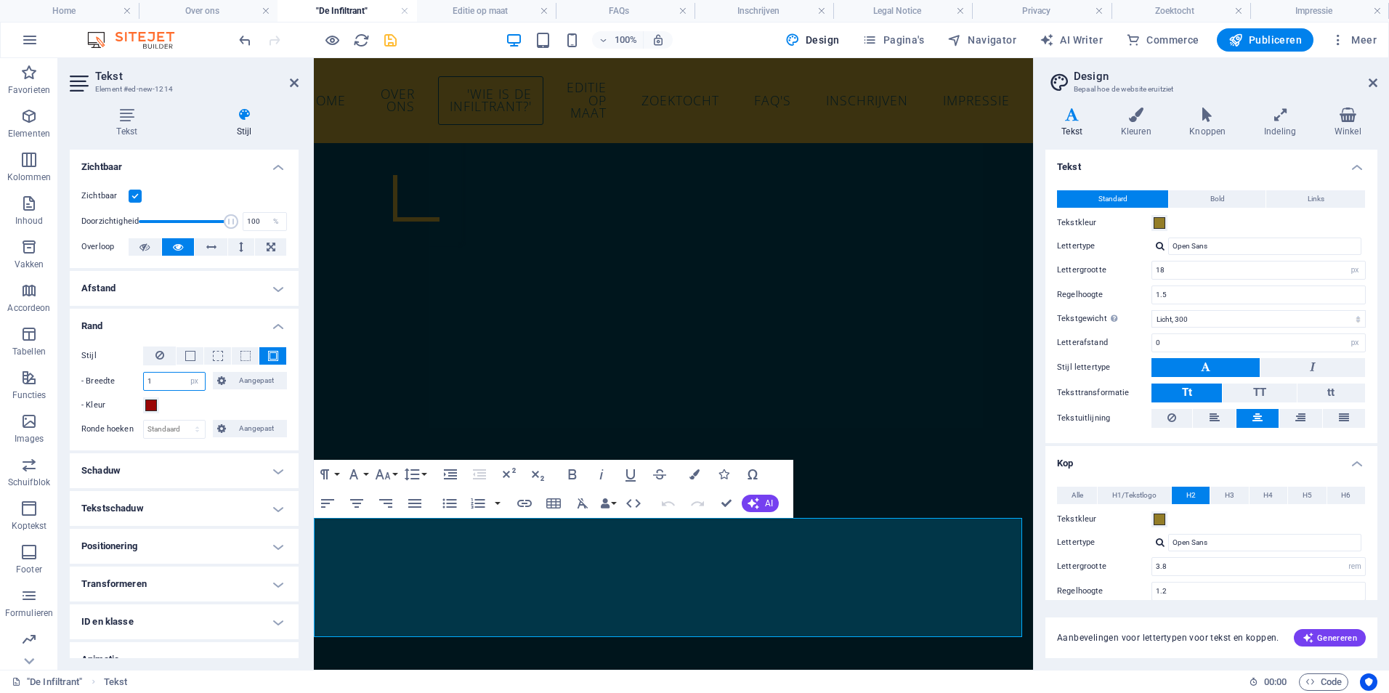
click at [163, 389] on input "1" at bounding box center [174, 381] width 61 height 17
drag, startPoint x: 162, startPoint y: 384, endPoint x: 138, endPoint y: 378, distance: 24.5
click at [138, 379] on div "- Breedte 1 auto px rem % vh vw Aangepast Aangepast" at bounding box center [184, 381] width 206 height 19
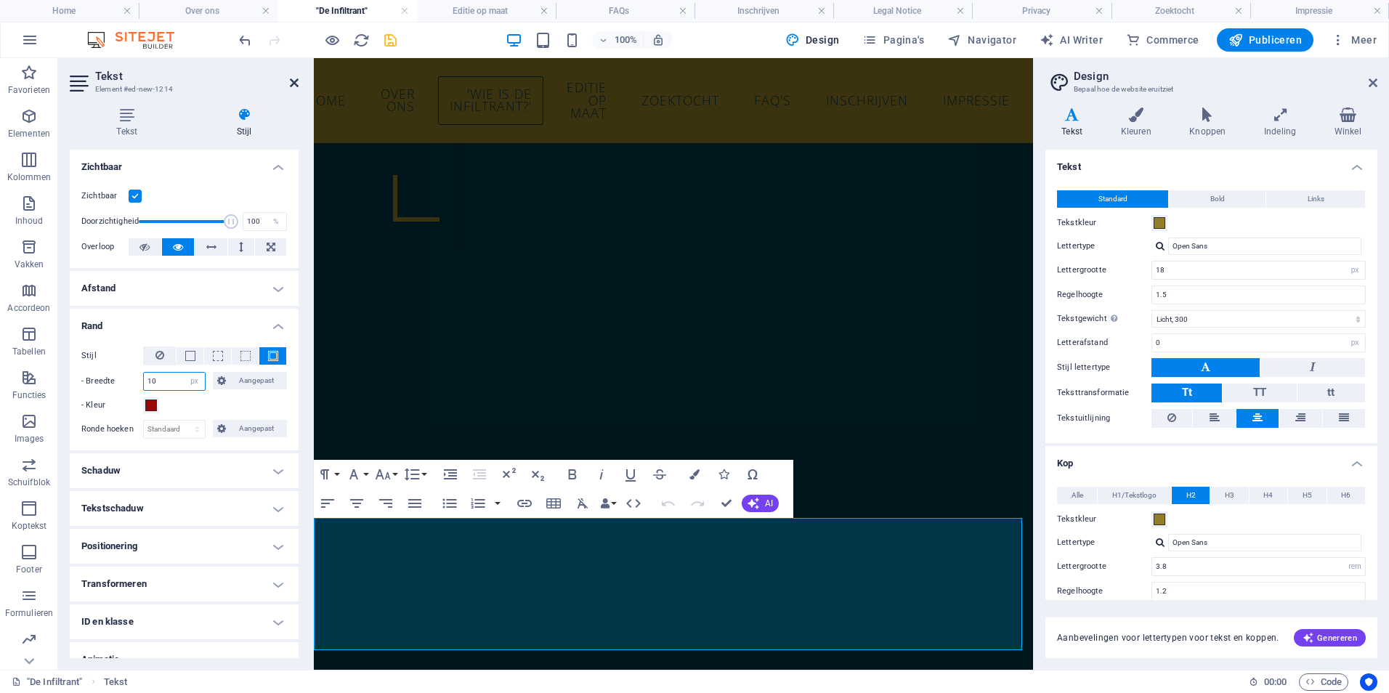
type input "10"
click at [291, 82] on icon at bounding box center [294, 83] width 9 height 12
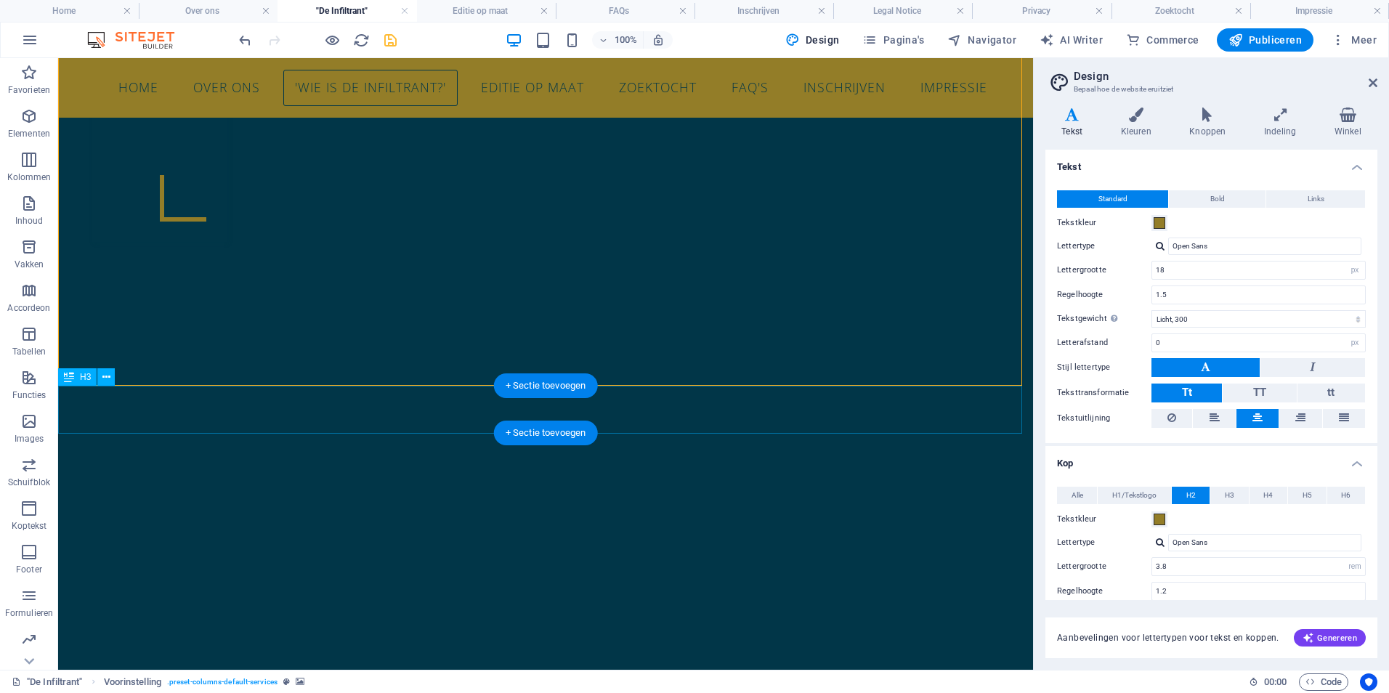
scroll to position [1343, 0]
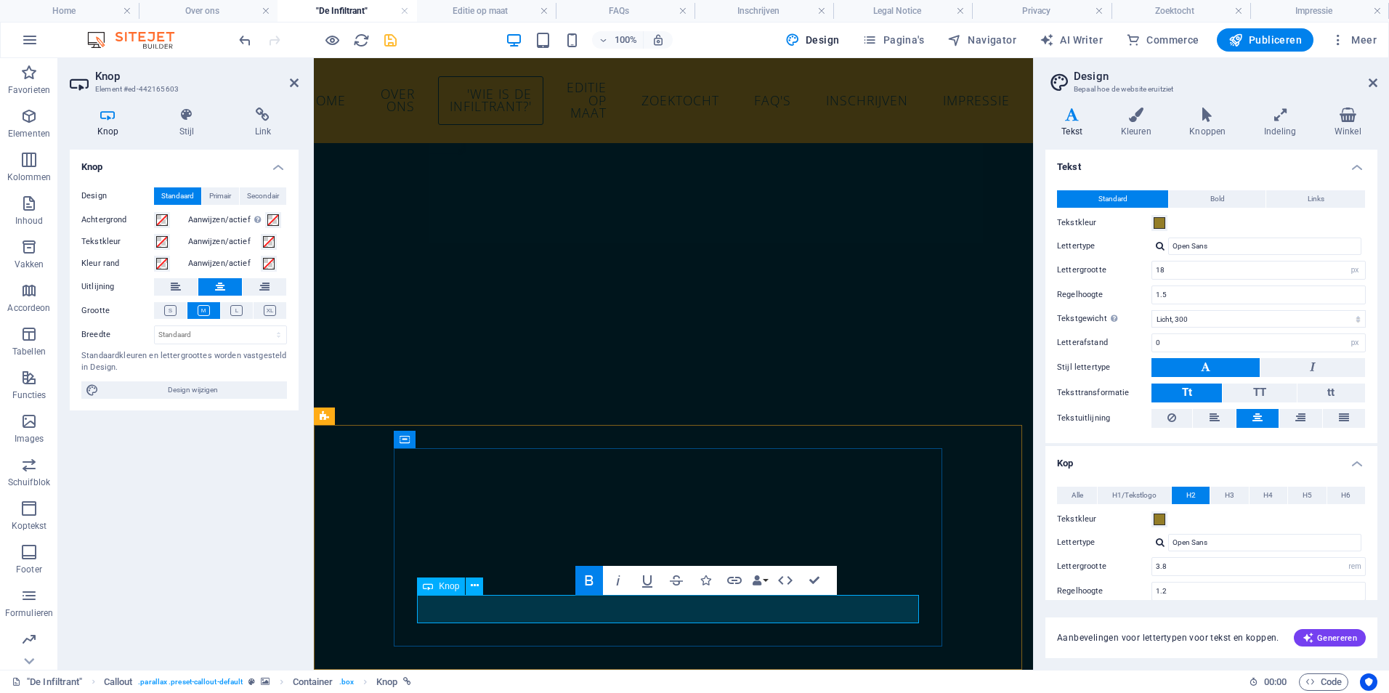
scroll to position [1447, 0]
click at [193, 121] on icon at bounding box center [187, 115] width 70 height 15
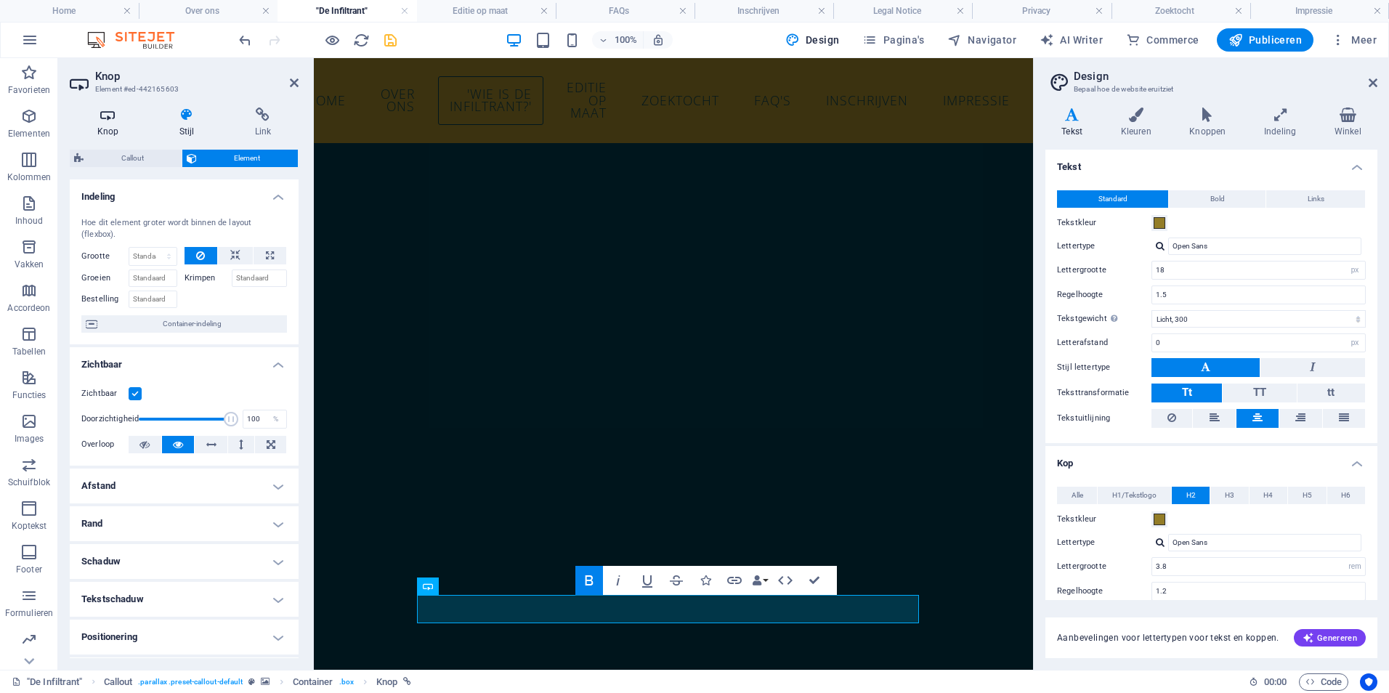
click at [104, 121] on icon at bounding box center [108, 115] width 76 height 15
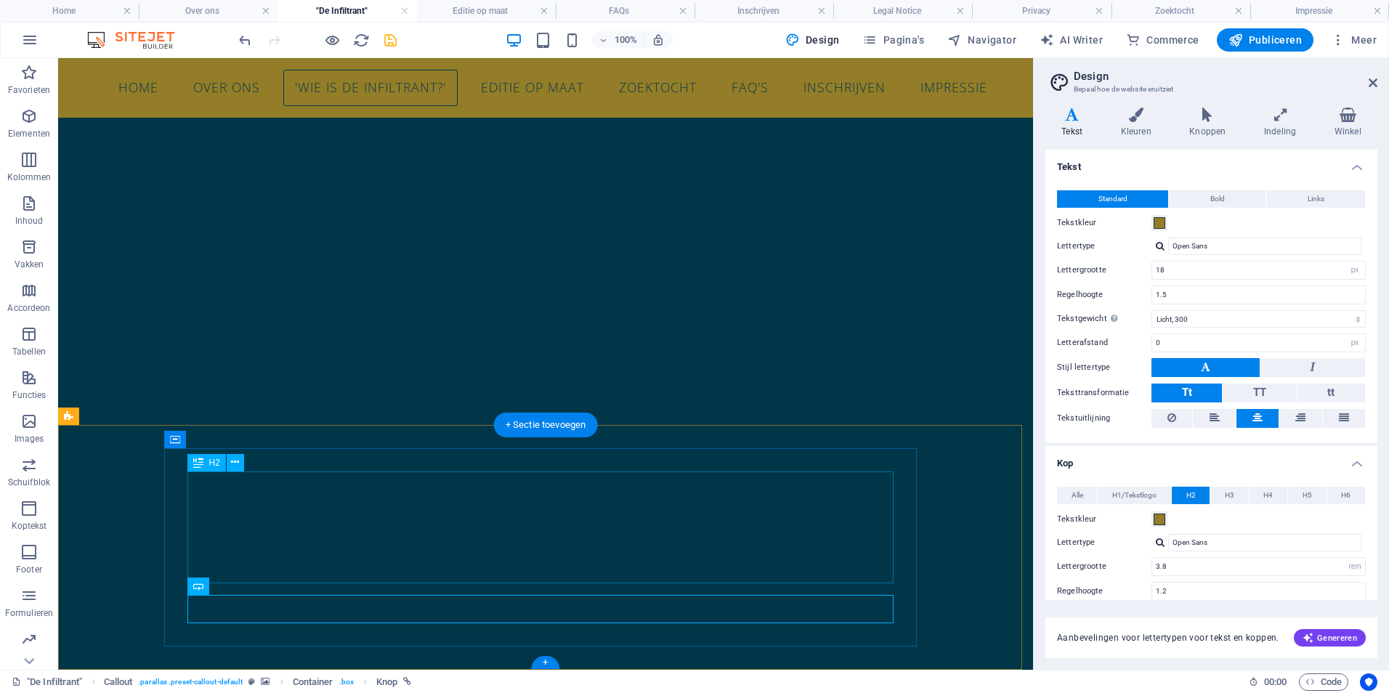
scroll to position [1343, 0]
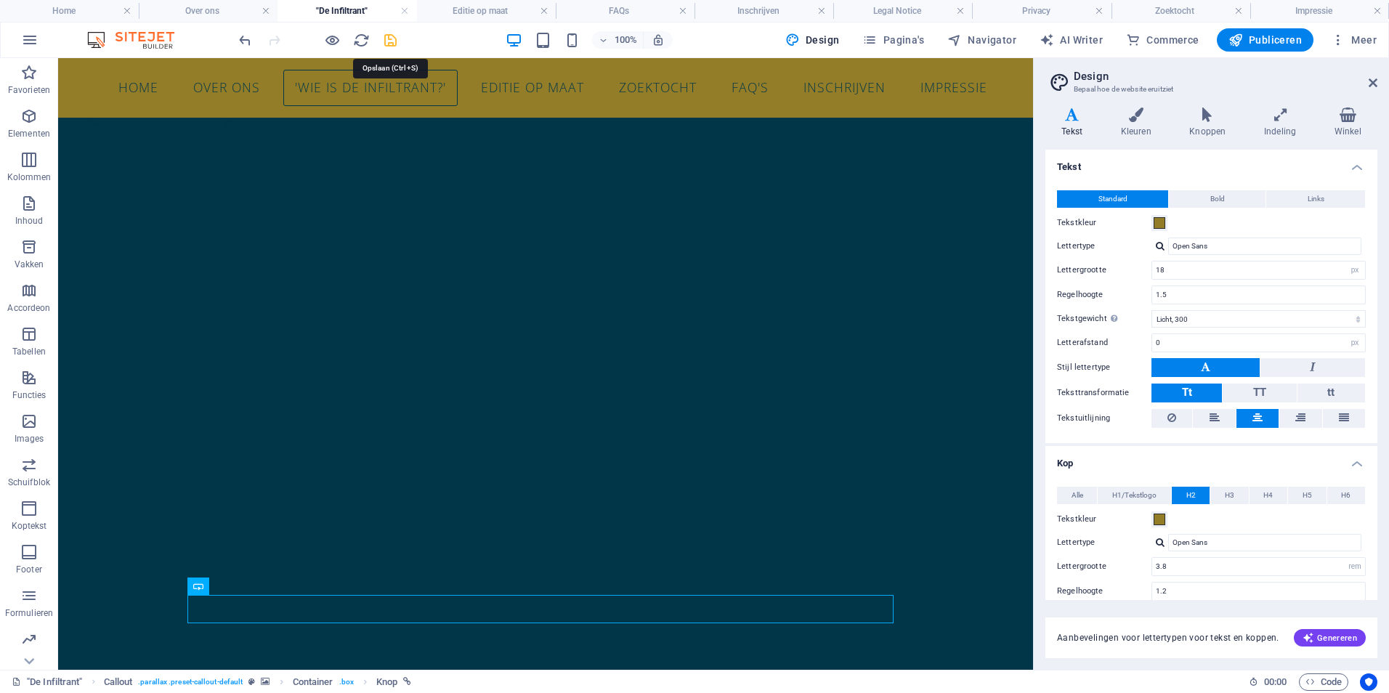
click at [395, 38] on icon "save" at bounding box center [390, 40] width 17 height 17
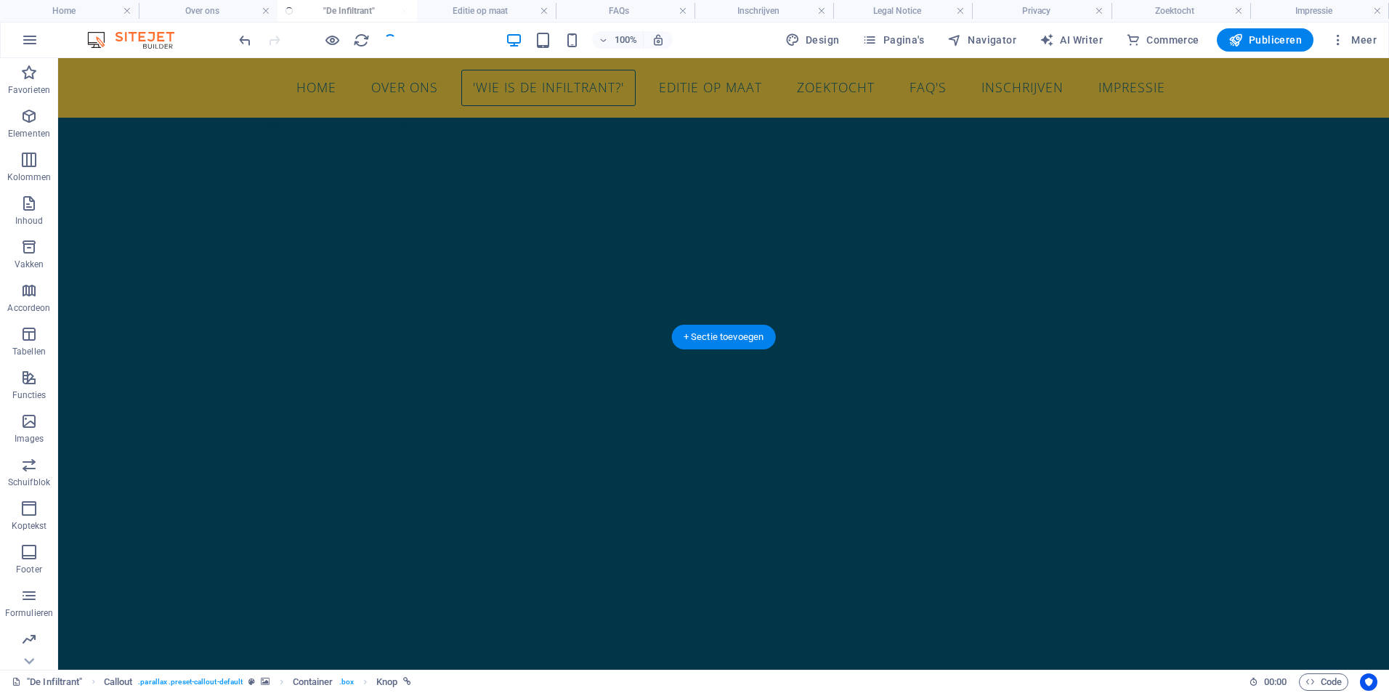
scroll to position [1271, 0]
click at [91, 373] on span "Tekst" at bounding box center [90, 376] width 20 height 9
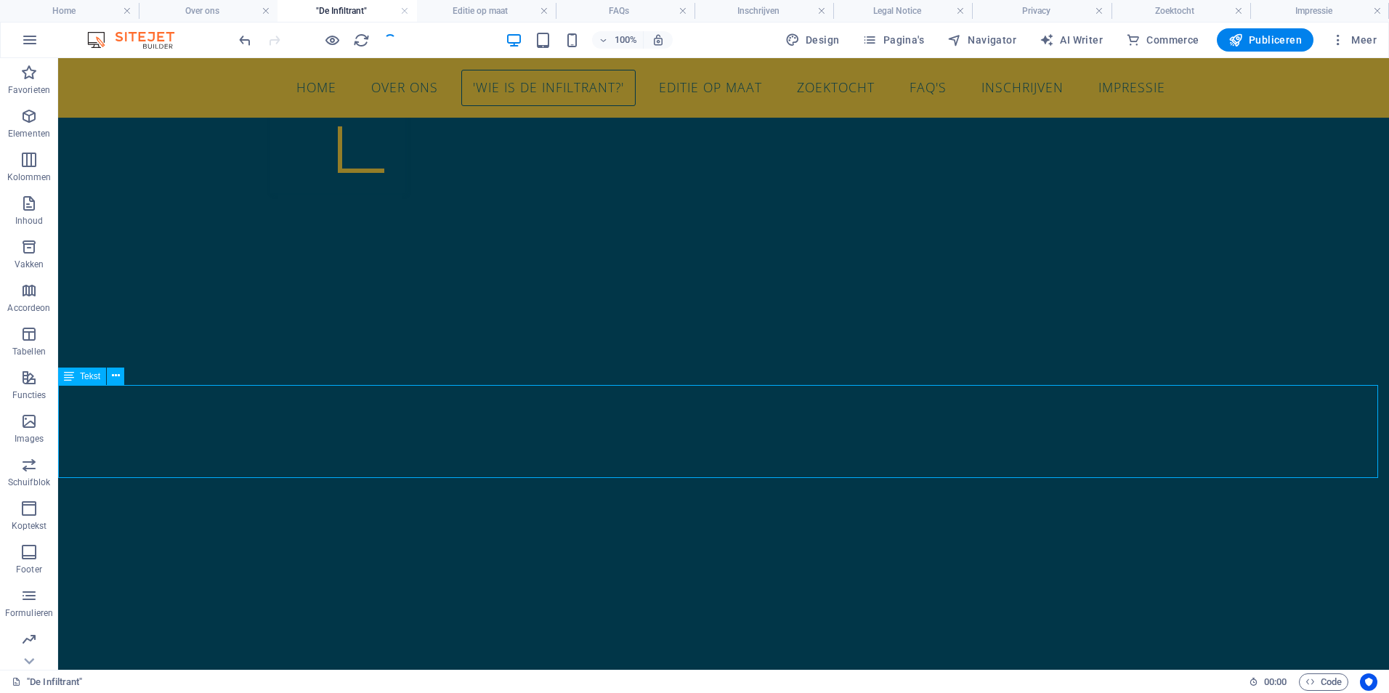
click at [91, 373] on span "Tekst" at bounding box center [90, 376] width 20 height 9
select select "px"
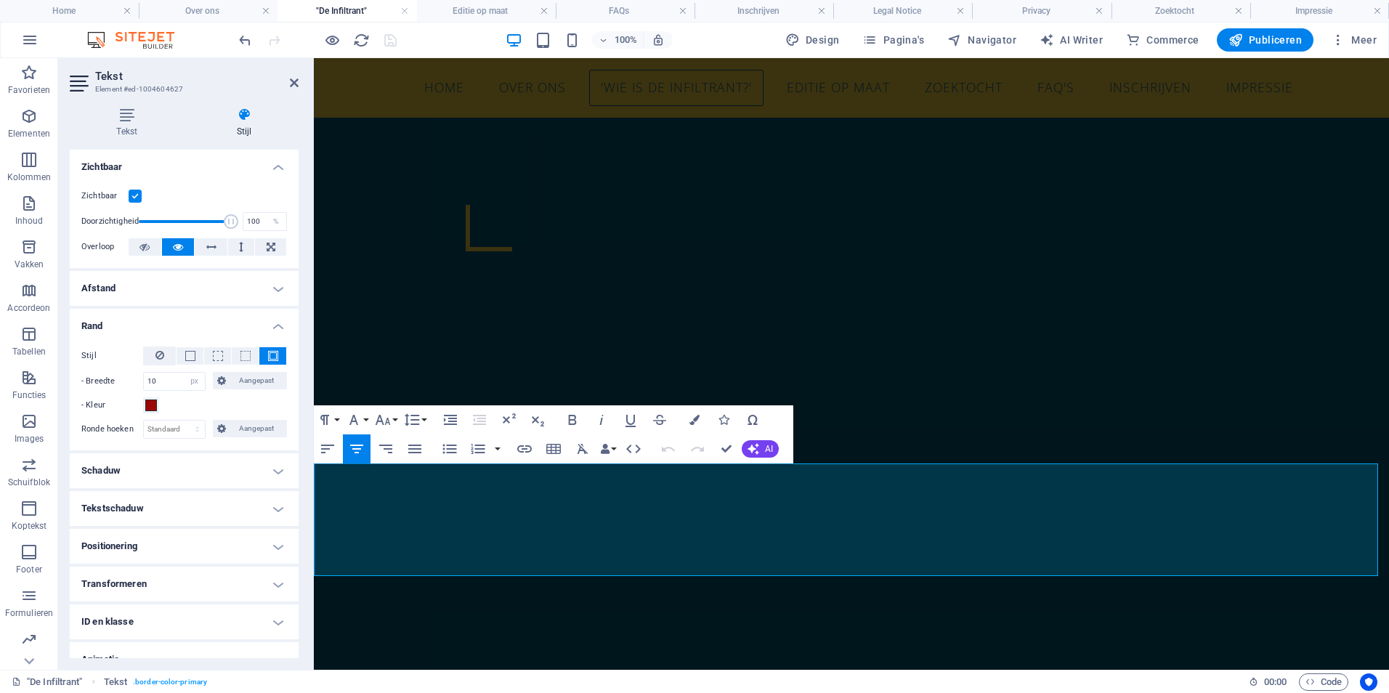
scroll to position [57, 0]
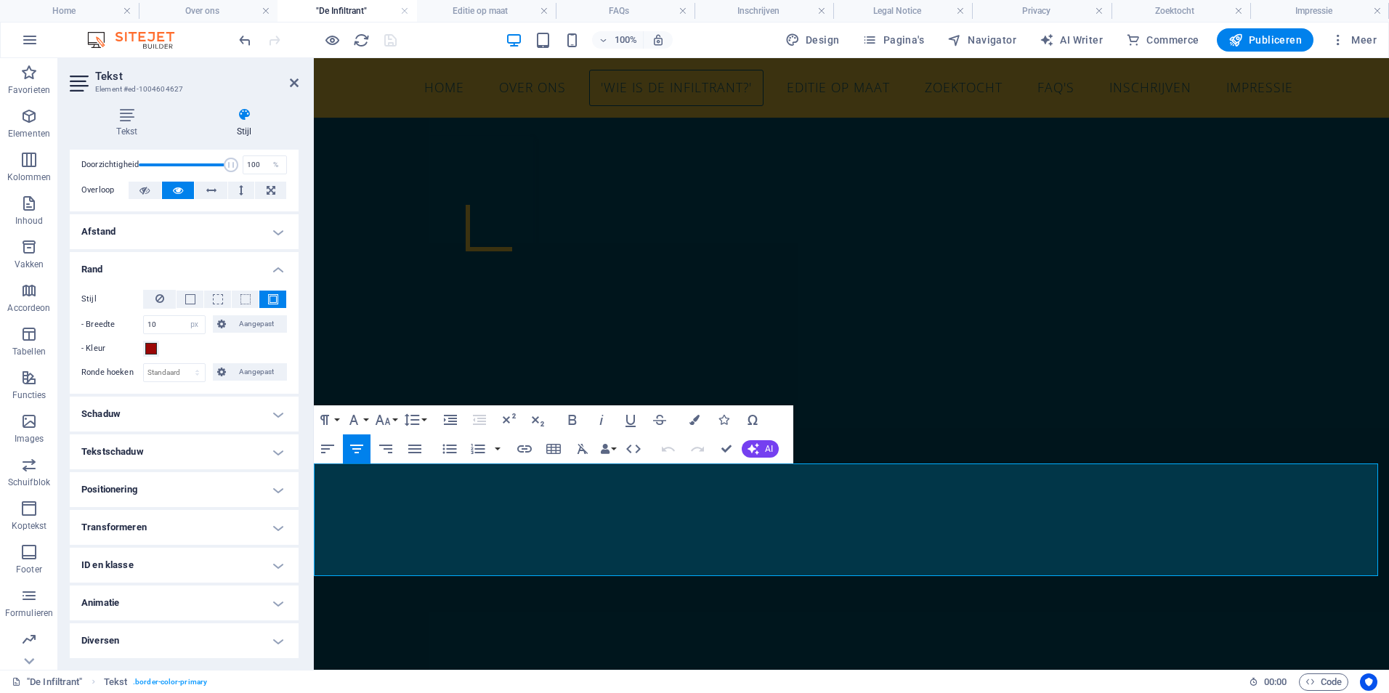
click at [222, 611] on h4 "Animatie" at bounding box center [184, 603] width 229 height 35
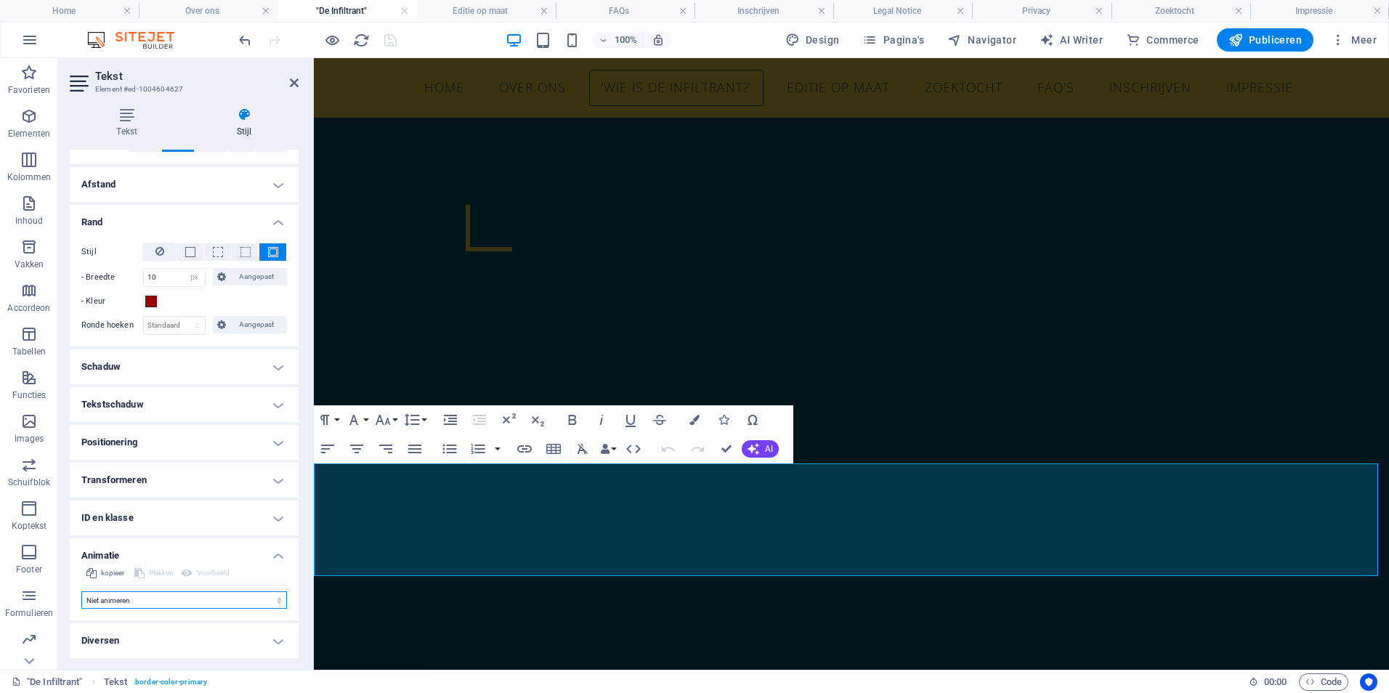
click at [211, 605] on select "Niet animeren Tonen/verbergen Naar boven of beneden schuiven In- en uitzoomen V…" at bounding box center [184, 599] width 206 height 17
select select "pulse"
click at [81, 591] on select "Niet animeren Tonen/verbergen Naar boven of beneden schuiven In- en uitzoomen V…" at bounding box center [184, 599] width 206 height 17
select select "scroll"
click at [176, 601] on select "Niet animeren Tonen/verbergen Naar boven of beneden schuiven In- en uitzoomen V…" at bounding box center [184, 599] width 206 height 17
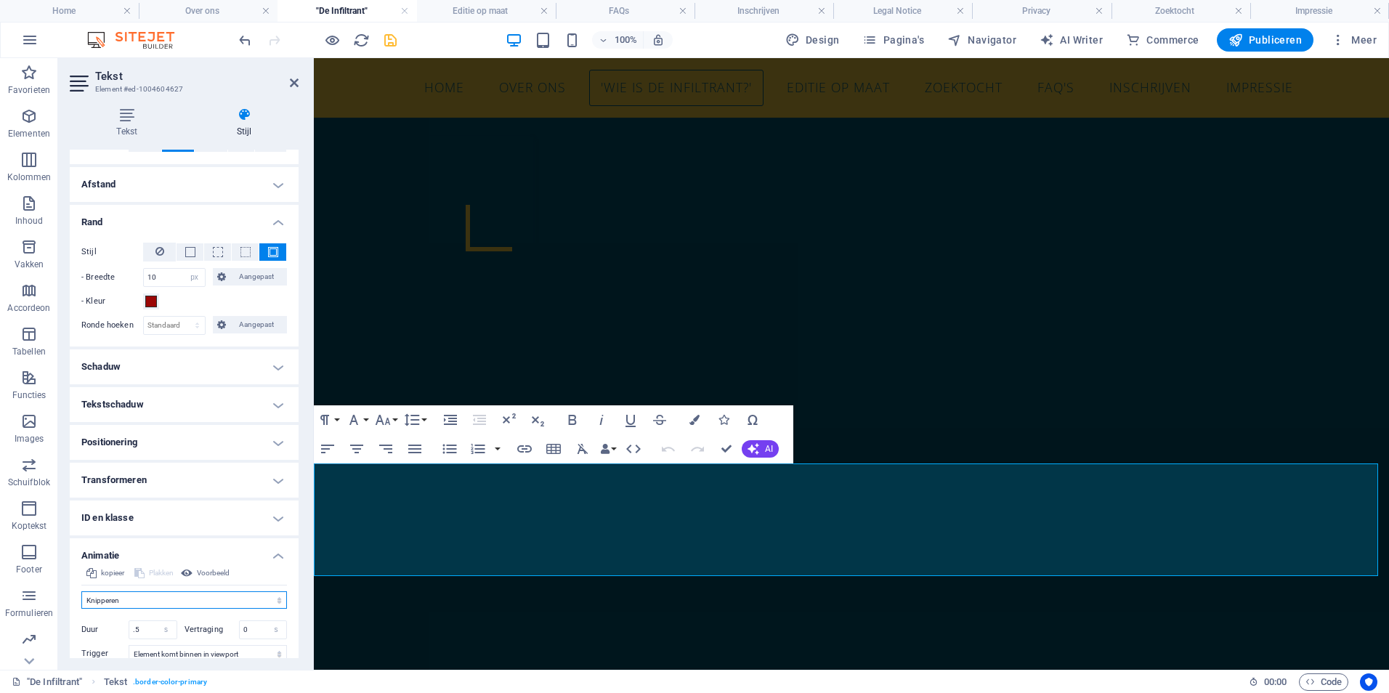
click at [81, 591] on select "Niet animeren Tonen/verbergen Naar boven of beneden schuiven In- en uitzoomen V…" at bounding box center [184, 599] width 206 height 17
click at [168, 604] on select "Niet animeren Tonen/verbergen Naar boven of beneden schuiven In- en uitzoomen V…" at bounding box center [184, 599] width 206 height 17
select select "pulse"
click at [81, 591] on select "Niet animeren Tonen/verbergen Naar boven of beneden schuiven In- en uitzoomen V…" at bounding box center [184, 599] width 206 height 17
click at [296, 81] on icon at bounding box center [294, 83] width 9 height 12
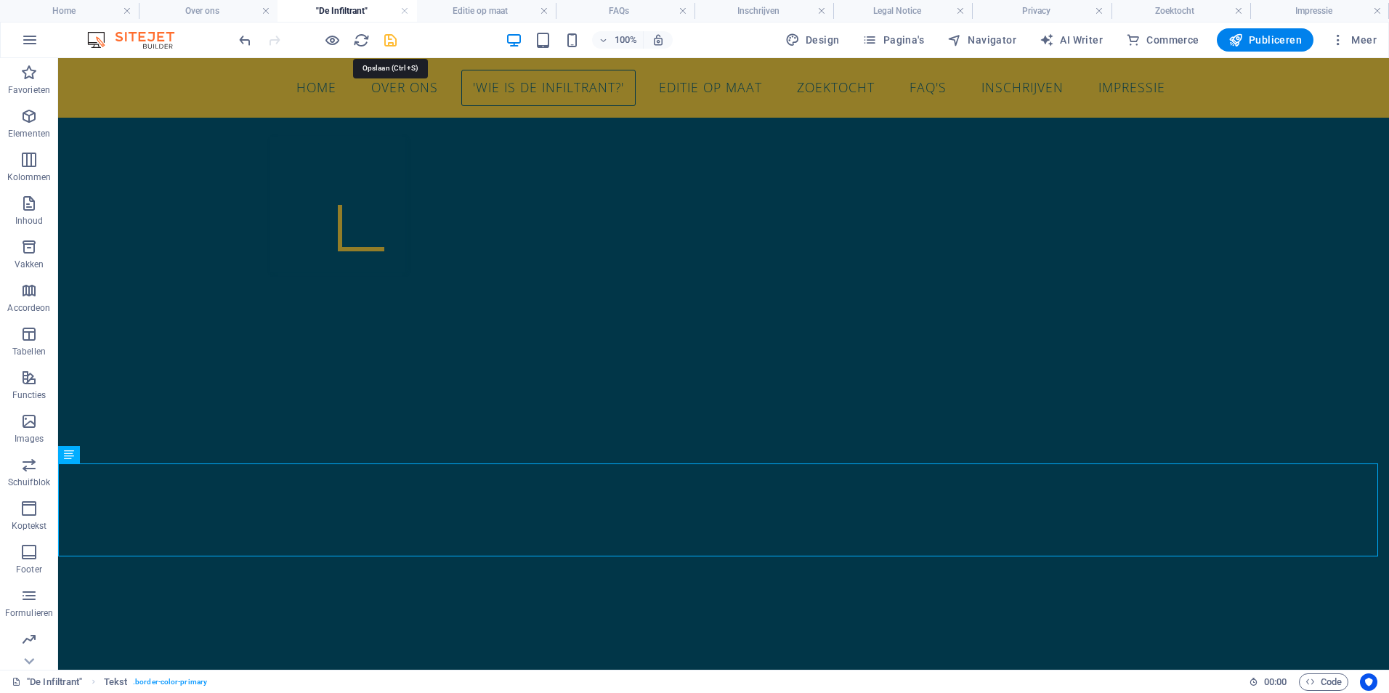
click at [393, 39] on icon "save" at bounding box center [390, 40] width 17 height 17
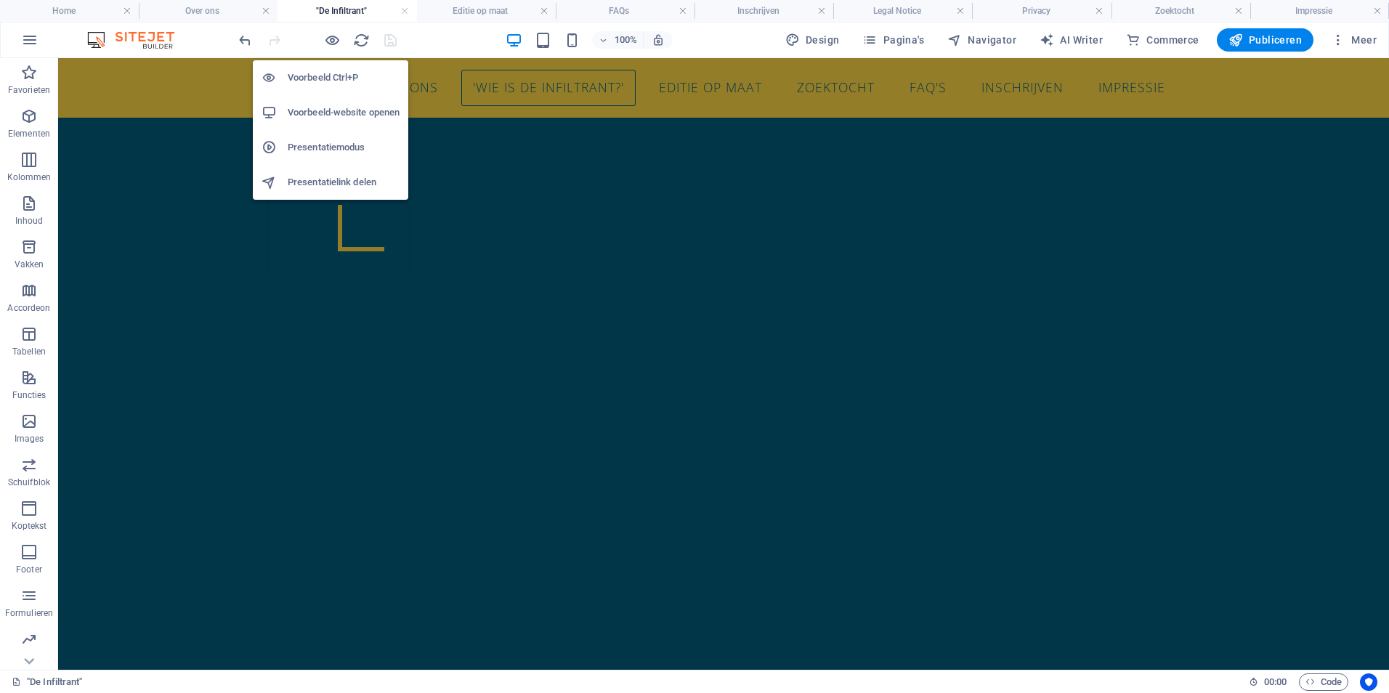
click at [335, 115] on h6 "Voorbeeld-website openen" at bounding box center [344, 112] width 112 height 17
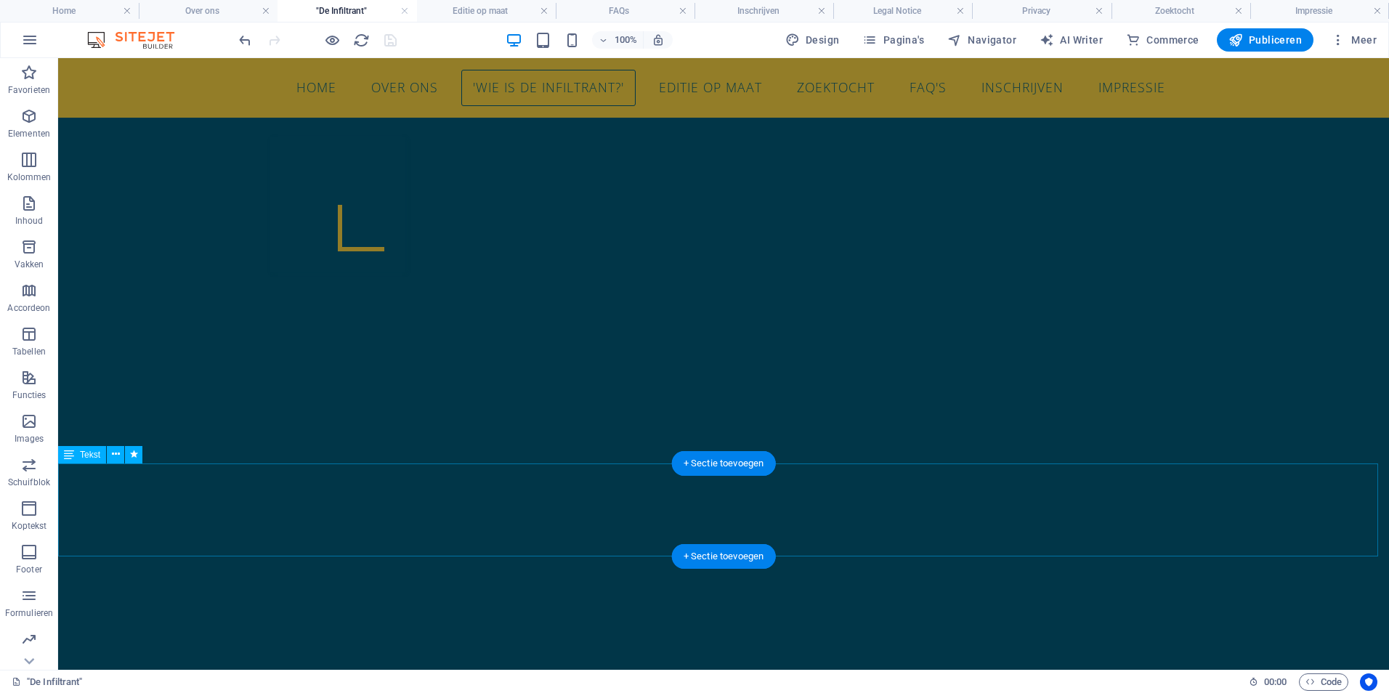
select select "px"
select select "pulse"
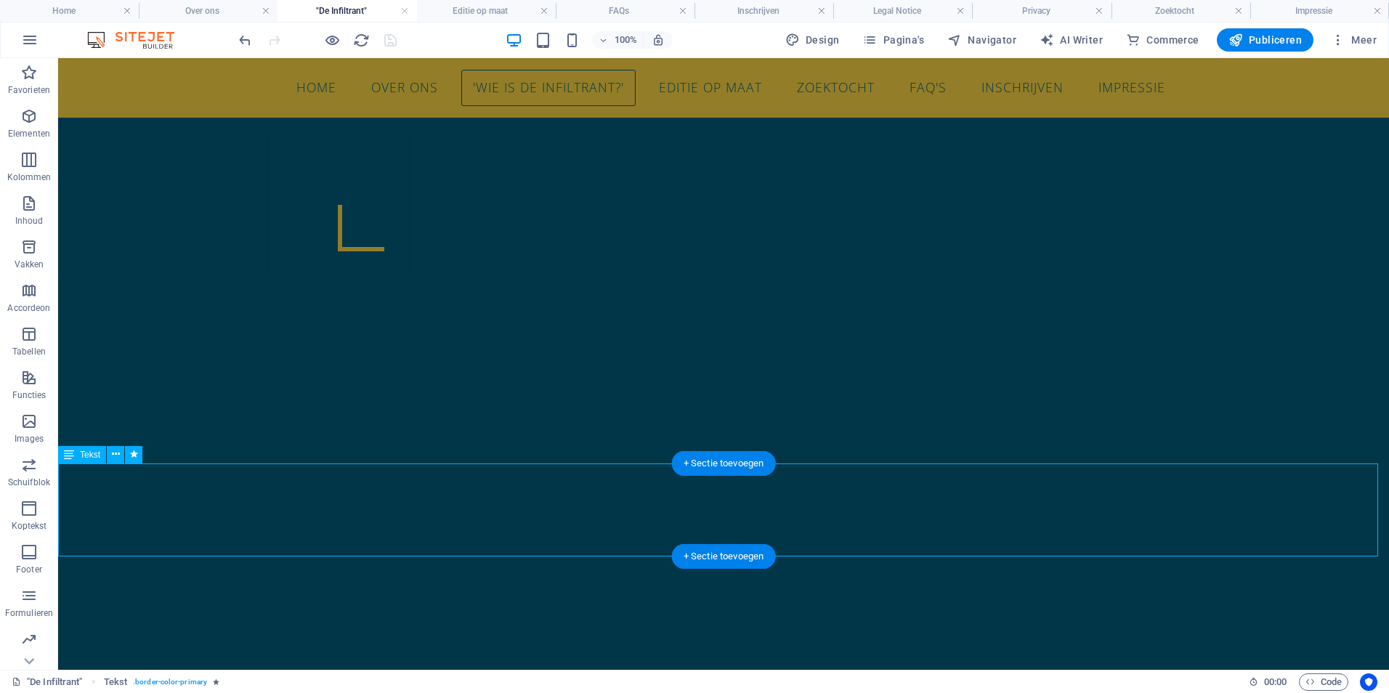
select select "s"
select select "scroll"
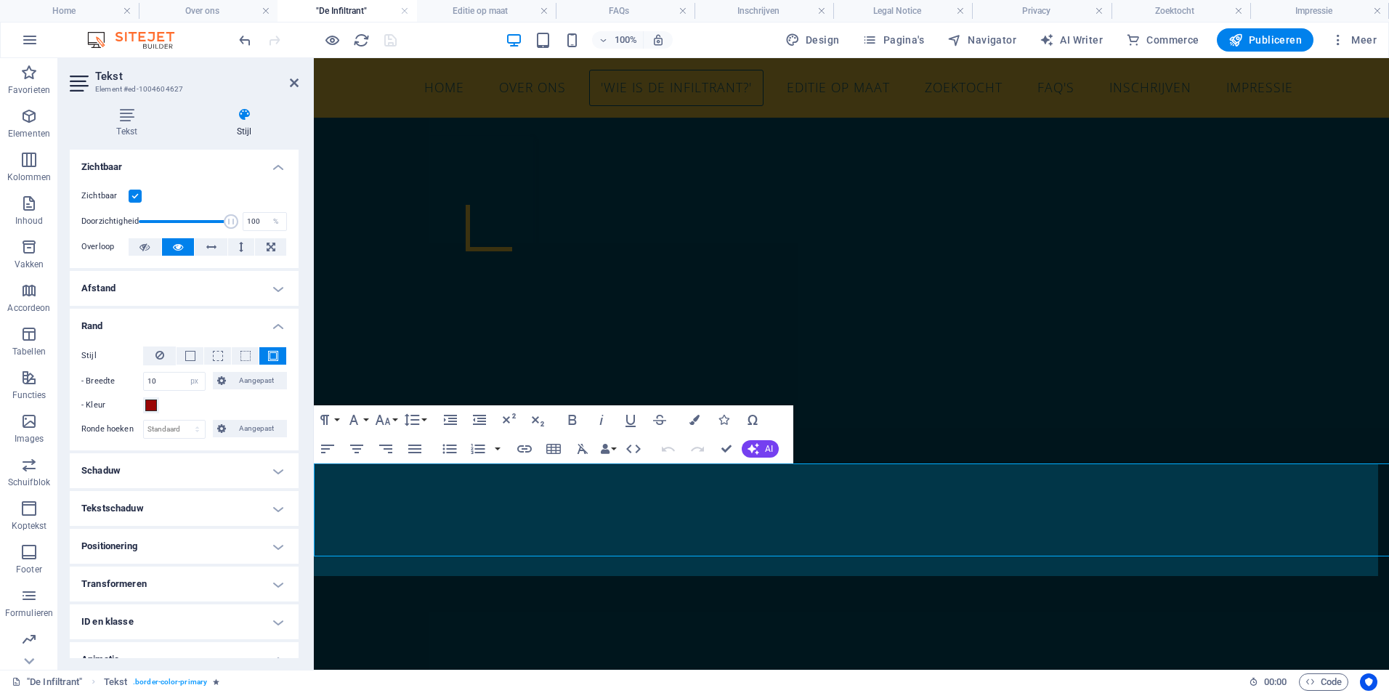
drag, startPoint x: 1291, startPoint y: 555, endPoint x: 291, endPoint y: 469, distance: 1004.1
click at [572, 420] on icon "button" at bounding box center [573, 420] width 8 height 10
click at [704, 422] on button "Colors" at bounding box center [695, 419] width 28 height 29
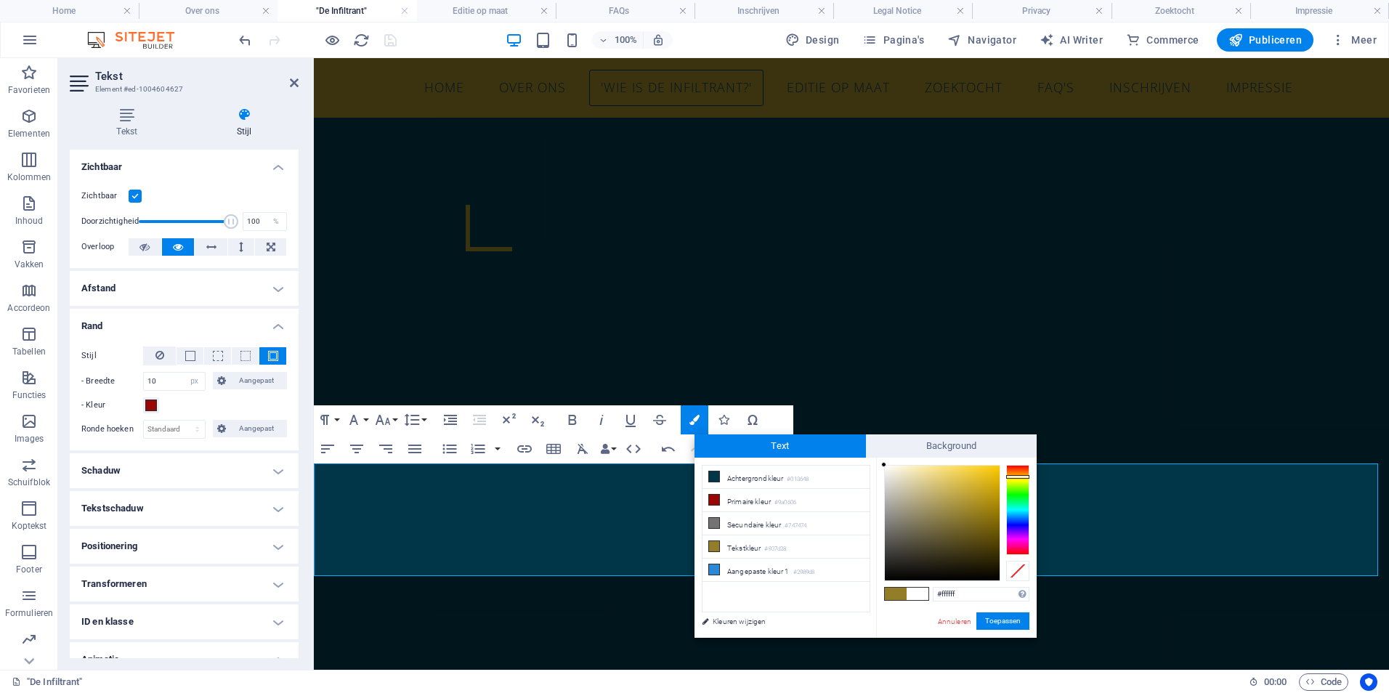
drag, startPoint x: 960, startPoint y: 511, endPoint x: 875, endPoint y: 463, distance: 97.6
click at [875, 463] on div "less Achtergrondkleur #013648 Primaire kleur #9a0606 Secundaire kleur #747474 T…" at bounding box center [866, 548] width 342 height 180
type input "#000000"
click at [1007, 623] on button "Toepassen" at bounding box center [1002, 620] width 53 height 17
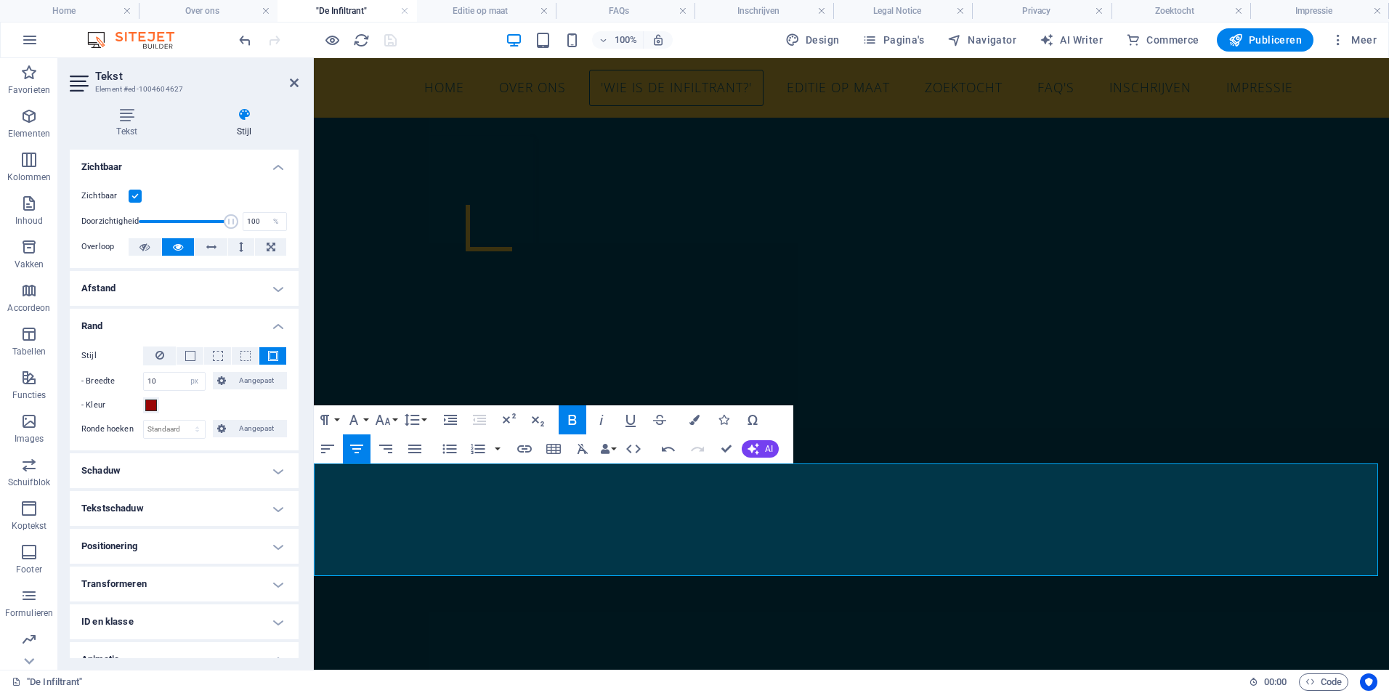
click at [1135, 507] on div "Sleep hierheen om de bestaande content te vervangen. Druk op “Ctrl” als je een …" at bounding box center [851, 364] width 1075 height 612
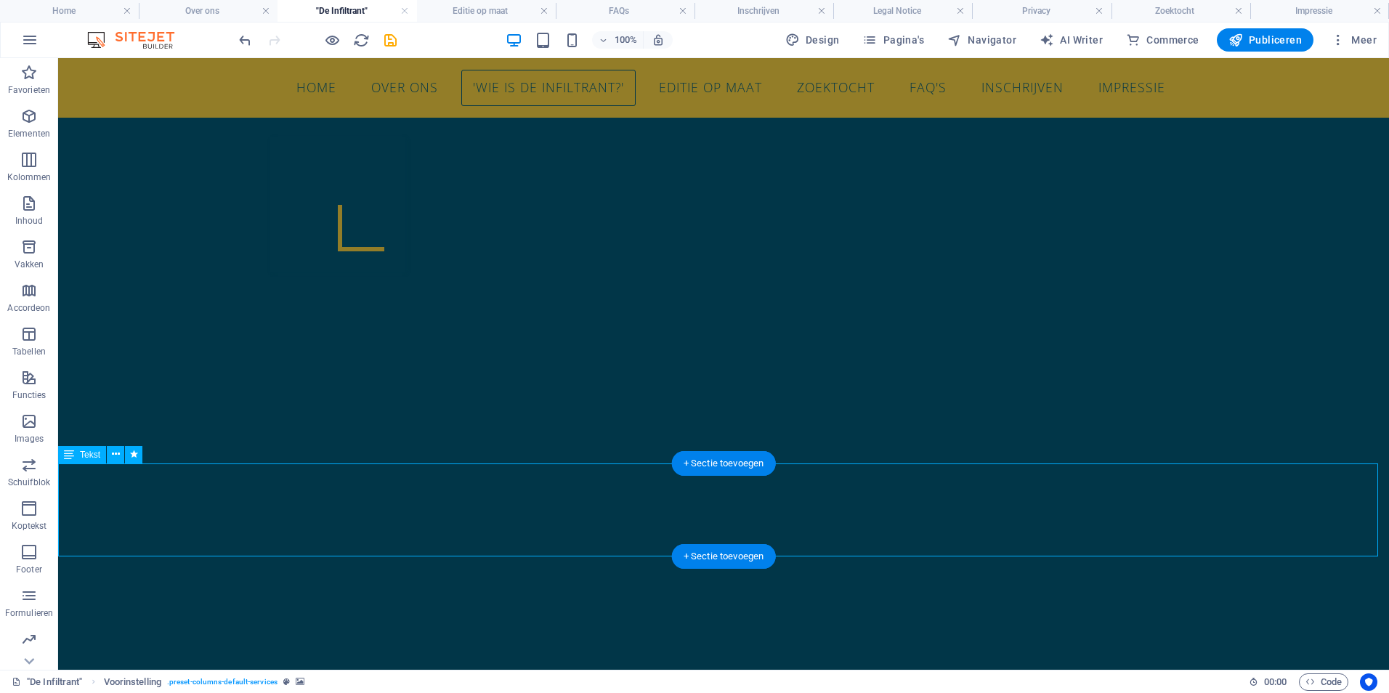
select select "px"
select select "pulse"
select select "s"
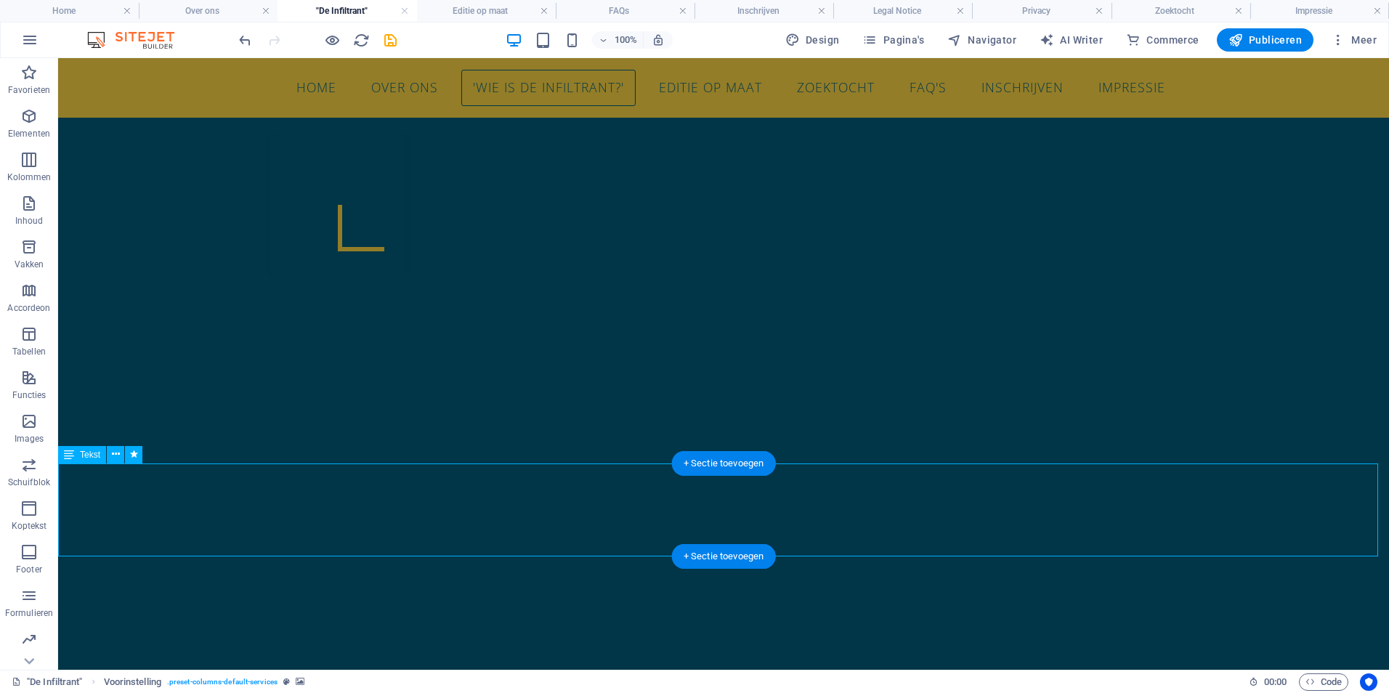
select select "scroll"
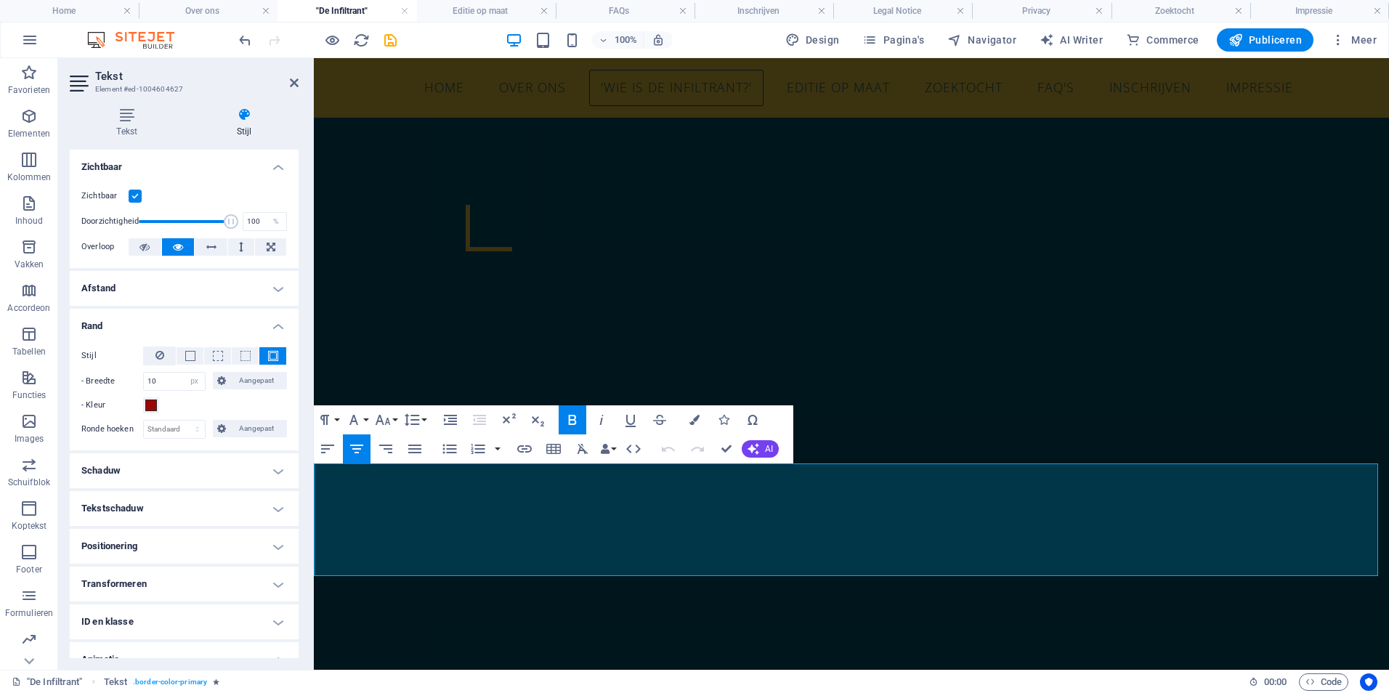
drag, startPoint x: 1314, startPoint y: 561, endPoint x: 323, endPoint y: 471, distance: 995.0
click at [694, 422] on icon "button" at bounding box center [694, 420] width 10 height 10
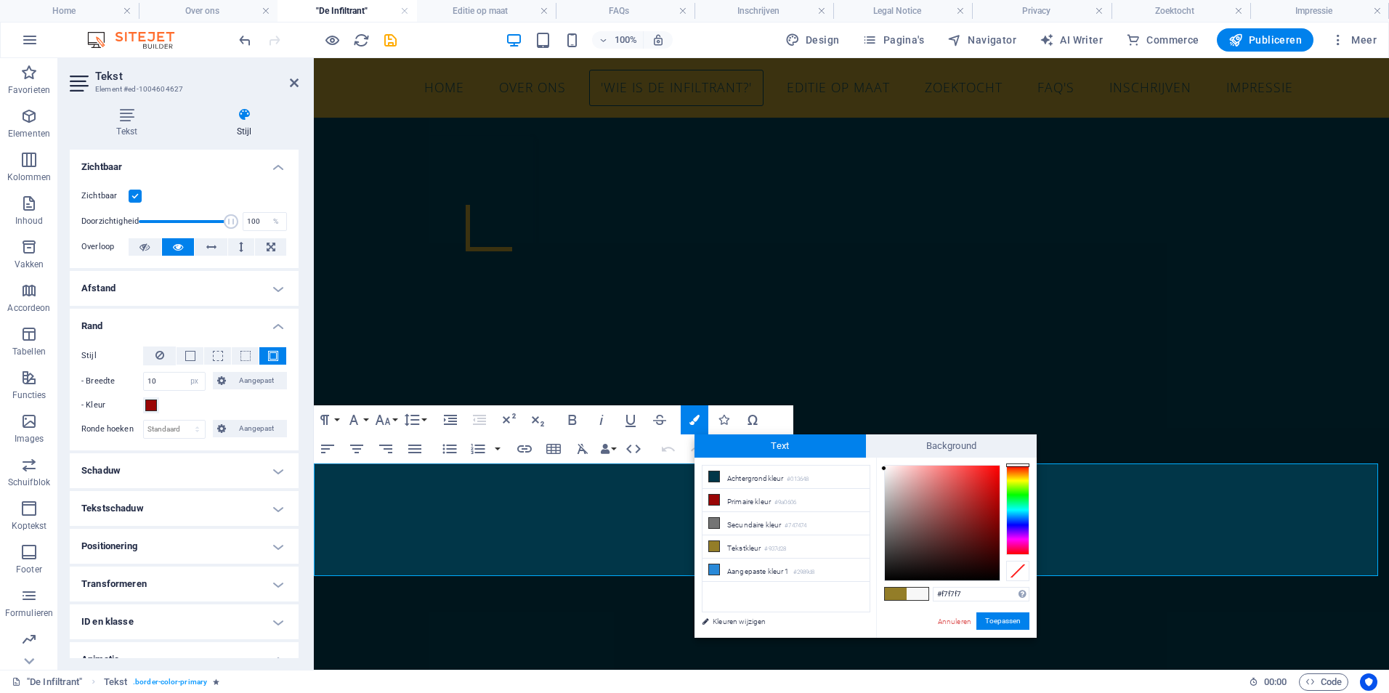
drag, startPoint x: 886, startPoint y: 469, endPoint x: 876, endPoint y: 468, distance: 10.2
click at [878, 467] on div "#f7f7f7 Ondersteunde notaties #0852ed rgb(8, 82, 237) rgba(8, 82, 237, 90%) hsv…" at bounding box center [956, 653] width 161 height 391
type input "#fdfdfd"
click at [884, 466] on div at bounding box center [883, 465] width 5 height 5
click at [1007, 623] on button "Toepassen" at bounding box center [1002, 620] width 53 height 17
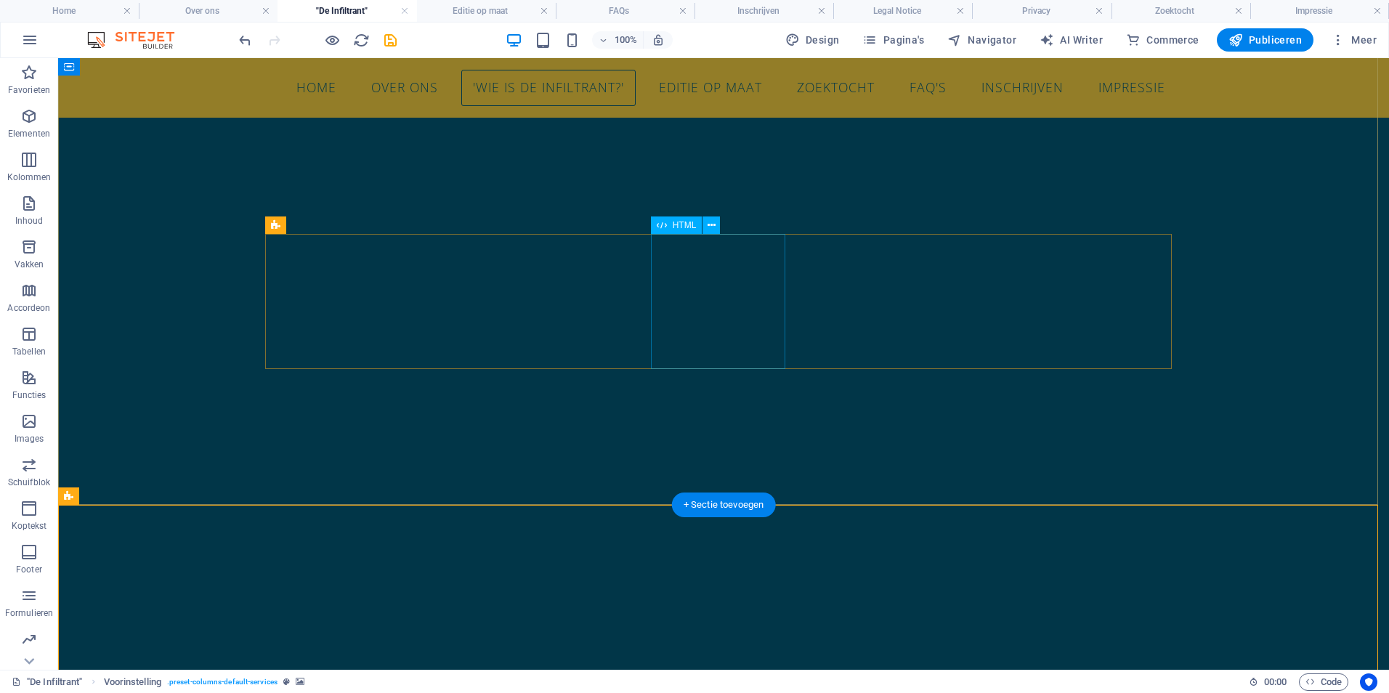
scroll to position [108, 0]
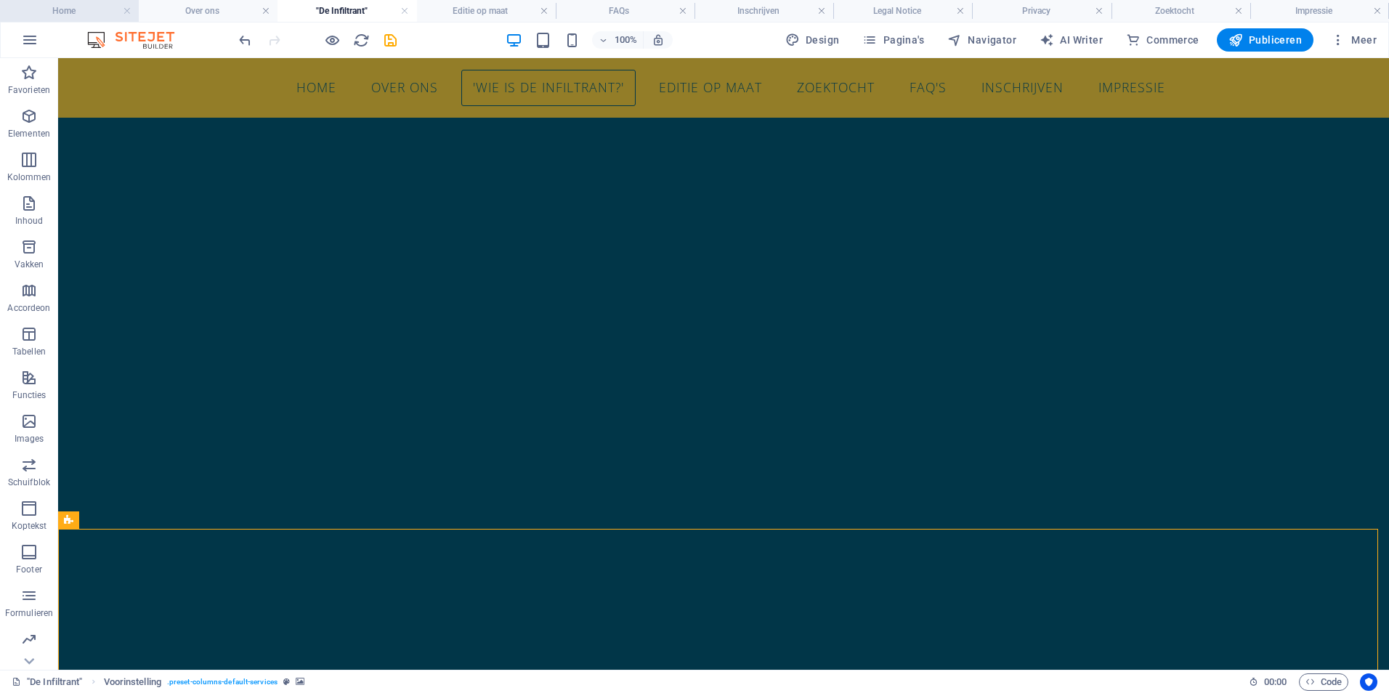
click at [85, 7] on h4 "Home" at bounding box center [69, 11] width 139 height 16
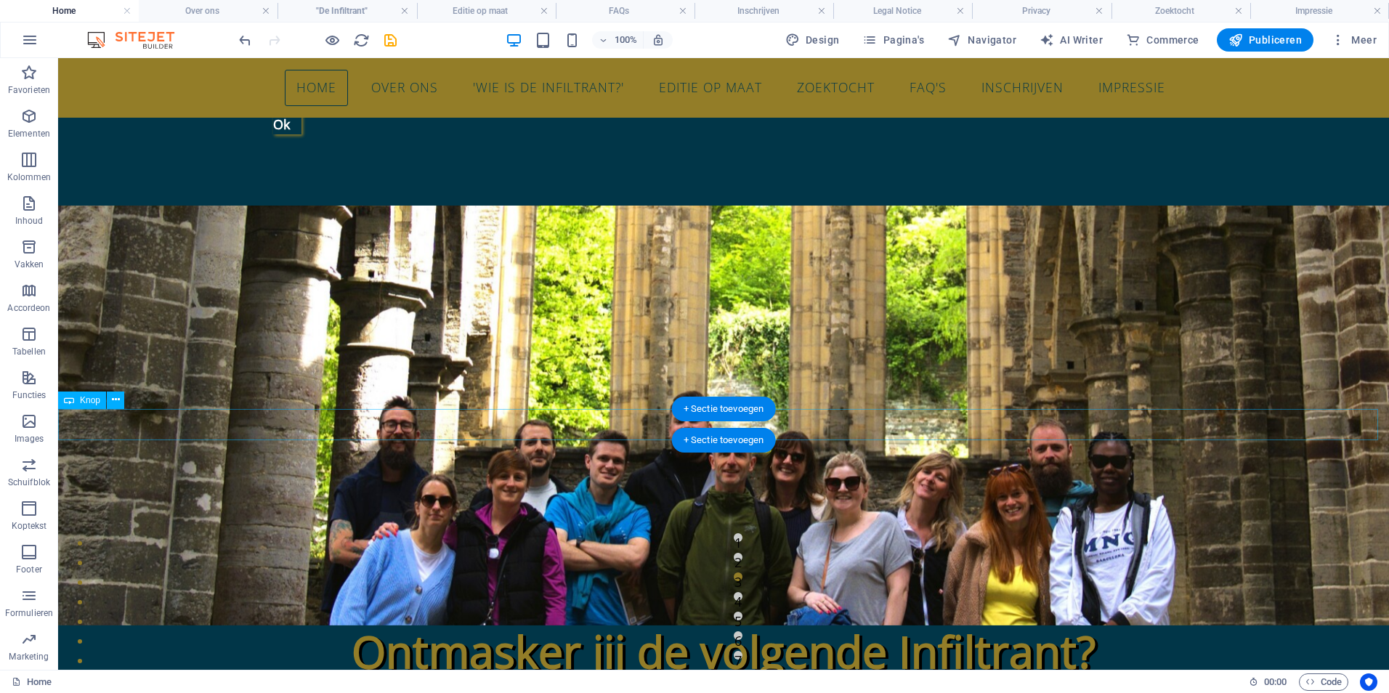
scroll to position [436, 0]
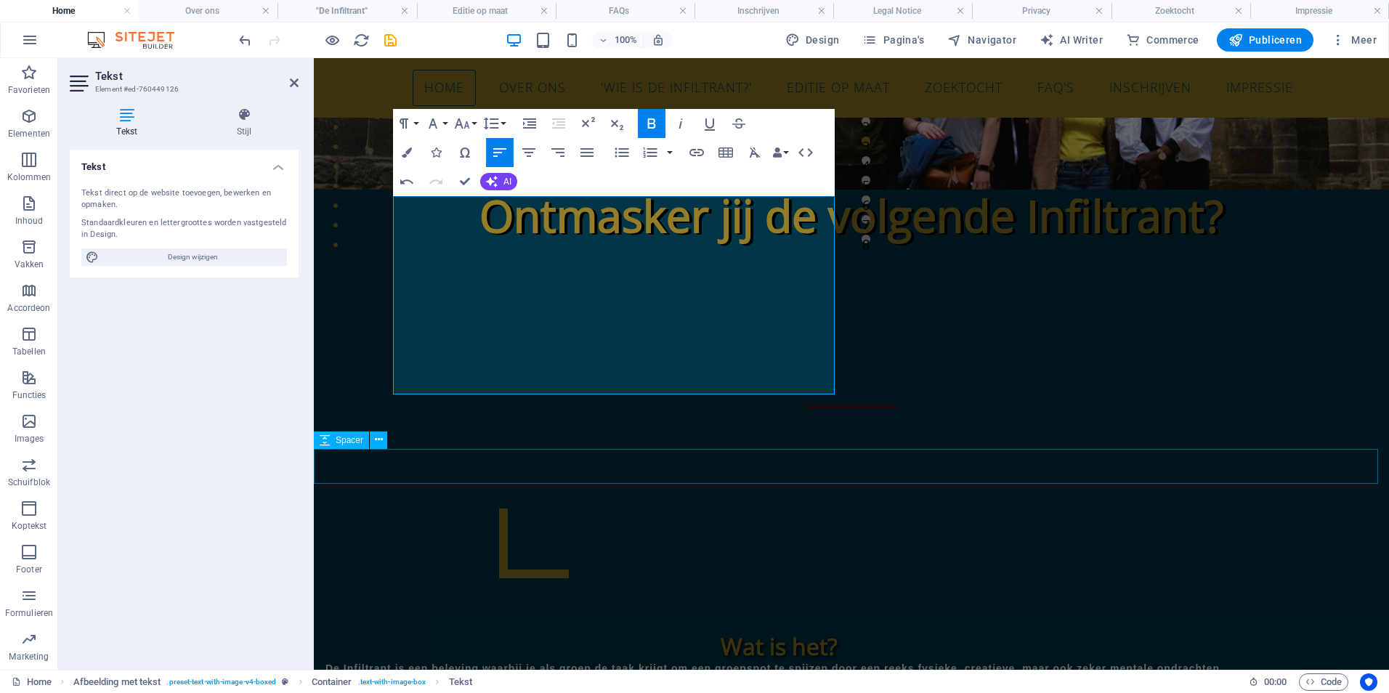
scroll to position [2665, 2]
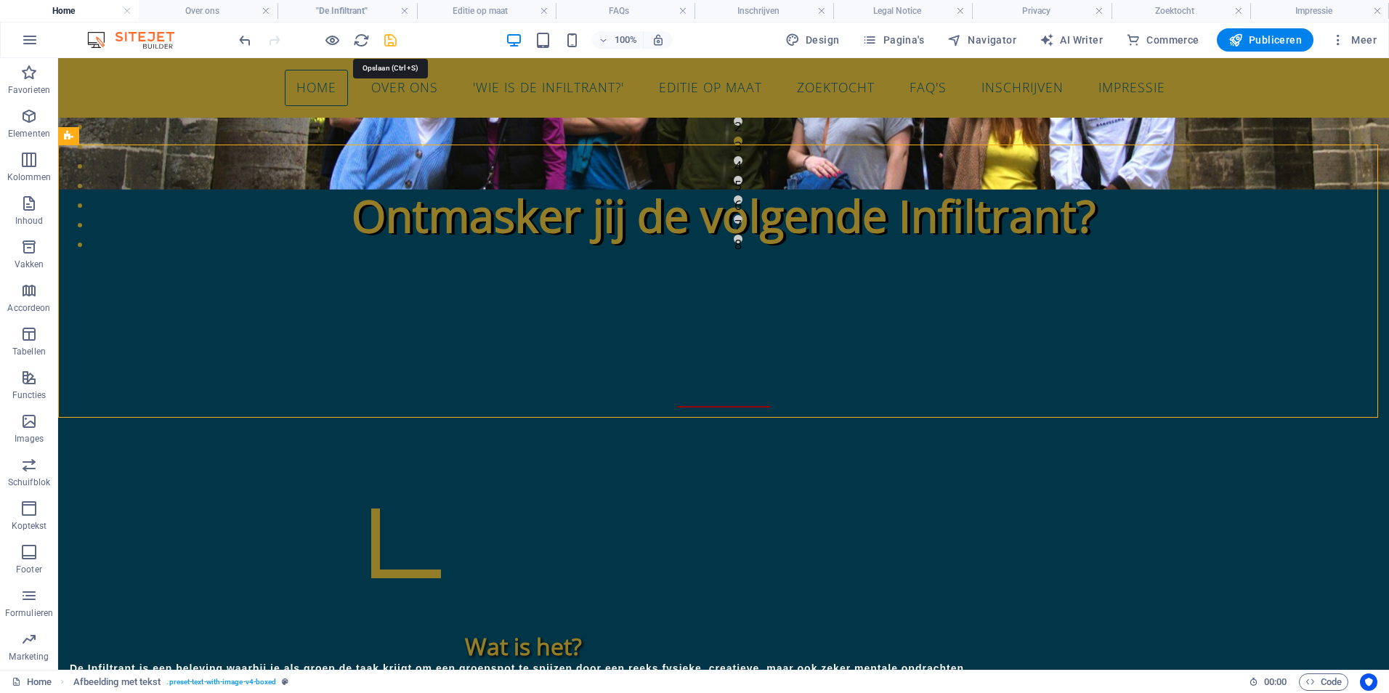
drag, startPoint x: 402, startPoint y: 194, endPoint x: 392, endPoint y: 43, distance: 151.4
click at [392, 43] on icon "save" at bounding box center [390, 40] width 17 height 17
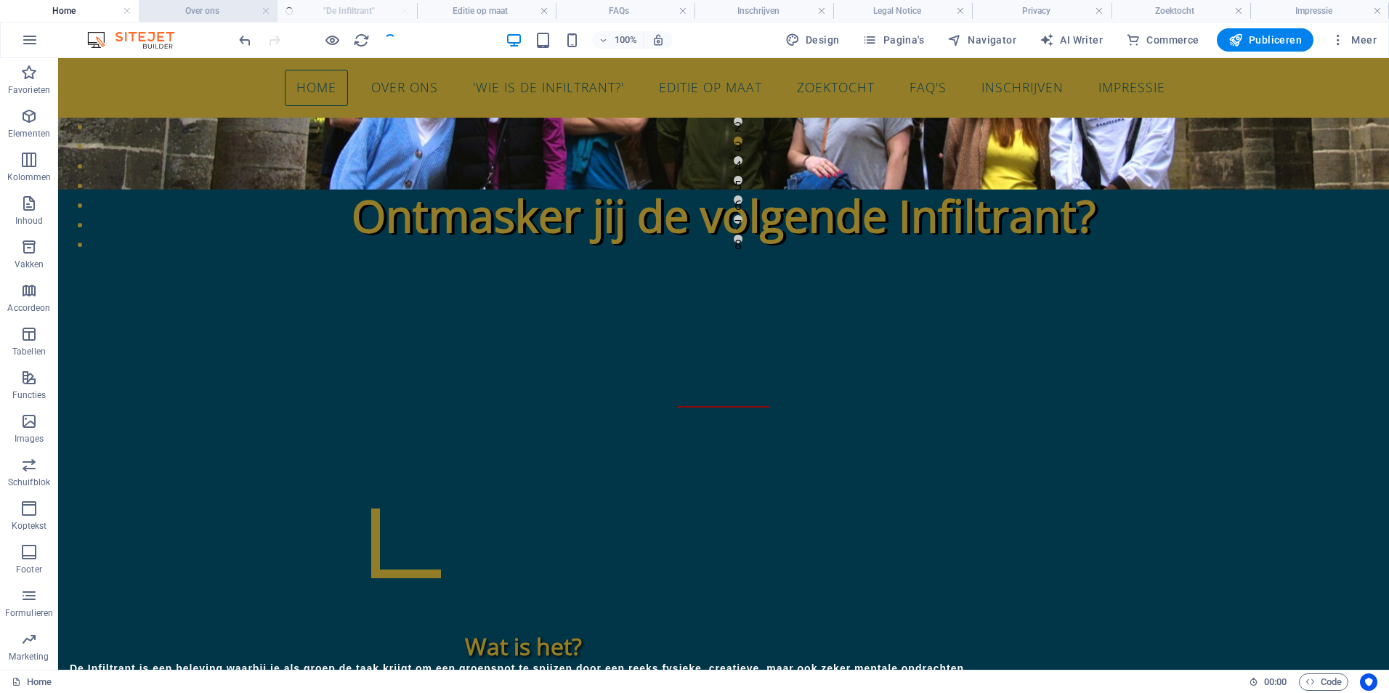
click at [212, 4] on h4 "Over ons" at bounding box center [208, 11] width 139 height 16
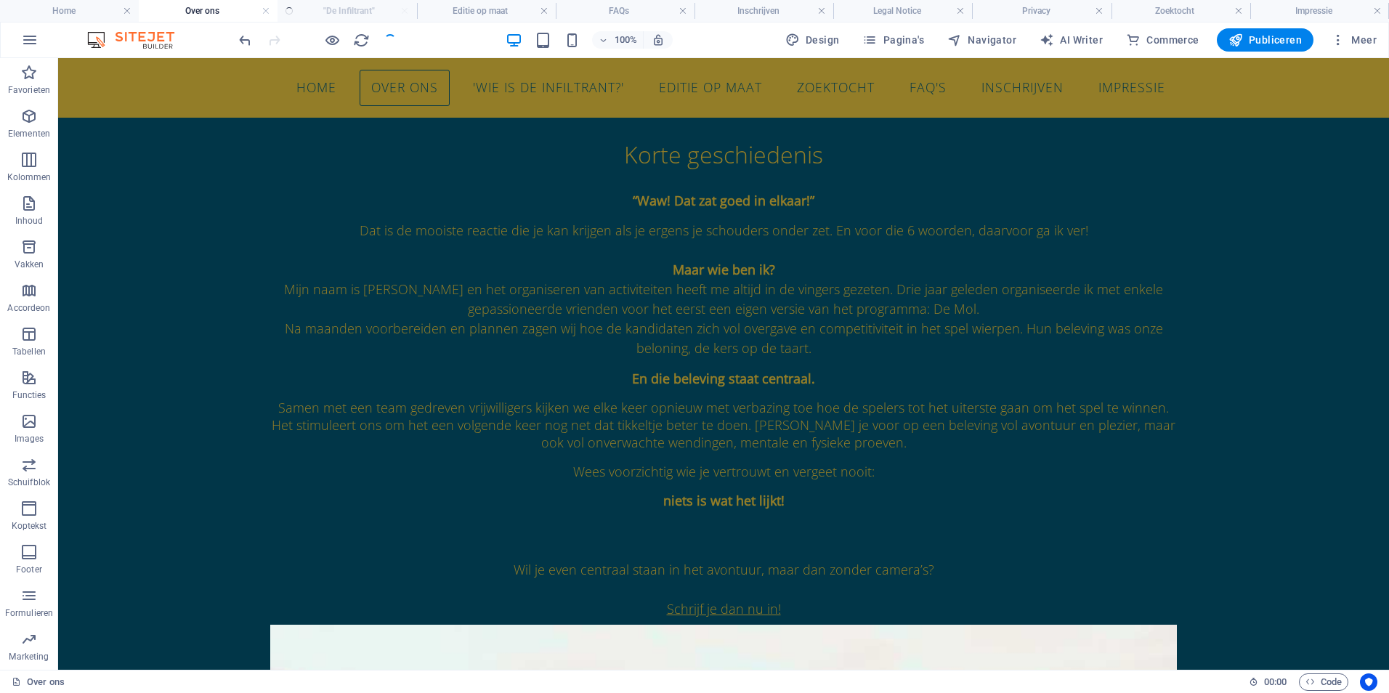
scroll to position [0, 0]
click at [479, 7] on h4 "Editie op maat" at bounding box center [486, 11] width 139 height 16
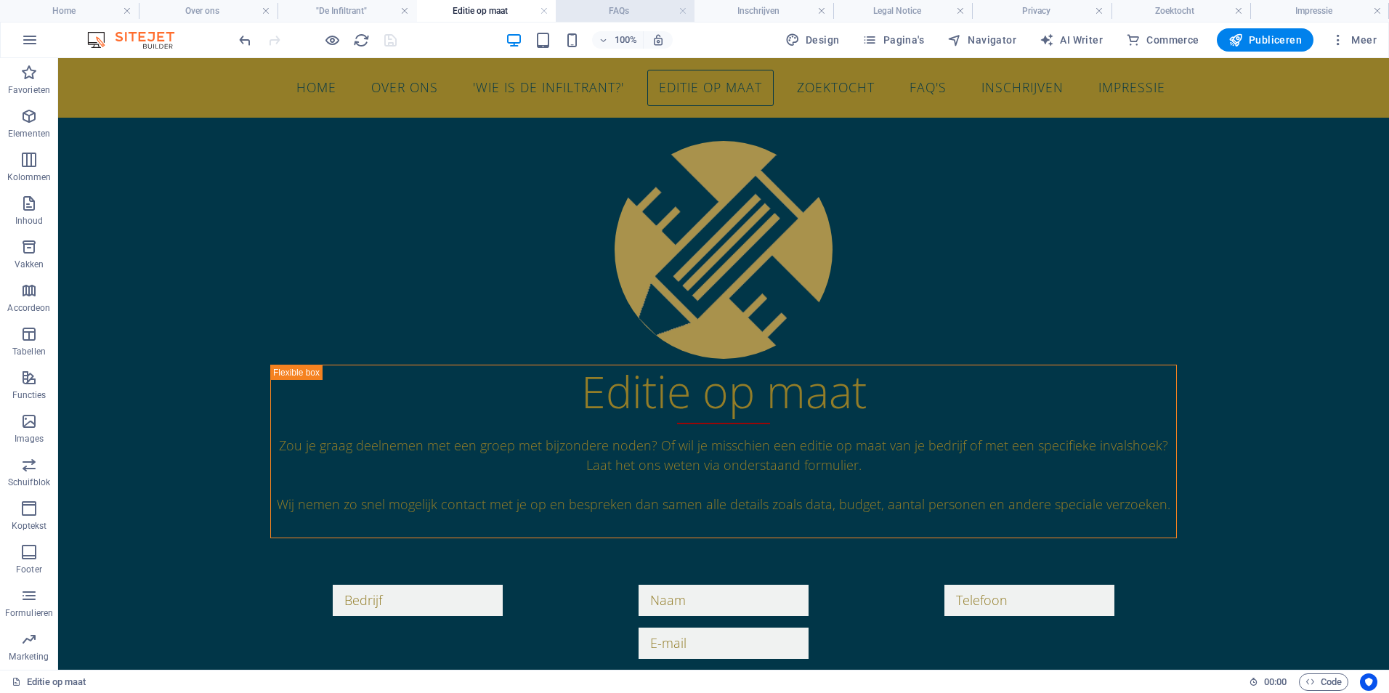
click at [615, 7] on h4 "FAQs" at bounding box center [625, 11] width 139 height 16
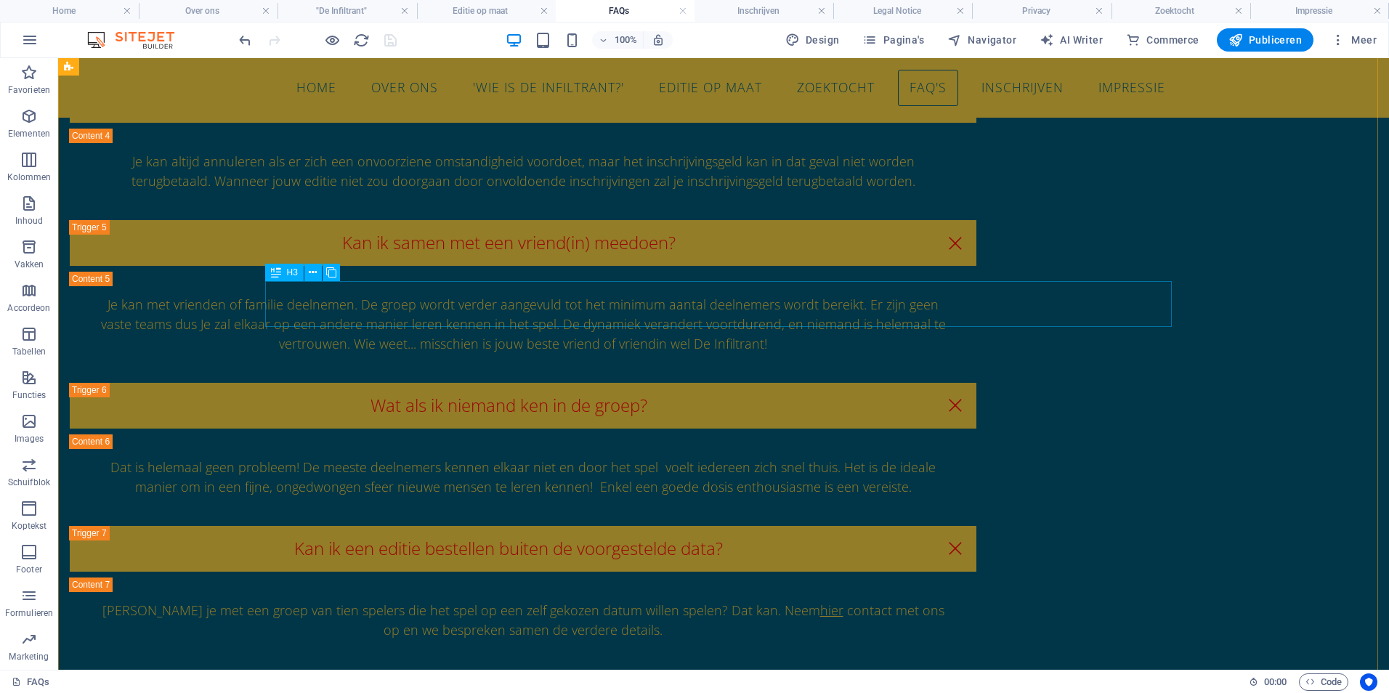
scroll to position [654, 0]
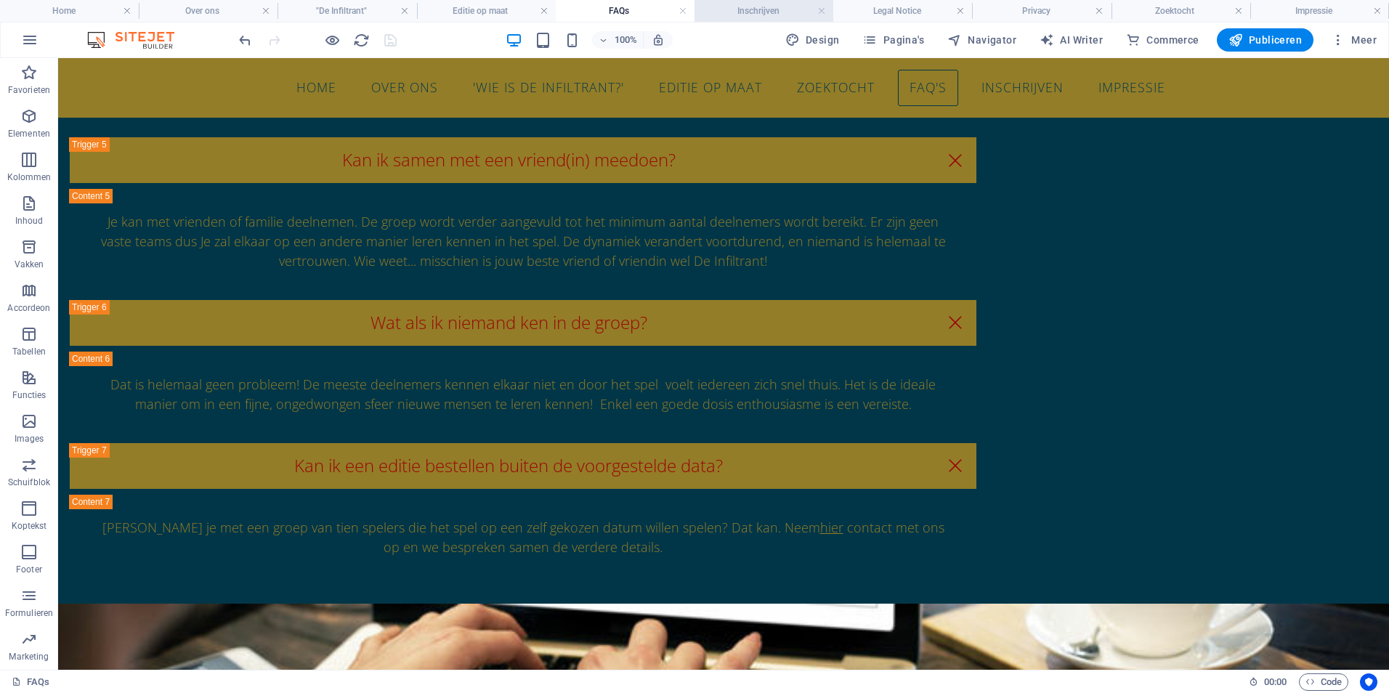
click at [761, 14] on h4 "Inschrijven" at bounding box center [764, 11] width 139 height 16
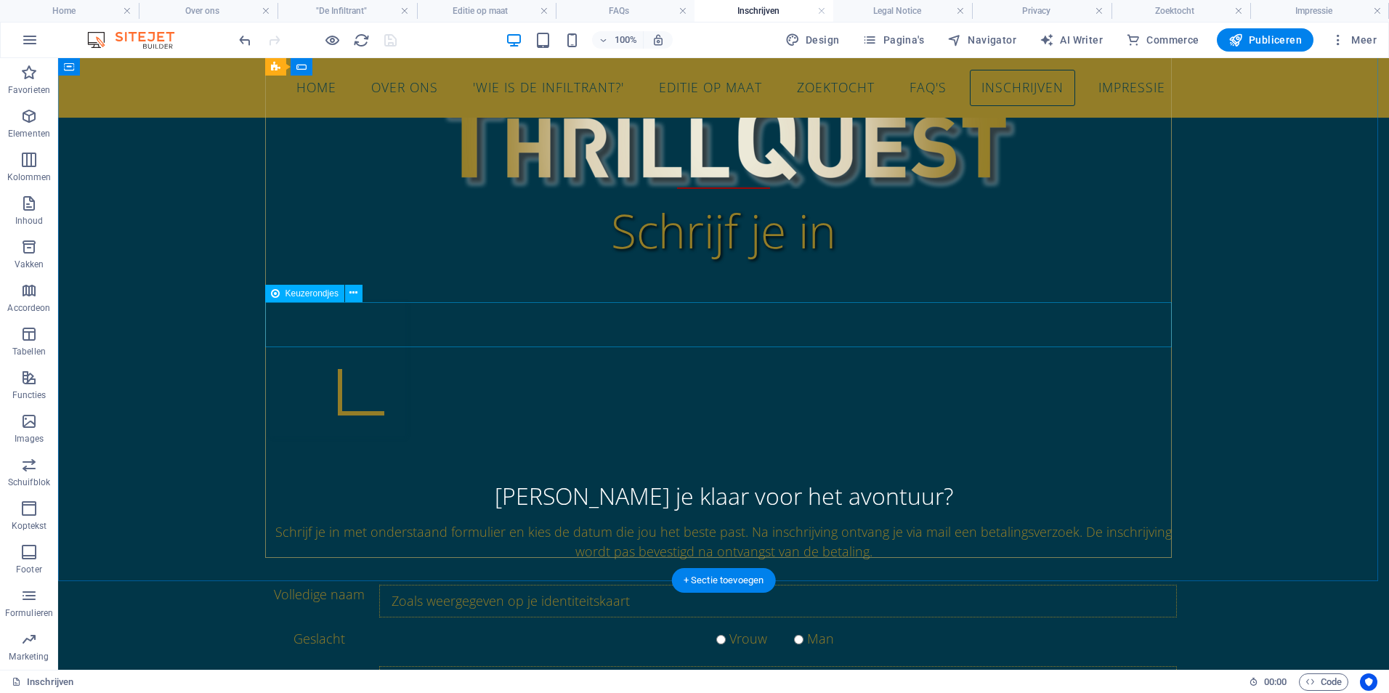
scroll to position [944, 0]
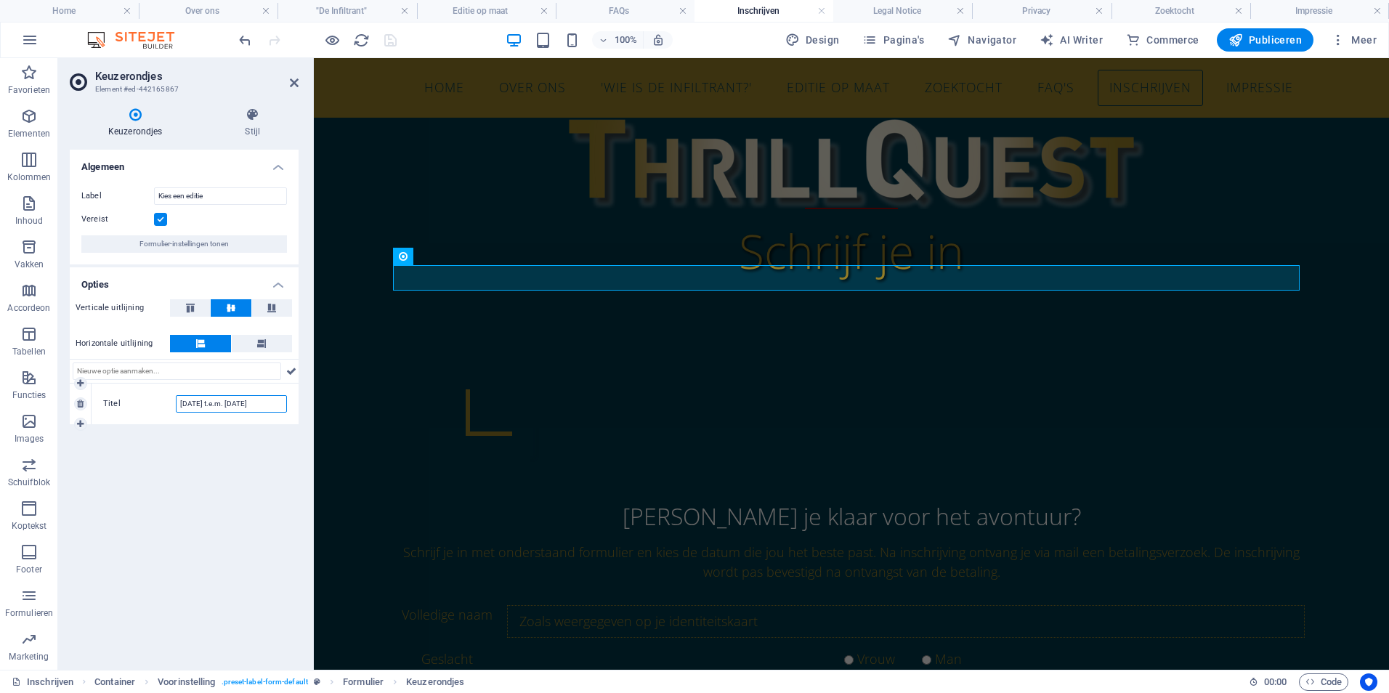
click at [222, 404] on input "[DATE] t.e.m. [DATE]" at bounding box center [231, 403] width 111 height 17
drag, startPoint x: 181, startPoint y: 403, endPoint x: 310, endPoint y: 406, distance: 129.3
click at [310, 406] on aside "Keuzerondjes Element #ed-442165867 Keuzerondjes Stijl Algemeen Label Kies een e…" at bounding box center [186, 364] width 256 height 612
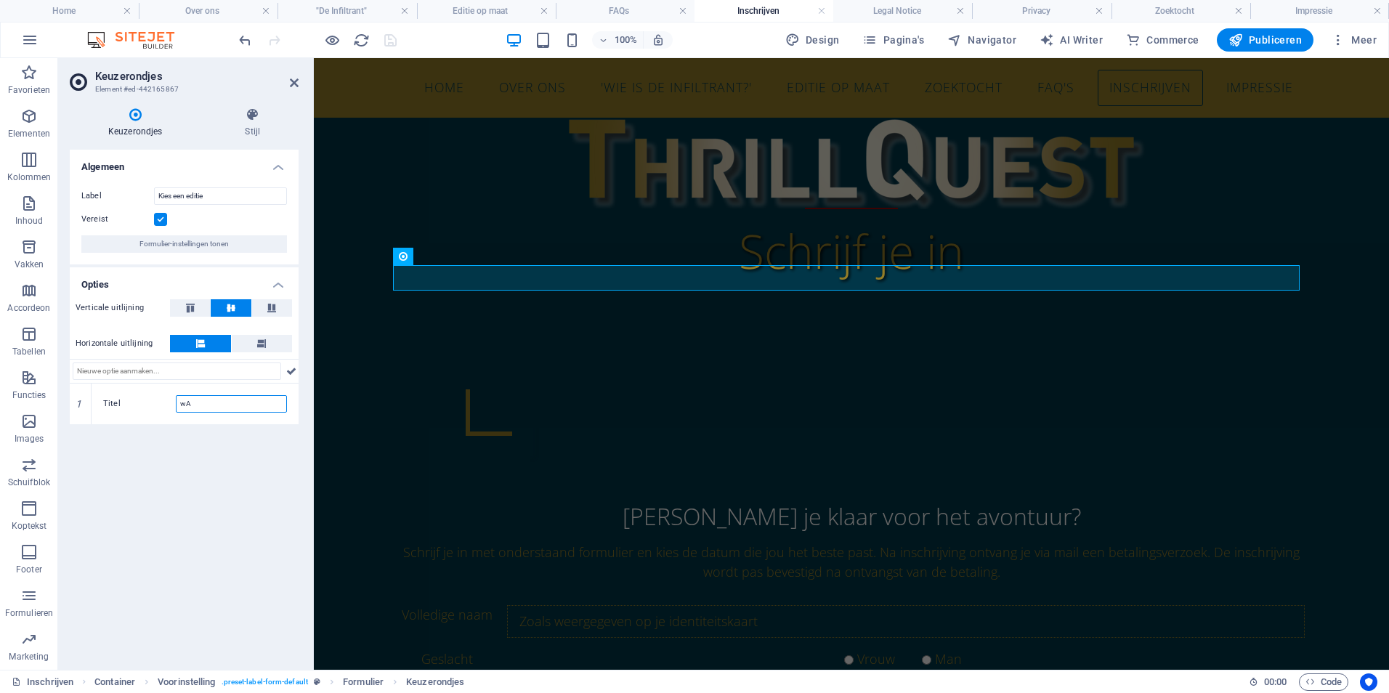
type input "w"
type input "Wachtlijst 2026"
drag, startPoint x: 232, startPoint y: 29, endPoint x: 387, endPoint y: 43, distance: 155.4
click at [387, 43] on icon "save" at bounding box center [390, 40] width 17 height 17
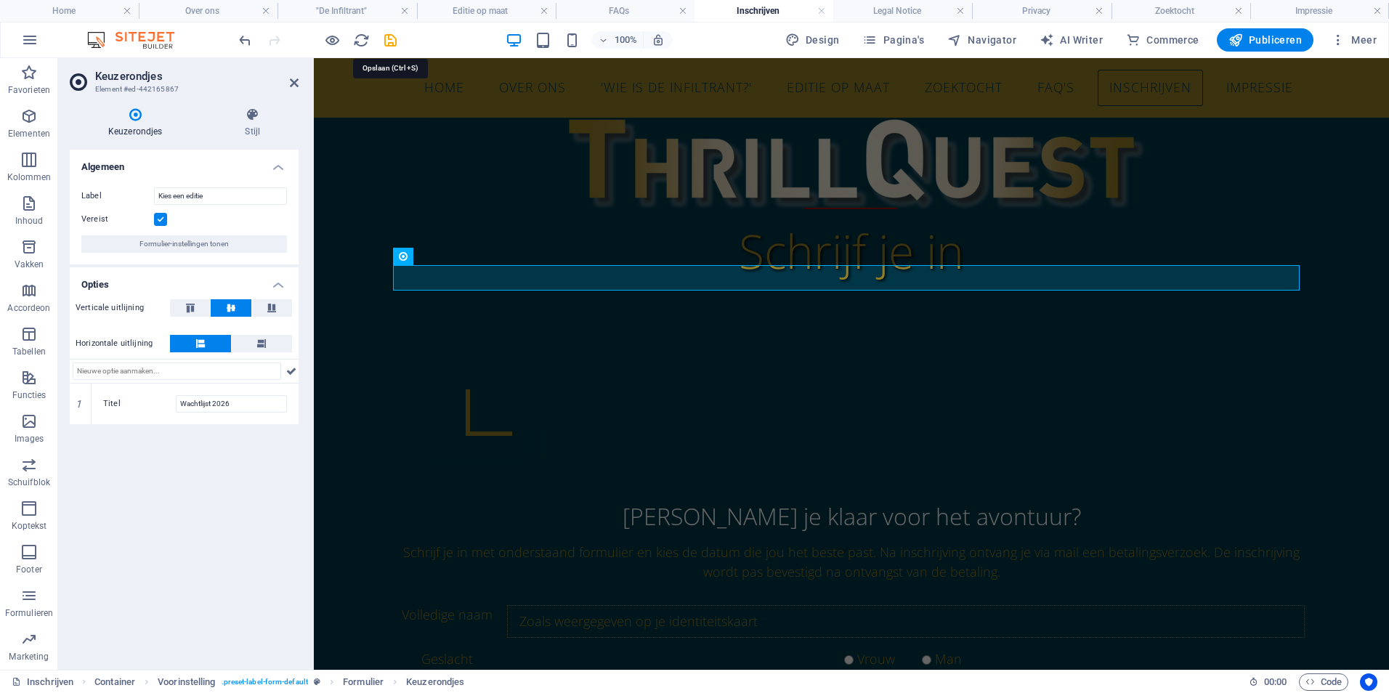
checkbox input "false"
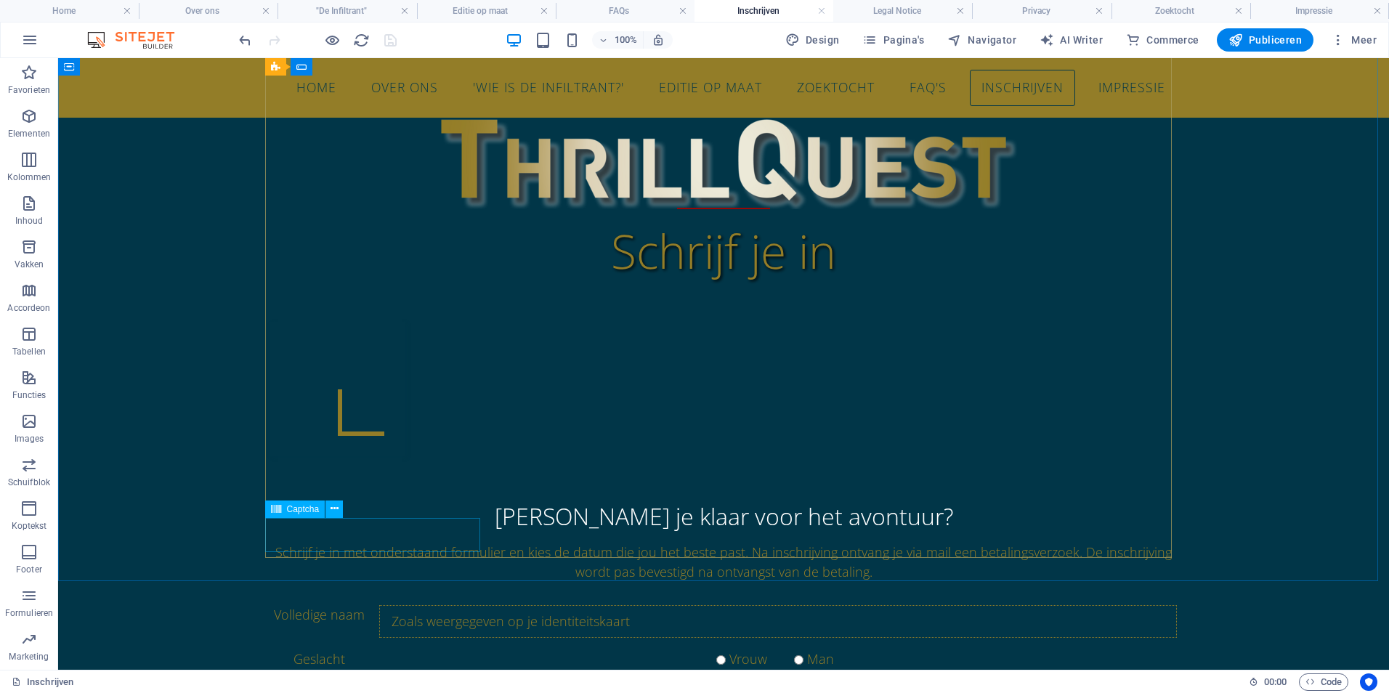
click at [297, 512] on span "Captcha" at bounding box center [303, 509] width 33 height 9
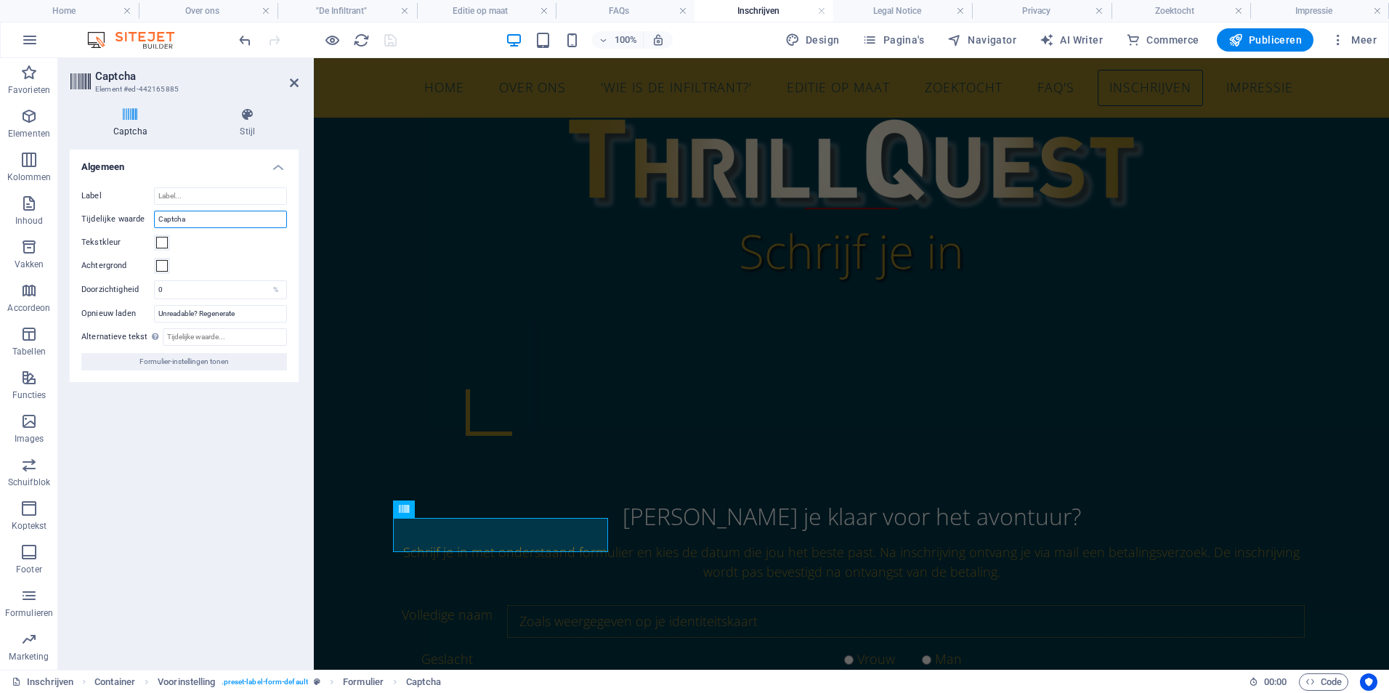
click at [191, 221] on input "Captcha" at bounding box center [220, 219] width 133 height 17
click at [291, 80] on icon at bounding box center [294, 83] width 9 height 12
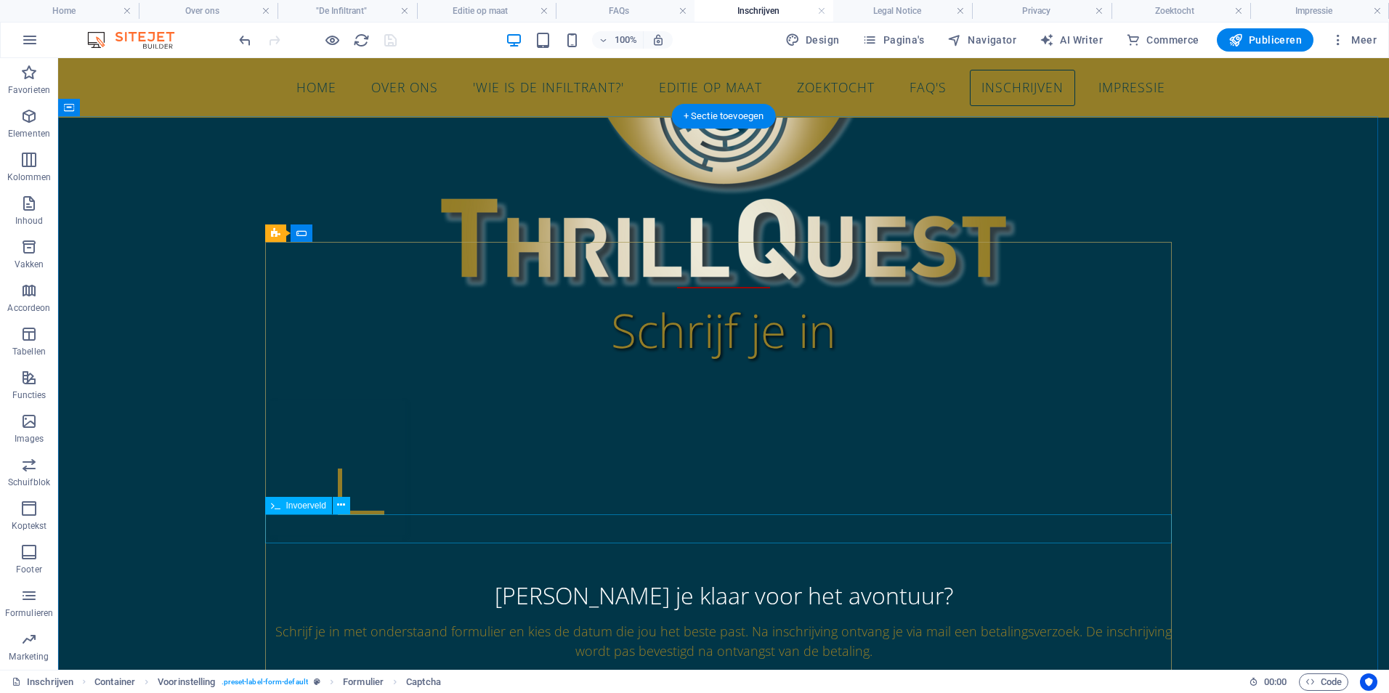
scroll to position [647, 0]
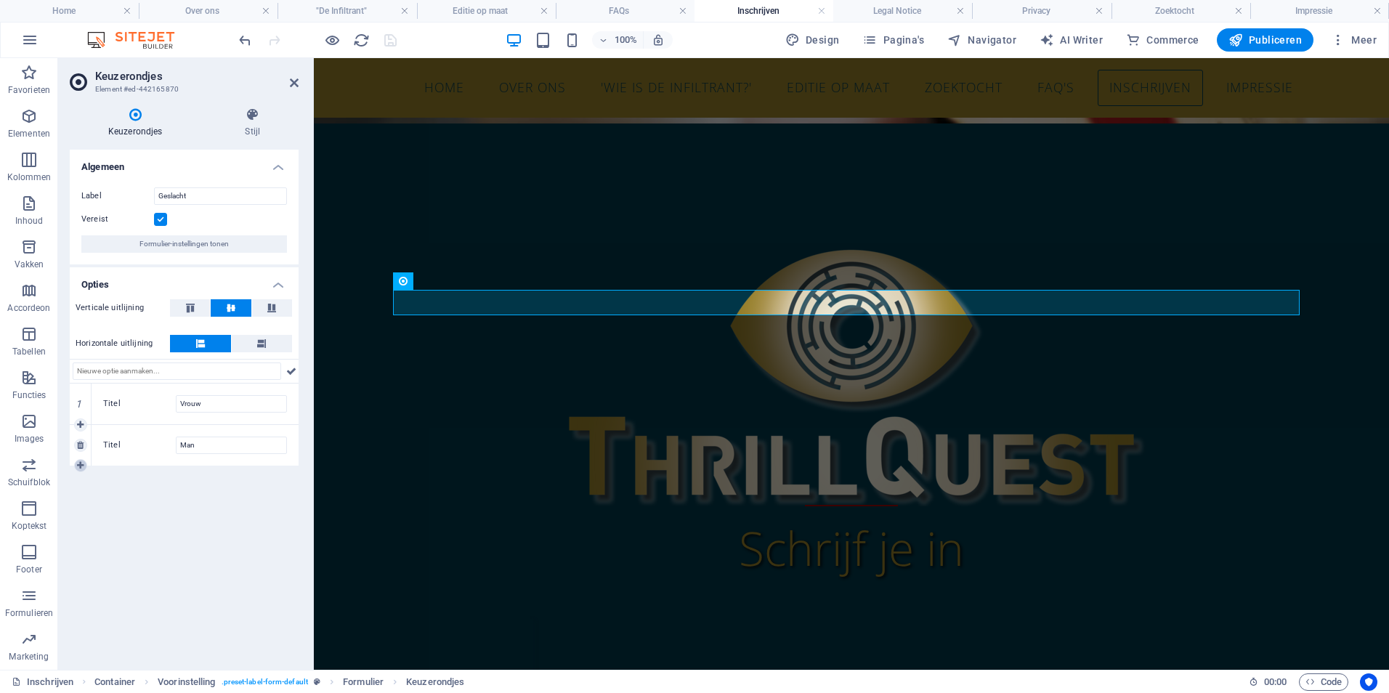
click at [79, 466] on icon at bounding box center [80, 465] width 7 height 9
drag, startPoint x: 247, startPoint y: 485, endPoint x: 161, endPoint y: 484, distance: 86.5
click at [161, 485] on div "Titel Nieuwe optie" at bounding box center [195, 486] width 184 height 17
type input "X"
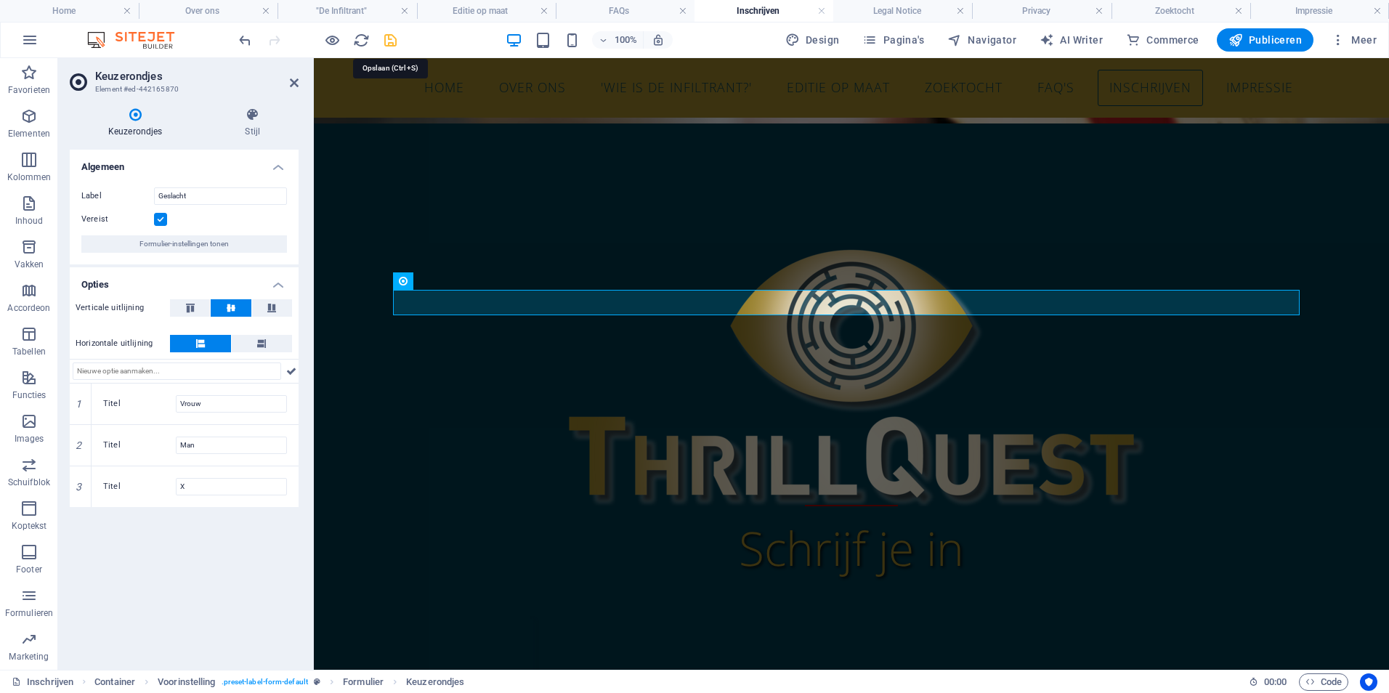
click at [393, 37] on icon "save" at bounding box center [390, 40] width 17 height 17
checkbox input "false"
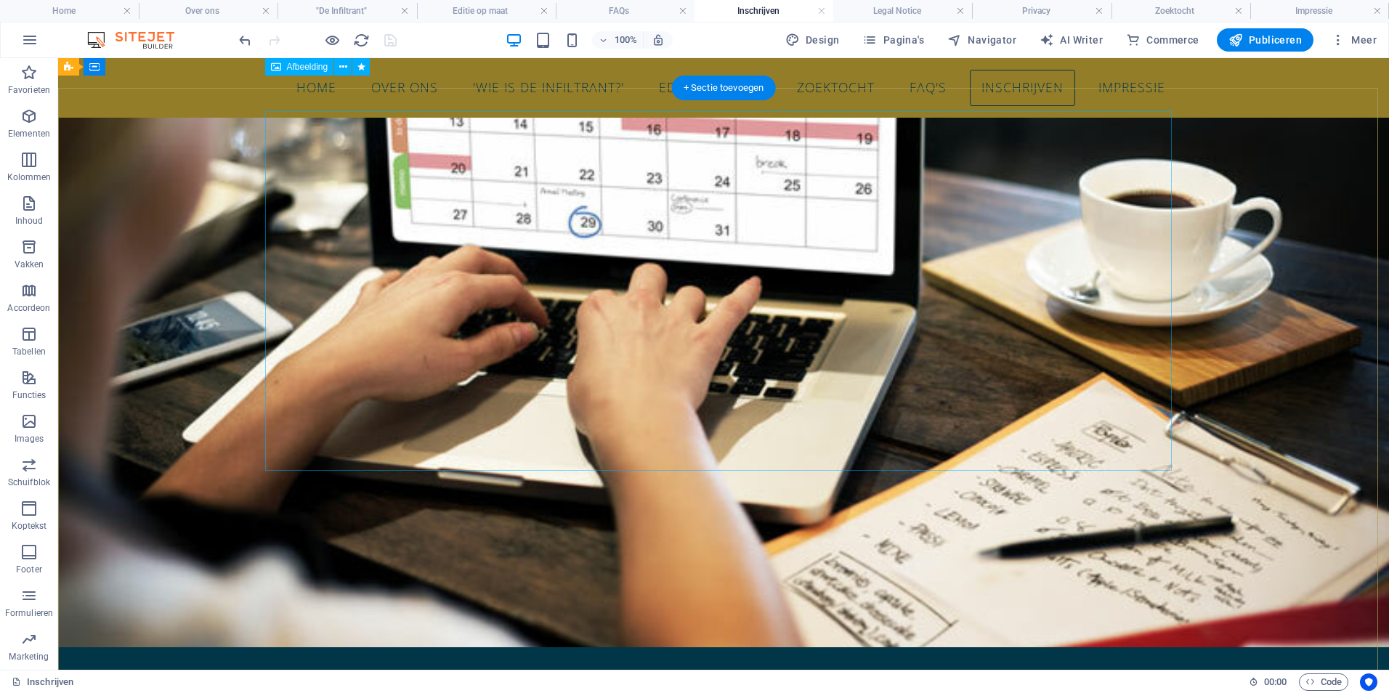
scroll to position [0, 0]
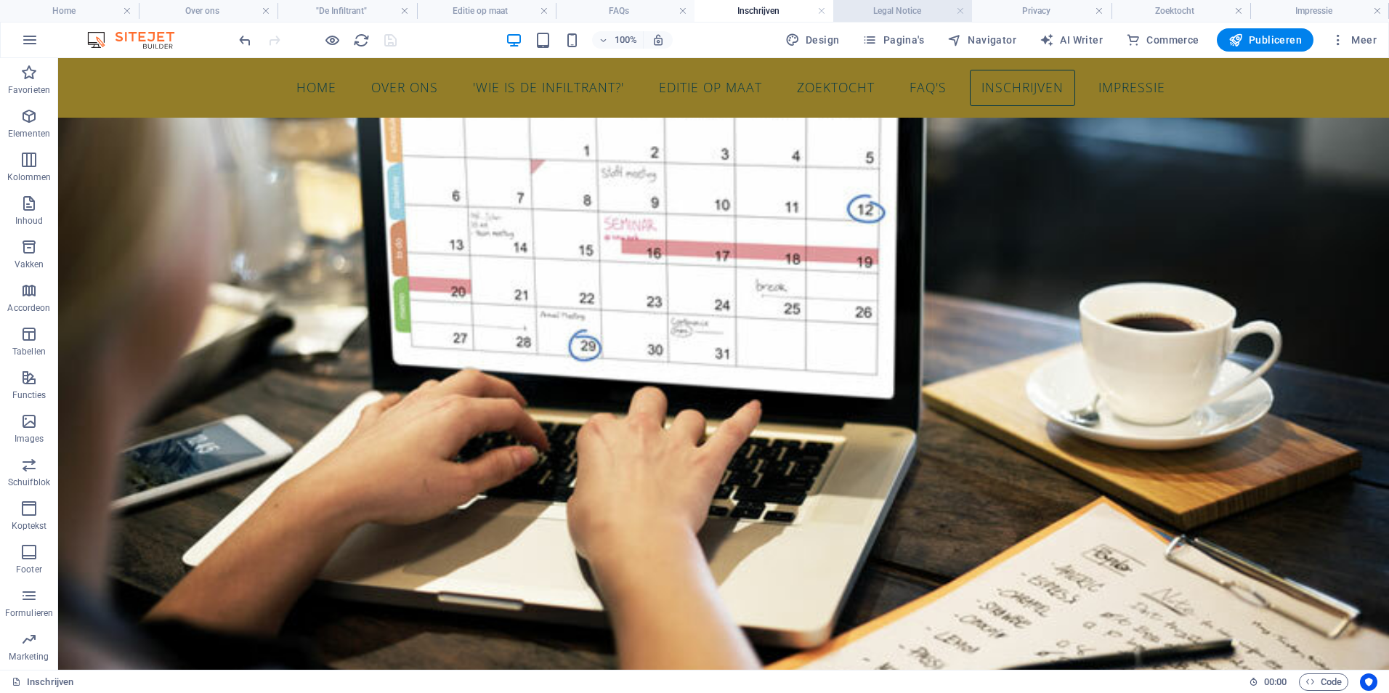
click at [904, 5] on h4 "Legal Notice" at bounding box center [902, 11] width 139 height 16
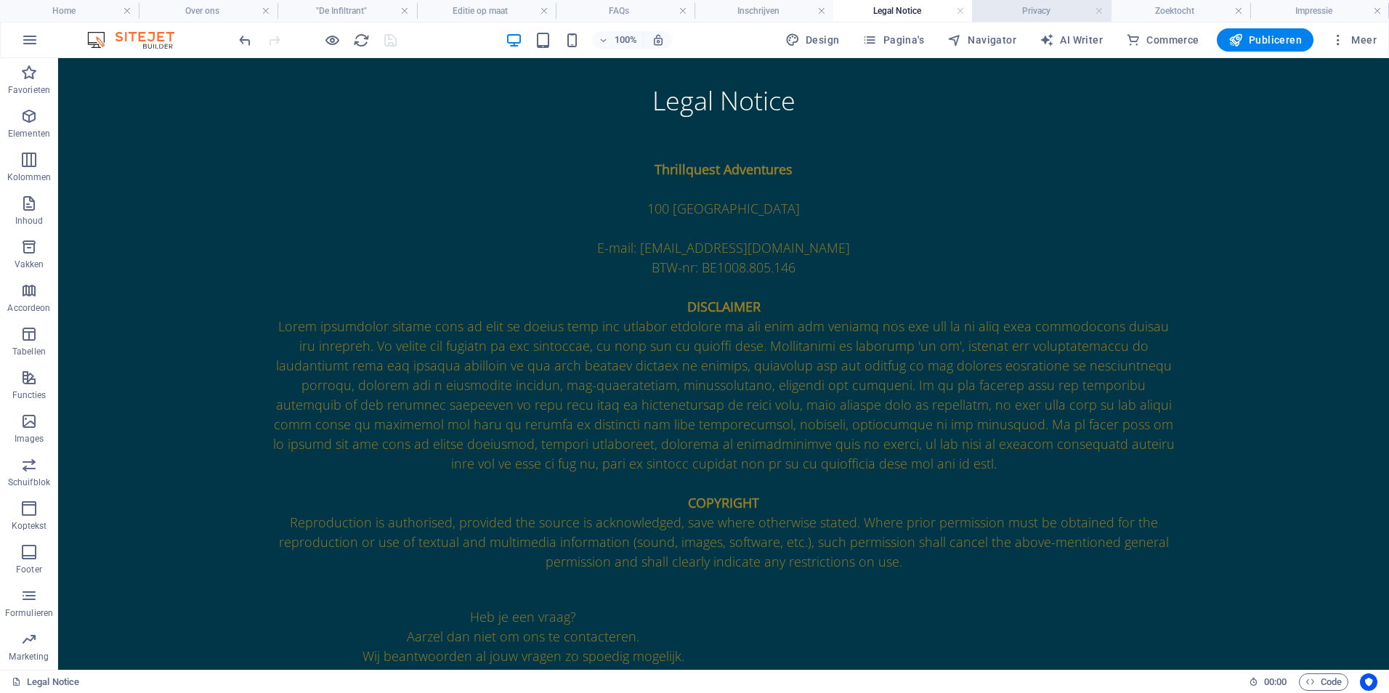
click at [1041, 15] on h4 "Privacy" at bounding box center [1041, 11] width 139 height 16
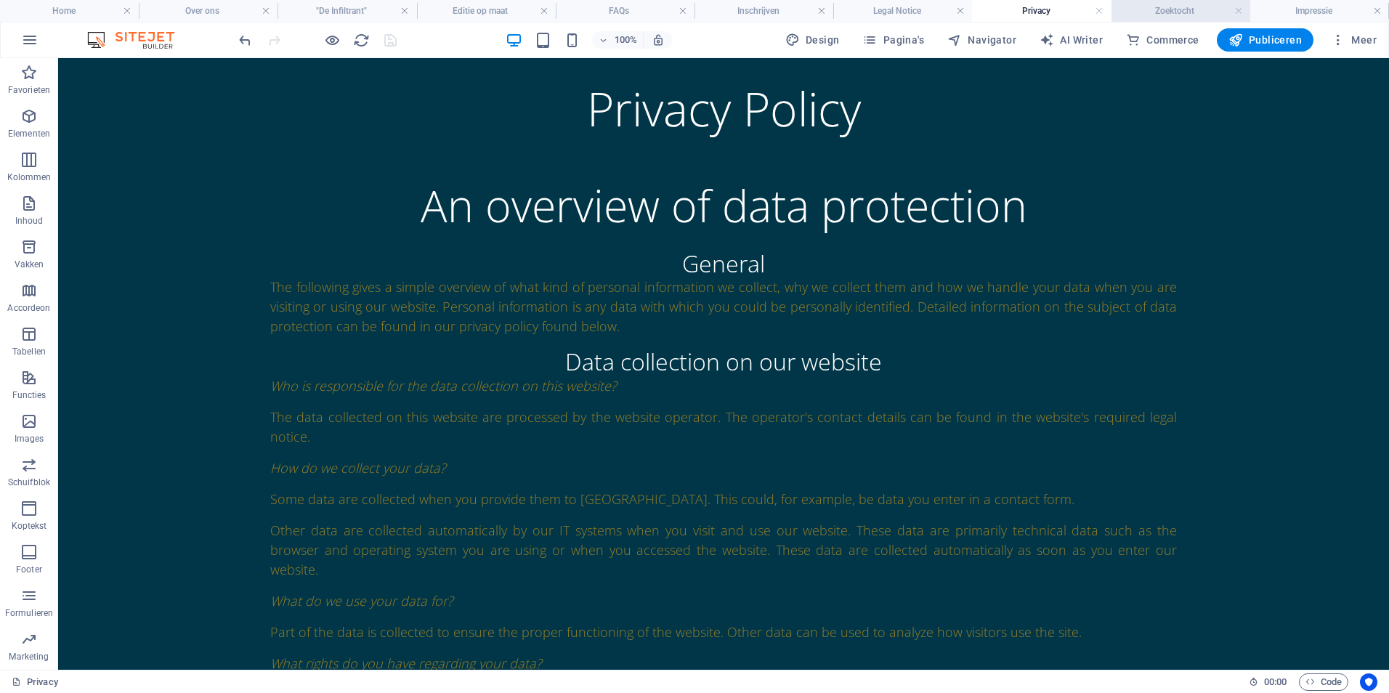
click at [1181, 16] on h4 "Zoektocht" at bounding box center [1180, 11] width 139 height 16
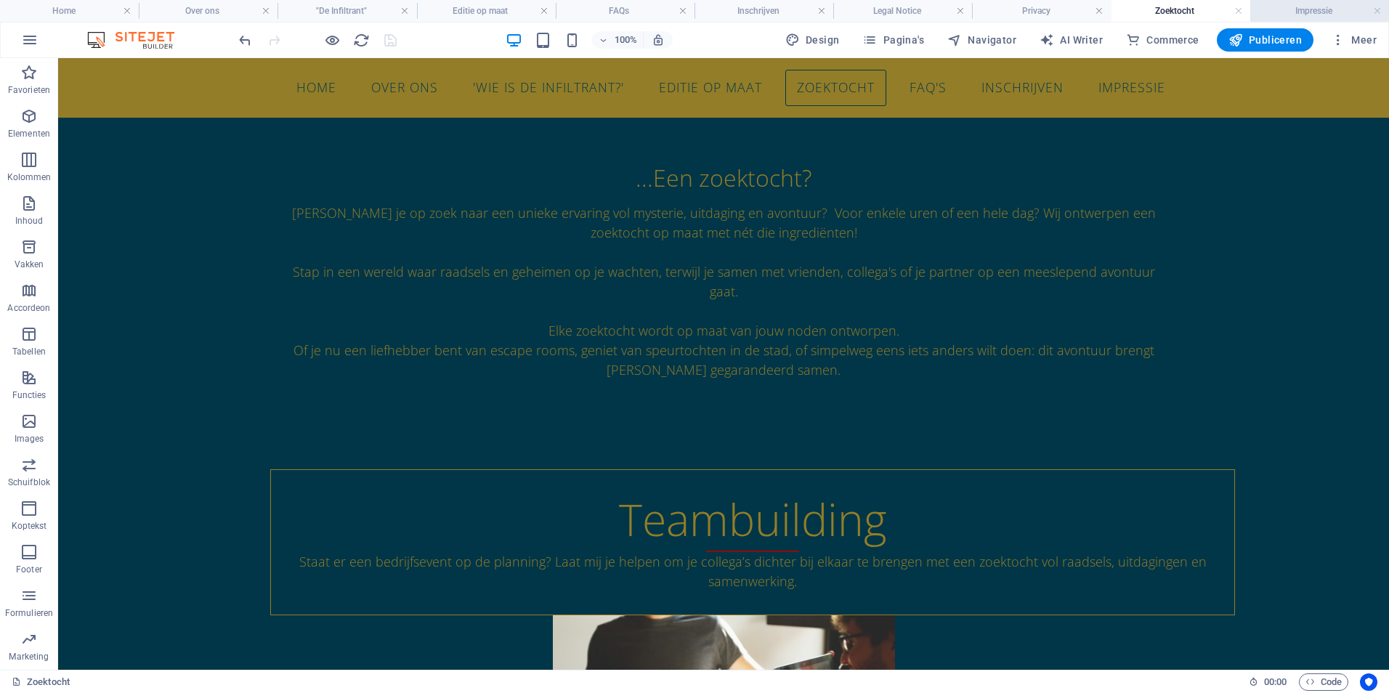
click at [1328, 11] on h4 "Impressie" at bounding box center [1319, 11] width 139 height 16
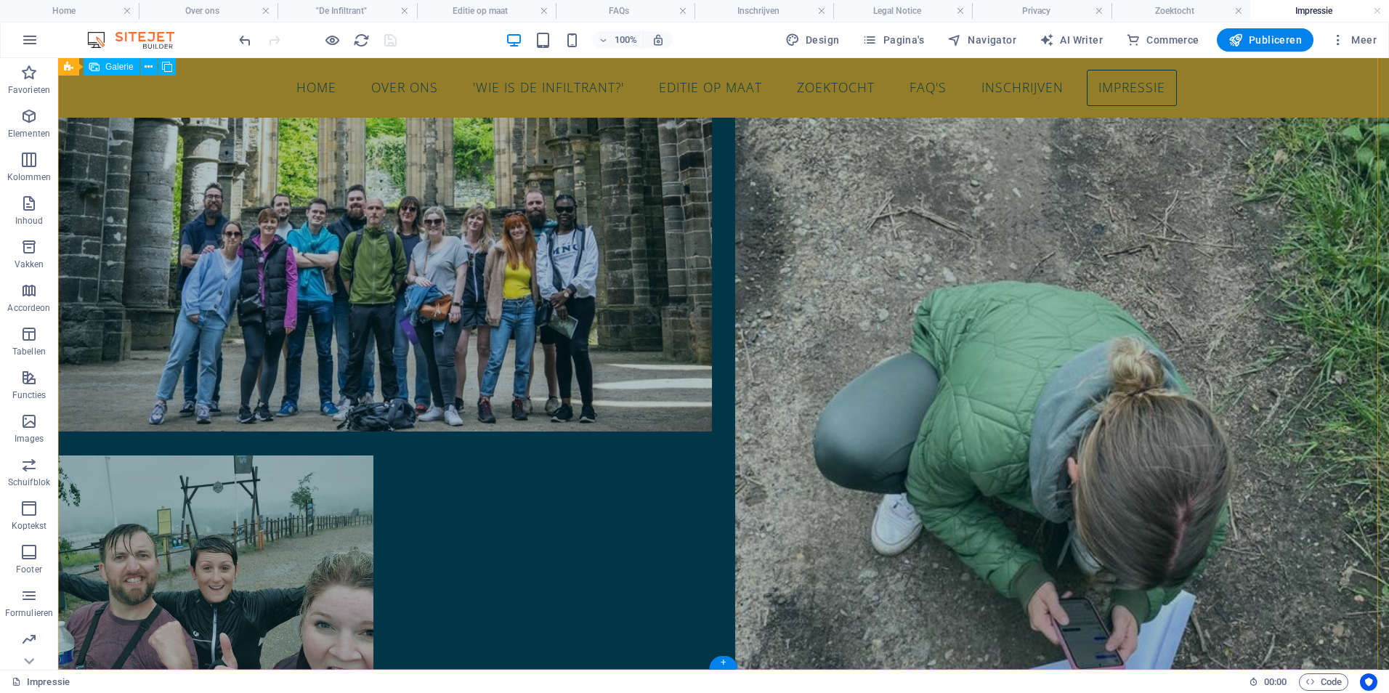
scroll to position [1514, 0]
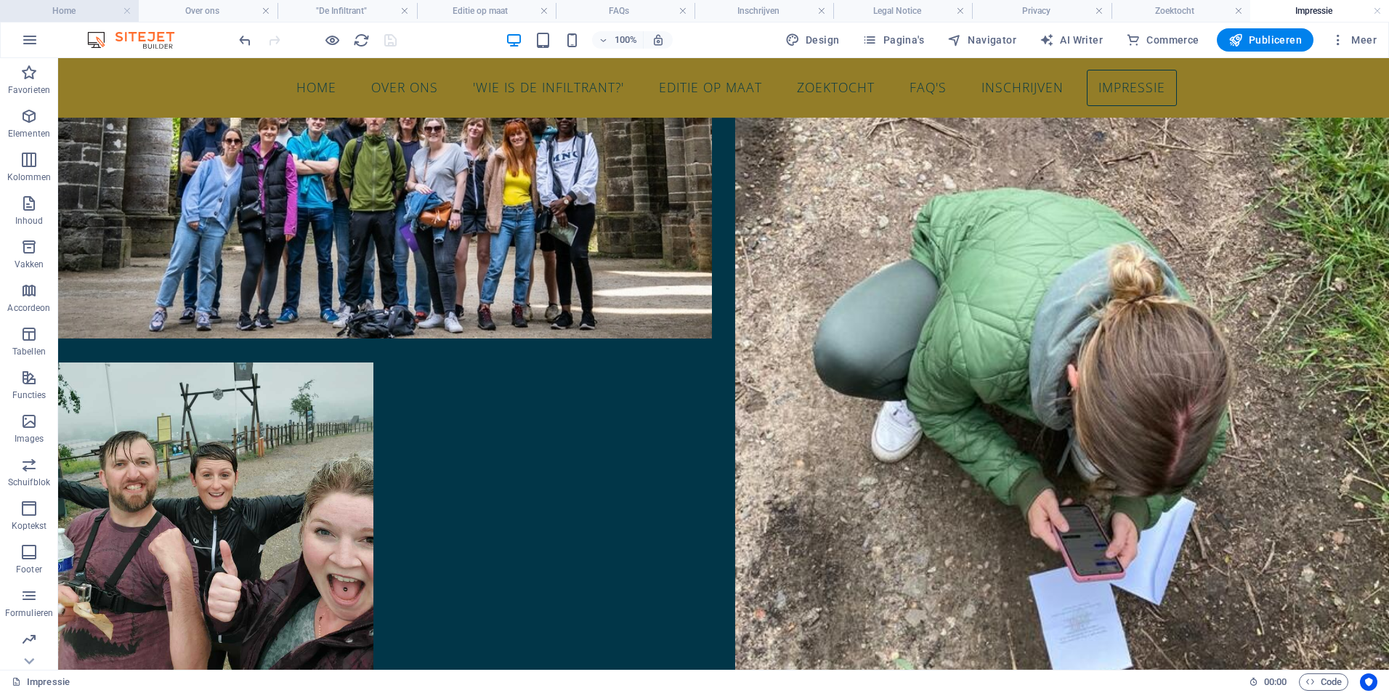
click at [71, 11] on h4 "Home" at bounding box center [69, 11] width 139 height 16
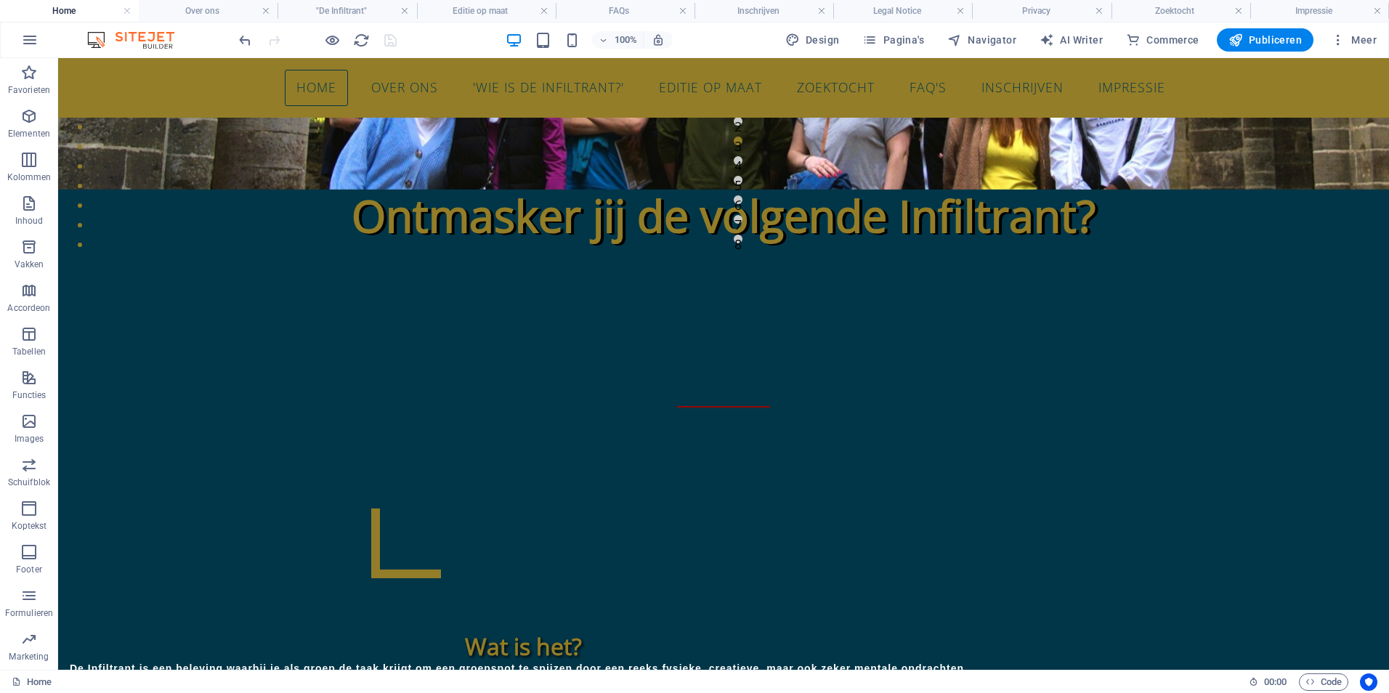
scroll to position [0, 0]
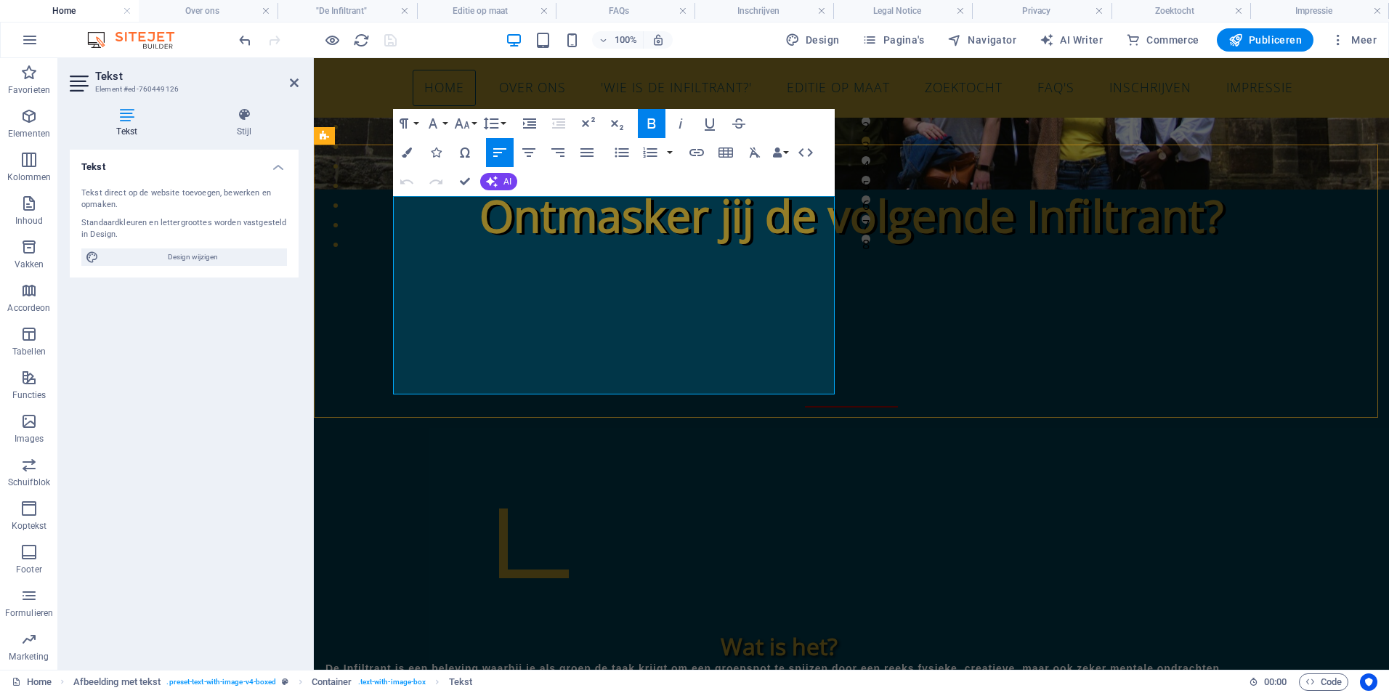
drag, startPoint x: 734, startPoint y: 387, endPoint x: 394, endPoint y: 347, distance: 342.4
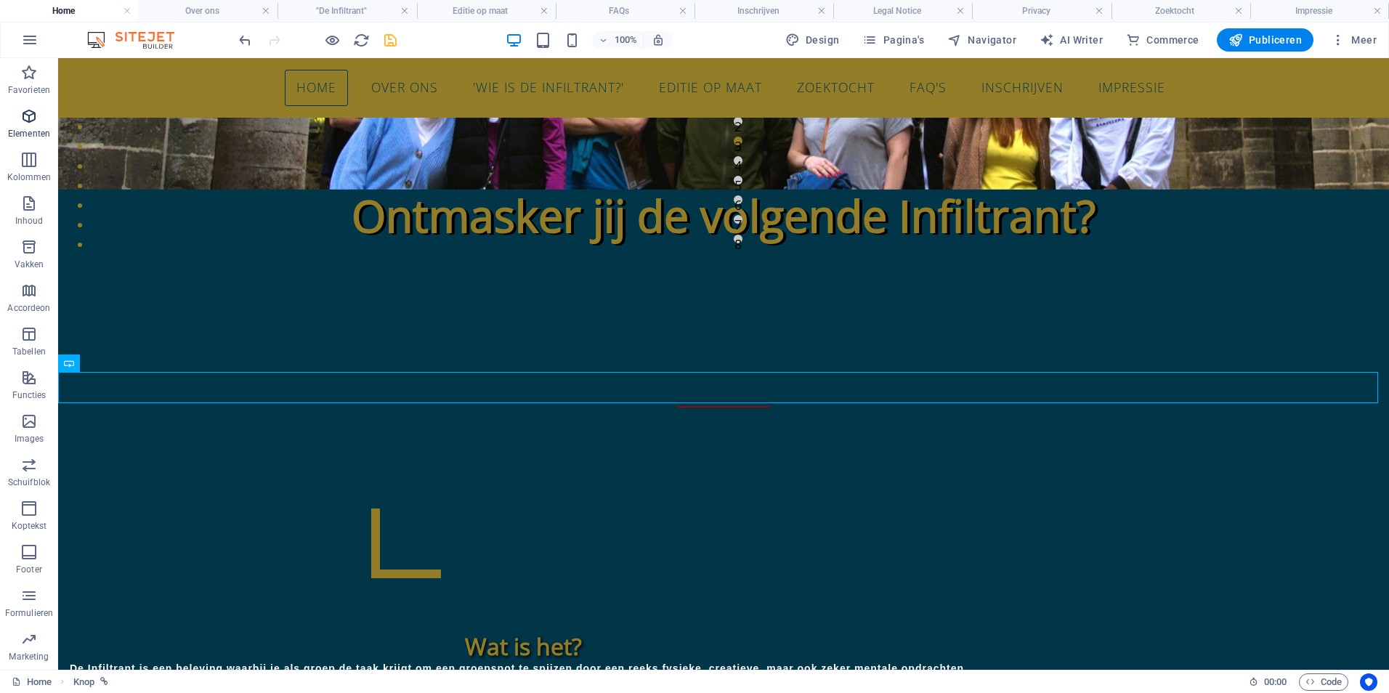
click at [29, 123] on icon "button" at bounding box center [28, 116] width 17 height 17
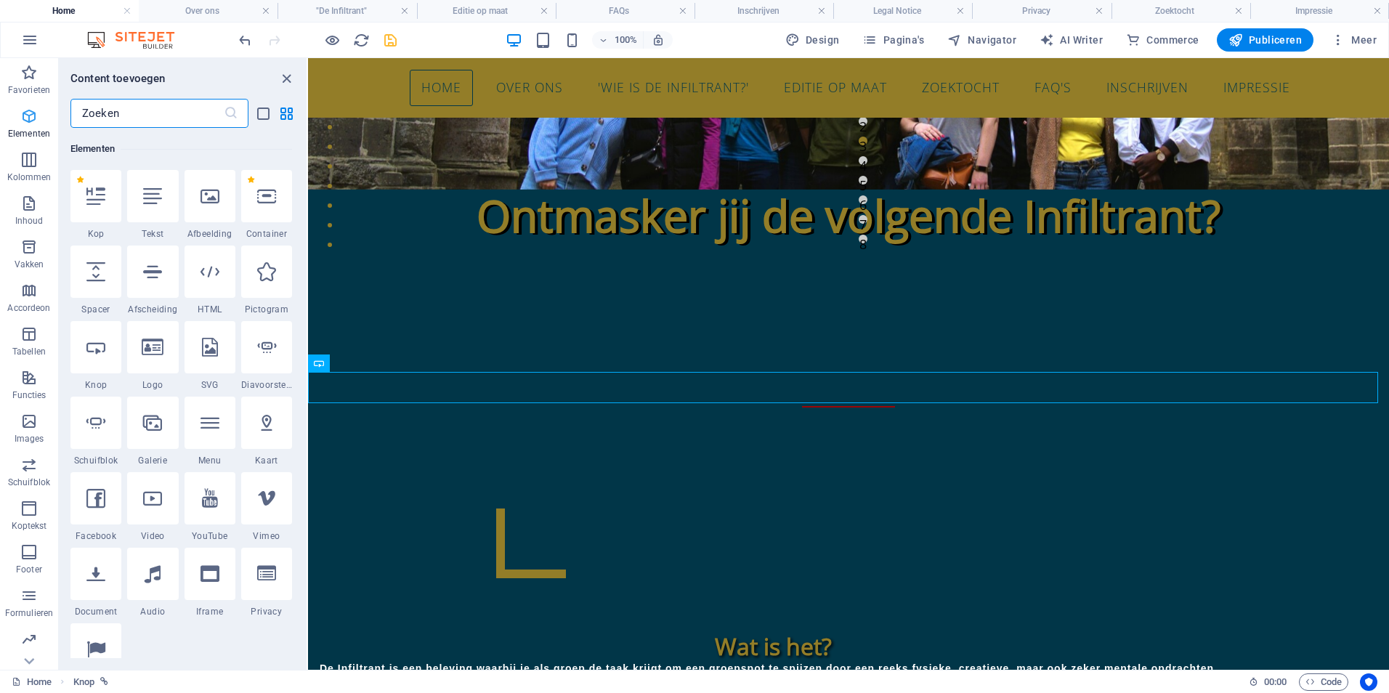
scroll to position [155, 0]
click at [163, 218] on div at bounding box center [152, 195] width 51 height 52
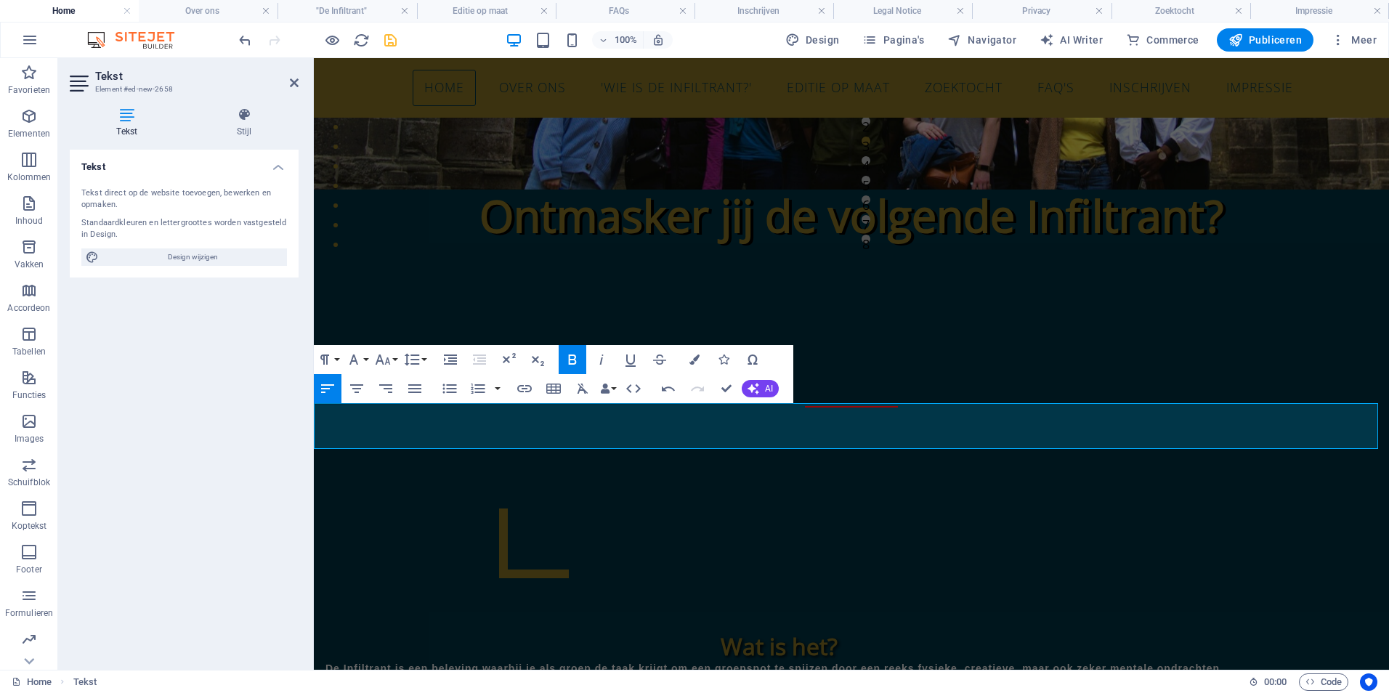
drag, startPoint x: 432, startPoint y: 436, endPoint x: 299, endPoint y: 417, distance: 134.3
click at [366, 364] on button "Font Family" at bounding box center [357, 359] width 28 height 29
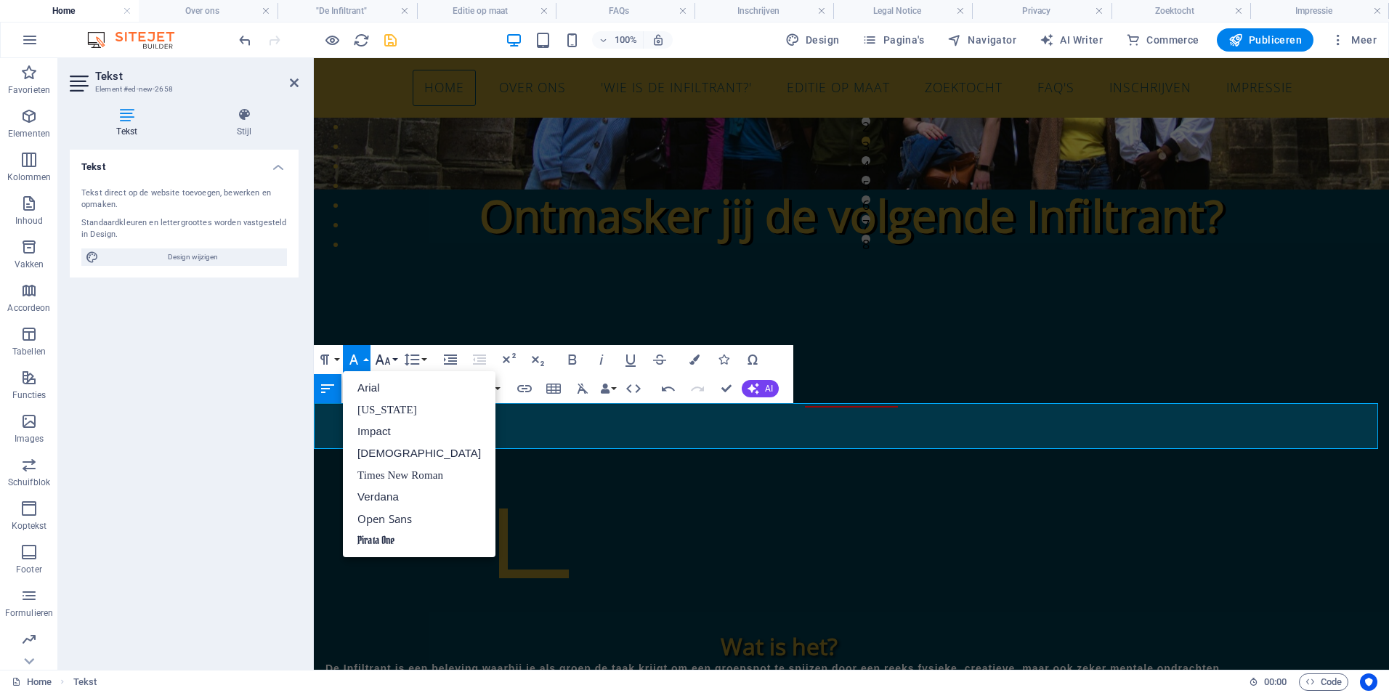
click at [393, 362] on button "Font Size" at bounding box center [386, 359] width 28 height 29
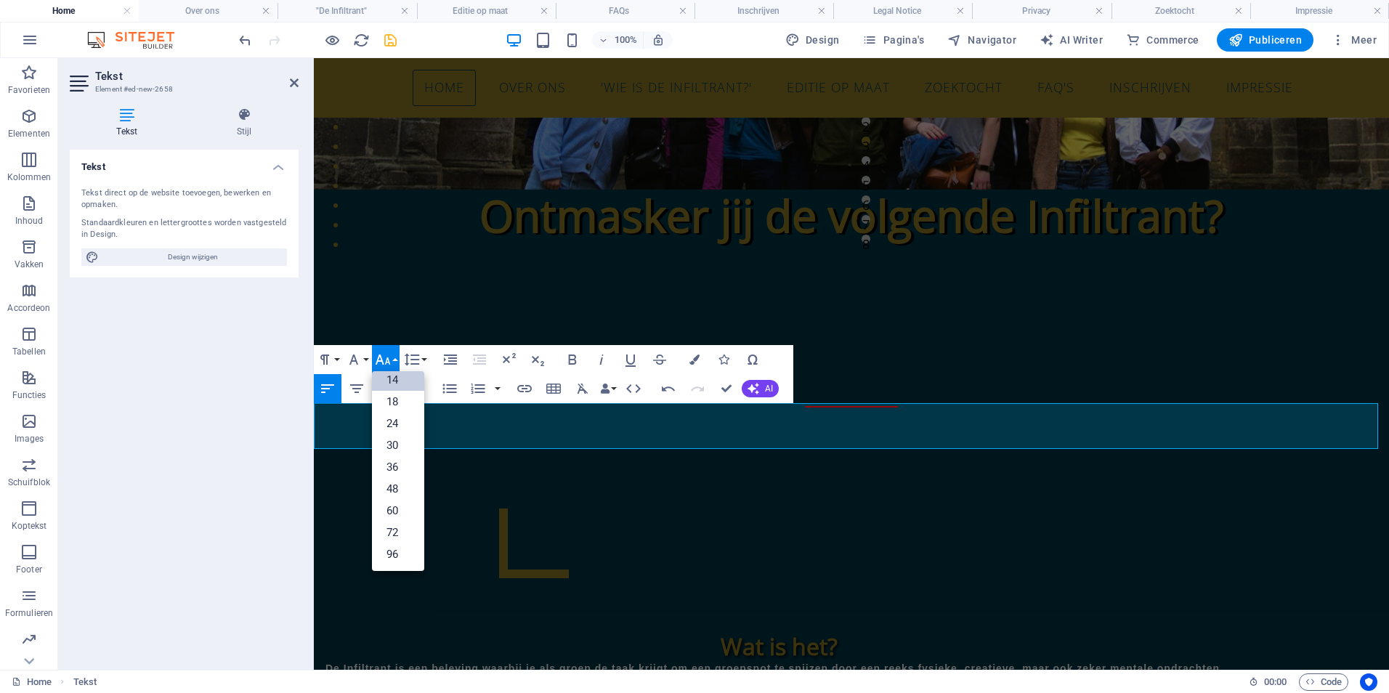
scroll to position [117, 0]
click at [394, 397] on link "18" at bounding box center [398, 402] width 52 height 22
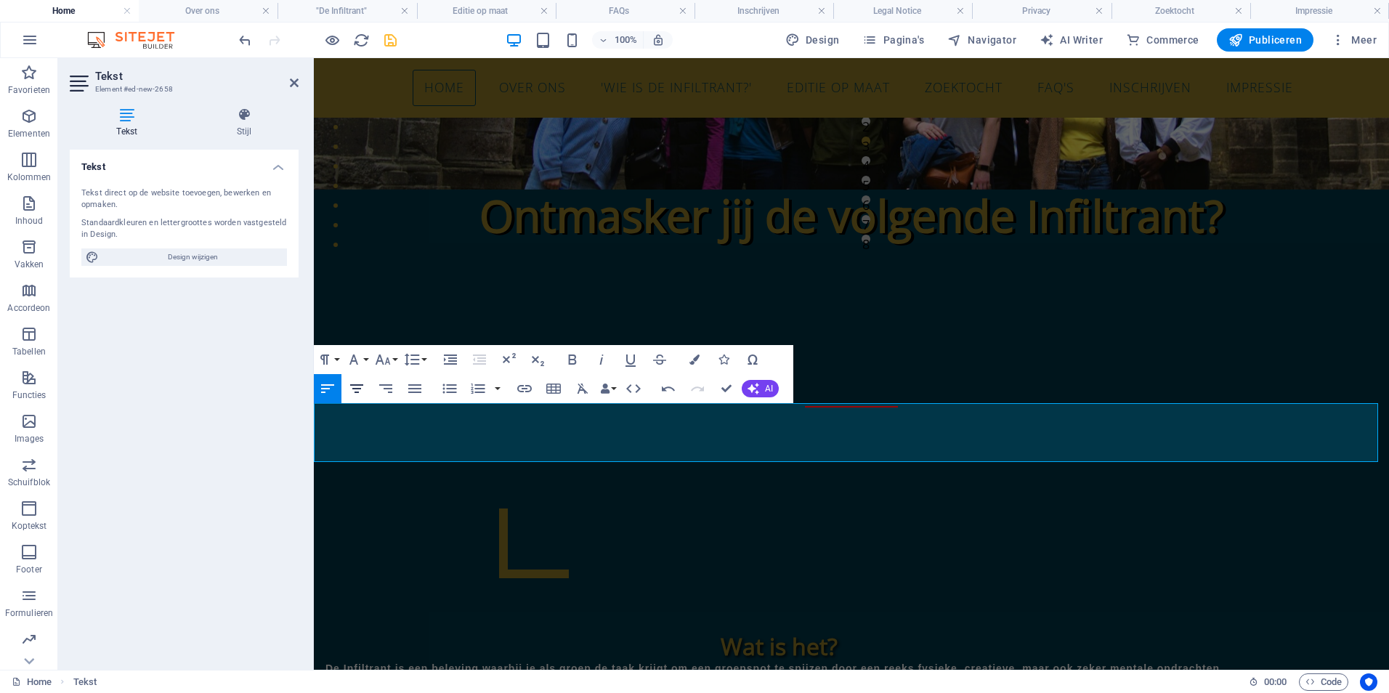
click at [358, 387] on icon "button" at bounding box center [356, 388] width 17 height 17
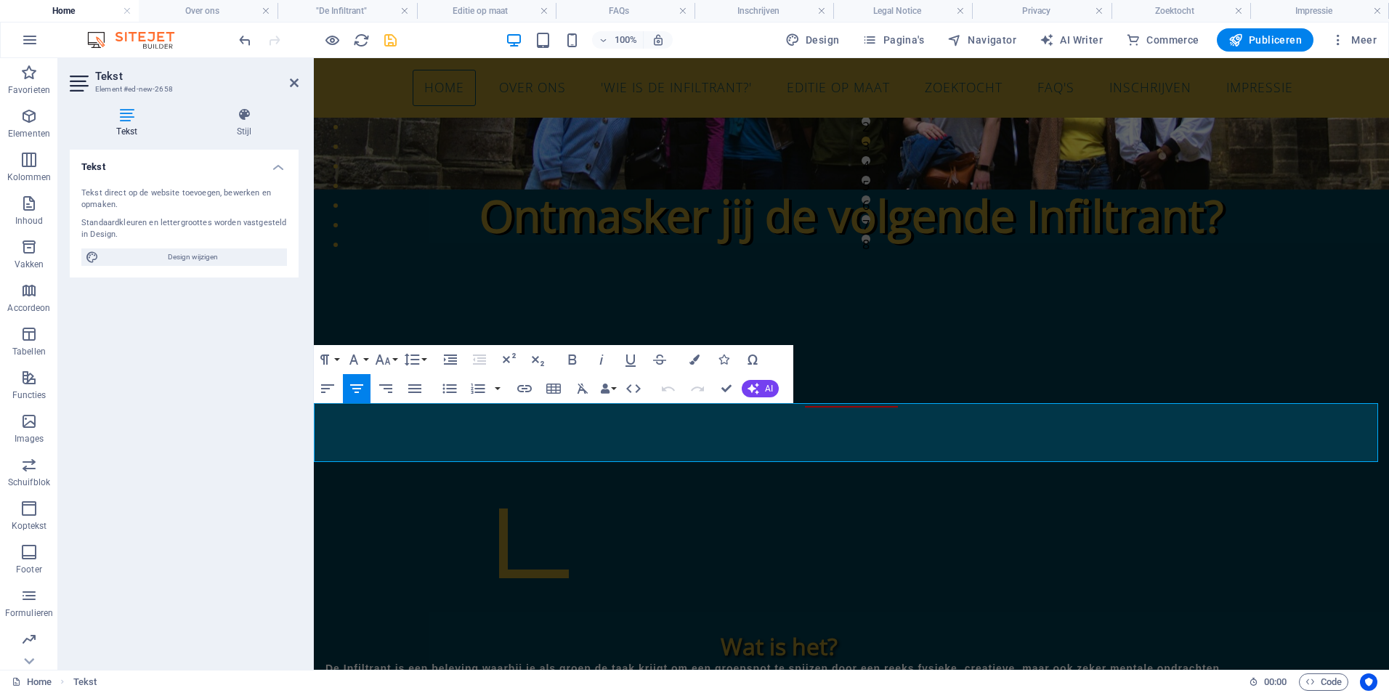
drag, startPoint x: 1079, startPoint y: 453, endPoint x: 248, endPoint y: 432, distance: 830.6
click at [241, 117] on icon at bounding box center [244, 115] width 109 height 15
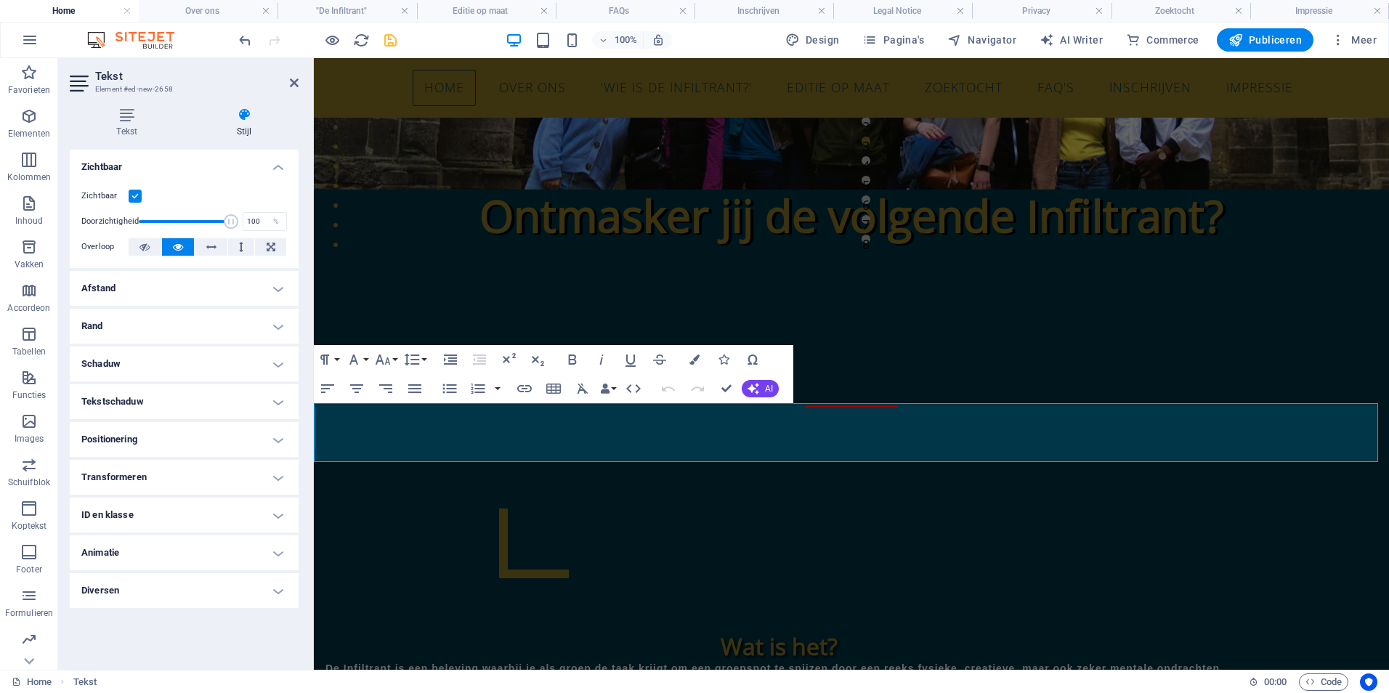
click at [116, 326] on h4 "Rand" at bounding box center [184, 326] width 229 height 35
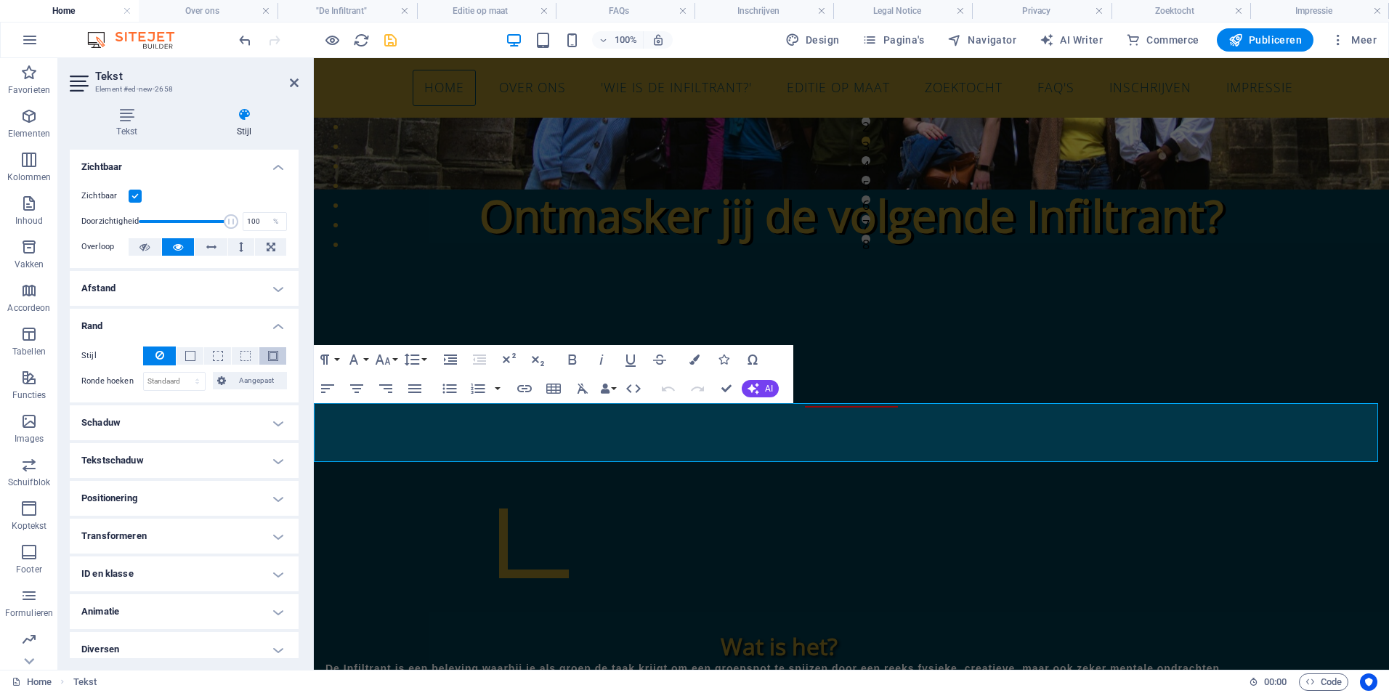
click at [267, 363] on button at bounding box center [272, 355] width 27 height 17
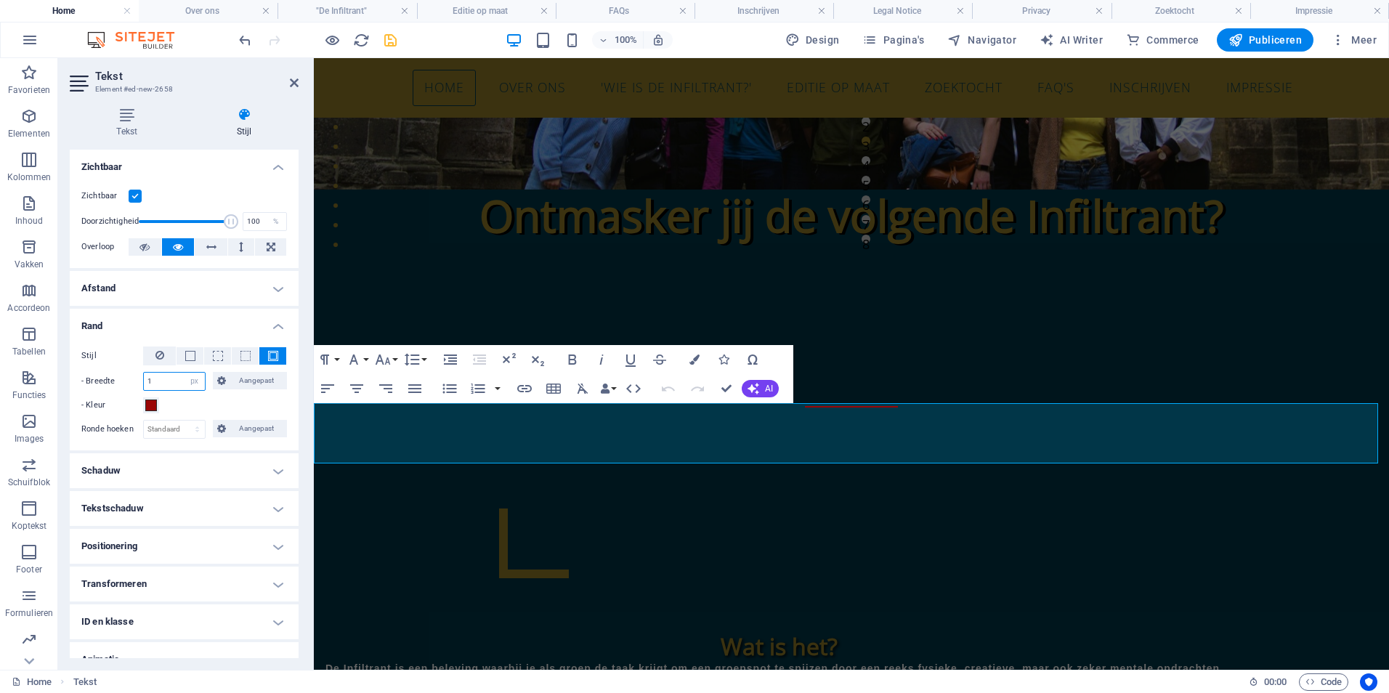
drag, startPoint x: 161, startPoint y: 381, endPoint x: 132, endPoint y: 380, distance: 28.4
click at [133, 381] on div "- Breedte 1 auto px rem % vh vw Aangepast Aangepast" at bounding box center [184, 381] width 206 height 19
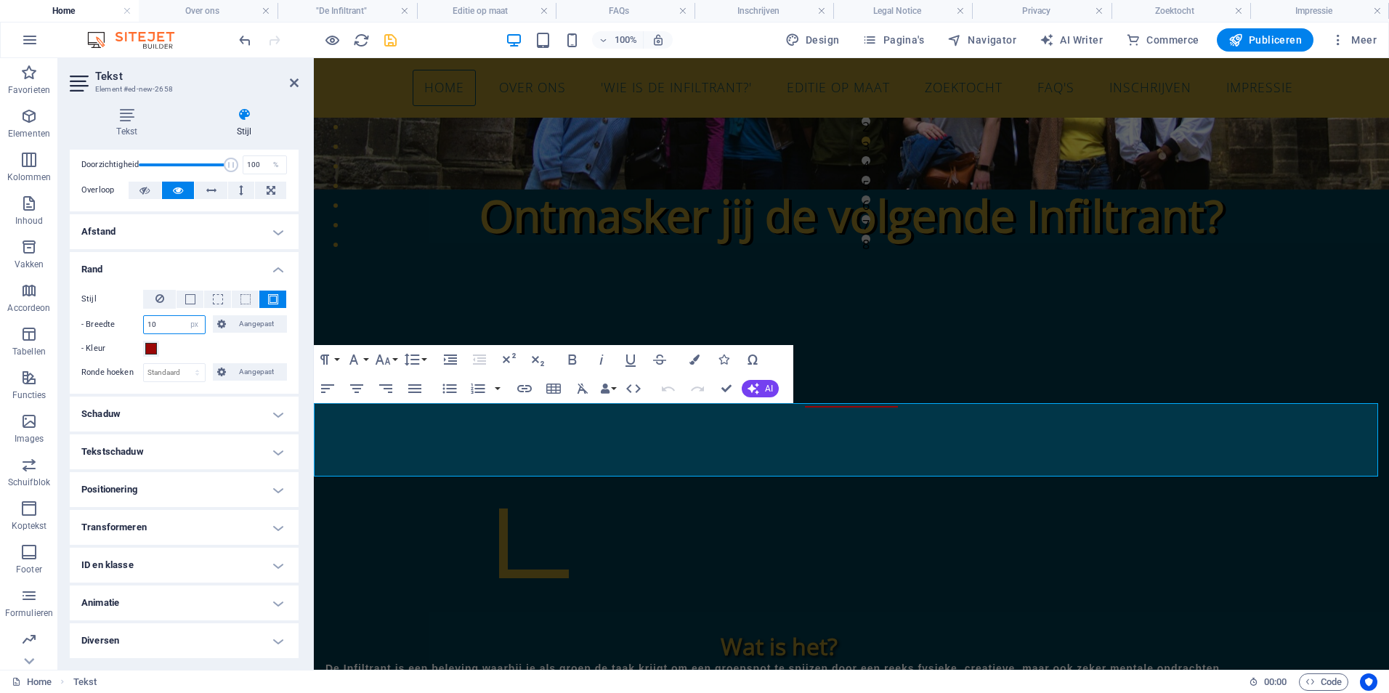
type input "10"
click at [150, 601] on h4 "Animatie" at bounding box center [184, 603] width 229 height 35
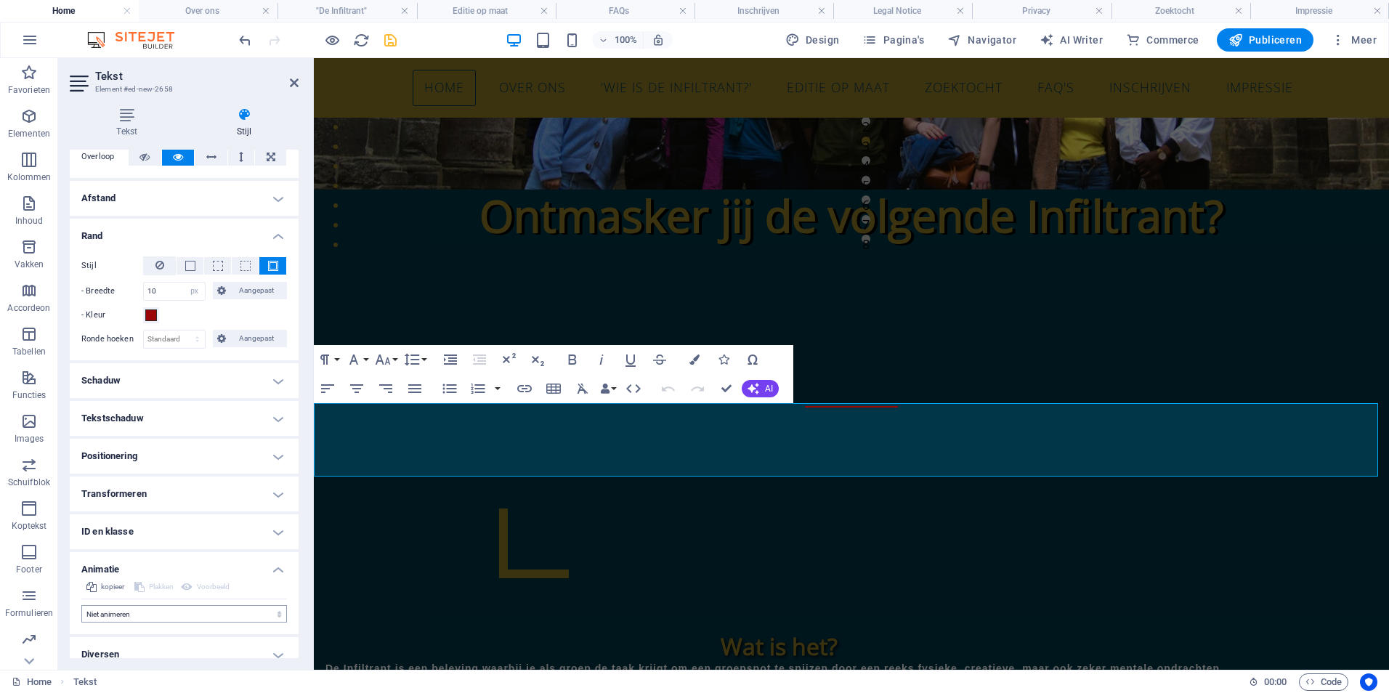
scroll to position [104, 0]
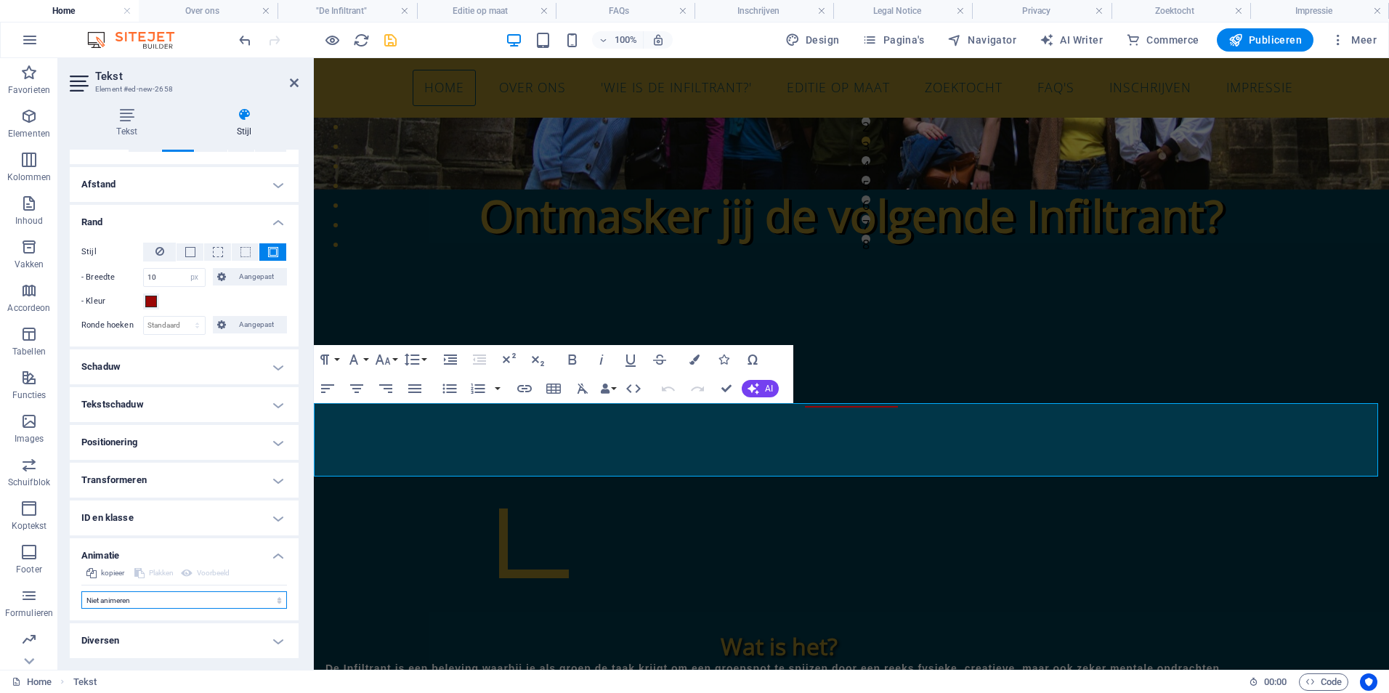
click at [141, 602] on select "Niet animeren Tonen/verbergen Naar boven of beneden schuiven In- en uitzoomen V…" at bounding box center [184, 599] width 206 height 17
select select "flash"
click at [81, 591] on select "Niet animeren Tonen/verbergen Naar boven of beneden schuiven In- en uitzoomen V…" at bounding box center [184, 599] width 206 height 17
select select "scroll"
click at [291, 85] on icon at bounding box center [294, 83] width 9 height 12
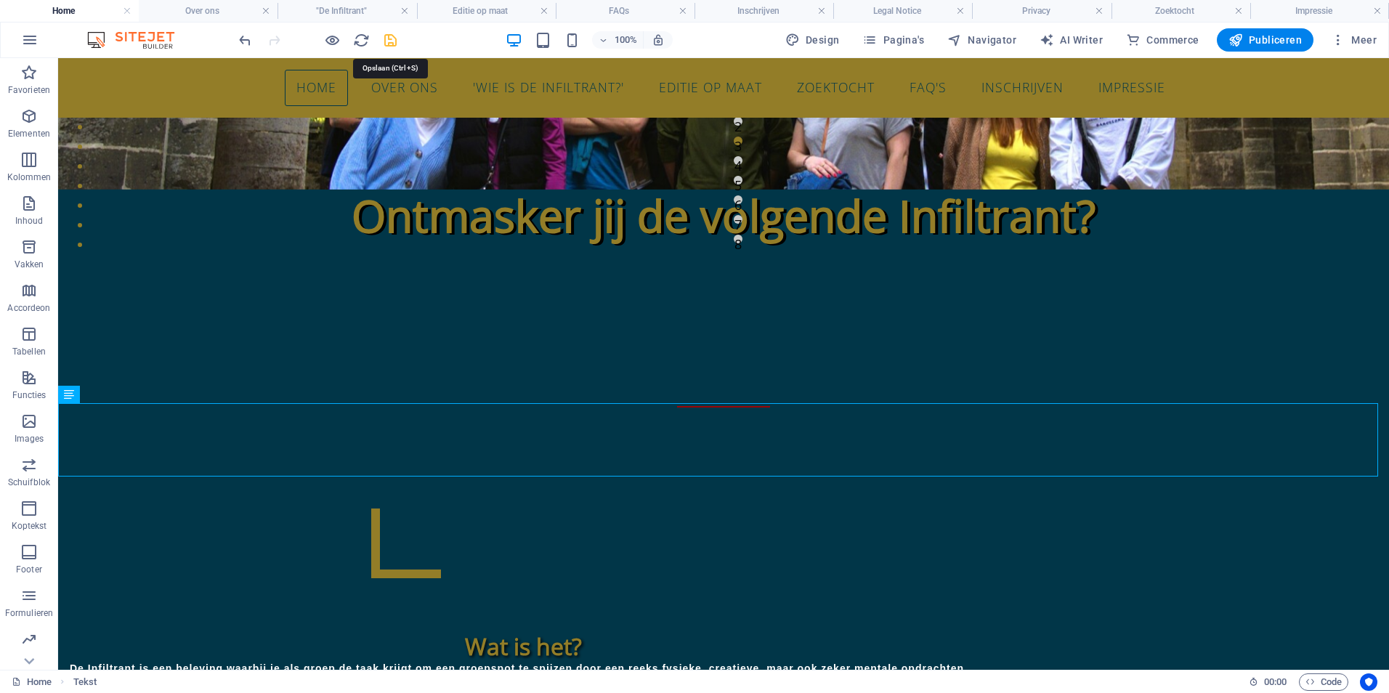
click at [382, 40] on icon "save" at bounding box center [390, 40] width 17 height 17
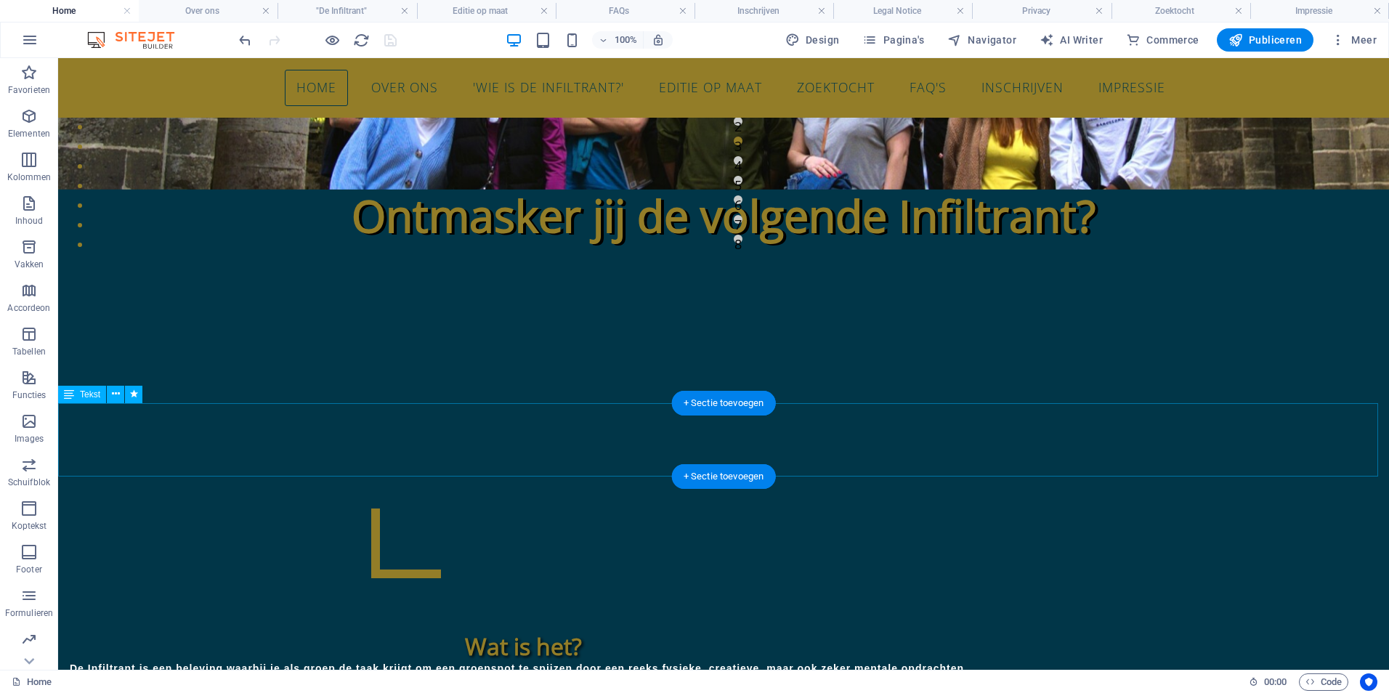
select select "px"
select select "flash"
select select "s"
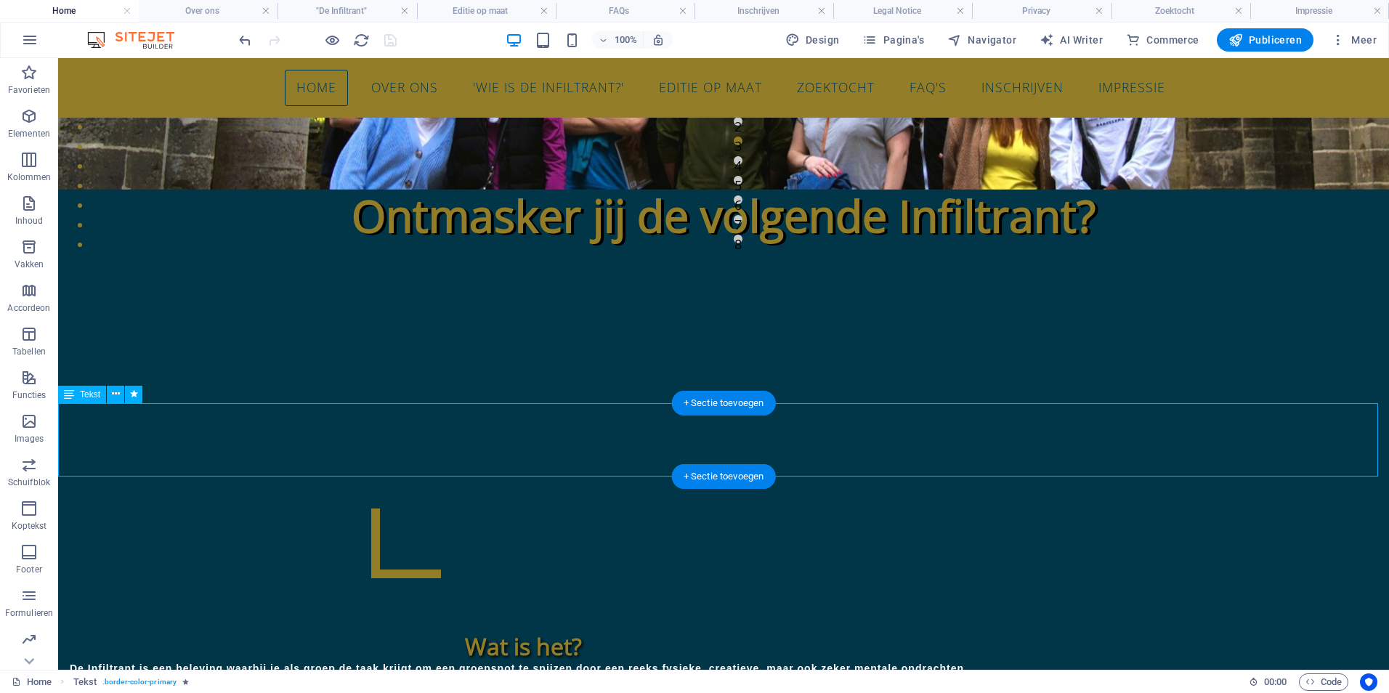
select select "s"
select select "scroll"
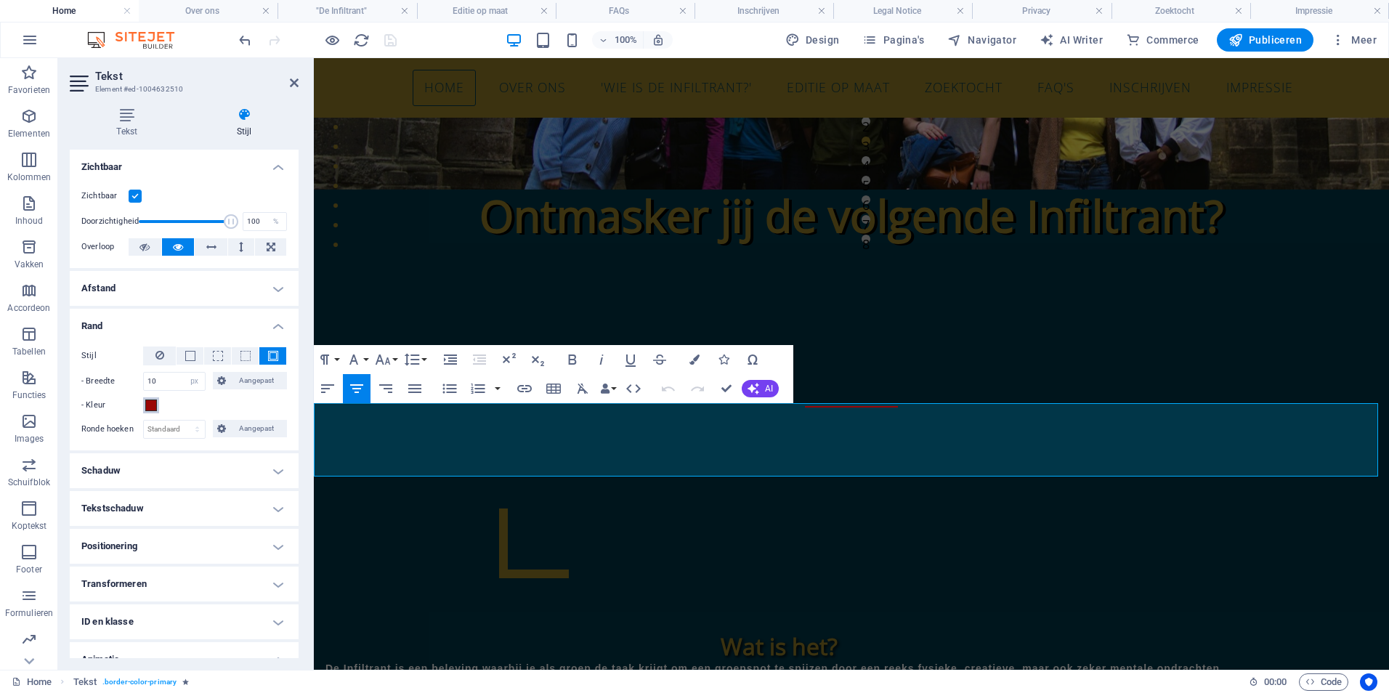
click at [157, 401] on button "- Kleur" at bounding box center [151, 405] width 16 height 16
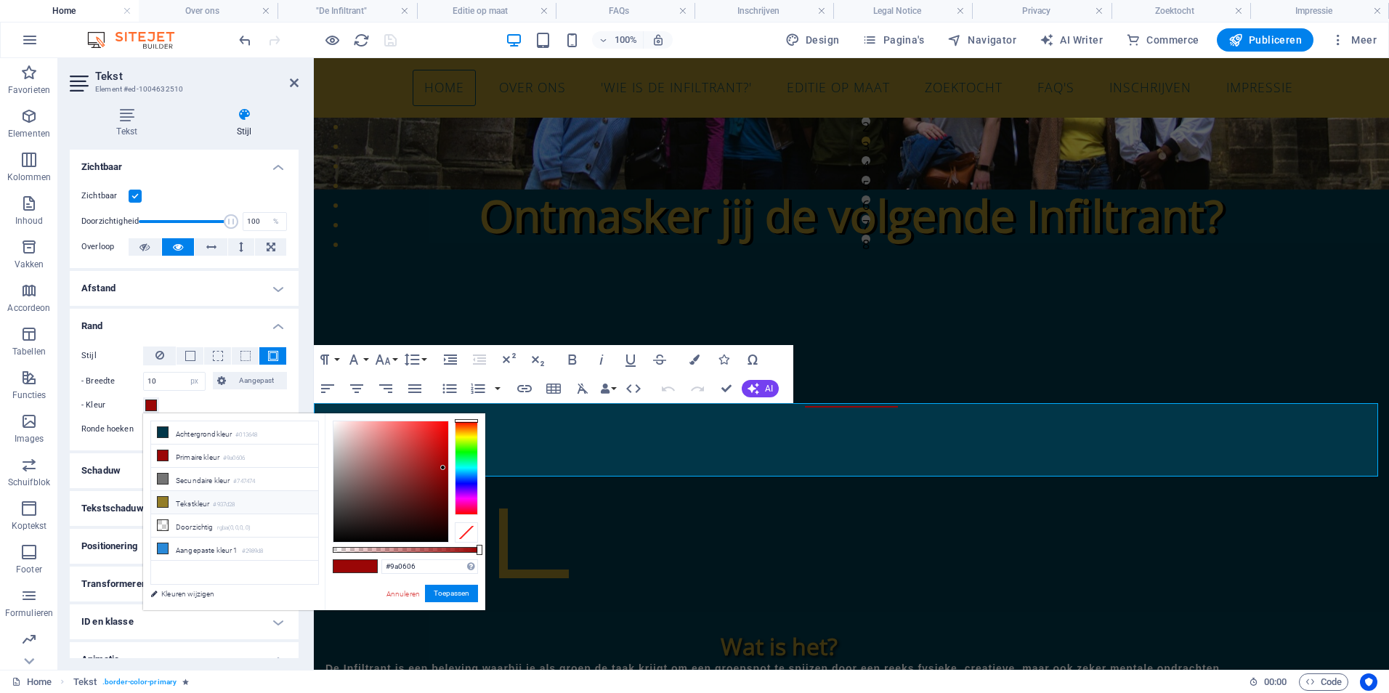
click at [191, 499] on li "Tekstkleur #937d28" at bounding box center [234, 502] width 167 height 23
type input "#937d28"
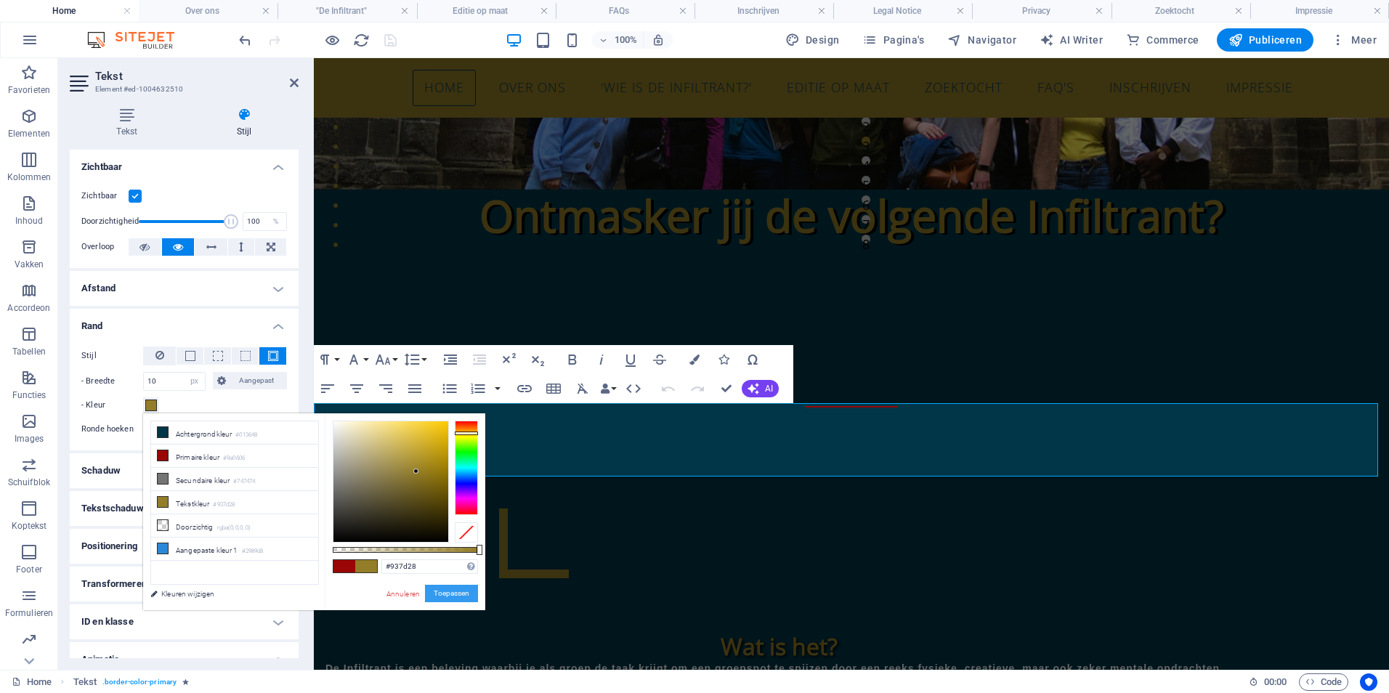
click at [447, 596] on button "Toepassen" at bounding box center [451, 593] width 53 height 17
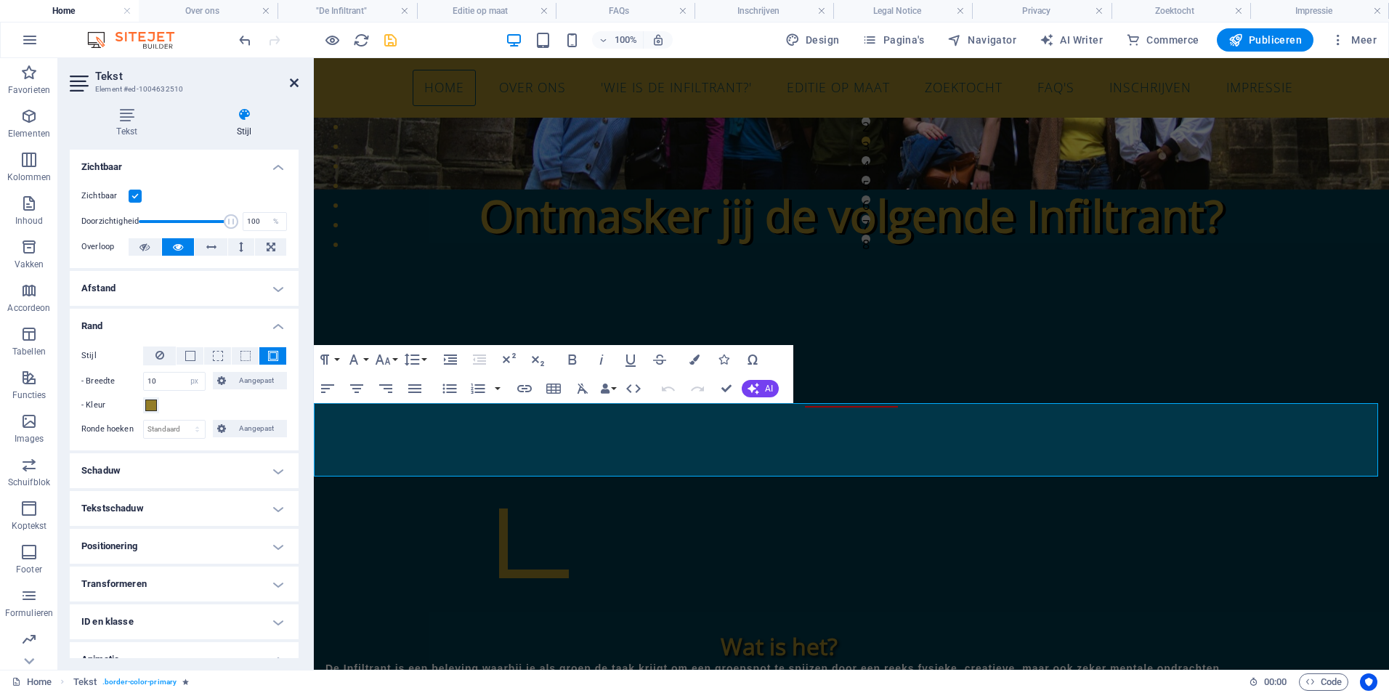
click at [292, 80] on icon at bounding box center [294, 83] width 9 height 12
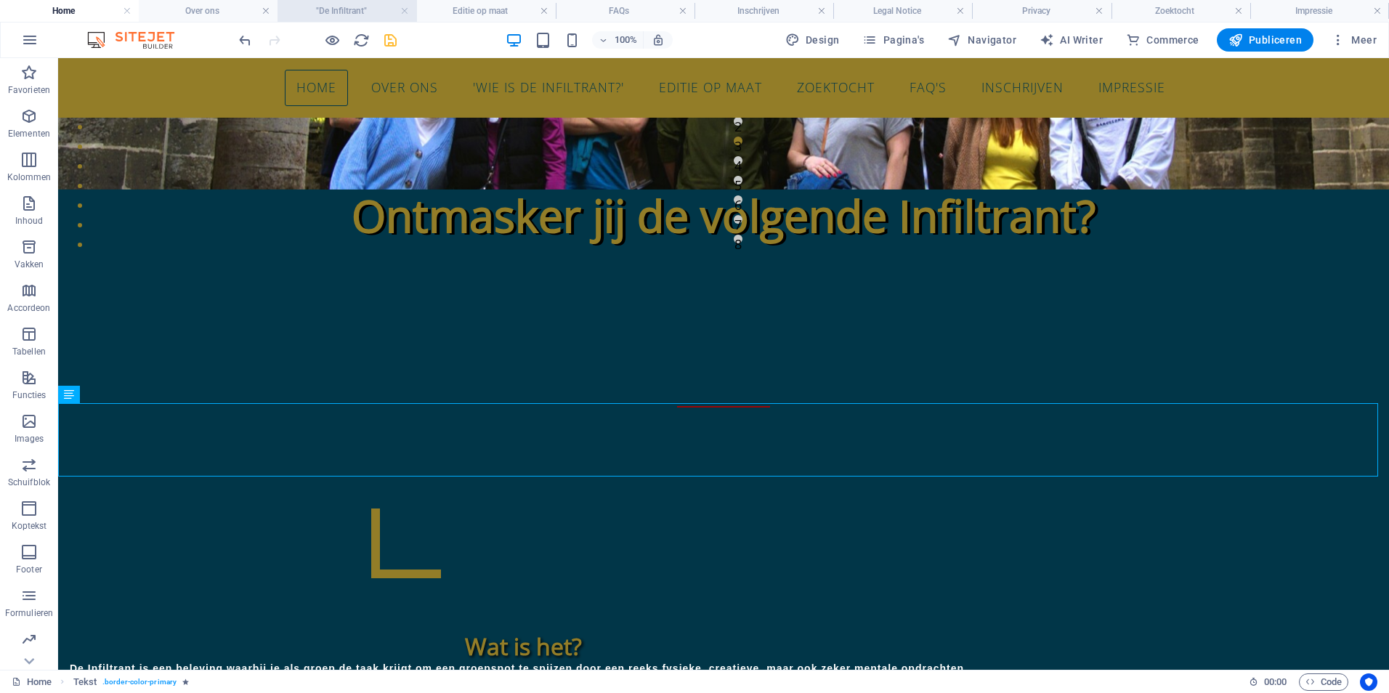
click at [360, 15] on h4 ""De Infiltrant"" at bounding box center [347, 11] width 139 height 16
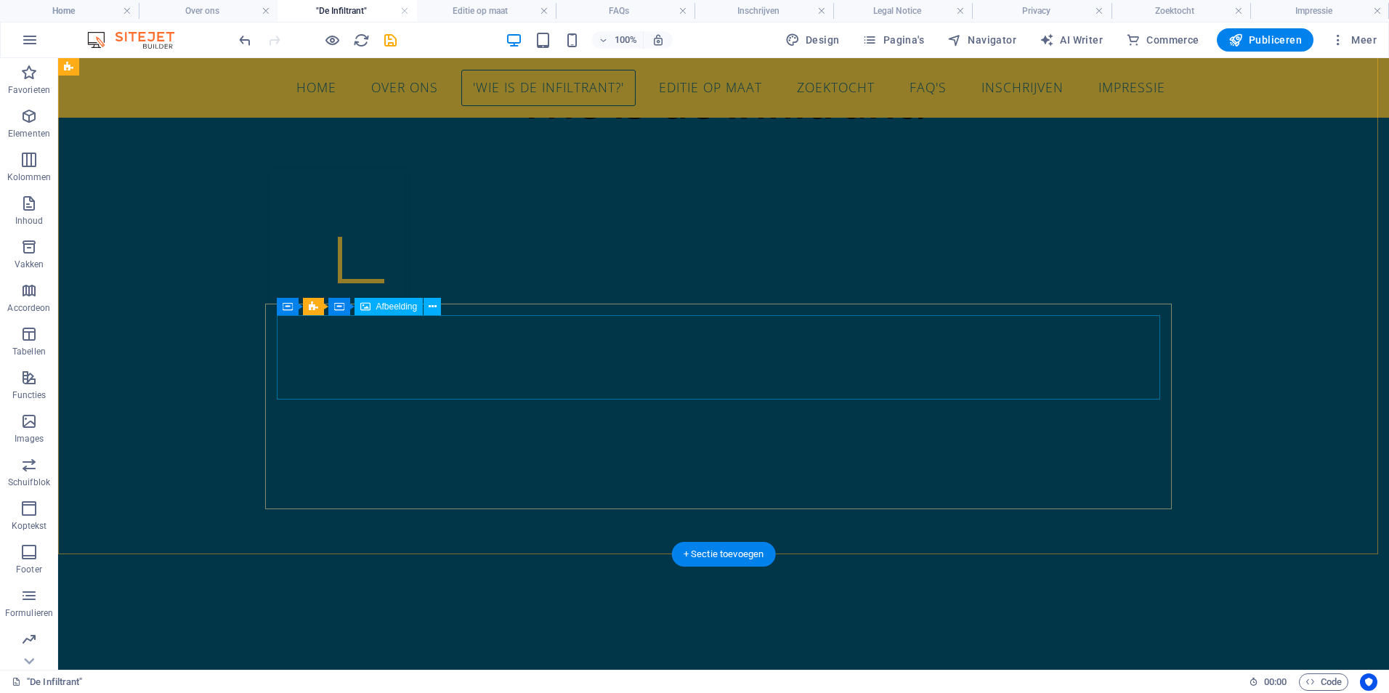
scroll to position [1271, 0]
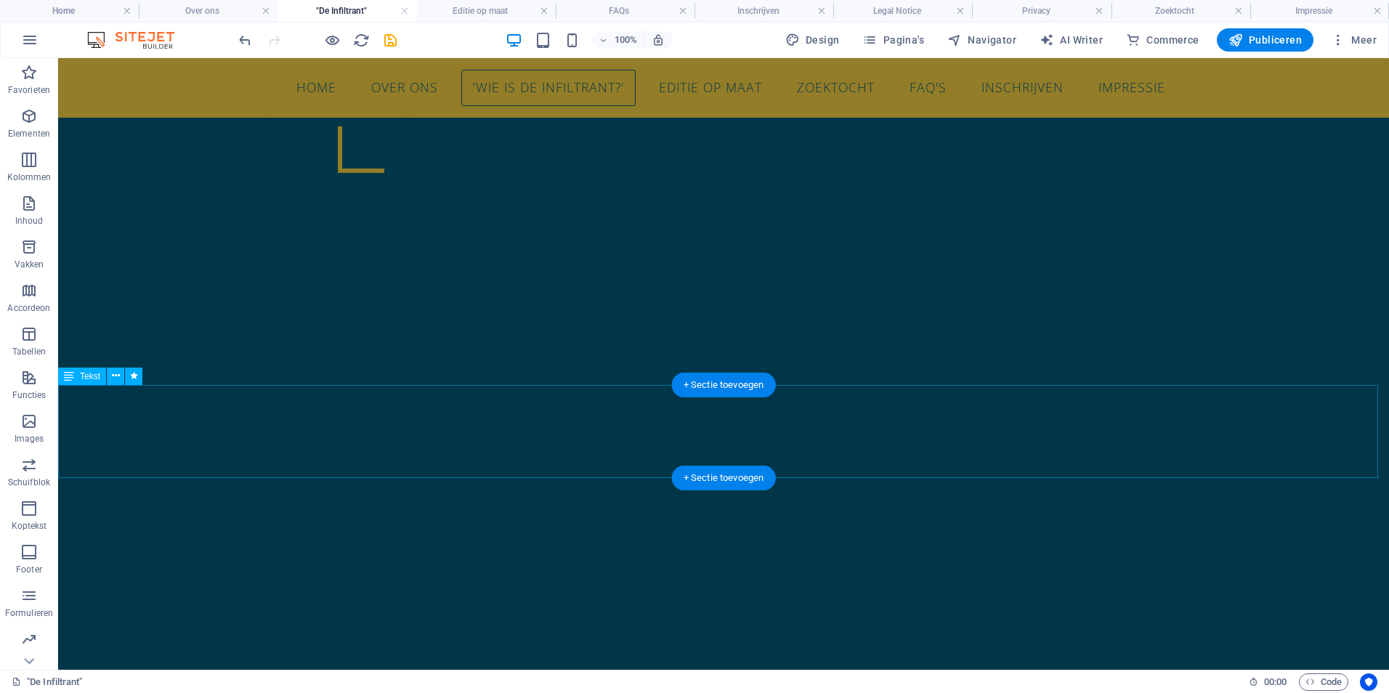
select select "px"
select select "pulse"
select select "s"
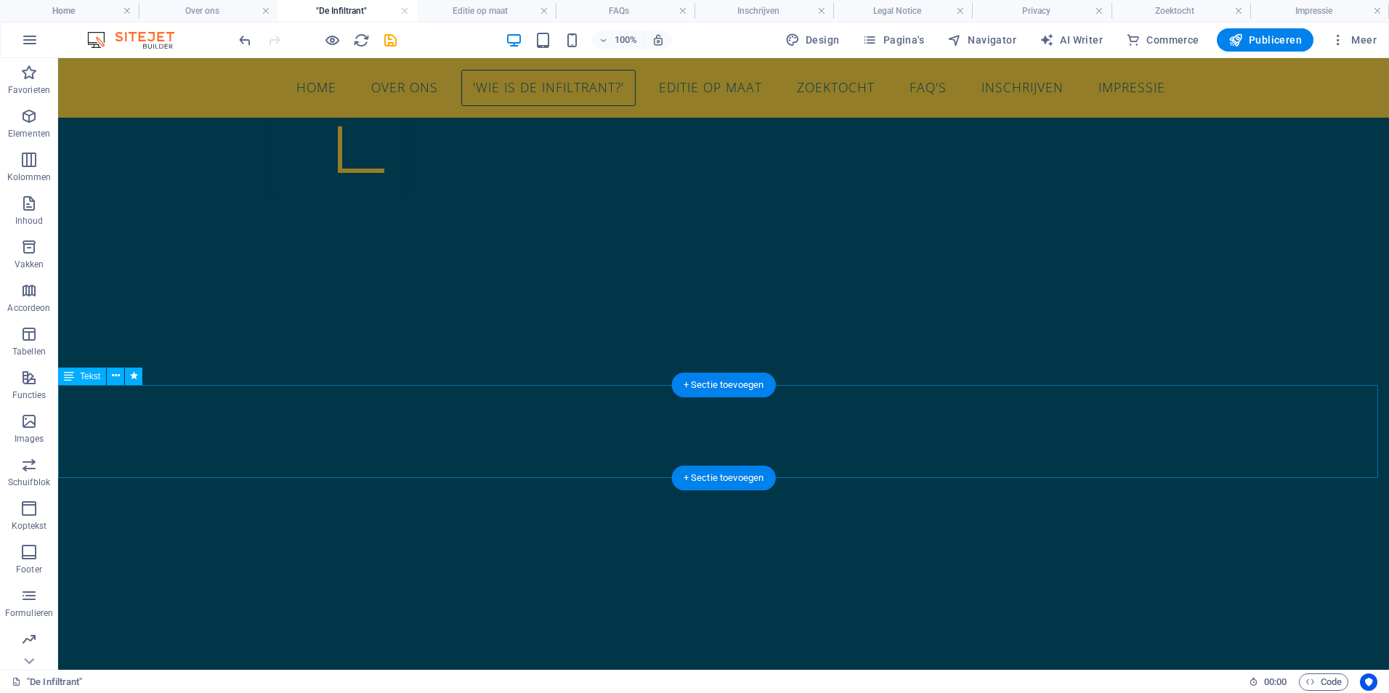
select select "s"
select select "scroll"
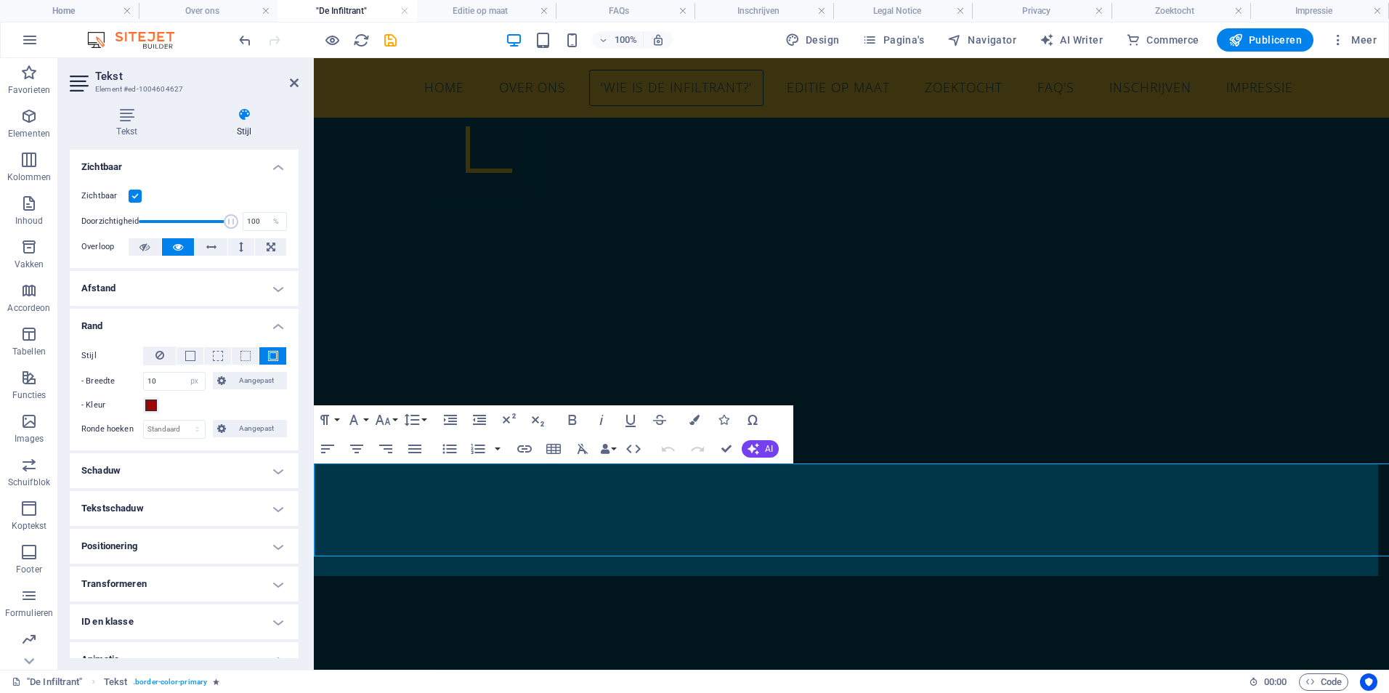
scroll to position [1192, 0]
click at [155, 408] on span at bounding box center [151, 406] width 12 height 12
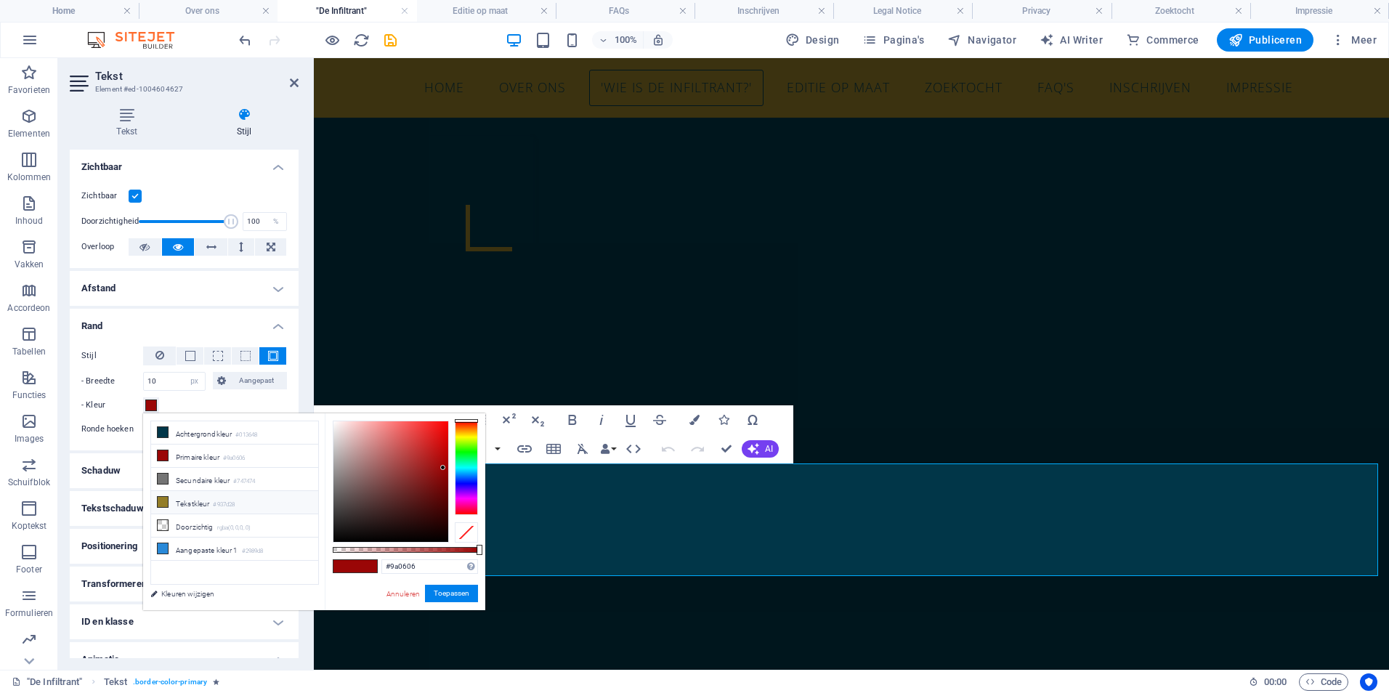
click at [164, 500] on icon at bounding box center [163, 502] width 10 height 10
type input "#937d28"
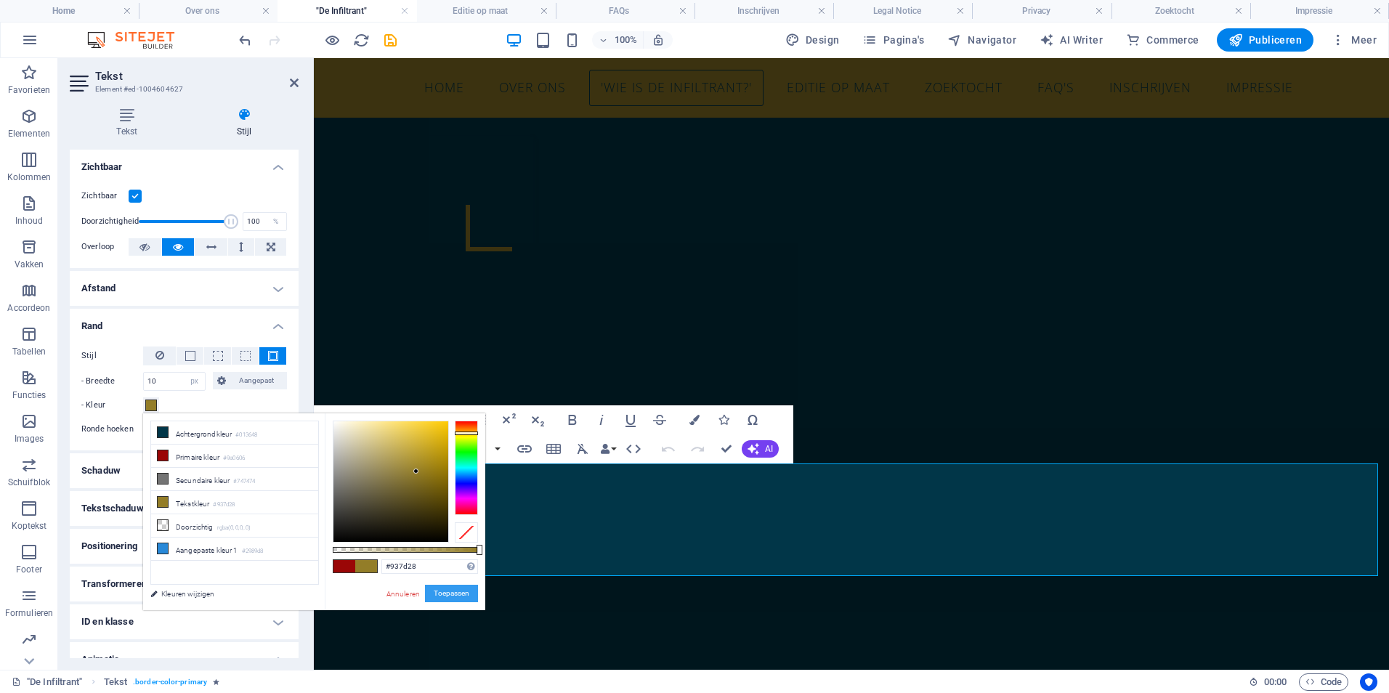
drag, startPoint x: 135, startPoint y: 540, endPoint x: 449, endPoint y: 598, distance: 319.2
click at [449, 598] on button "Toepassen" at bounding box center [451, 593] width 53 height 17
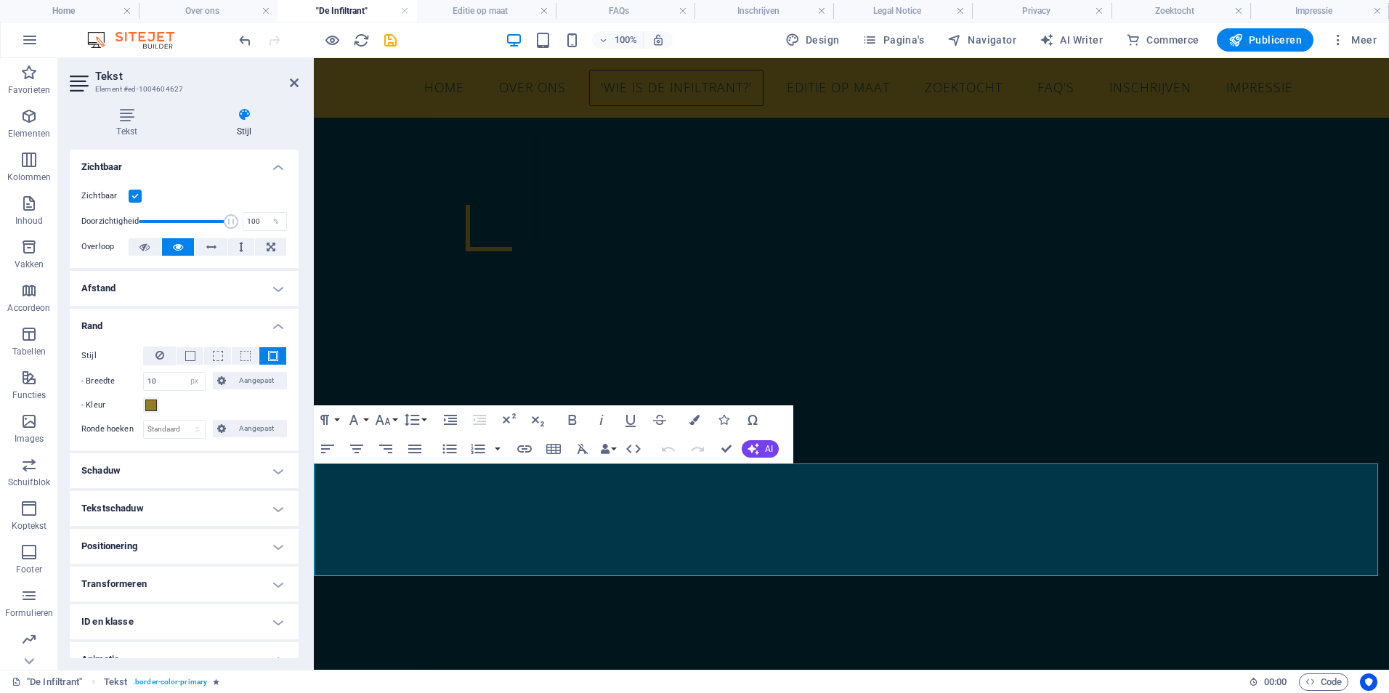
click at [389, 35] on icon "save" at bounding box center [390, 40] width 17 height 17
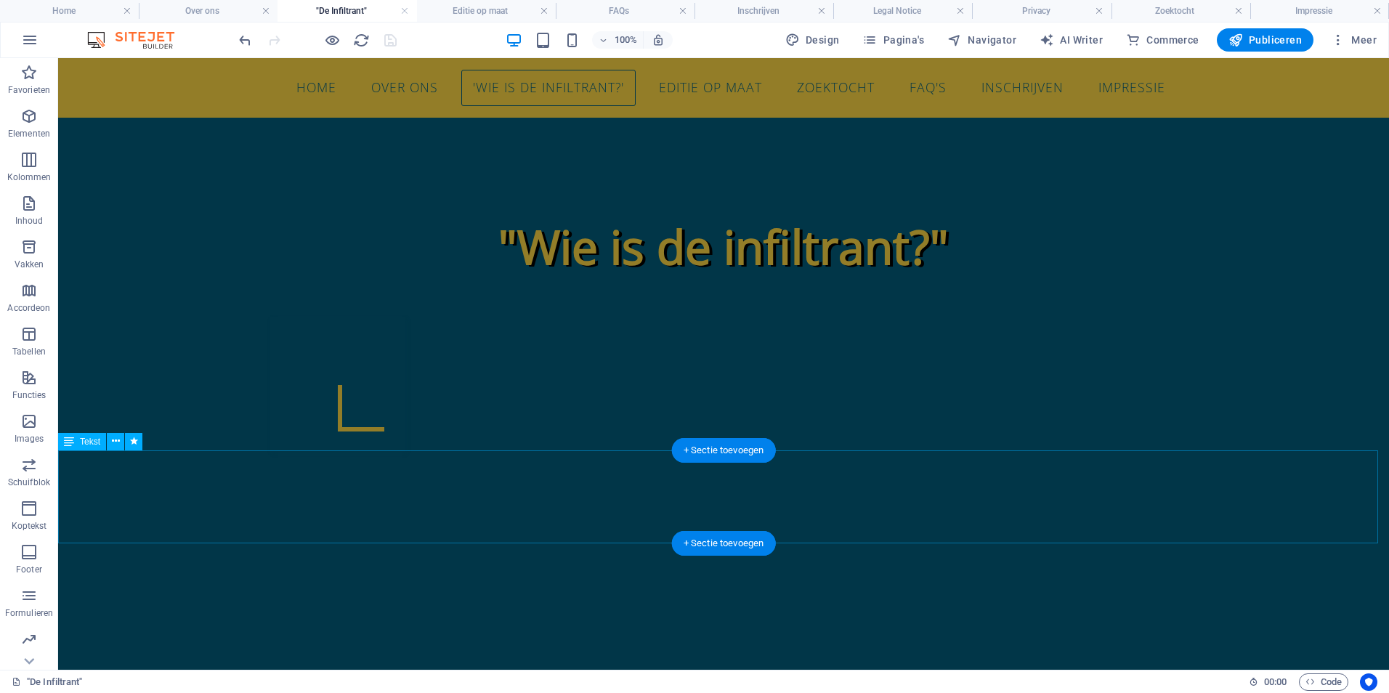
scroll to position [980, 0]
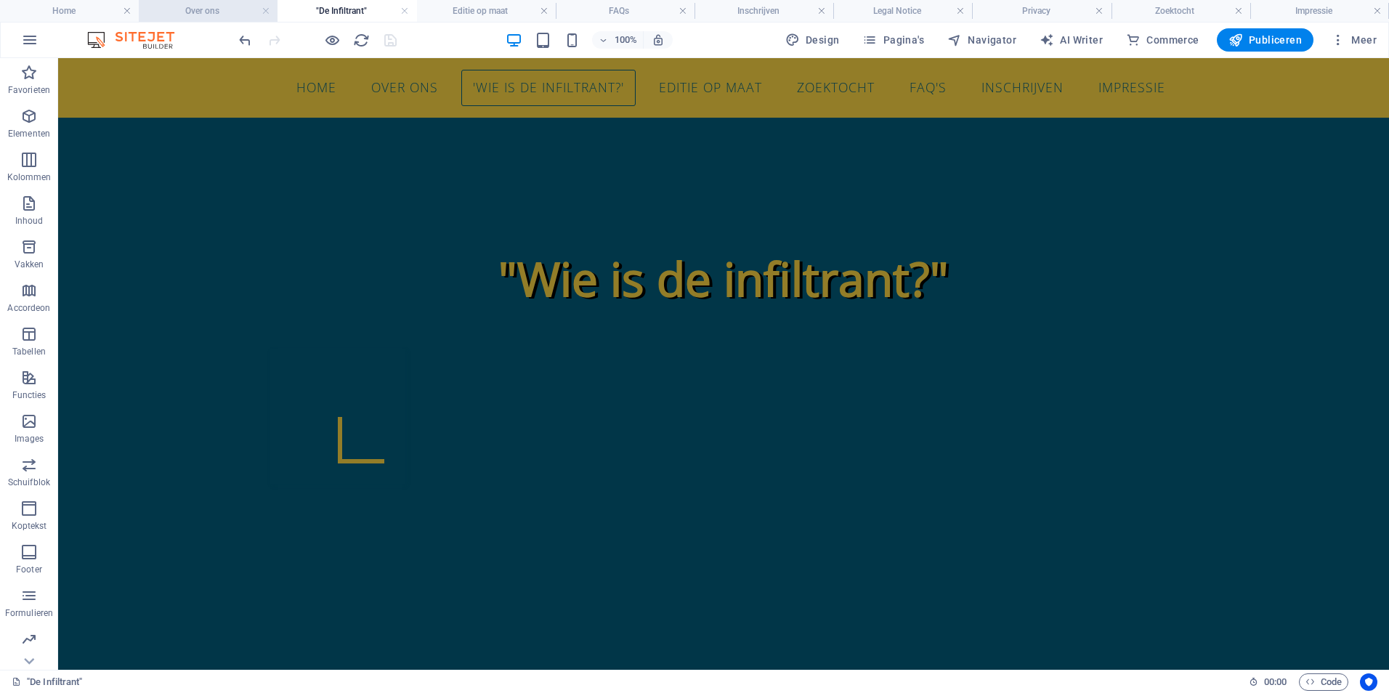
click at [179, 7] on h4 "Over ons" at bounding box center [208, 11] width 139 height 16
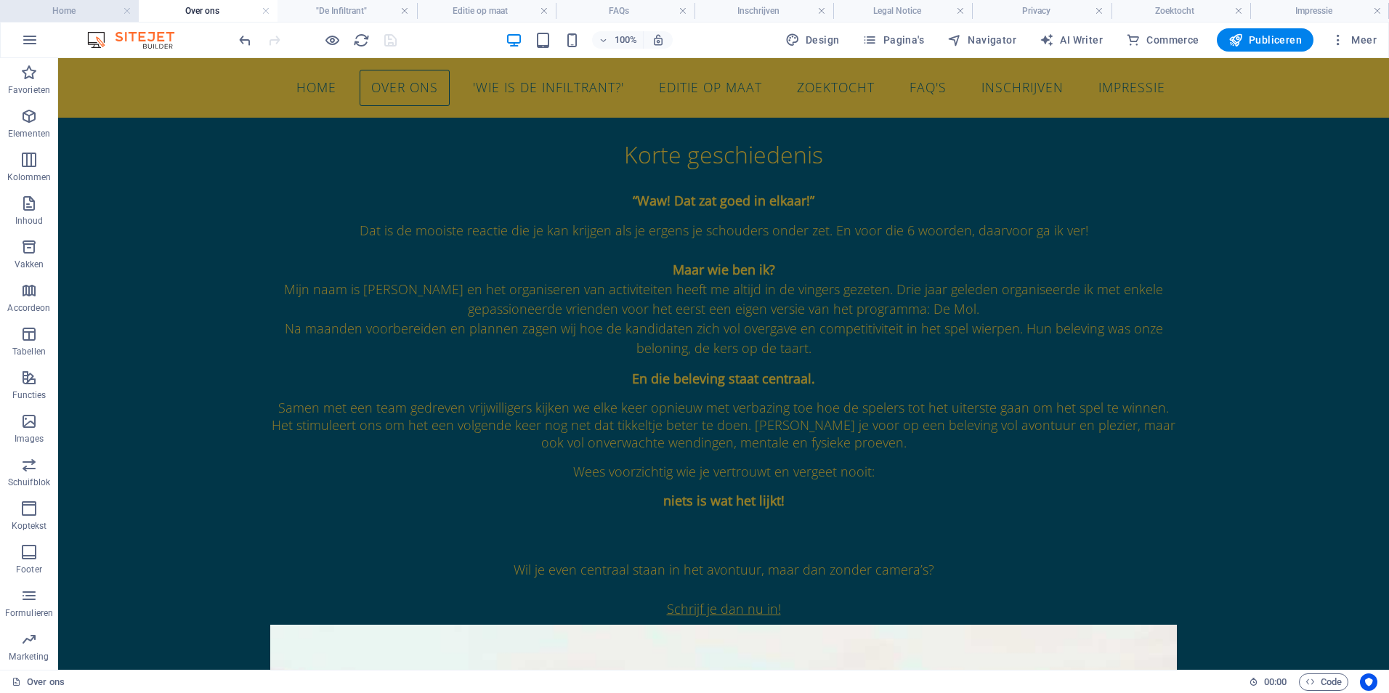
click at [95, 6] on h4 "Home" at bounding box center [69, 11] width 139 height 16
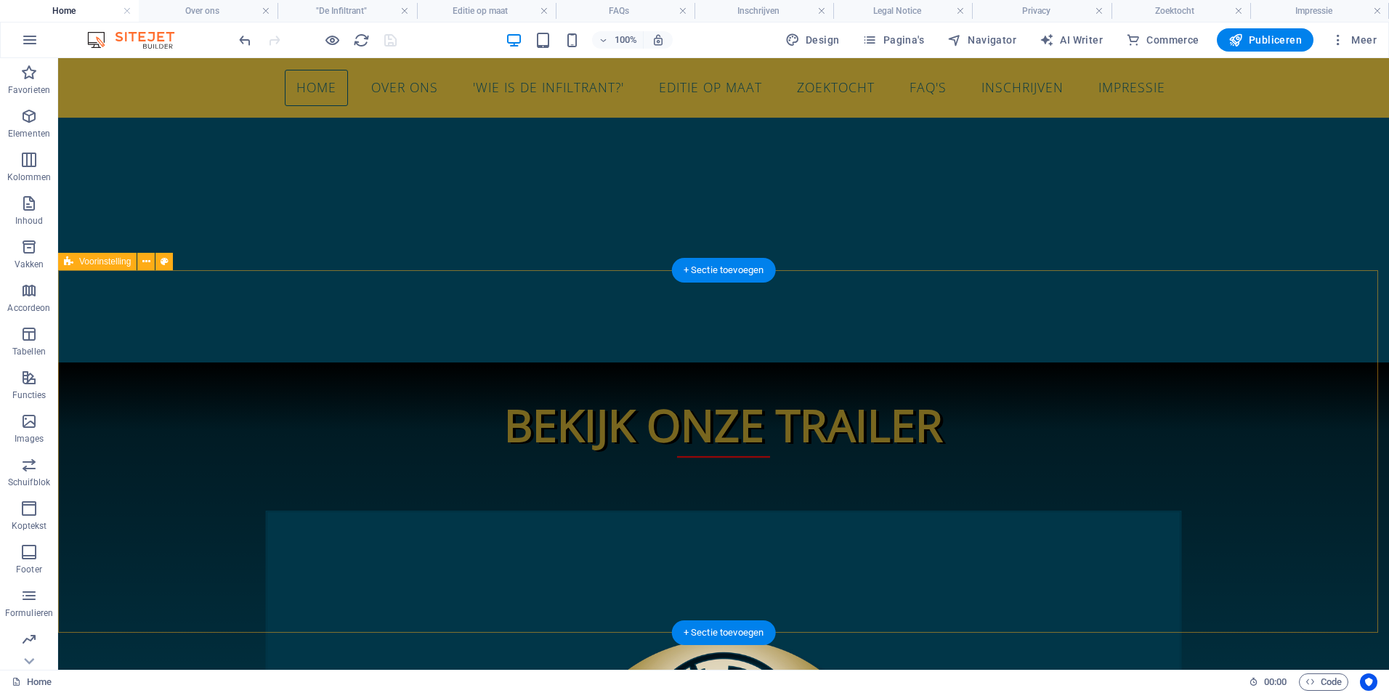
scroll to position [3162, 0]
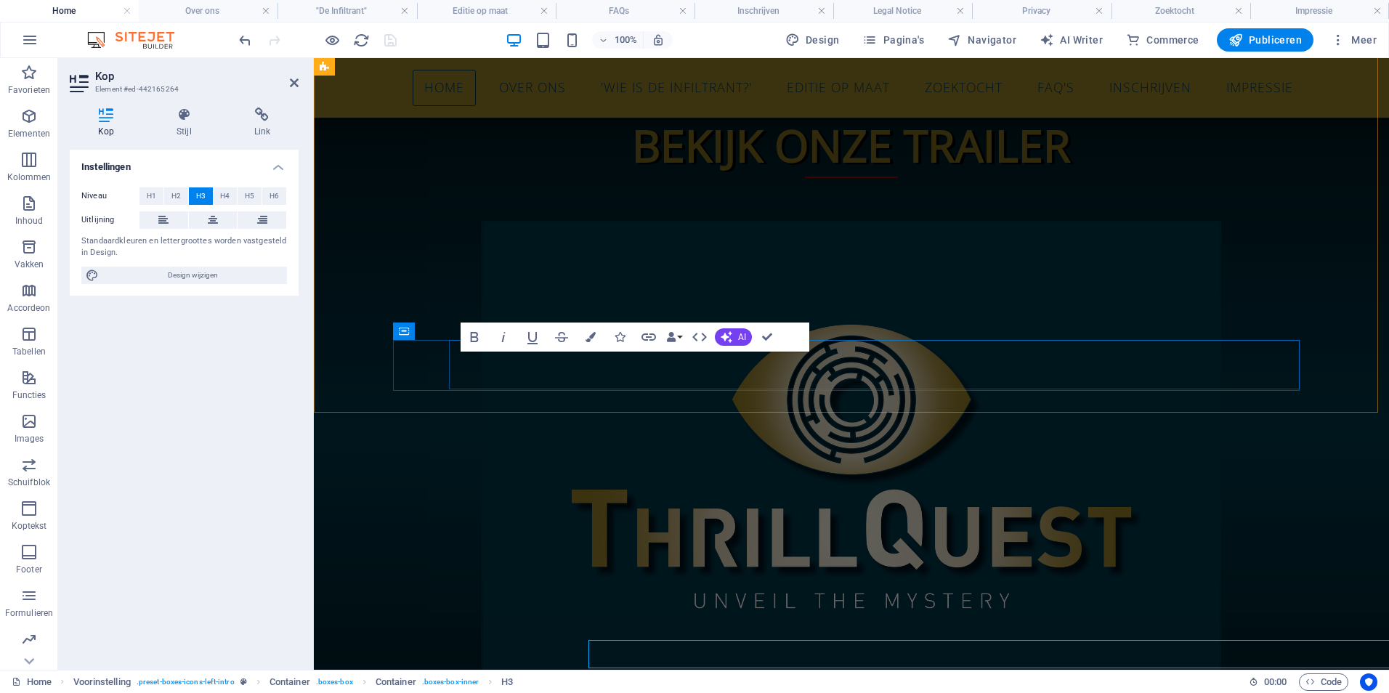
scroll to position [2873, 0]
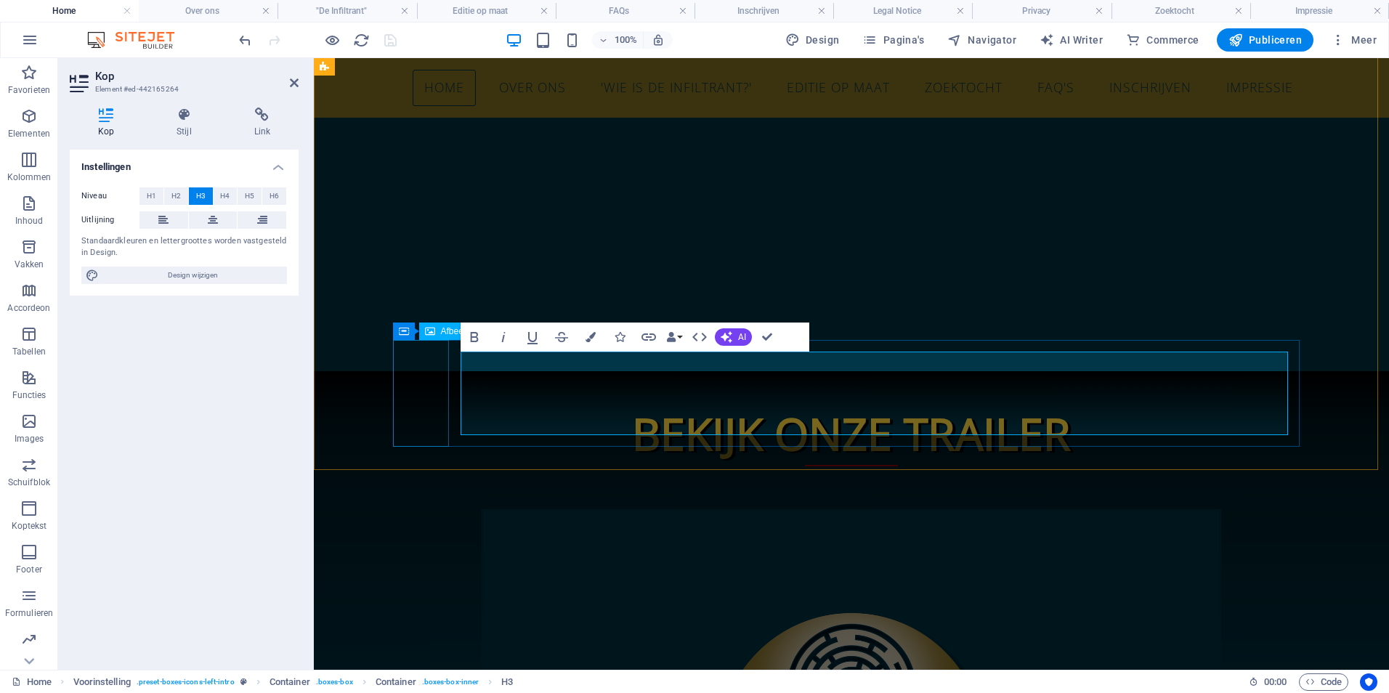
drag, startPoint x: 1195, startPoint y: 422, endPoint x: 448, endPoint y: 398, distance: 747.9
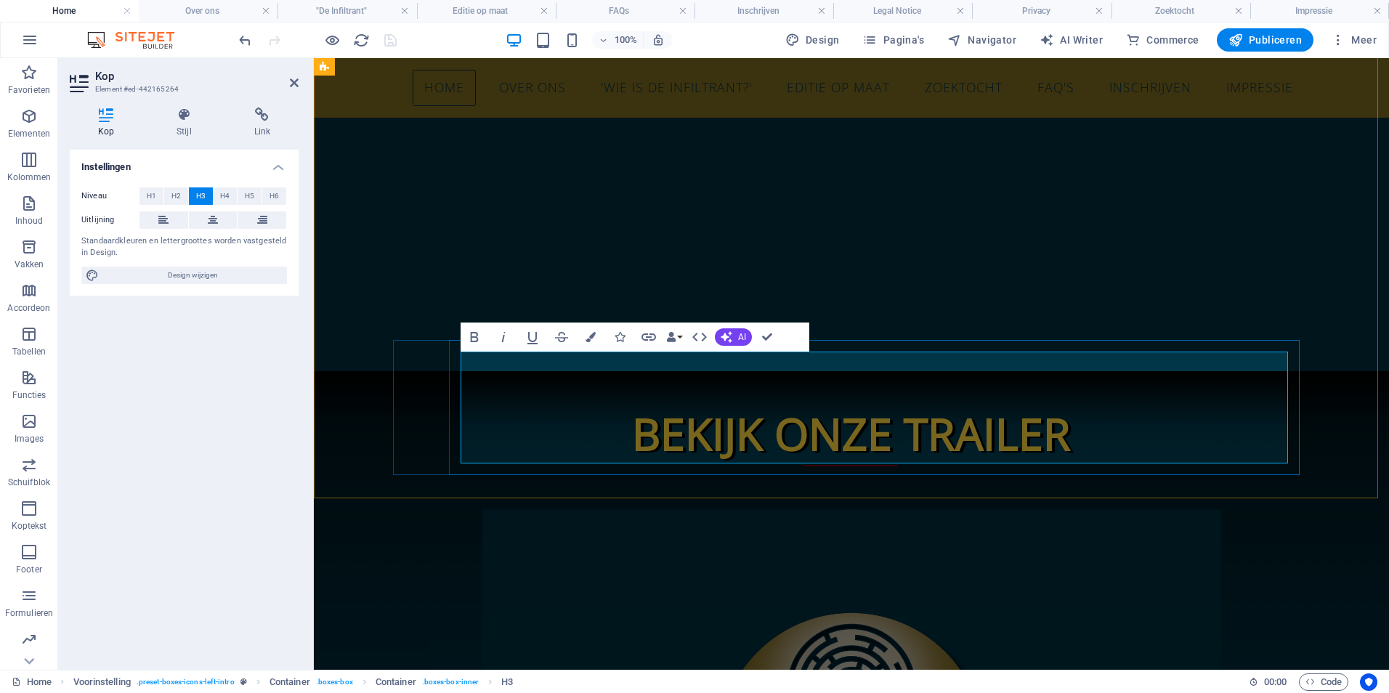
drag, startPoint x: 947, startPoint y: 448, endPoint x: 483, endPoint y: 377, distance: 468.9
drag, startPoint x: 948, startPoint y: 455, endPoint x: 494, endPoint y: 394, distance: 458.0
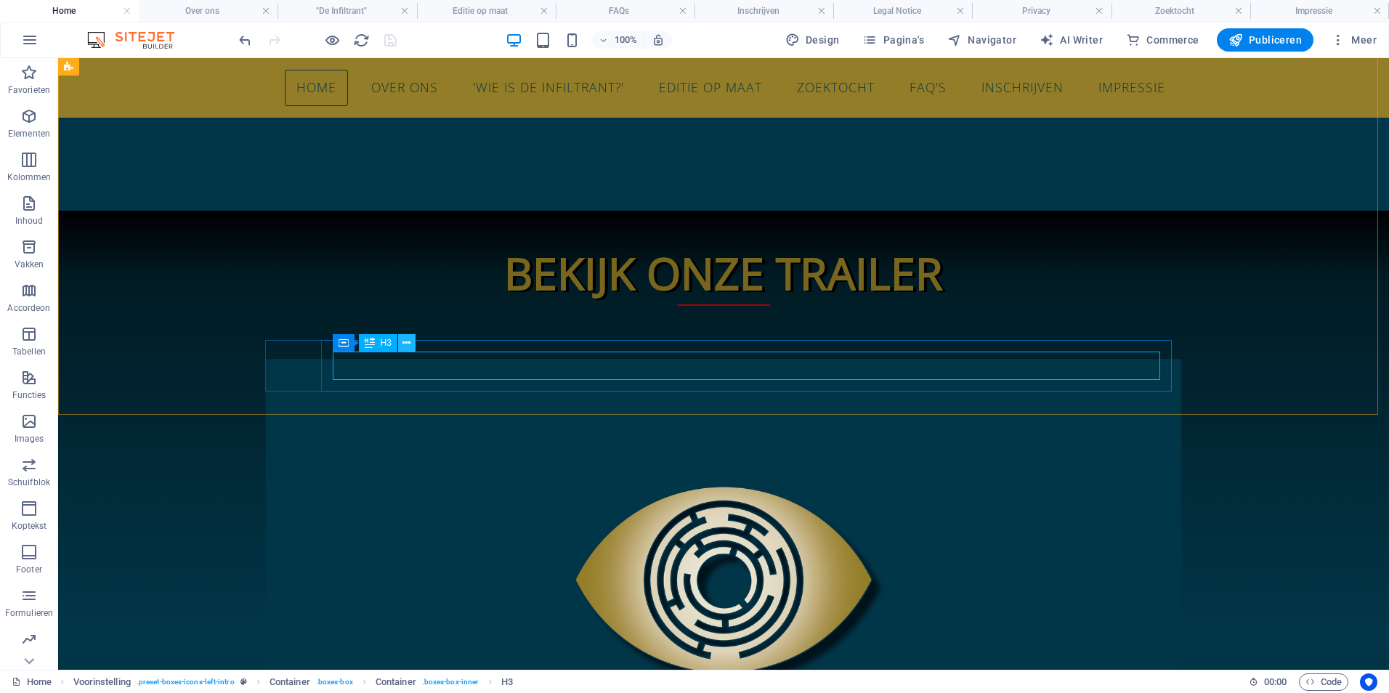
click at [407, 339] on icon at bounding box center [406, 343] width 8 height 15
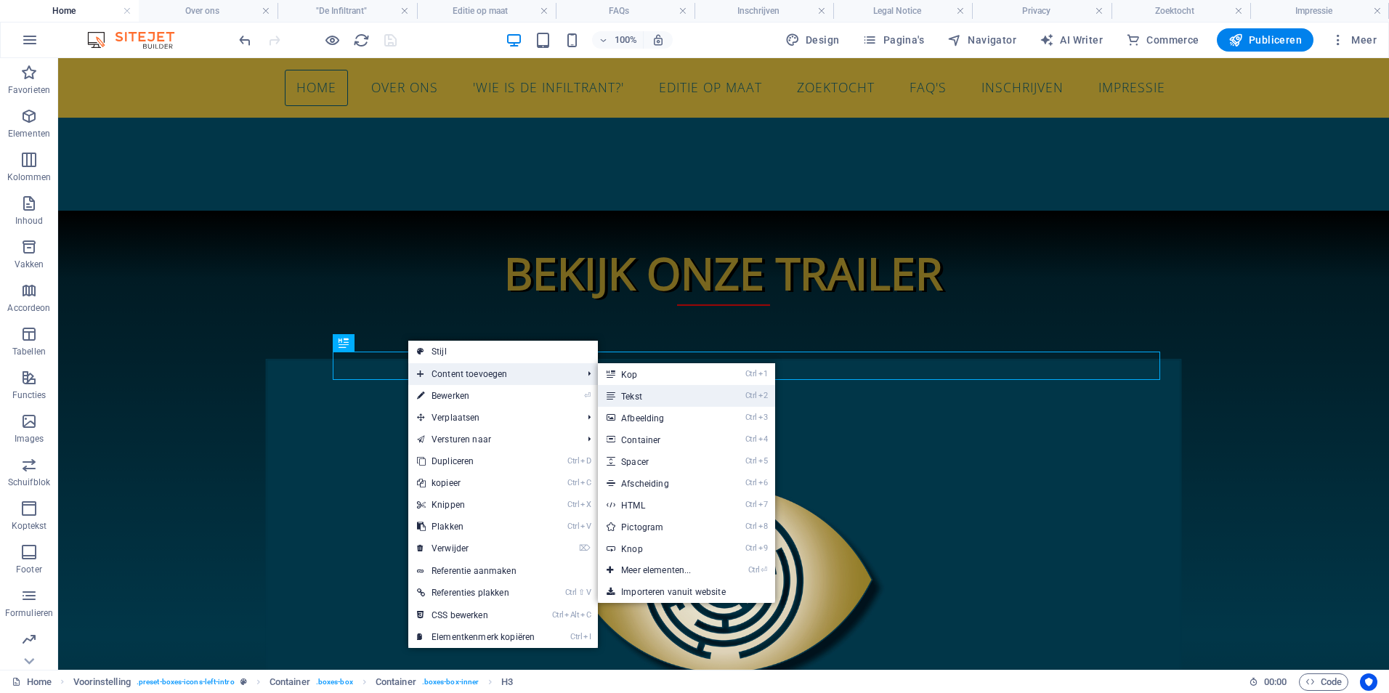
click at [639, 397] on link "Ctrl 2 Tekst" at bounding box center [659, 396] width 122 height 22
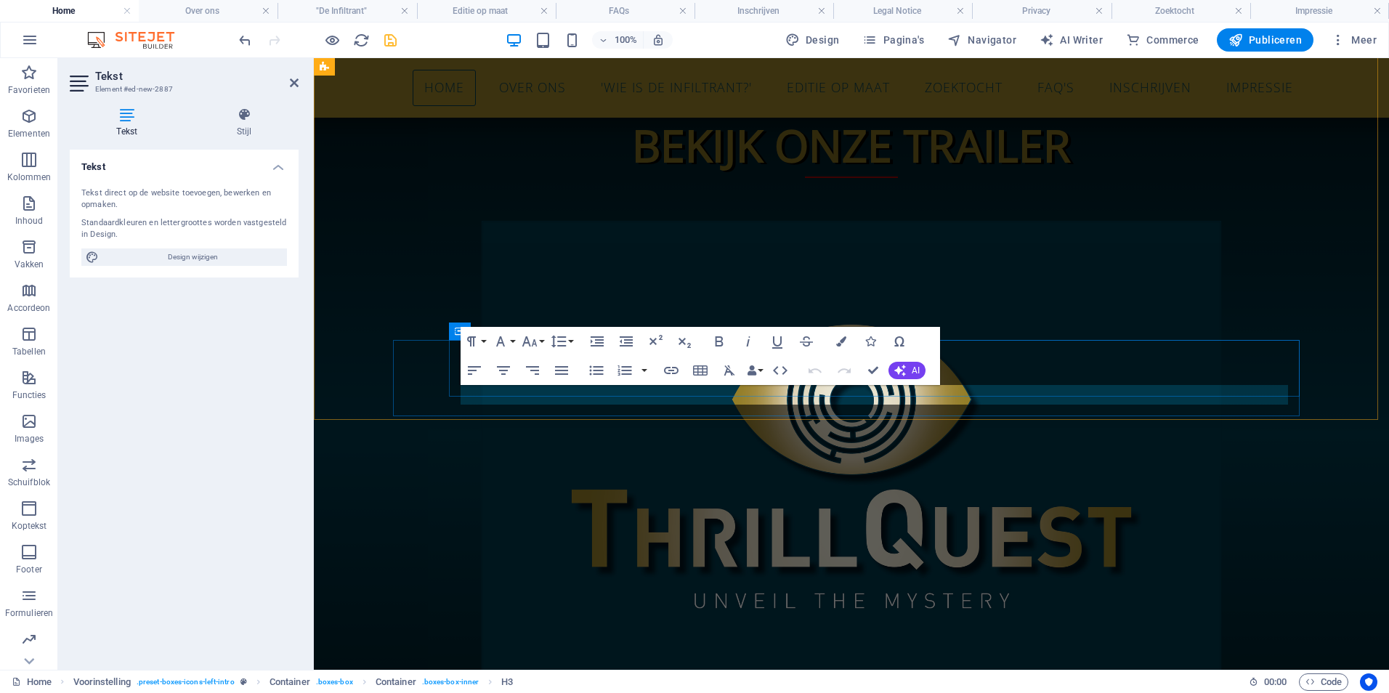
scroll to position [2873, 0]
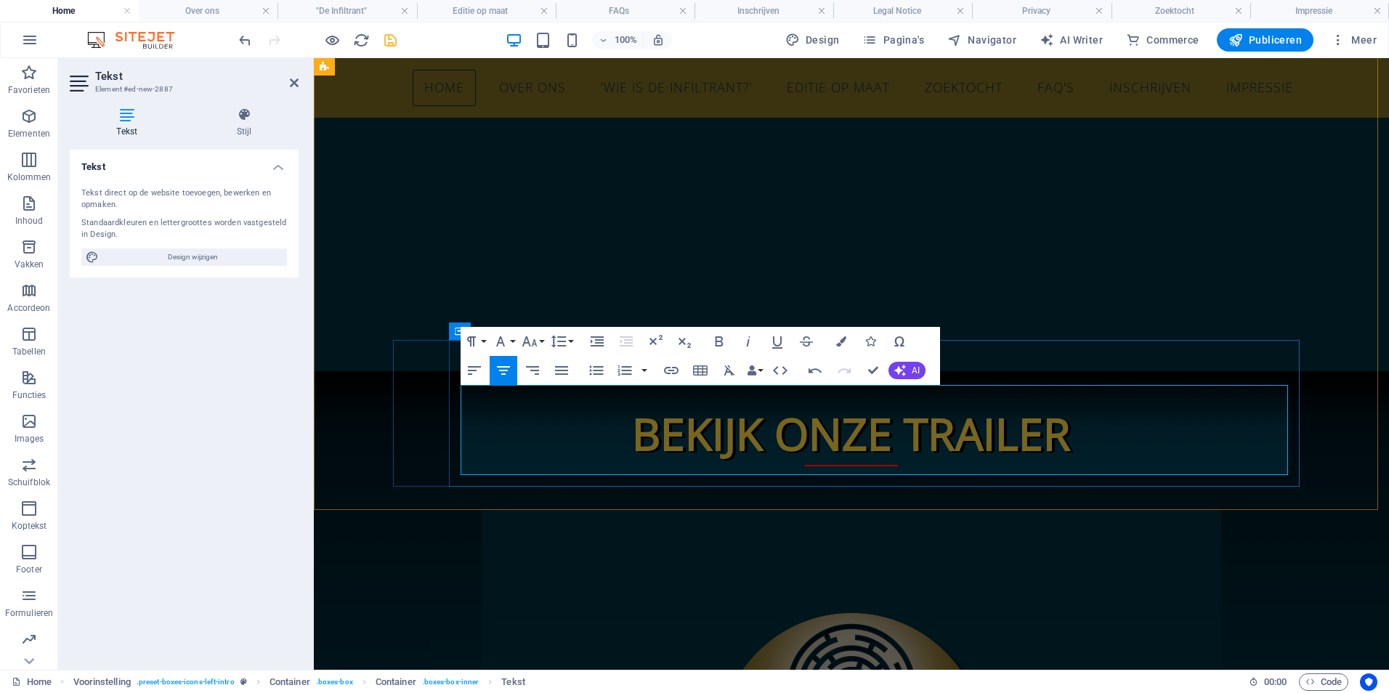
drag, startPoint x: 949, startPoint y: 458, endPoint x: 506, endPoint y: 402, distance: 446.6
click at [509, 344] on button "Font Family" at bounding box center [504, 341] width 28 height 29
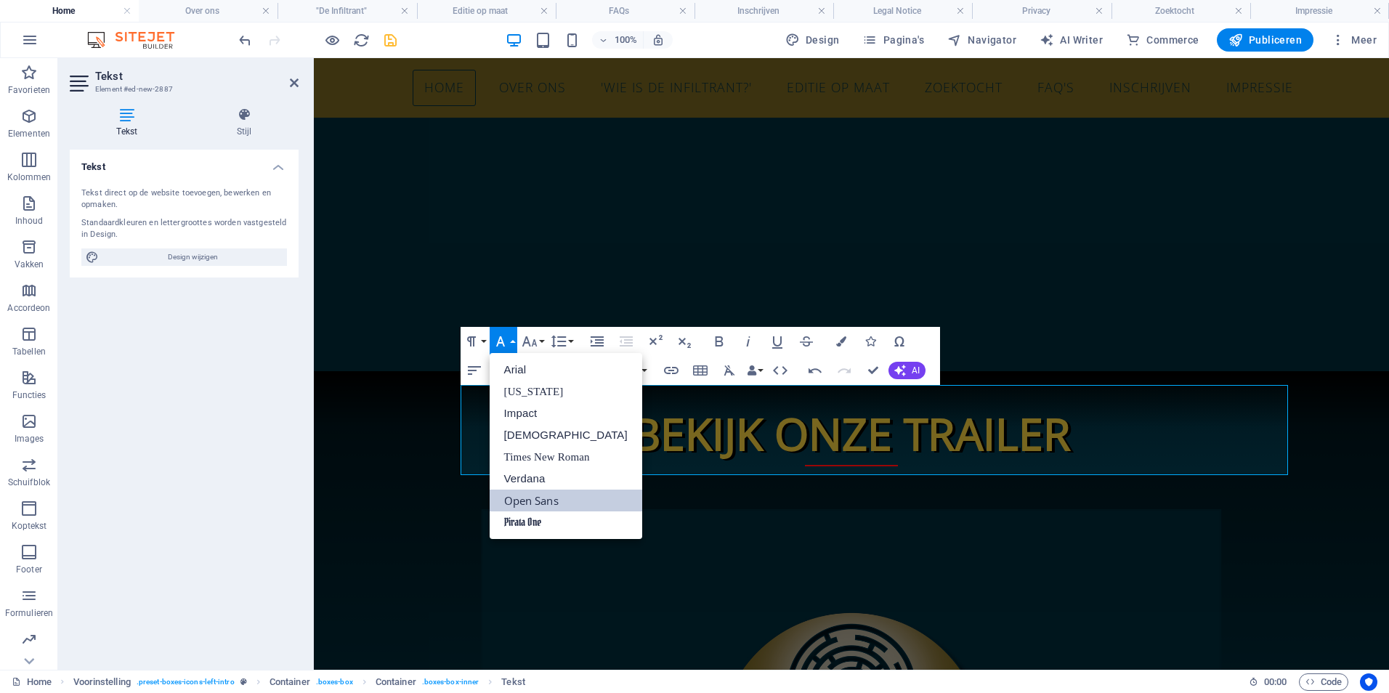
scroll to position [0, 0]
click at [544, 343] on button "Font Size" at bounding box center [533, 341] width 28 height 29
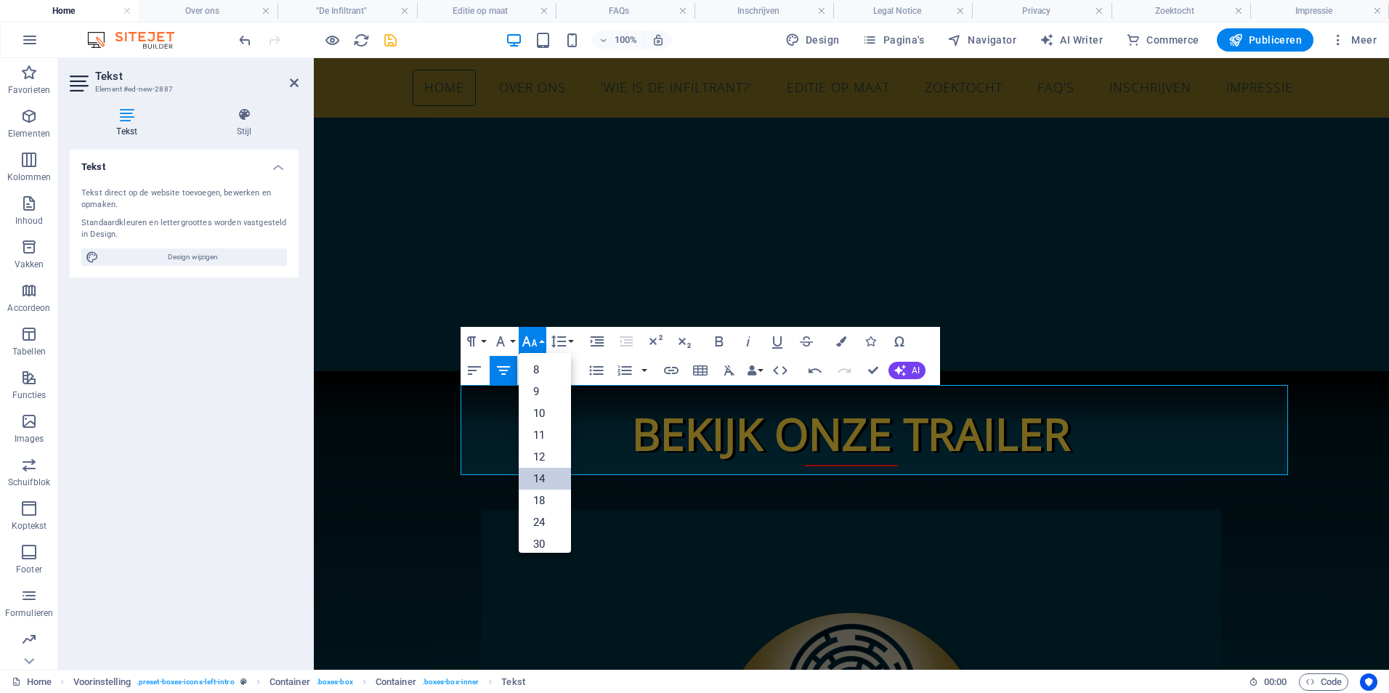
click at [546, 474] on link "14" at bounding box center [545, 479] width 52 height 22
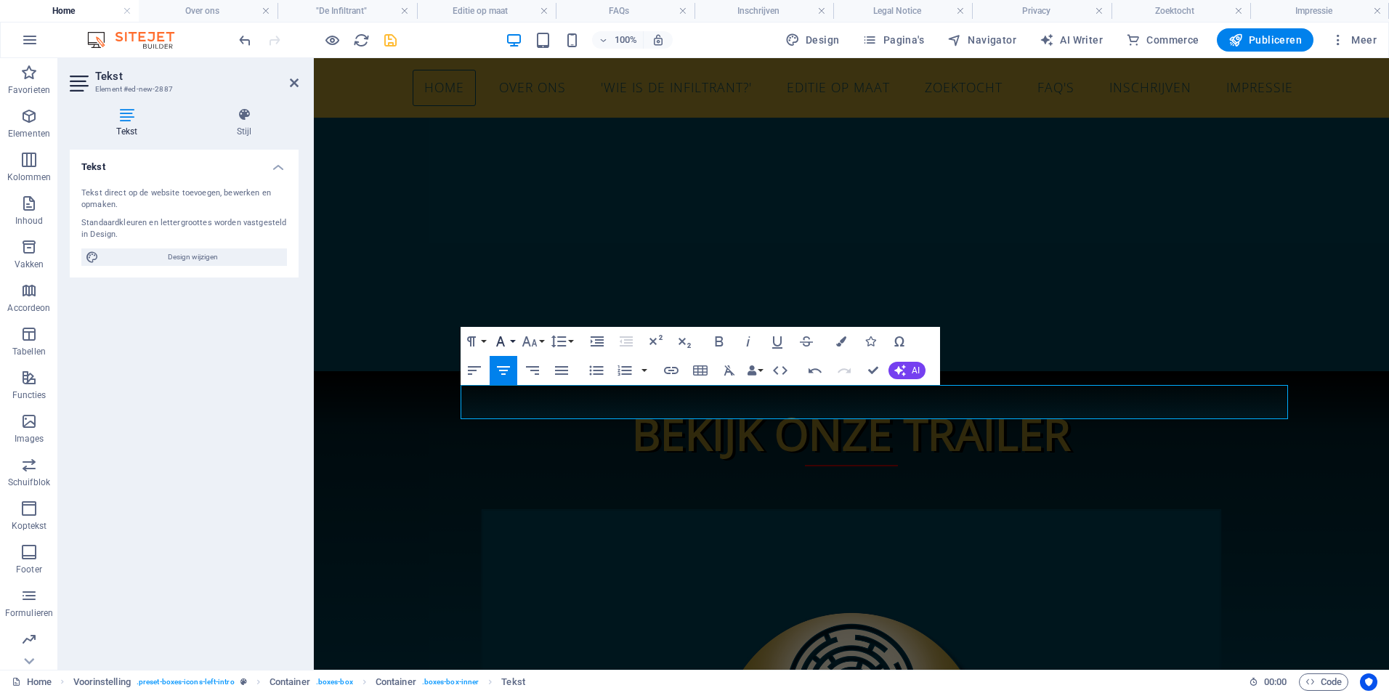
click at [515, 344] on button "Font Family" at bounding box center [504, 341] width 28 height 29
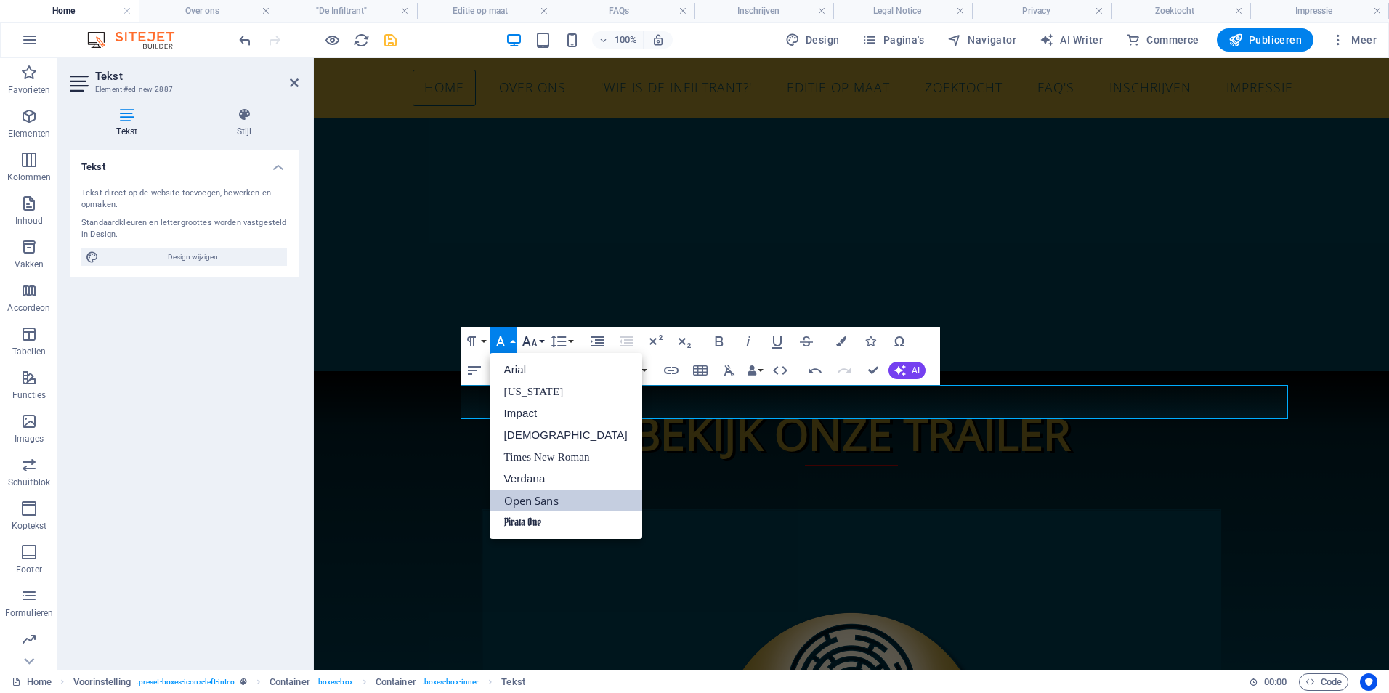
click at [542, 344] on button "Font Size" at bounding box center [533, 341] width 28 height 29
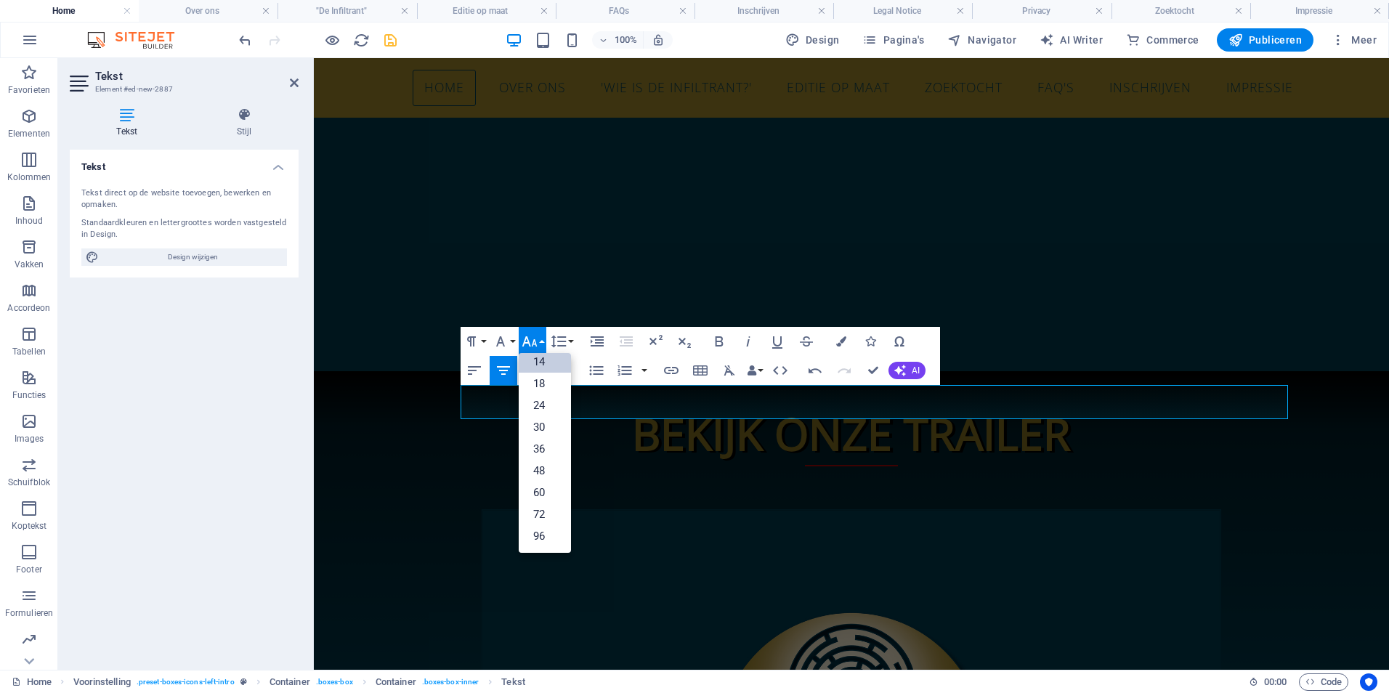
scroll to position [117, 0]
click at [549, 379] on link "18" at bounding box center [545, 384] width 52 height 22
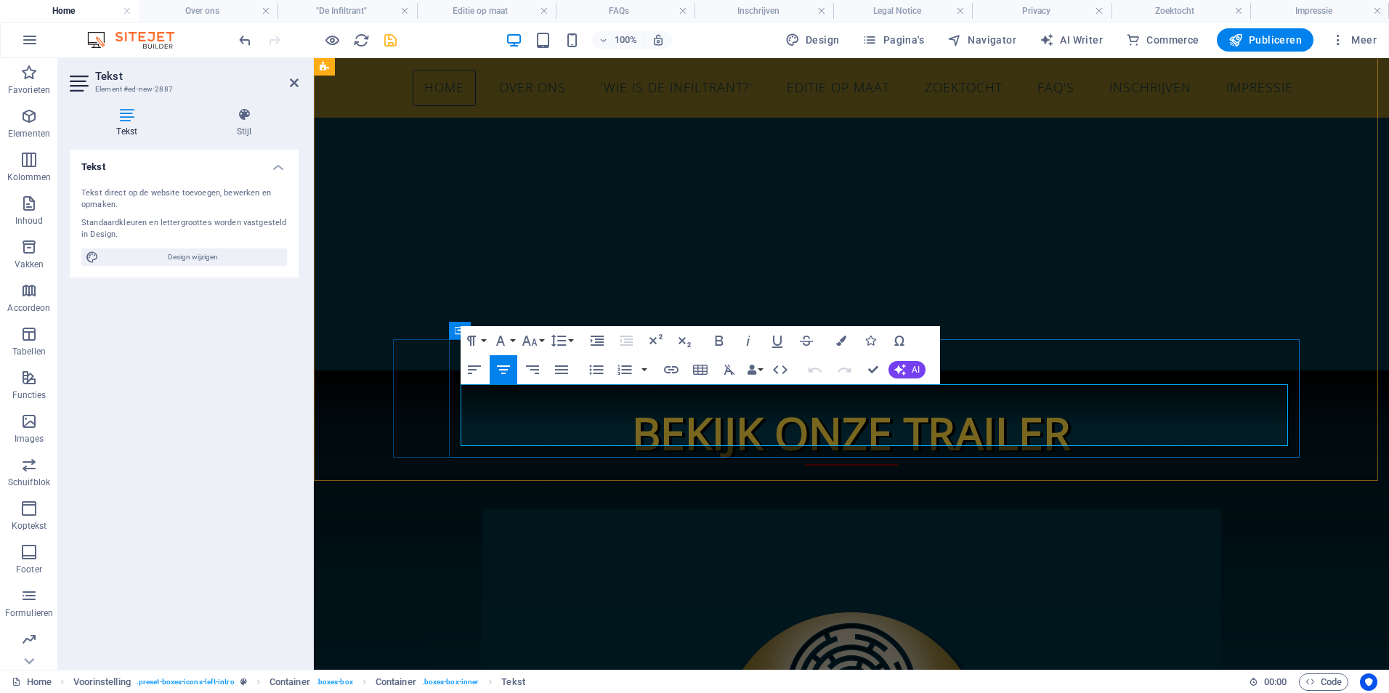
drag, startPoint x: 482, startPoint y: 401, endPoint x: 461, endPoint y: 398, distance: 20.5
click at [512, 341] on button "Font Family" at bounding box center [504, 340] width 28 height 29
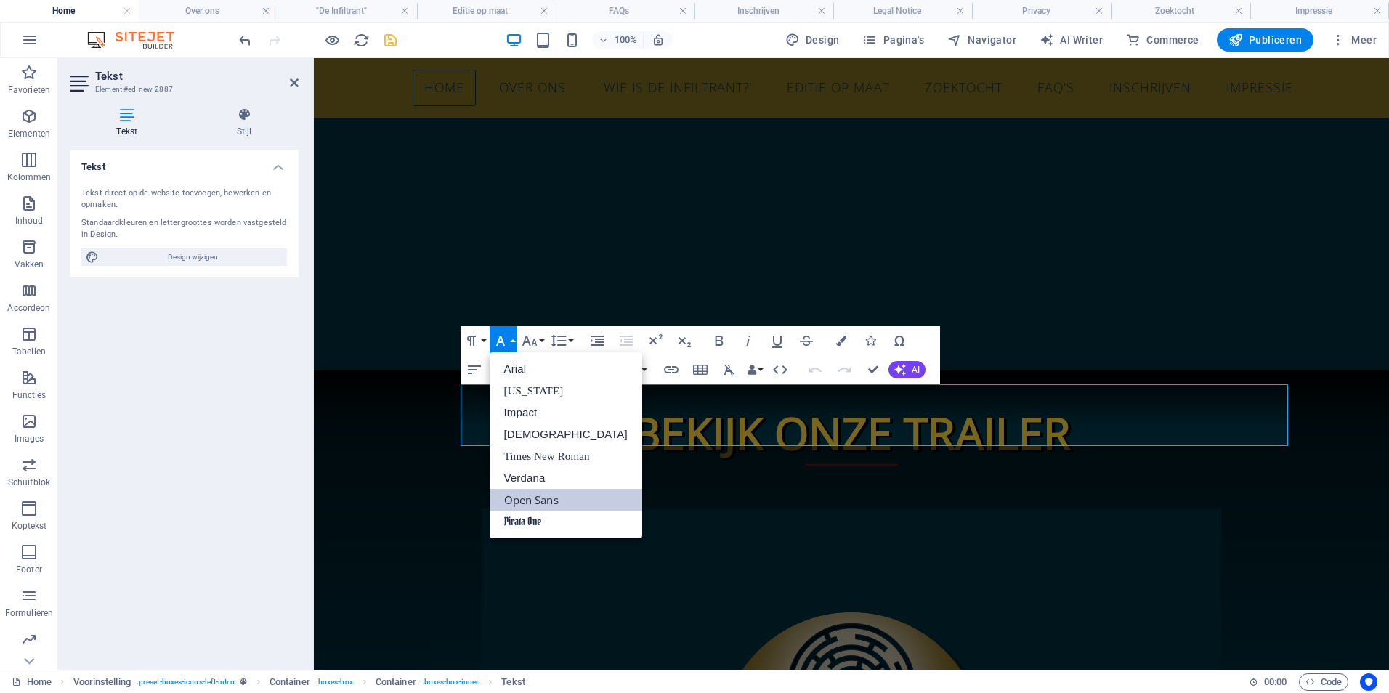
scroll to position [0, 0]
click at [539, 344] on button "Font Size" at bounding box center [533, 340] width 28 height 29
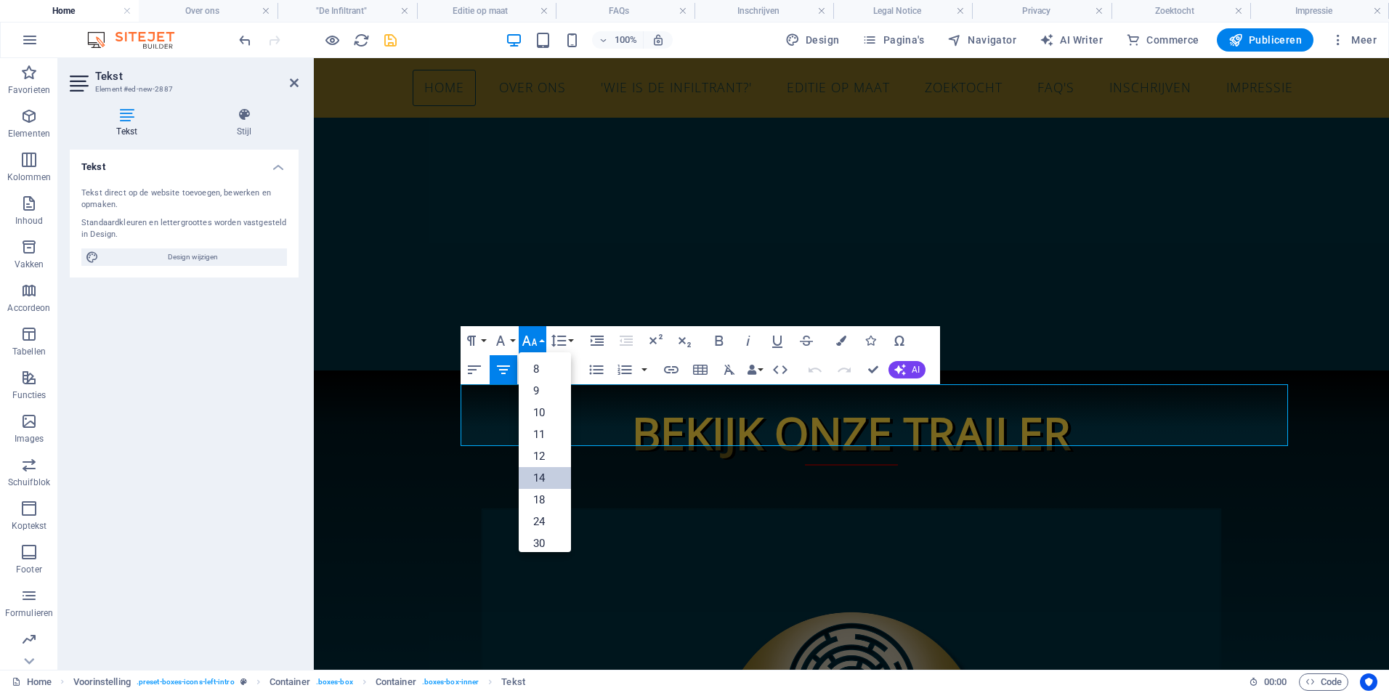
click at [548, 476] on link "14" at bounding box center [545, 478] width 52 height 22
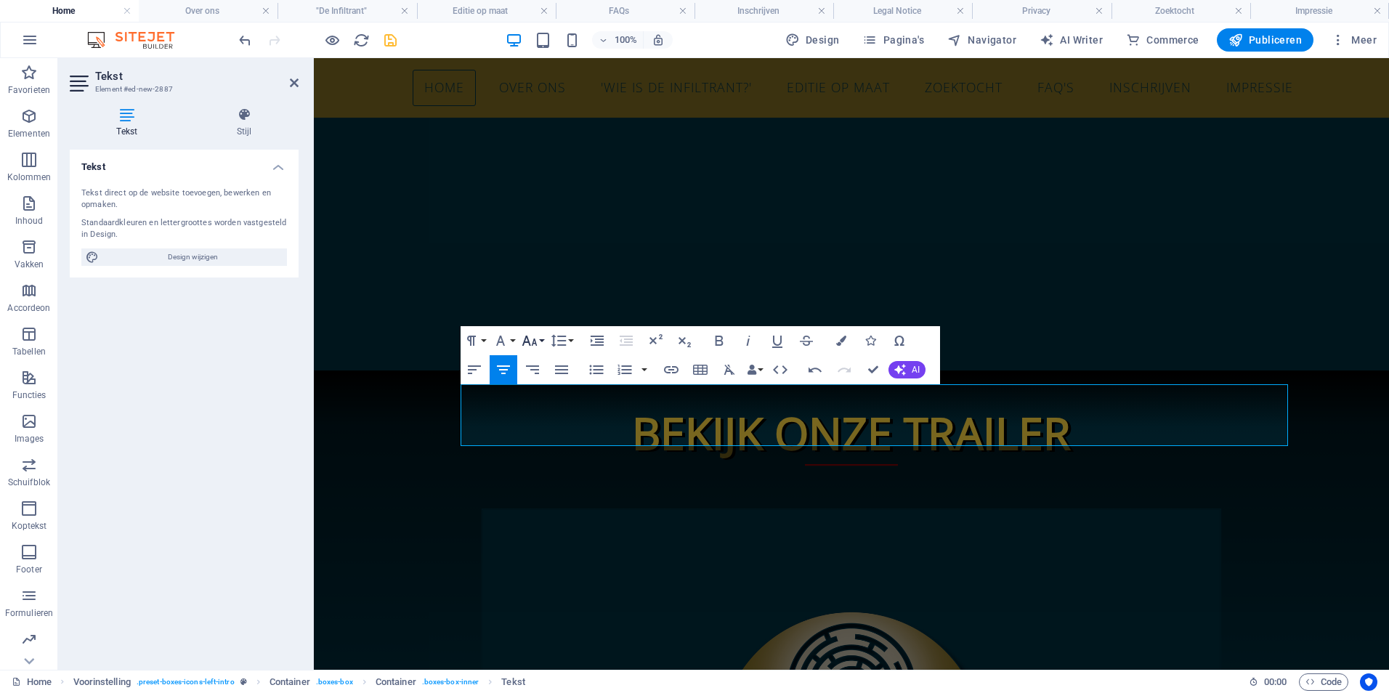
click at [540, 339] on button "Font Size" at bounding box center [533, 340] width 28 height 29
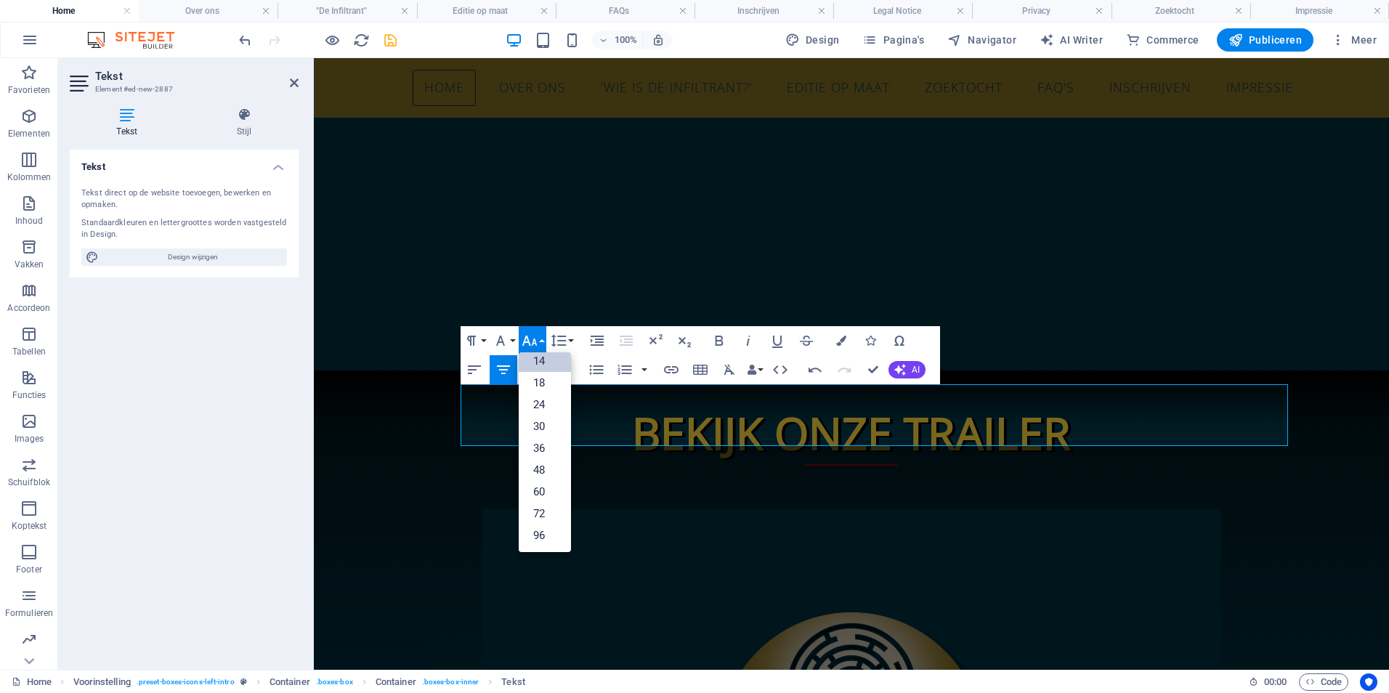
scroll to position [117, 0]
click at [546, 387] on link "18" at bounding box center [545, 383] width 52 height 22
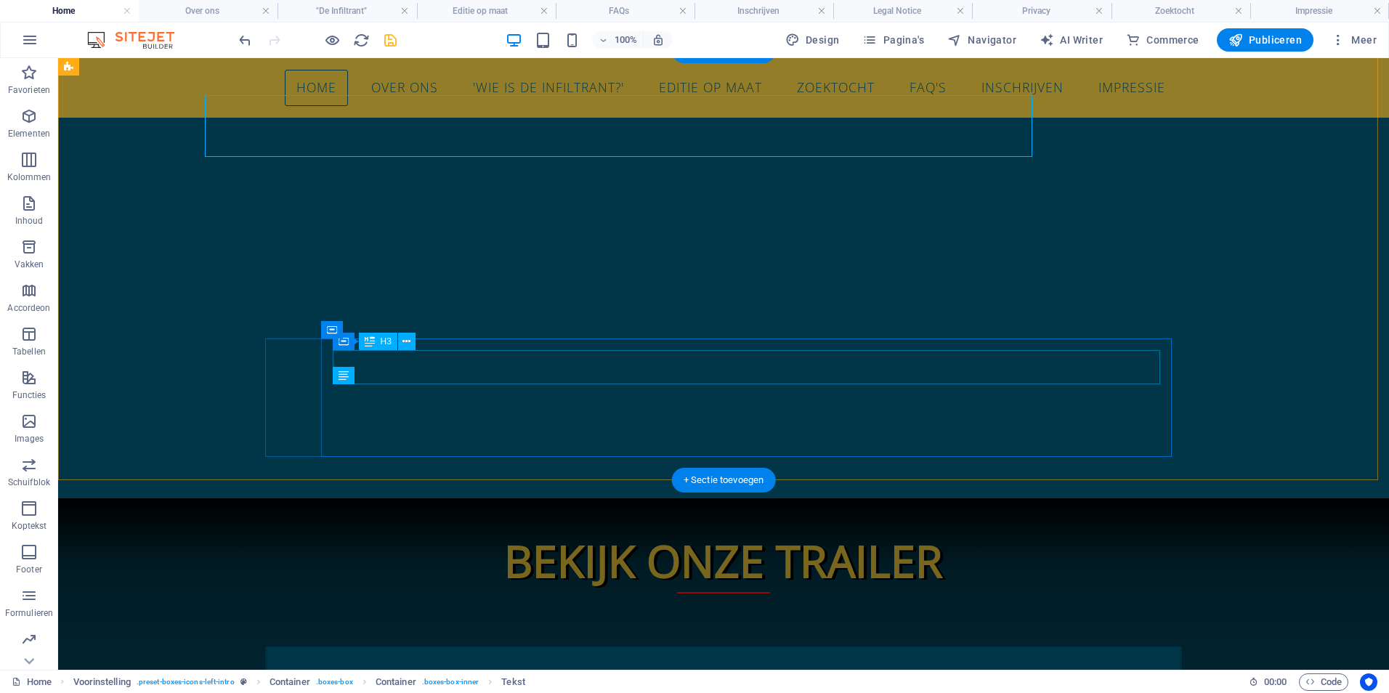
scroll to position [3163, 0]
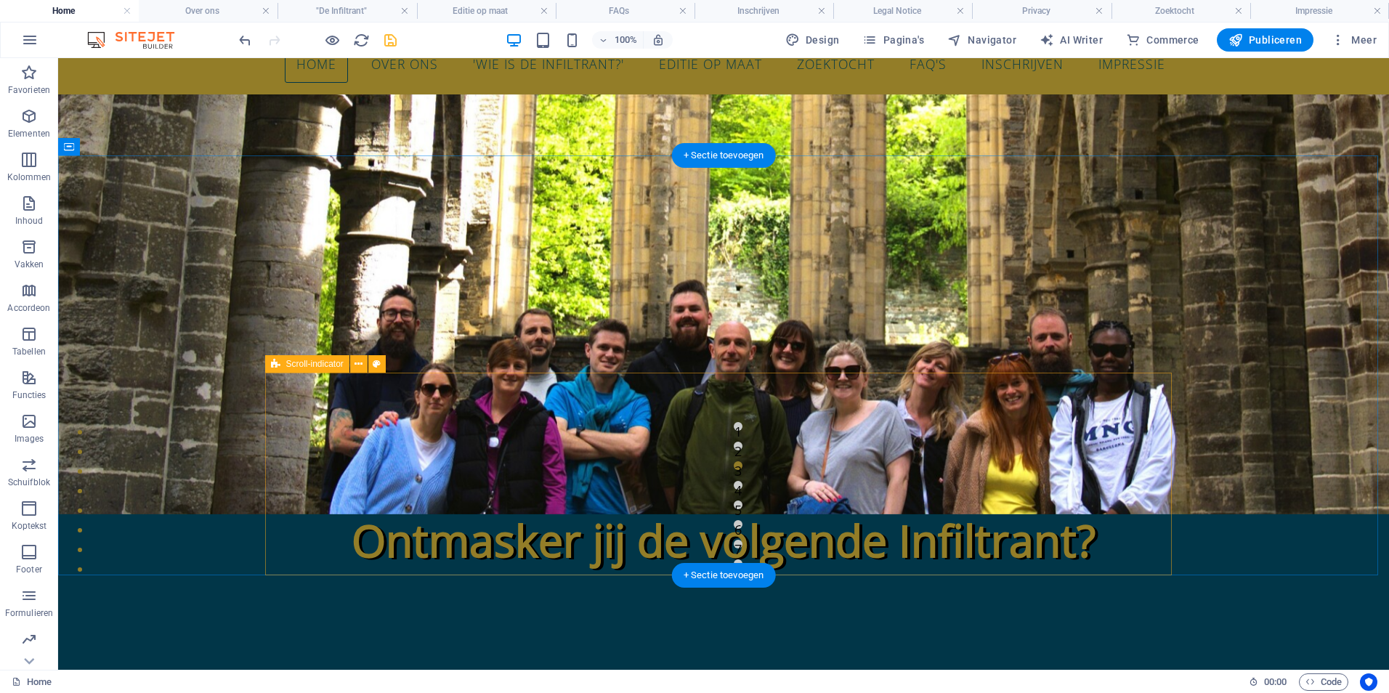
scroll to position [0, 0]
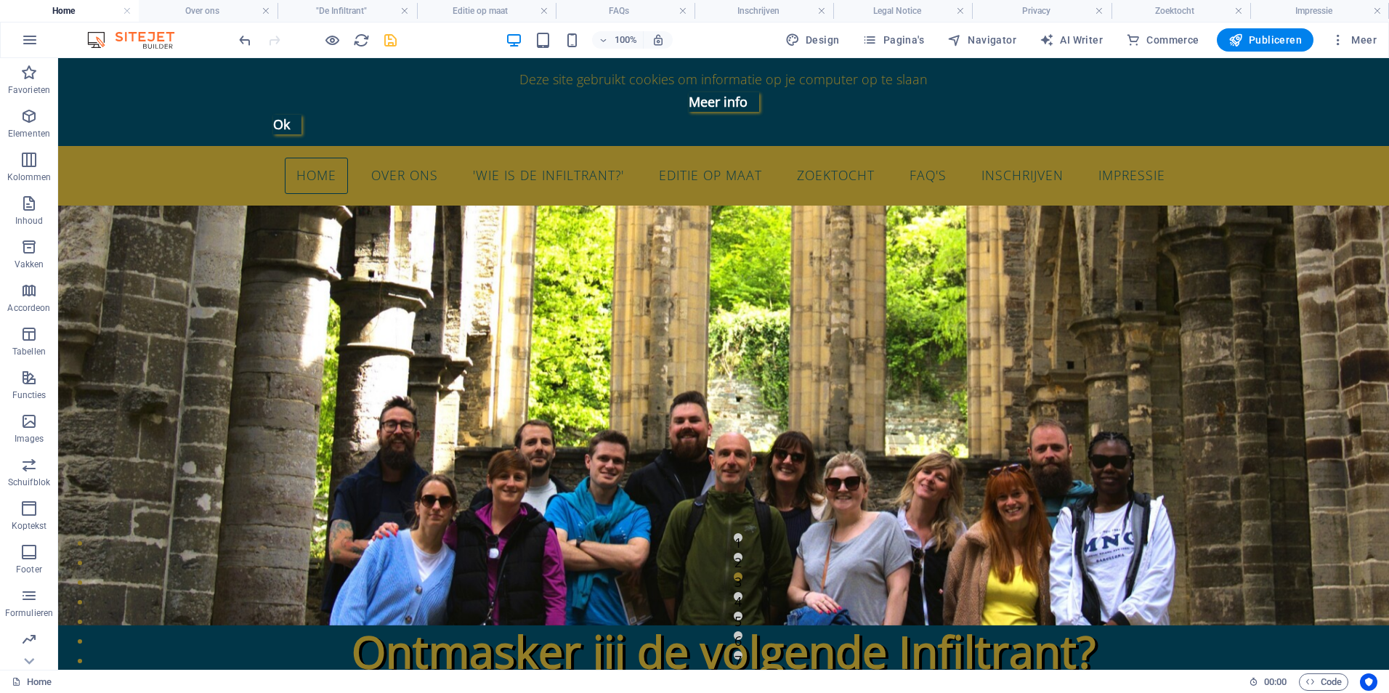
drag, startPoint x: 429, startPoint y: 193, endPoint x: 389, endPoint y: 39, distance: 159.8
click at [389, 39] on icon "save" at bounding box center [390, 40] width 17 height 17
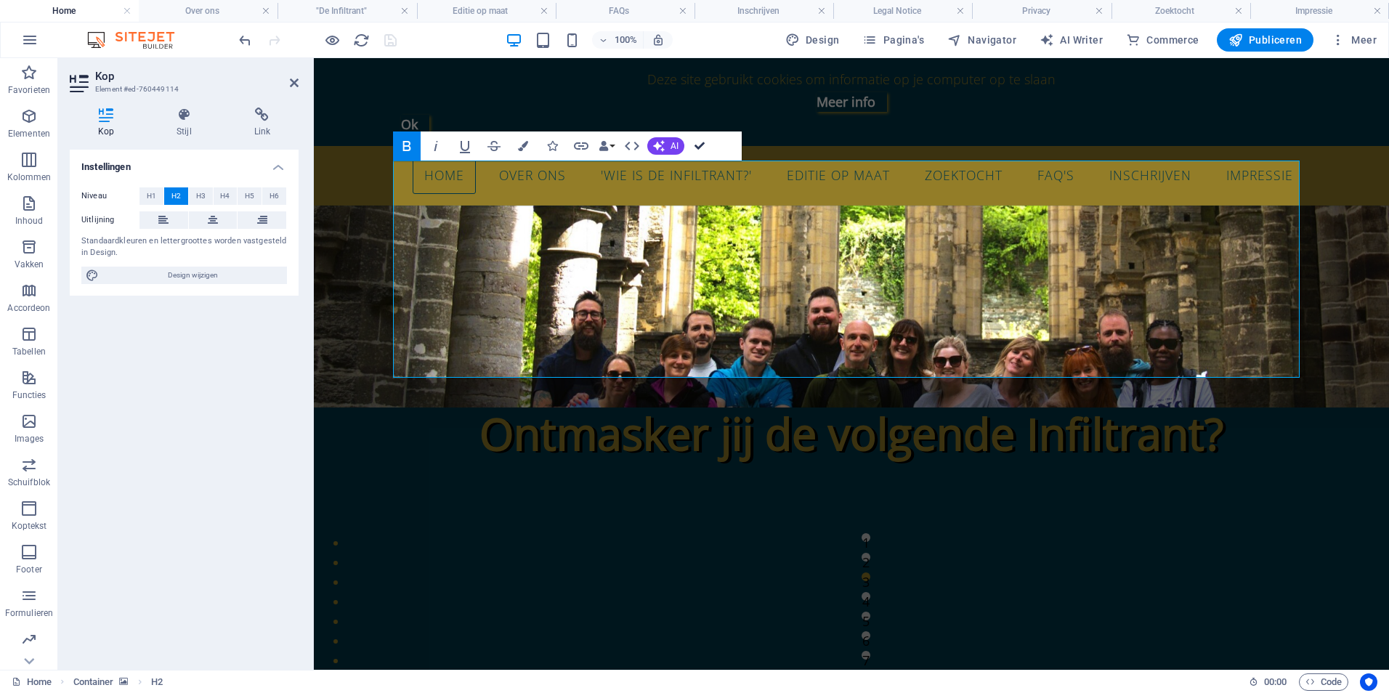
drag, startPoint x: 645, startPoint y: 87, endPoint x: 702, endPoint y: 145, distance: 81.2
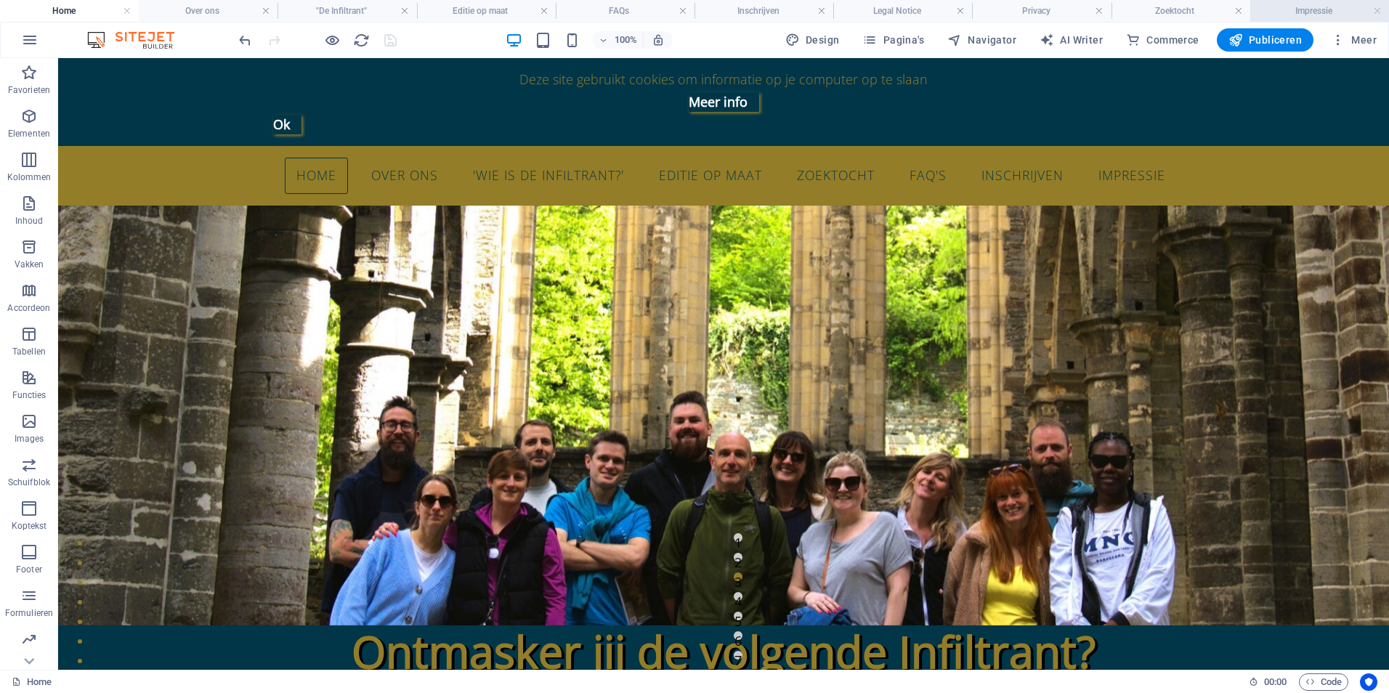
click at [1316, 9] on h4 "Impressie" at bounding box center [1319, 11] width 139 height 16
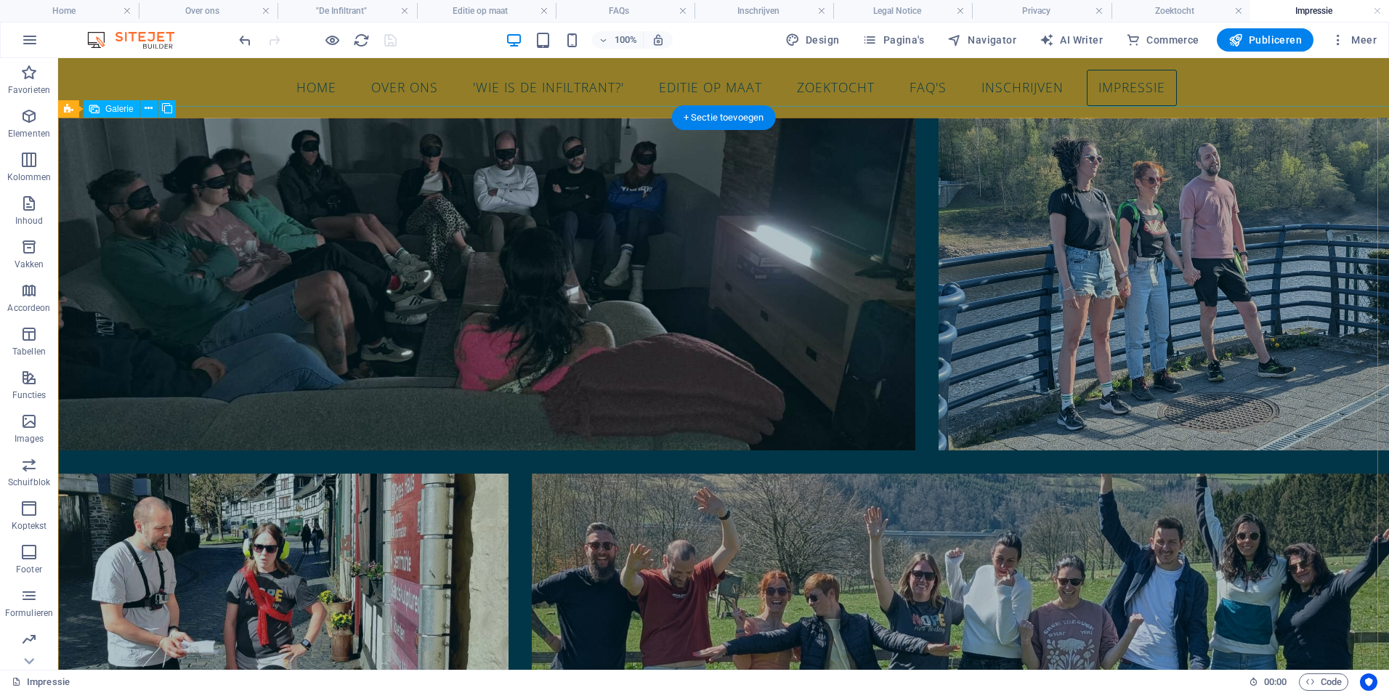
click at [370, 246] on li at bounding box center [486, 284] width 857 height 333
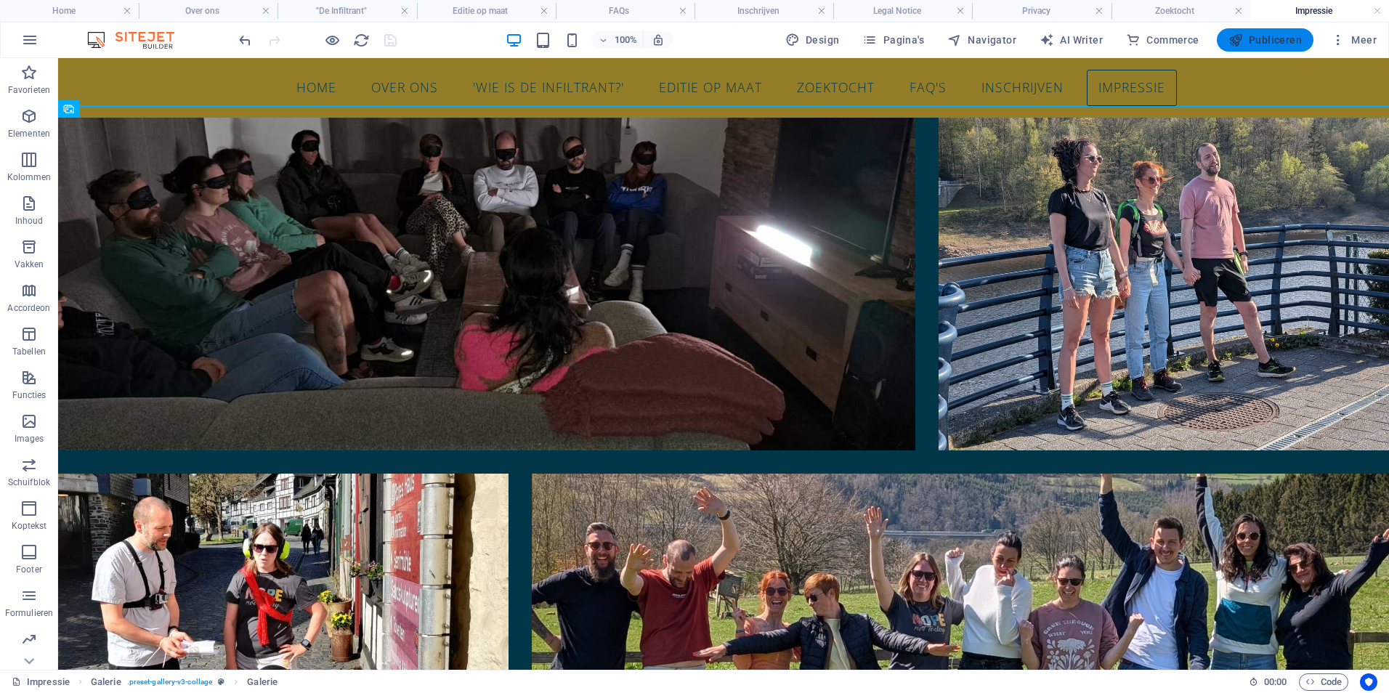
click at [1268, 39] on span "Publiceren" at bounding box center [1264, 40] width 73 height 15
